Goal: Information Seeking & Learning: Learn about a topic

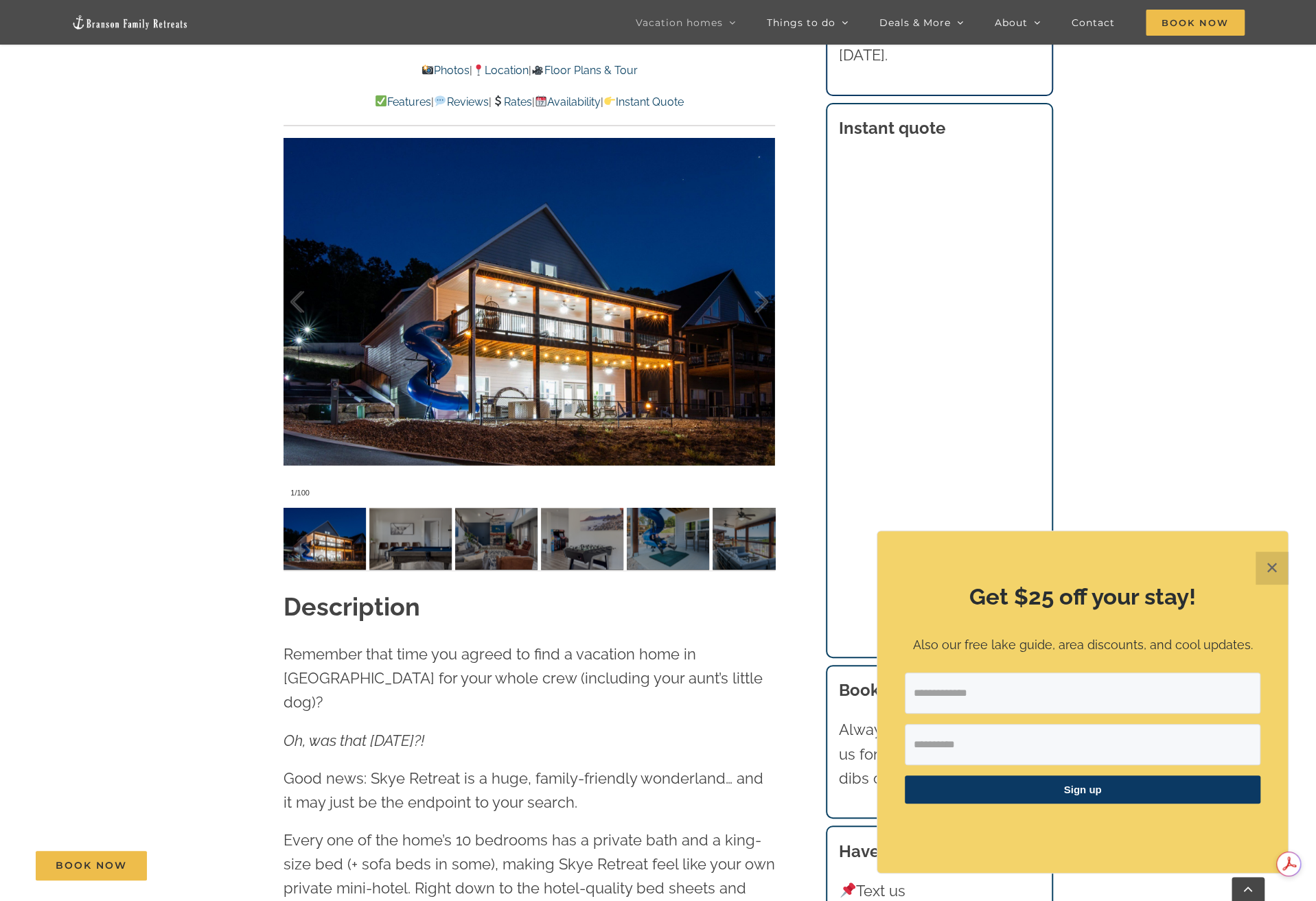
click at [1271, 573] on button "✕" at bounding box center [1271, 567] width 33 height 33
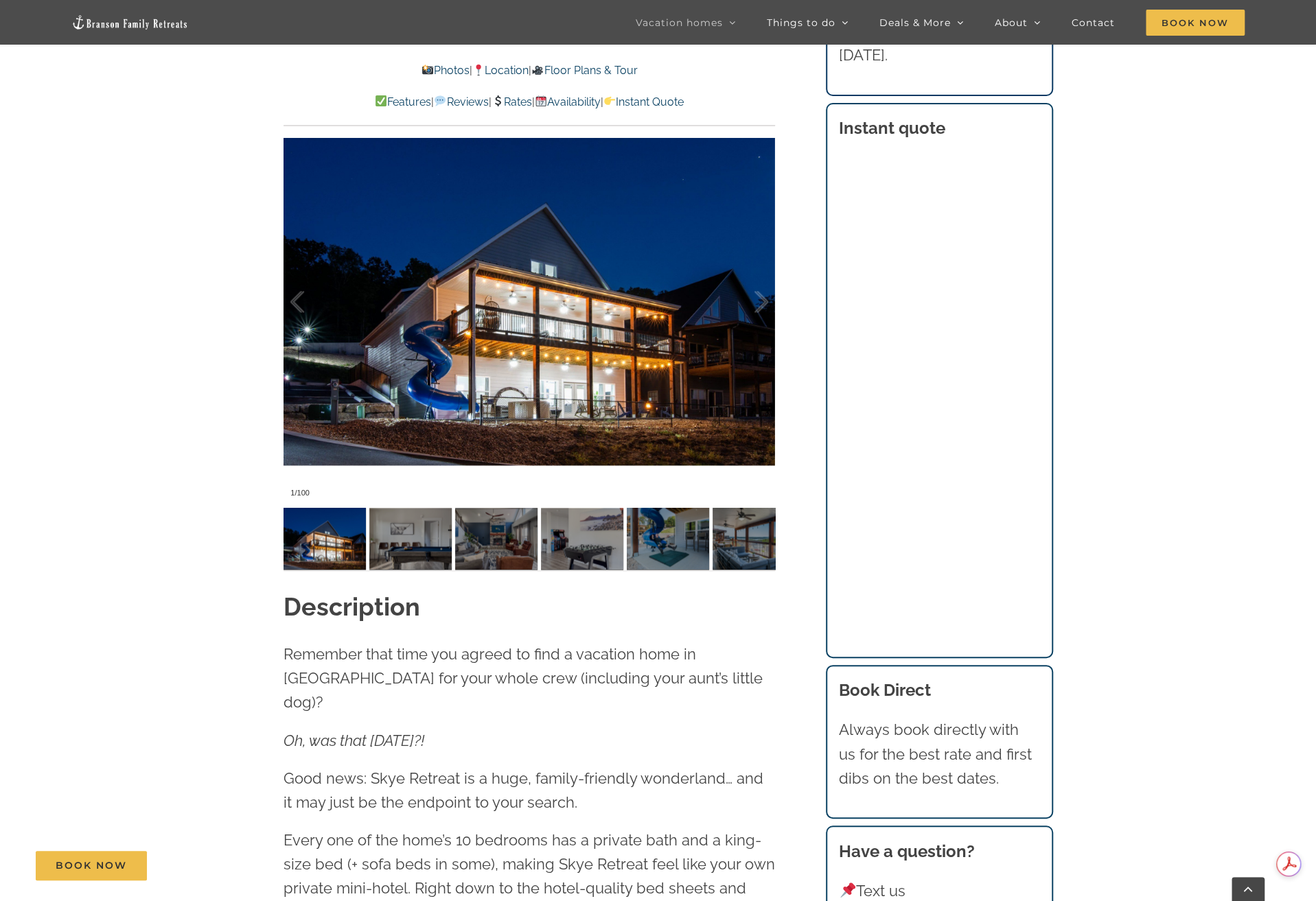
click at [685, 316] on div at bounding box center [529, 301] width 492 height 404
click at [647, 361] on div at bounding box center [529, 301] width 492 height 404
click at [759, 304] on div at bounding box center [747, 302] width 43 height 85
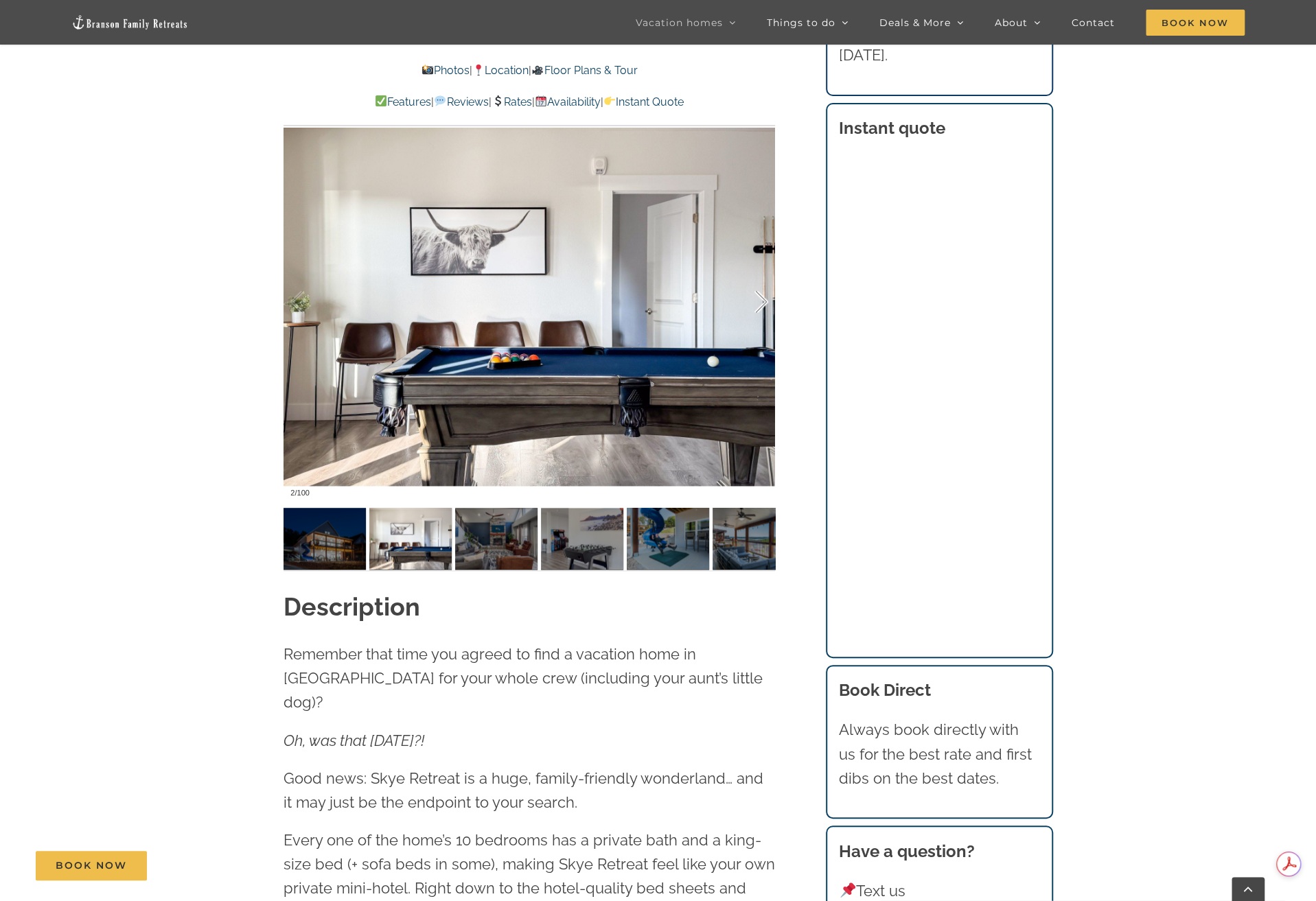
click at [759, 304] on div at bounding box center [747, 302] width 43 height 85
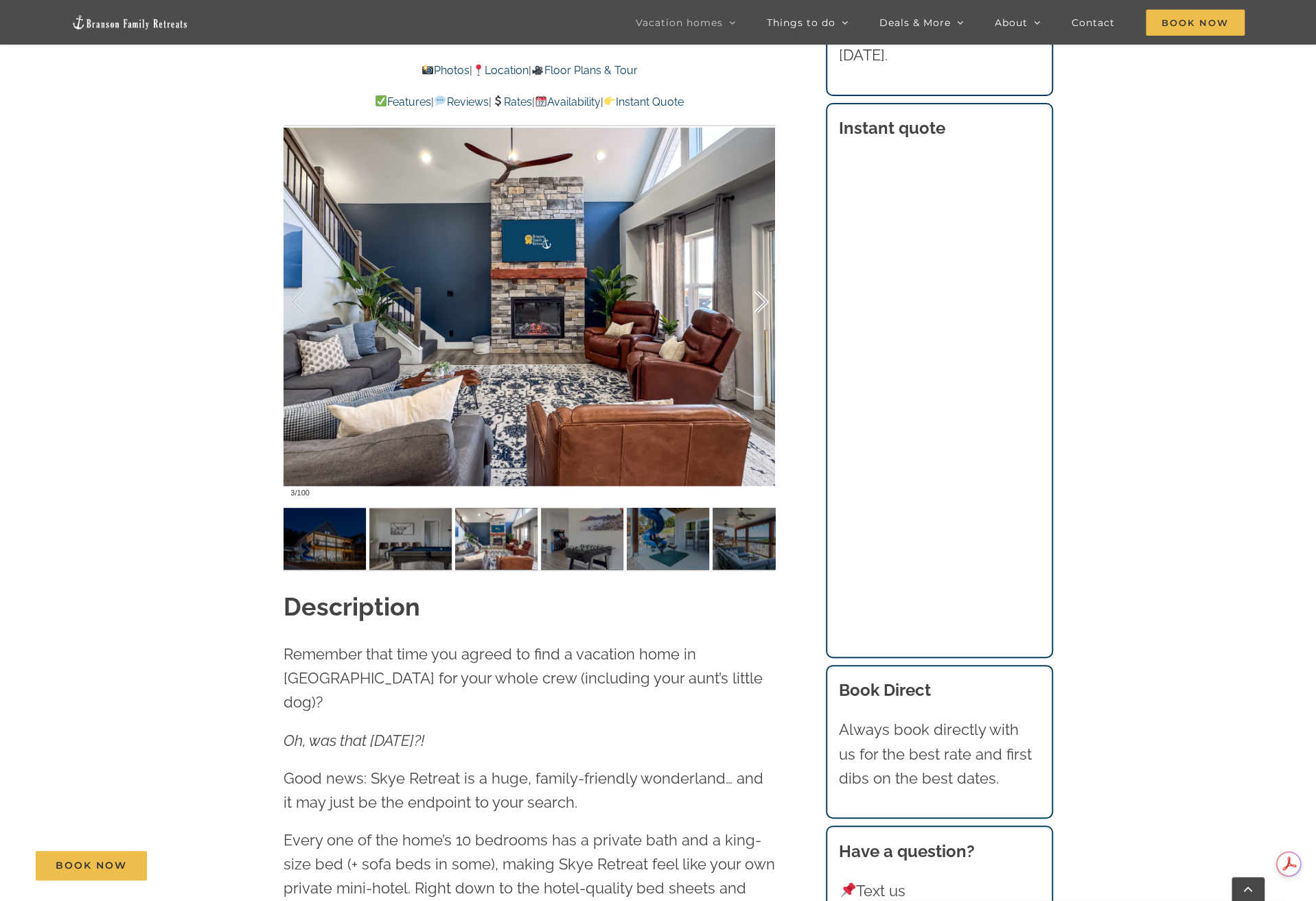
click at [759, 304] on div at bounding box center [747, 302] width 43 height 85
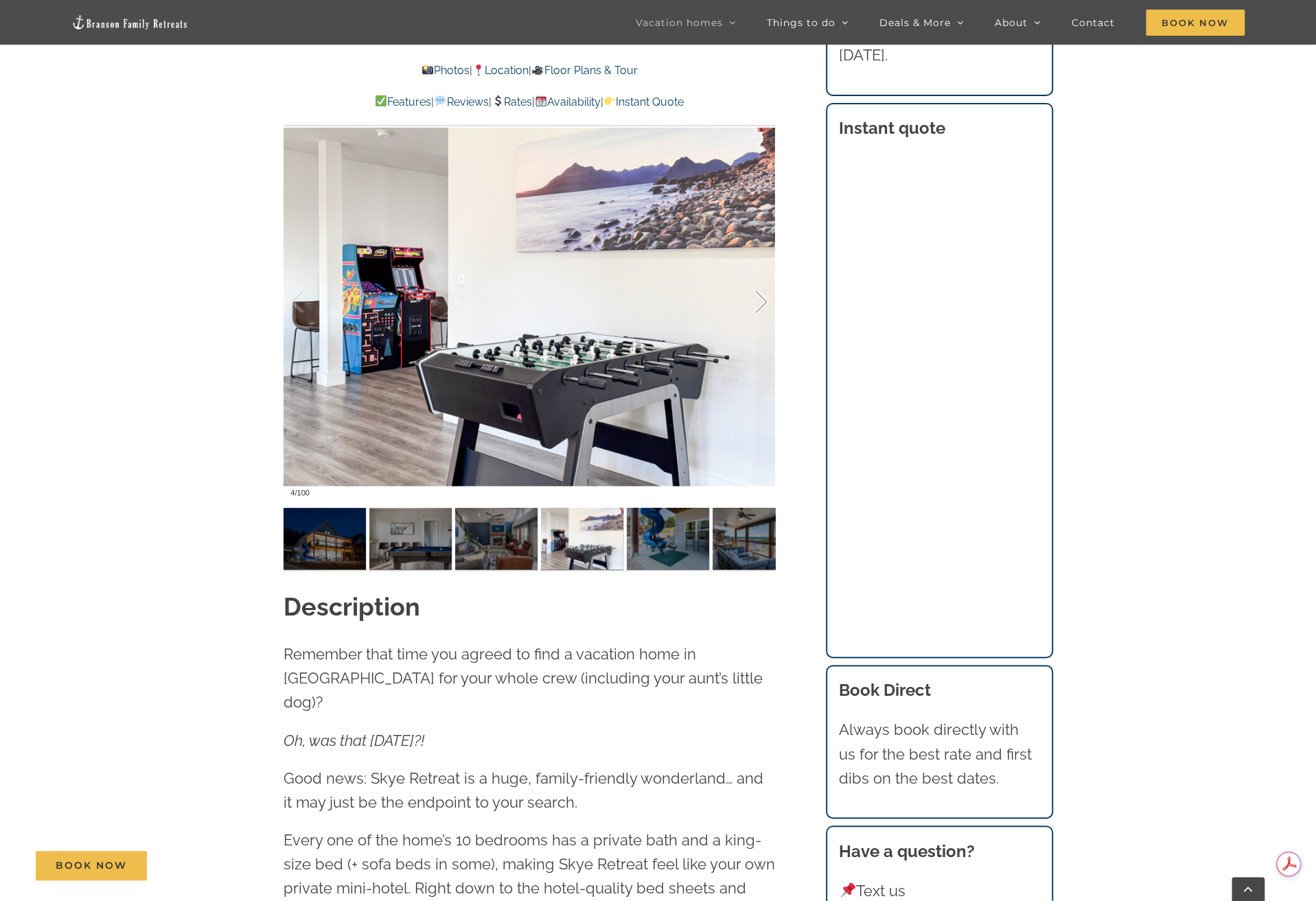
click at [759, 304] on div at bounding box center [747, 302] width 43 height 85
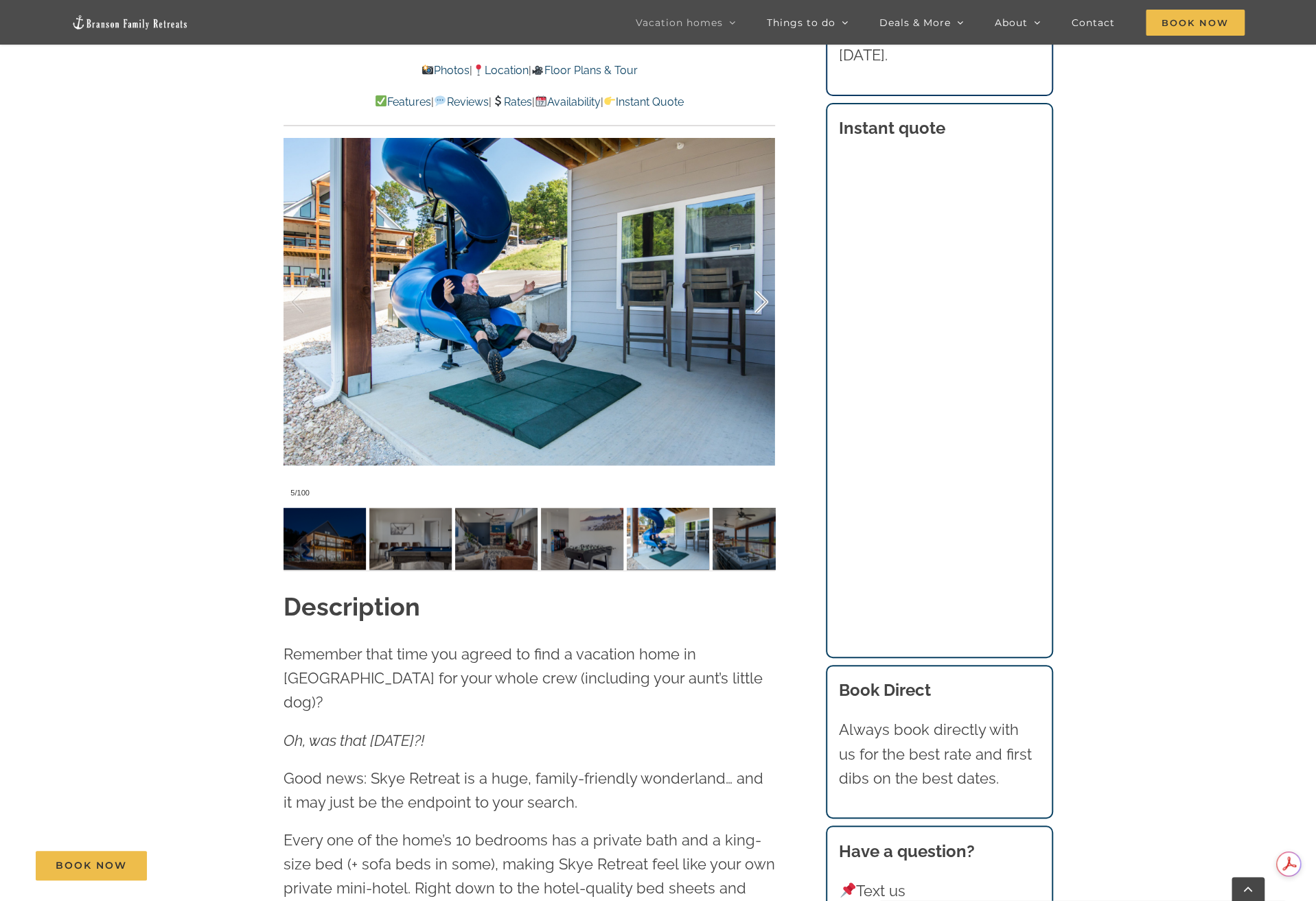
click at [759, 304] on div at bounding box center [747, 302] width 43 height 85
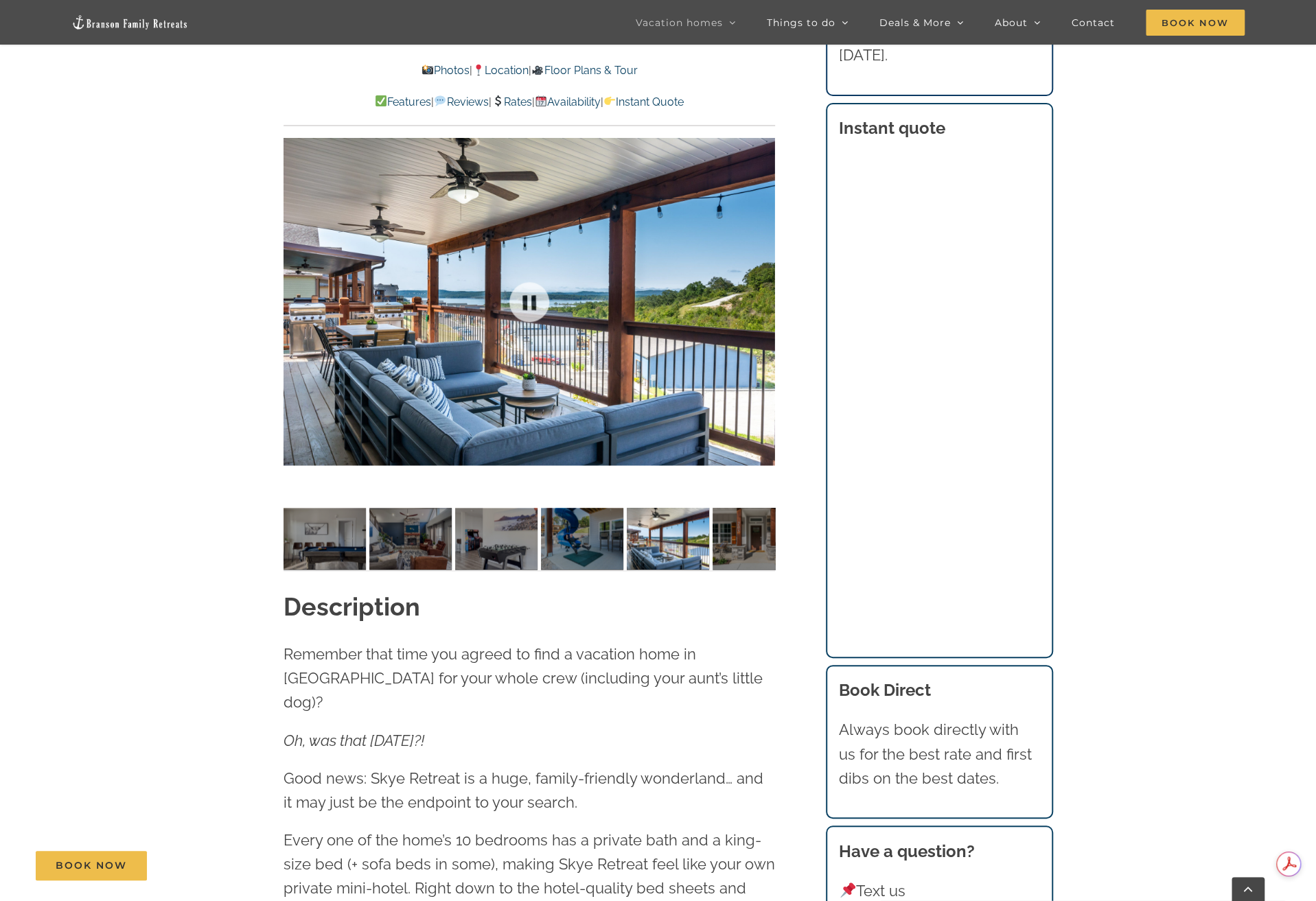
click at [759, 304] on div at bounding box center [529, 301] width 492 height 404
click at [763, 300] on div at bounding box center [747, 302] width 43 height 85
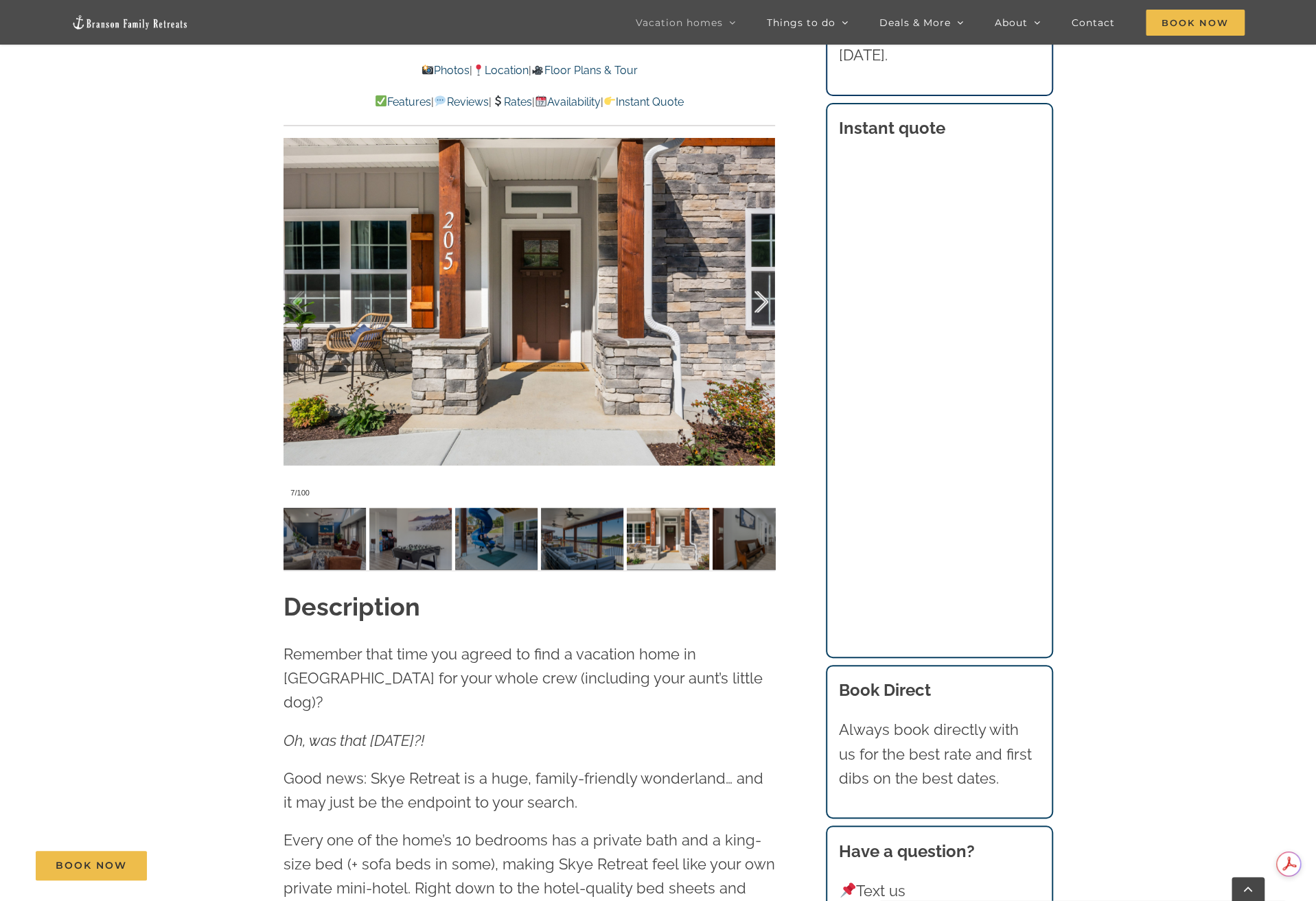
click at [763, 300] on div at bounding box center [747, 302] width 43 height 85
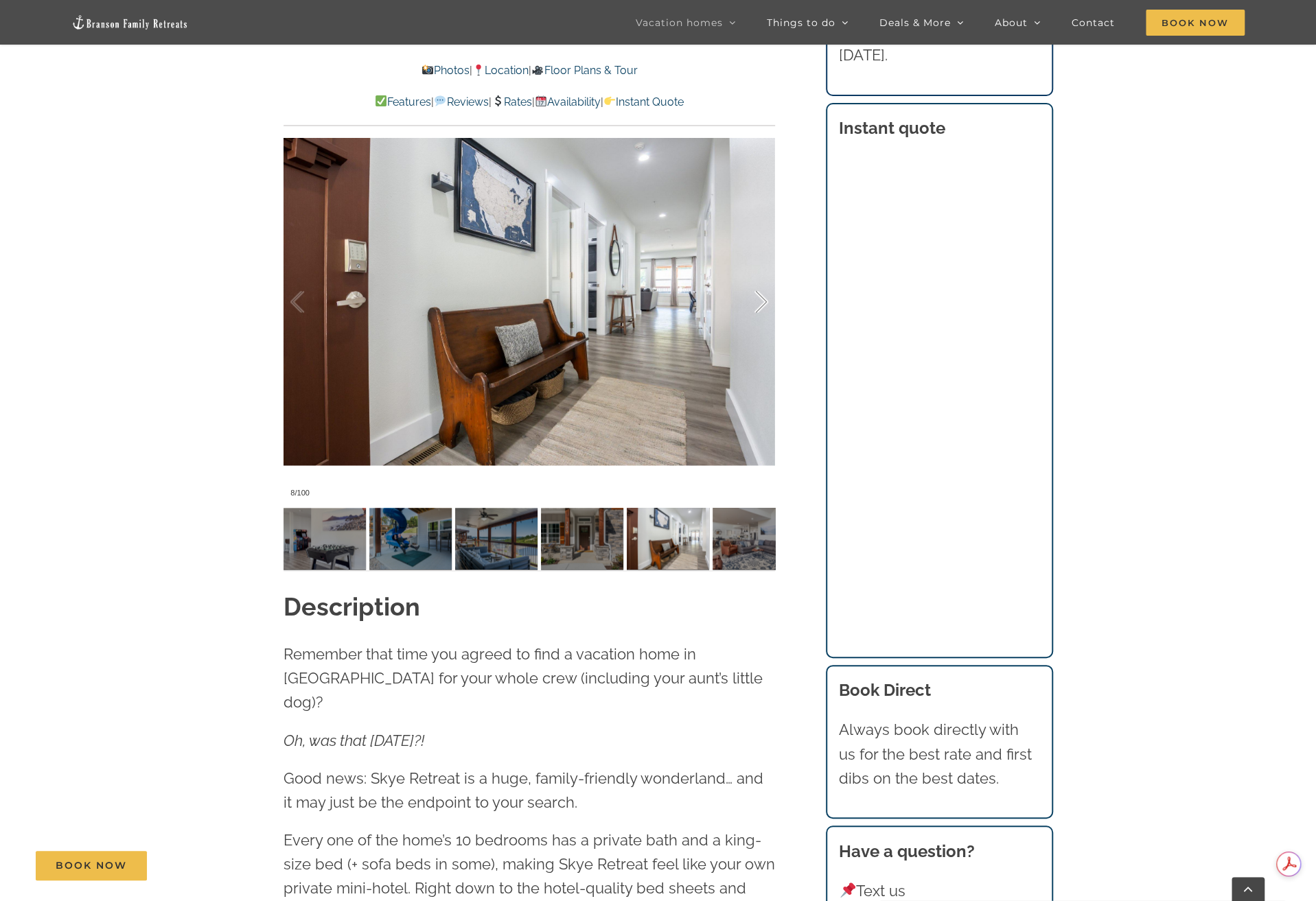
click at [763, 300] on div at bounding box center [747, 302] width 43 height 85
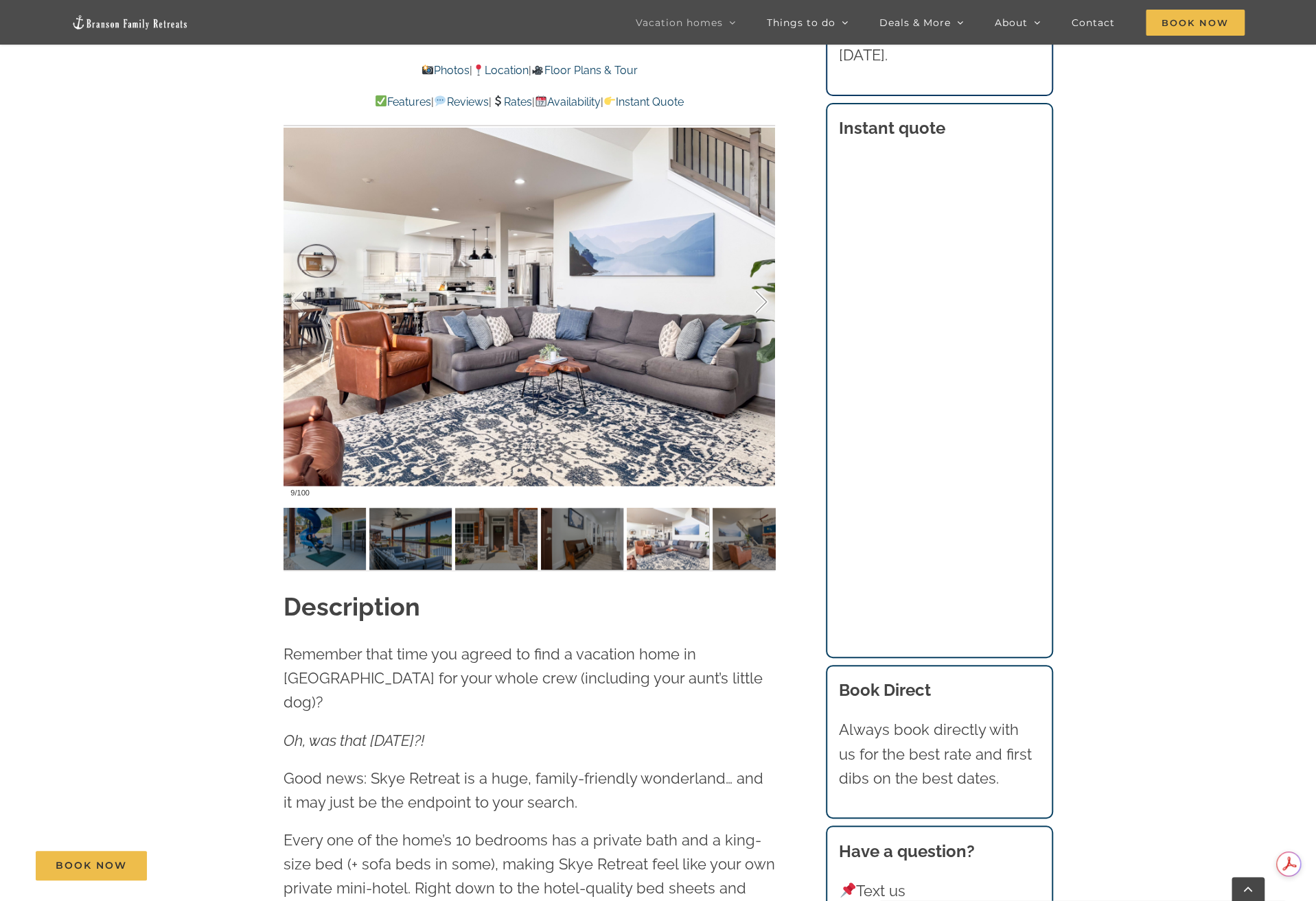
click at [763, 300] on div at bounding box center [747, 302] width 43 height 85
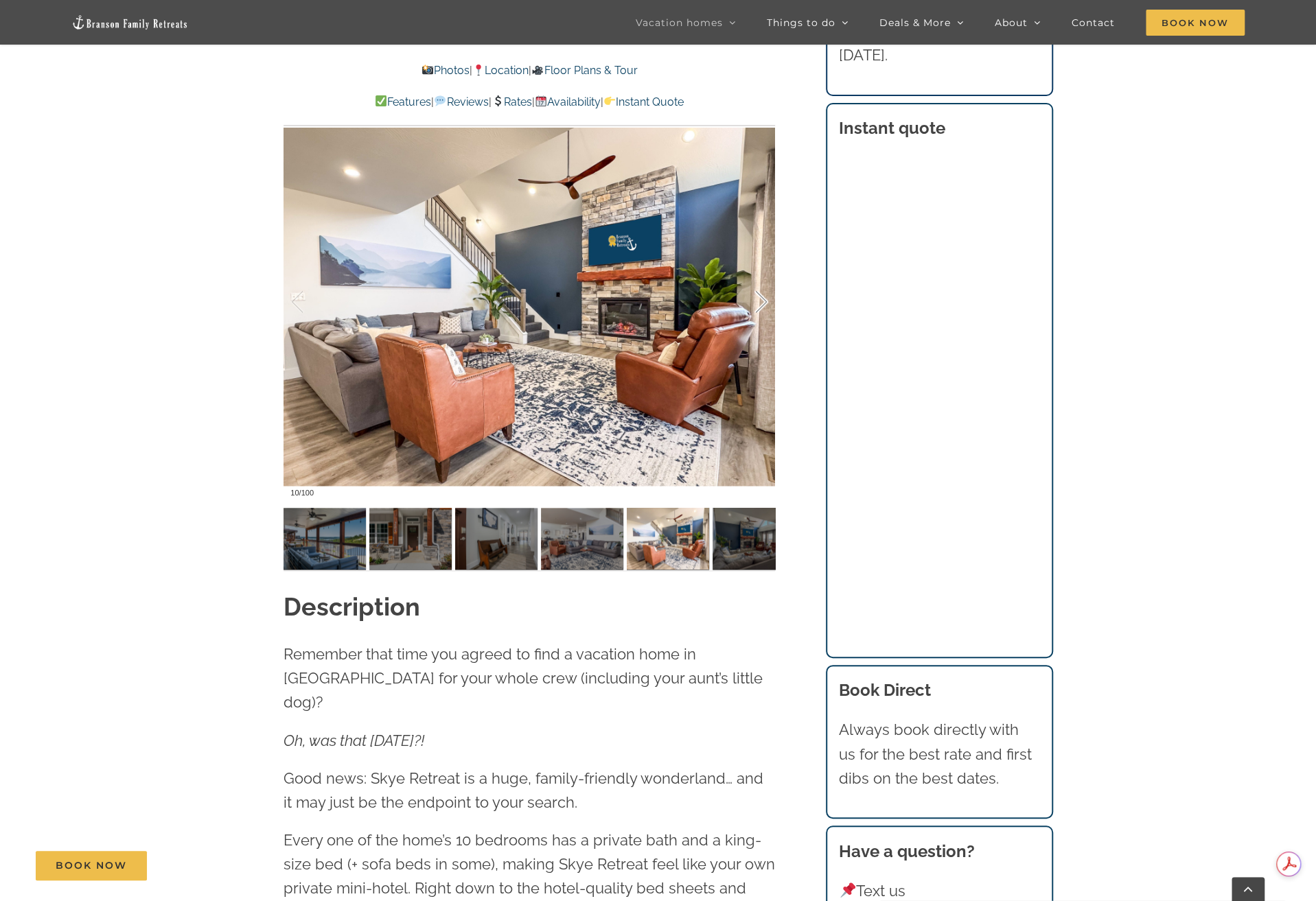
click at [763, 300] on div at bounding box center [747, 302] width 43 height 85
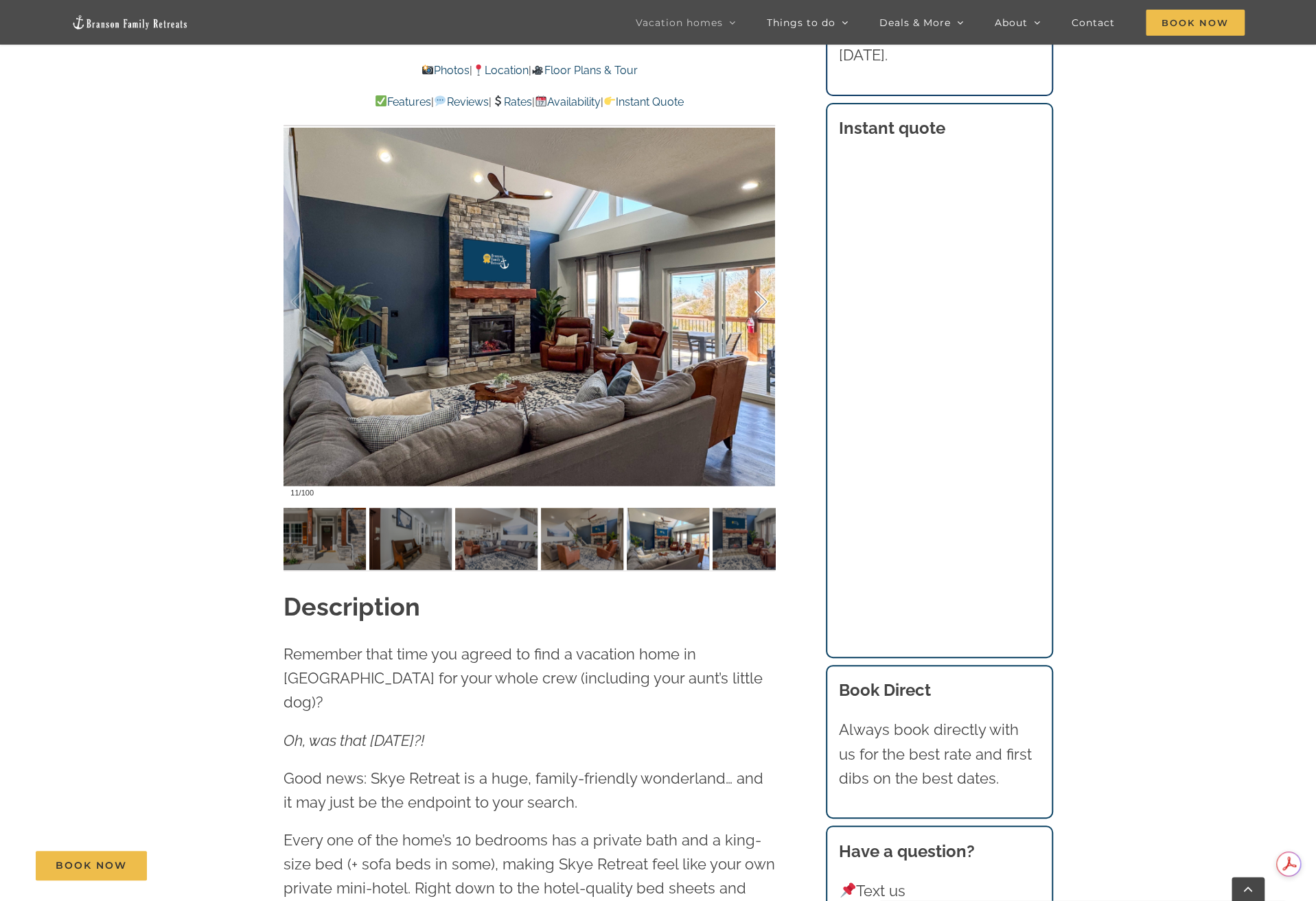
click at [763, 300] on div at bounding box center [747, 302] width 43 height 85
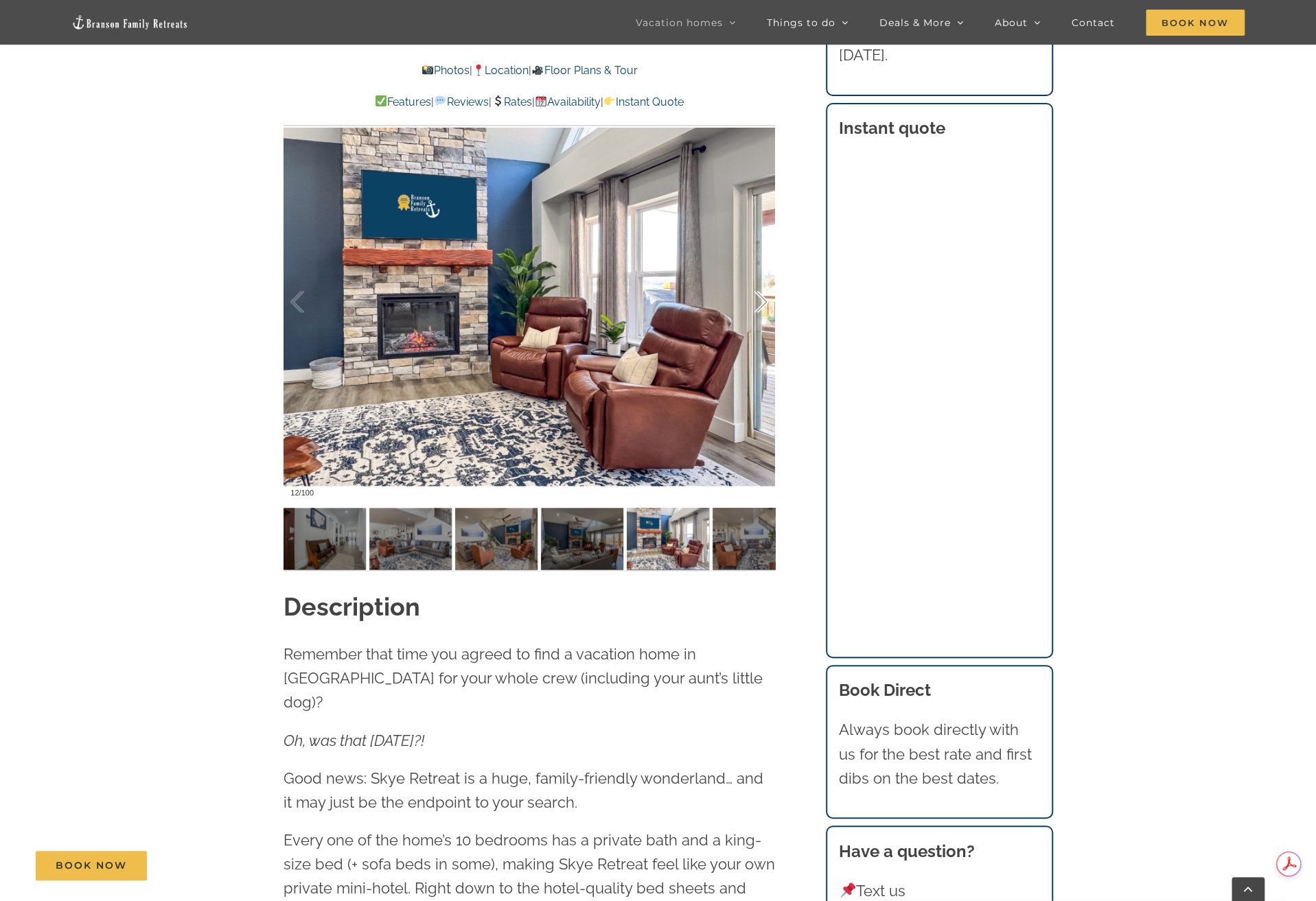
click at [763, 300] on div at bounding box center [747, 302] width 43 height 85
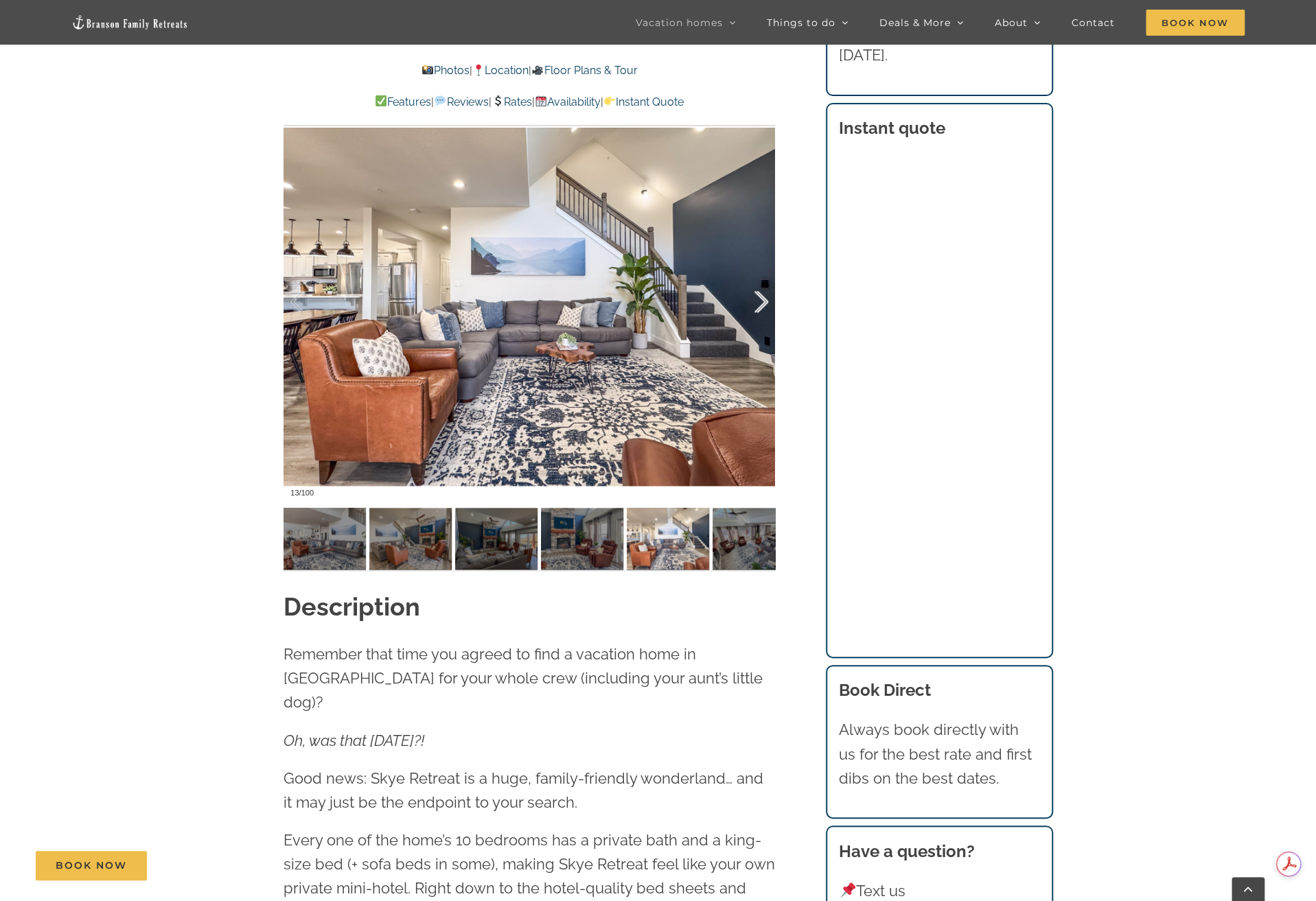
click at [763, 300] on div at bounding box center [747, 302] width 43 height 85
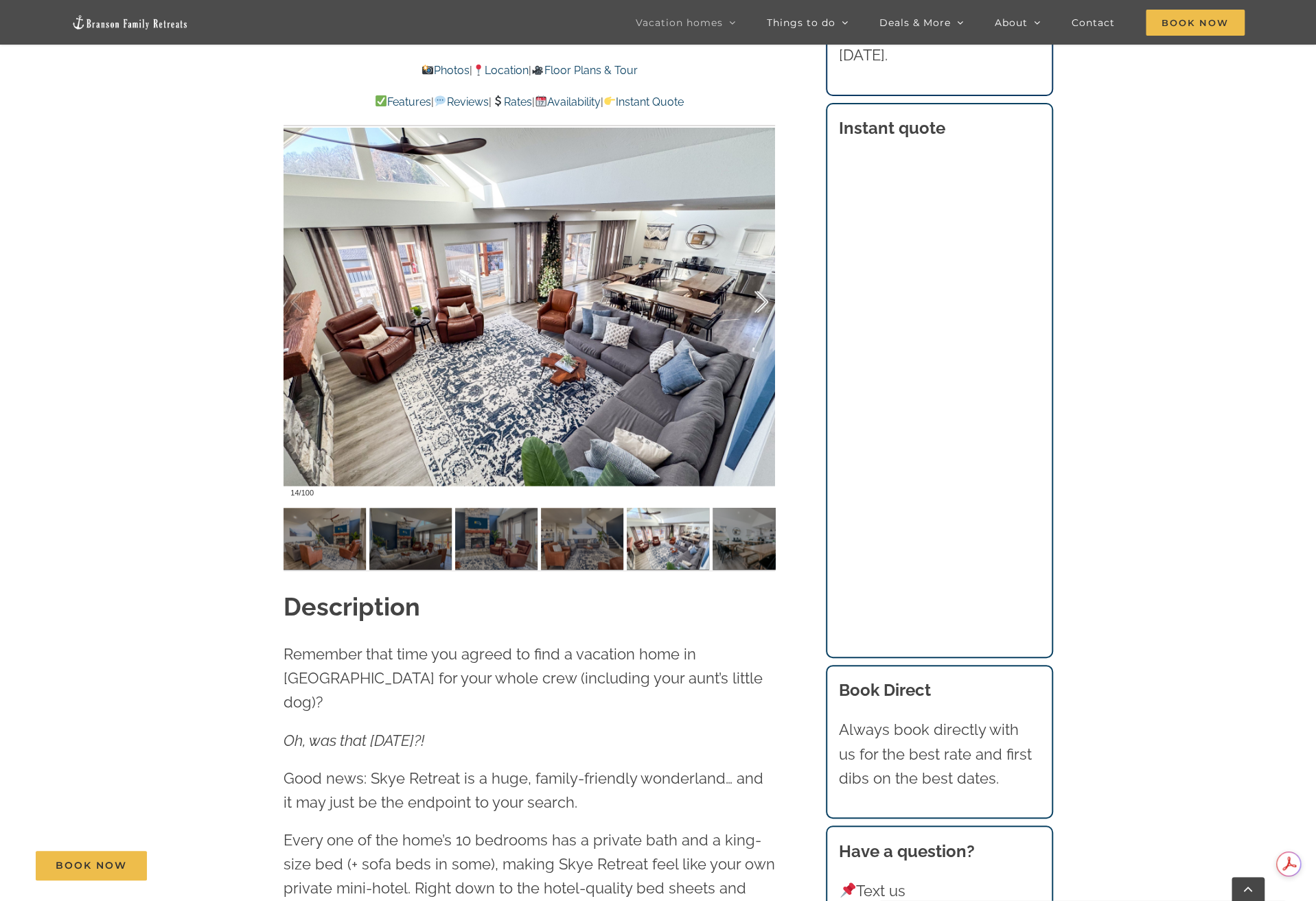
click at [765, 303] on div at bounding box center [747, 302] width 43 height 85
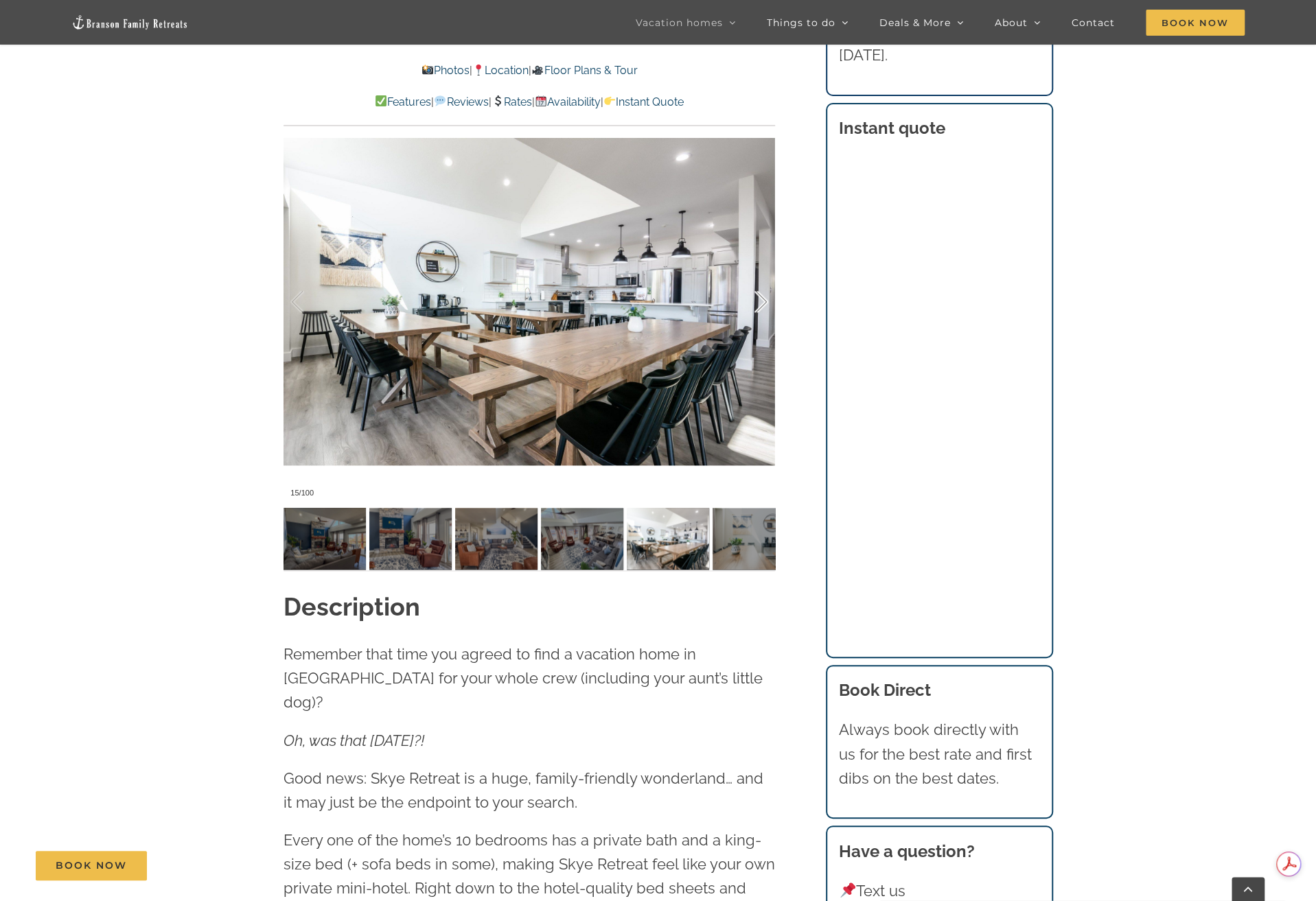
click at [765, 303] on div at bounding box center [747, 302] width 43 height 85
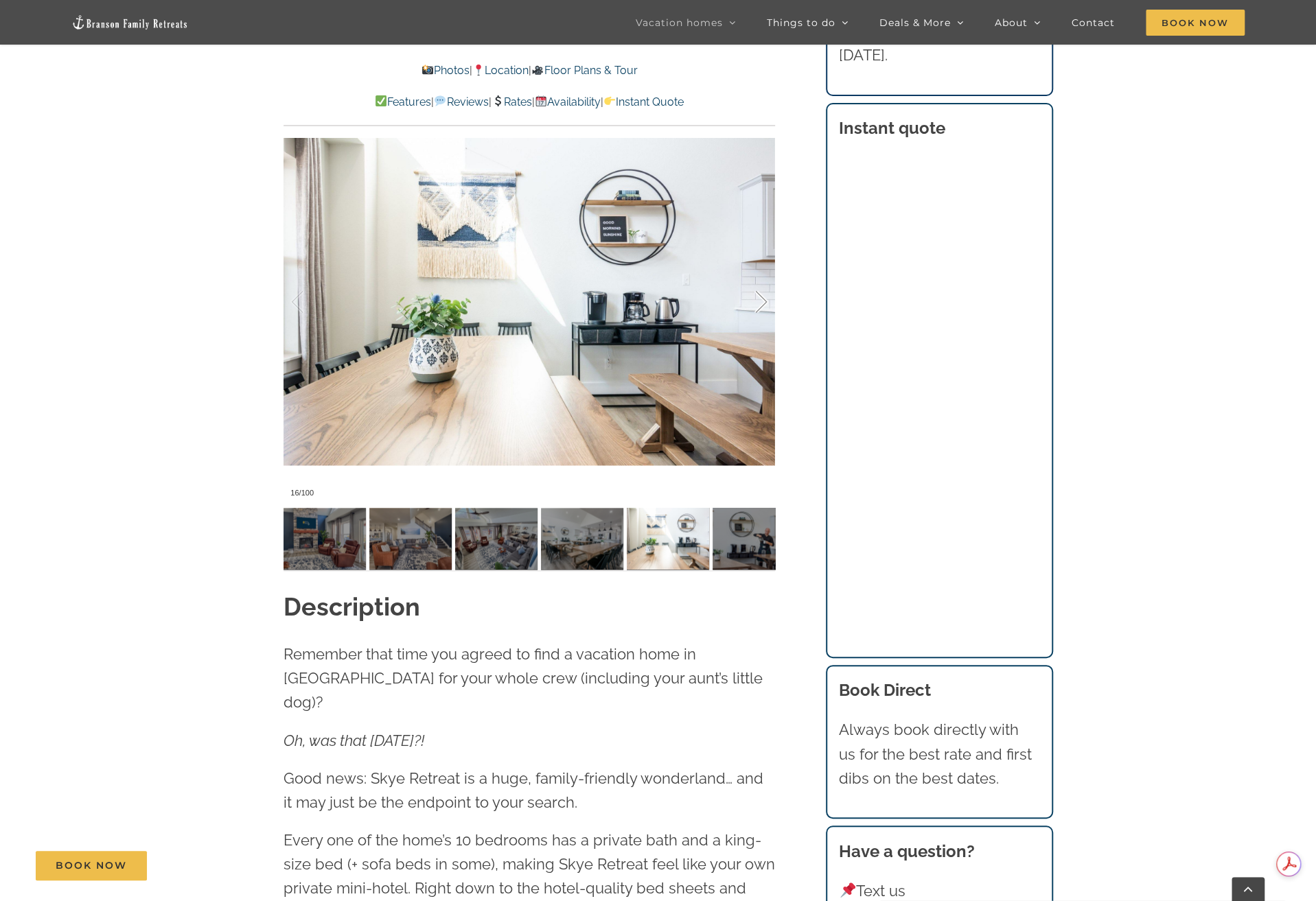
click at [765, 303] on div at bounding box center [747, 302] width 43 height 85
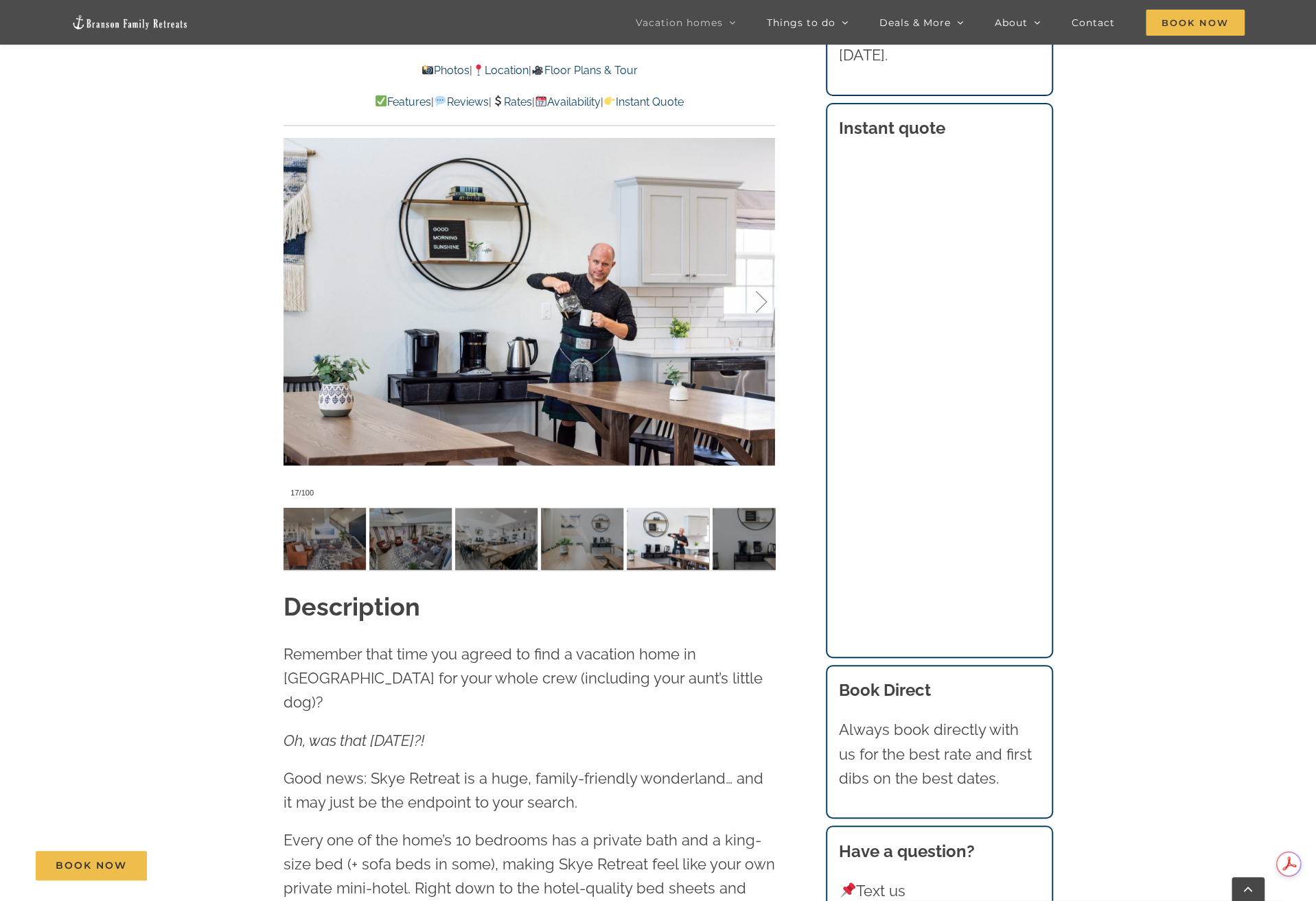
click at [765, 303] on div at bounding box center [747, 302] width 43 height 85
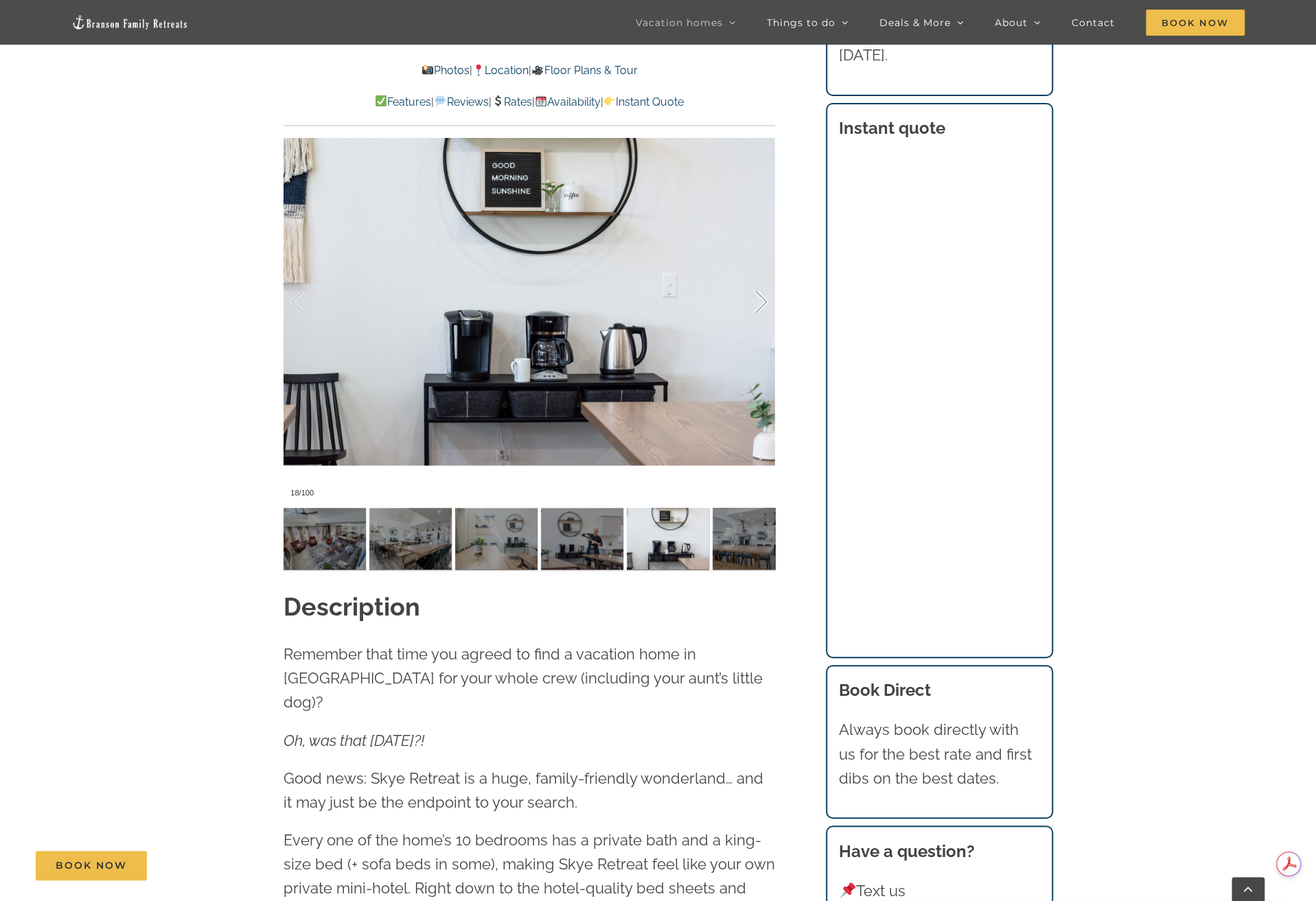
click at [765, 303] on div at bounding box center [747, 302] width 43 height 85
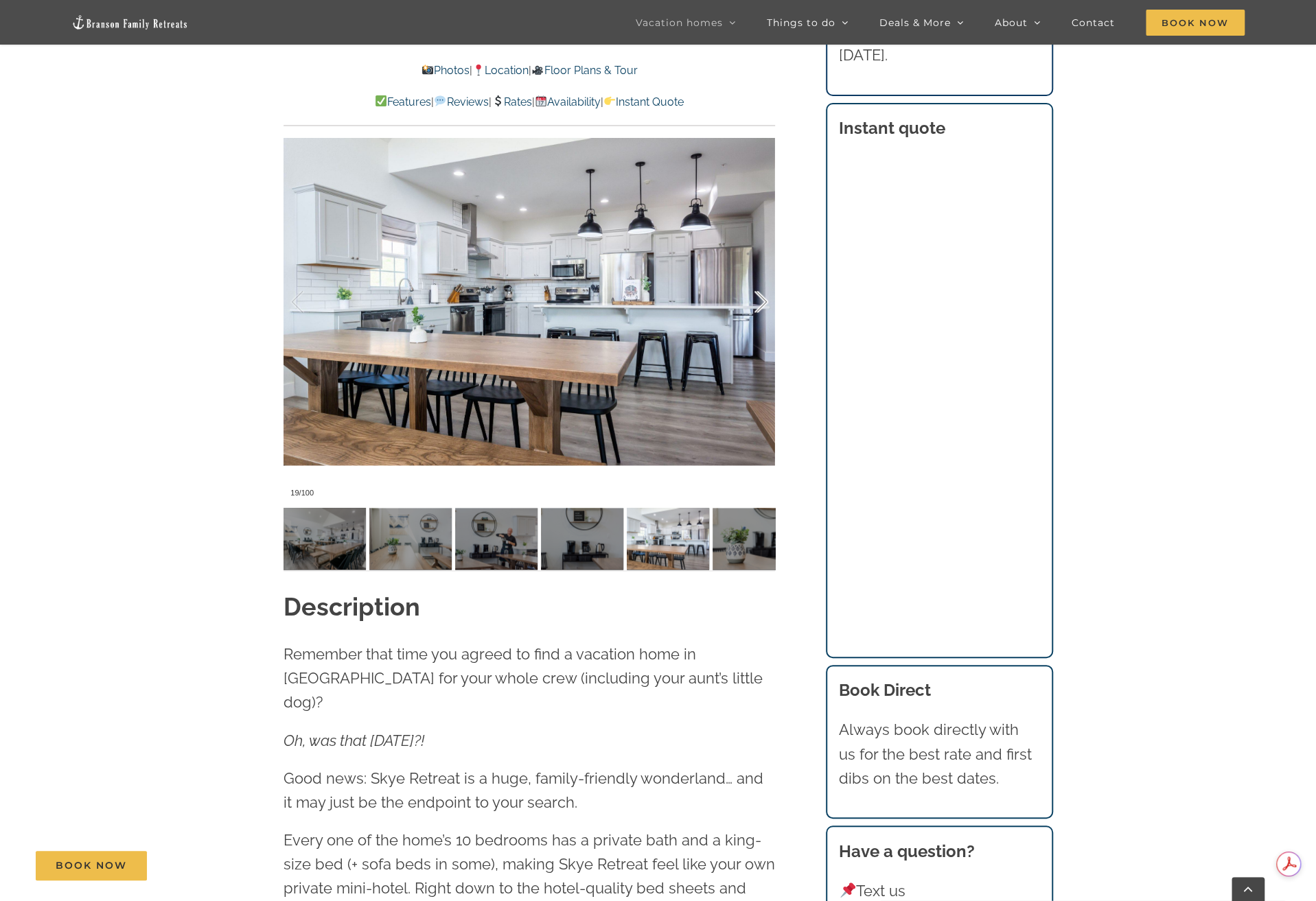
click at [765, 303] on div at bounding box center [747, 302] width 43 height 85
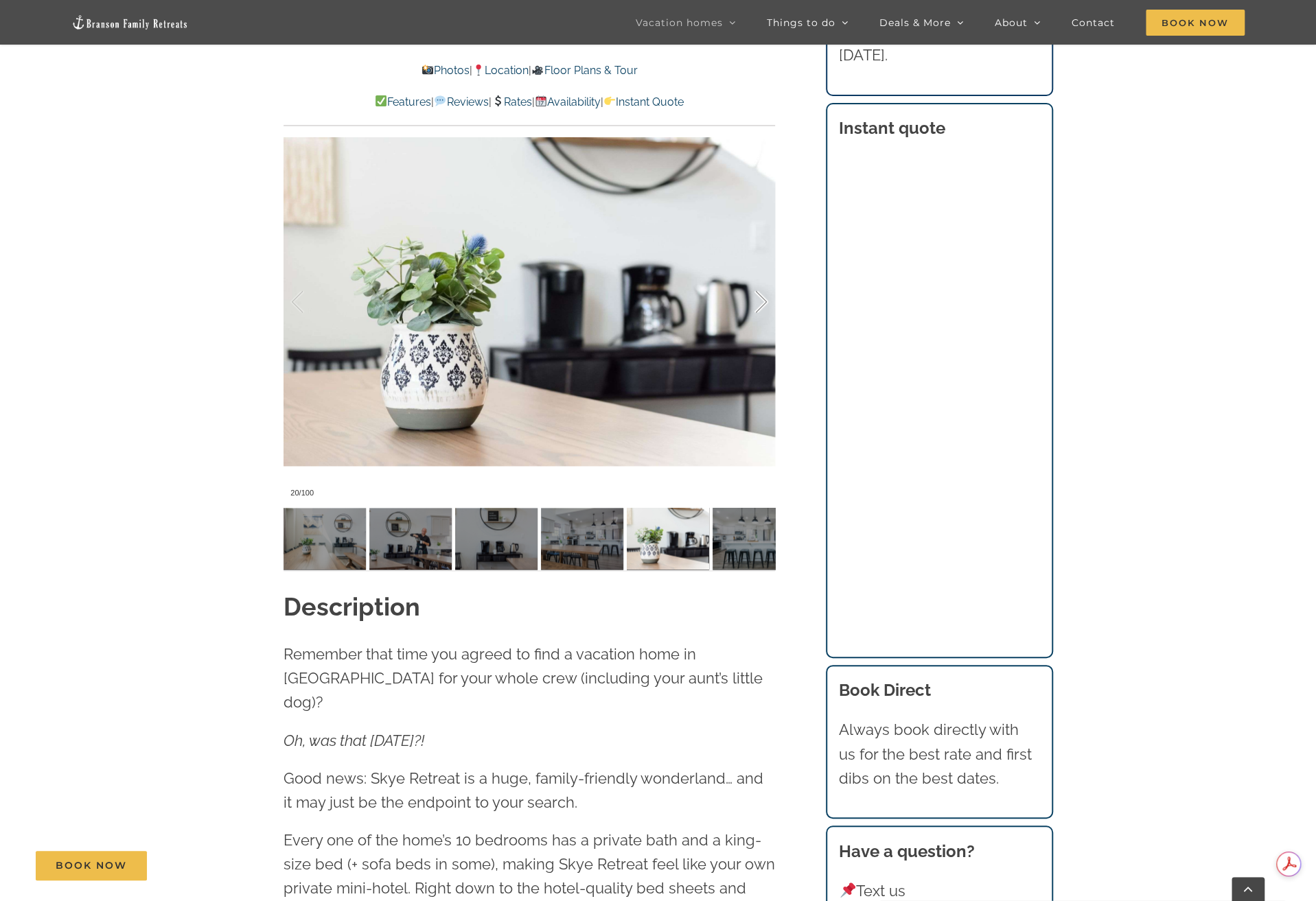
click at [765, 303] on div at bounding box center [747, 302] width 43 height 85
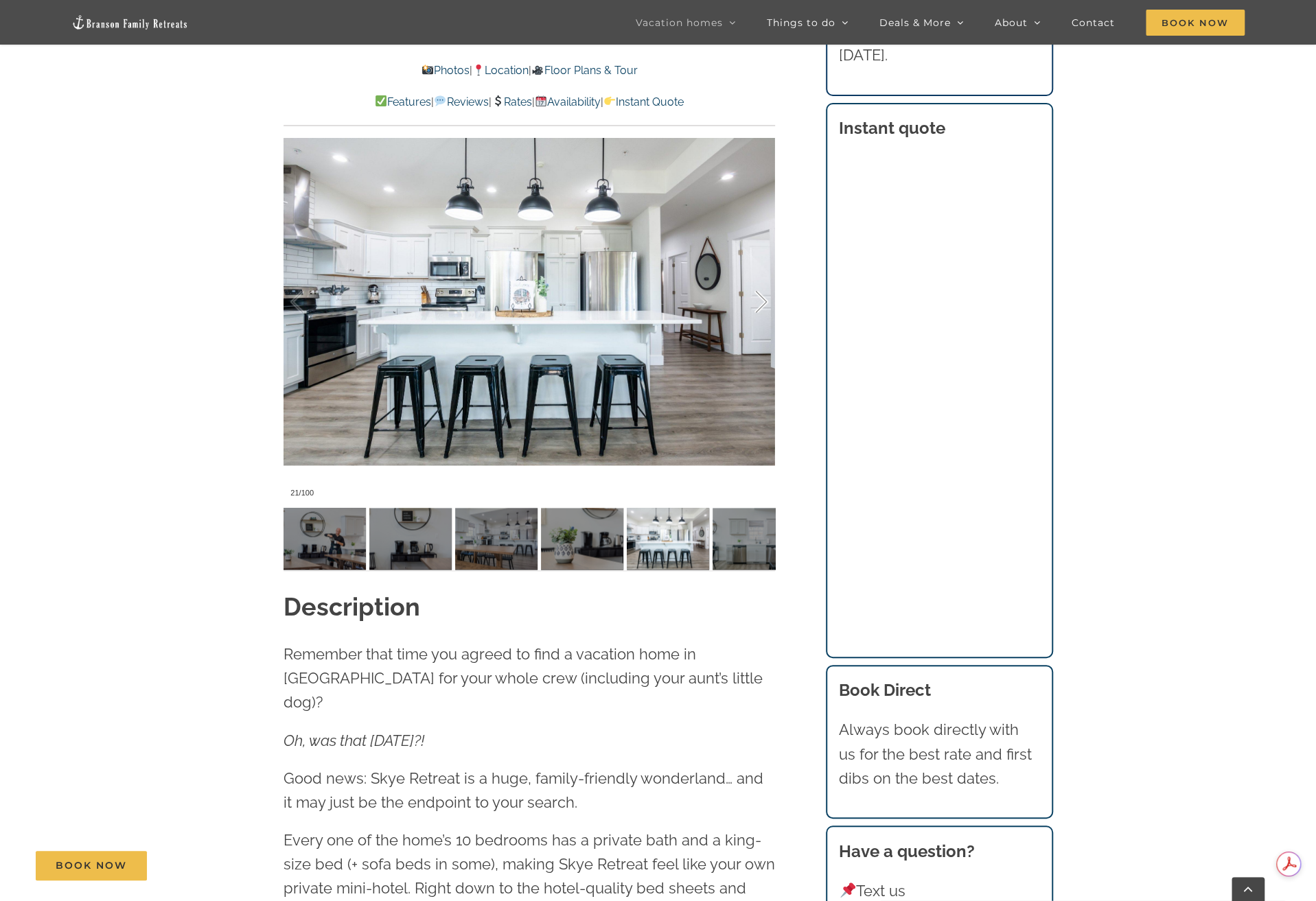
click at [765, 303] on div at bounding box center [747, 302] width 43 height 85
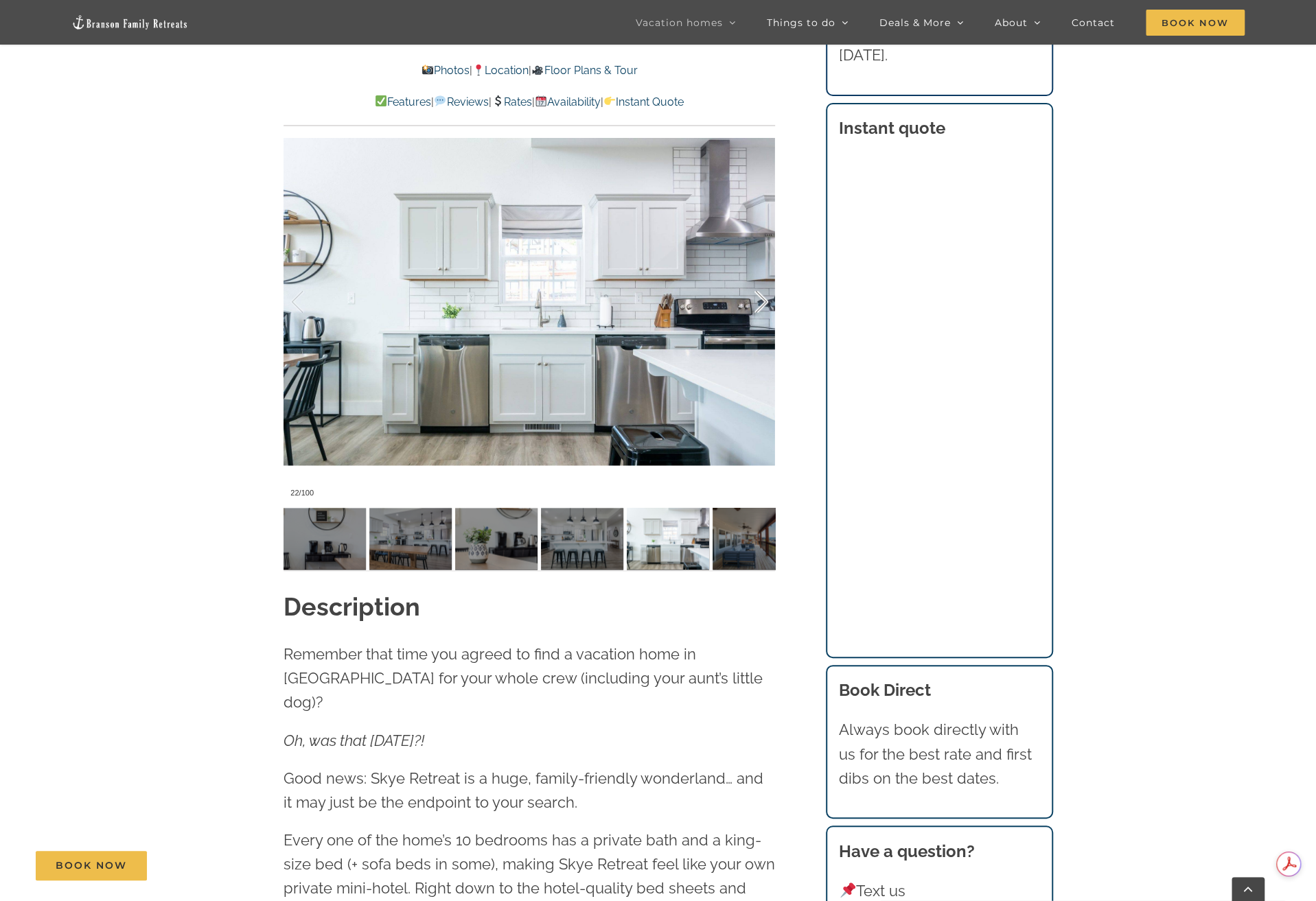
click at [765, 303] on div at bounding box center [747, 302] width 43 height 85
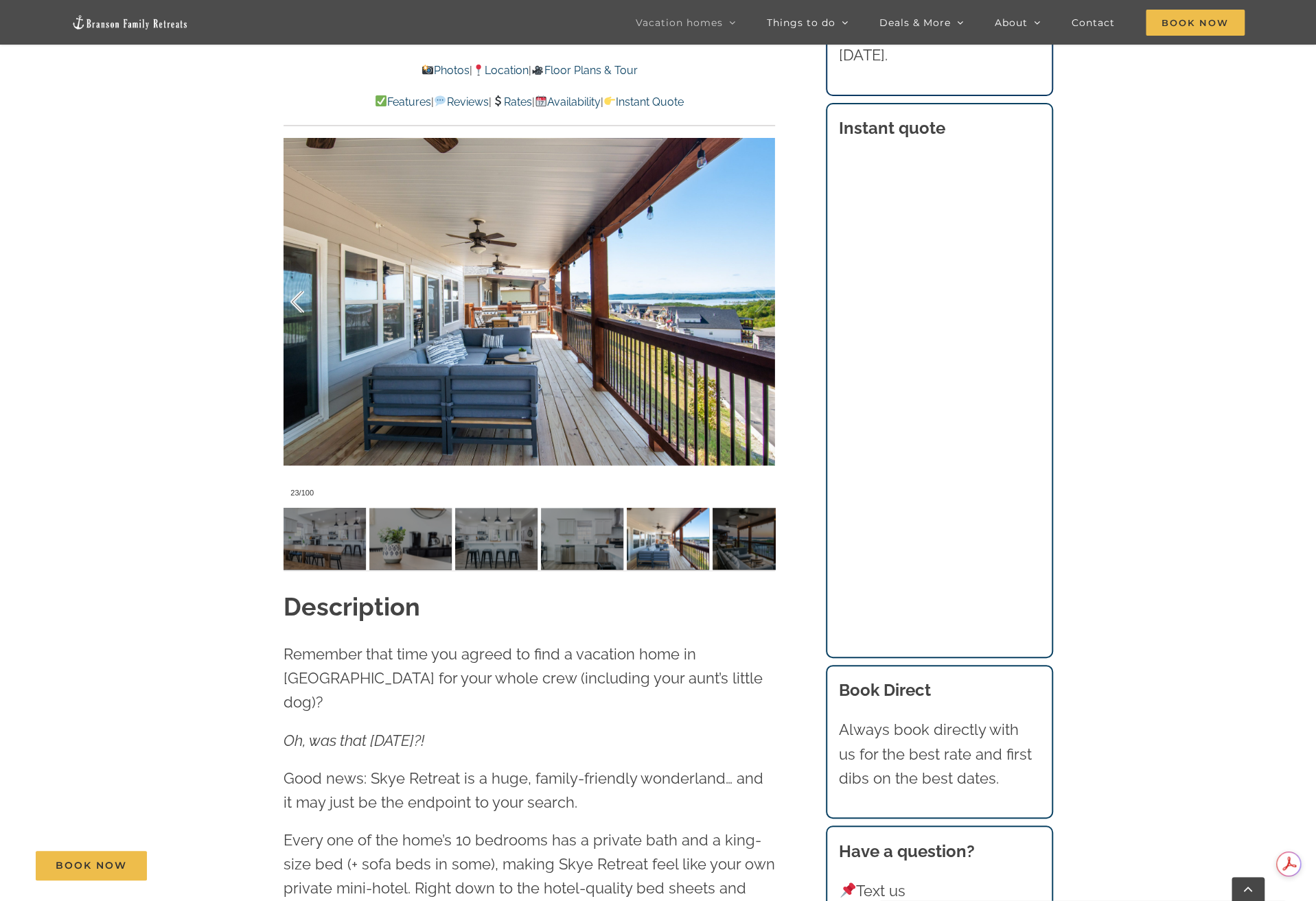
click at [299, 308] on div at bounding box center [312, 302] width 43 height 85
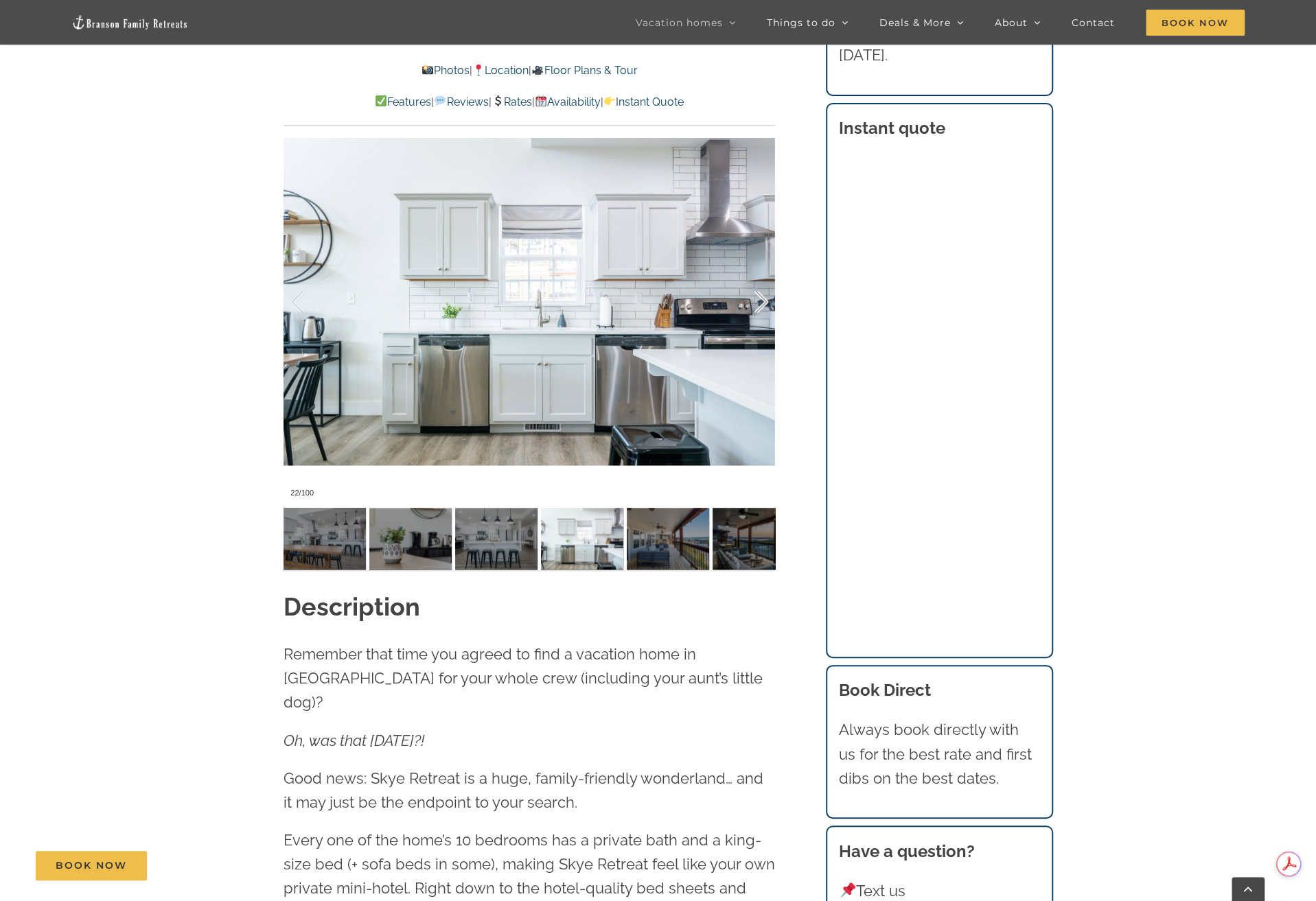
click at [761, 307] on div at bounding box center [747, 302] width 43 height 85
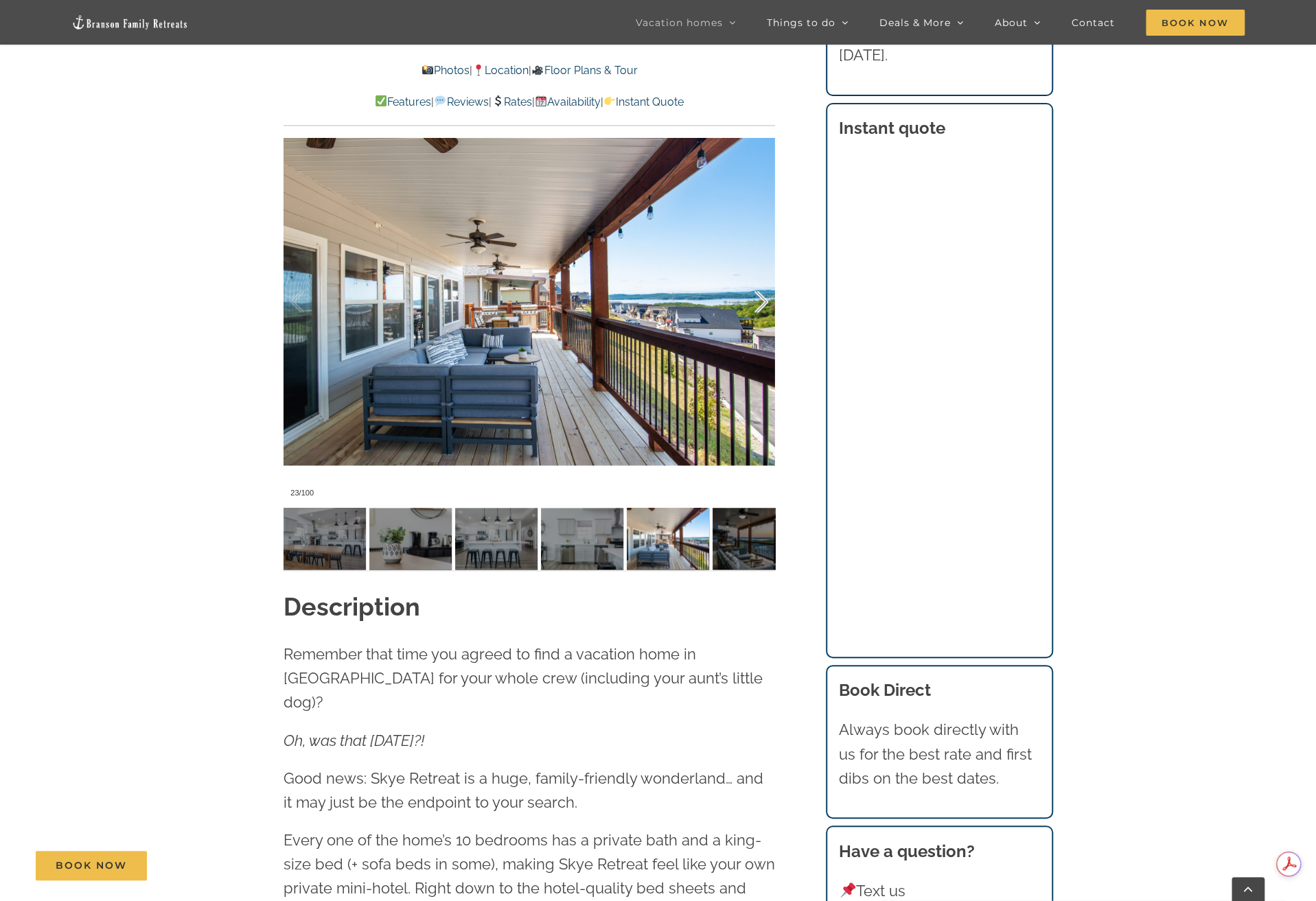
click at [761, 307] on div at bounding box center [747, 302] width 43 height 85
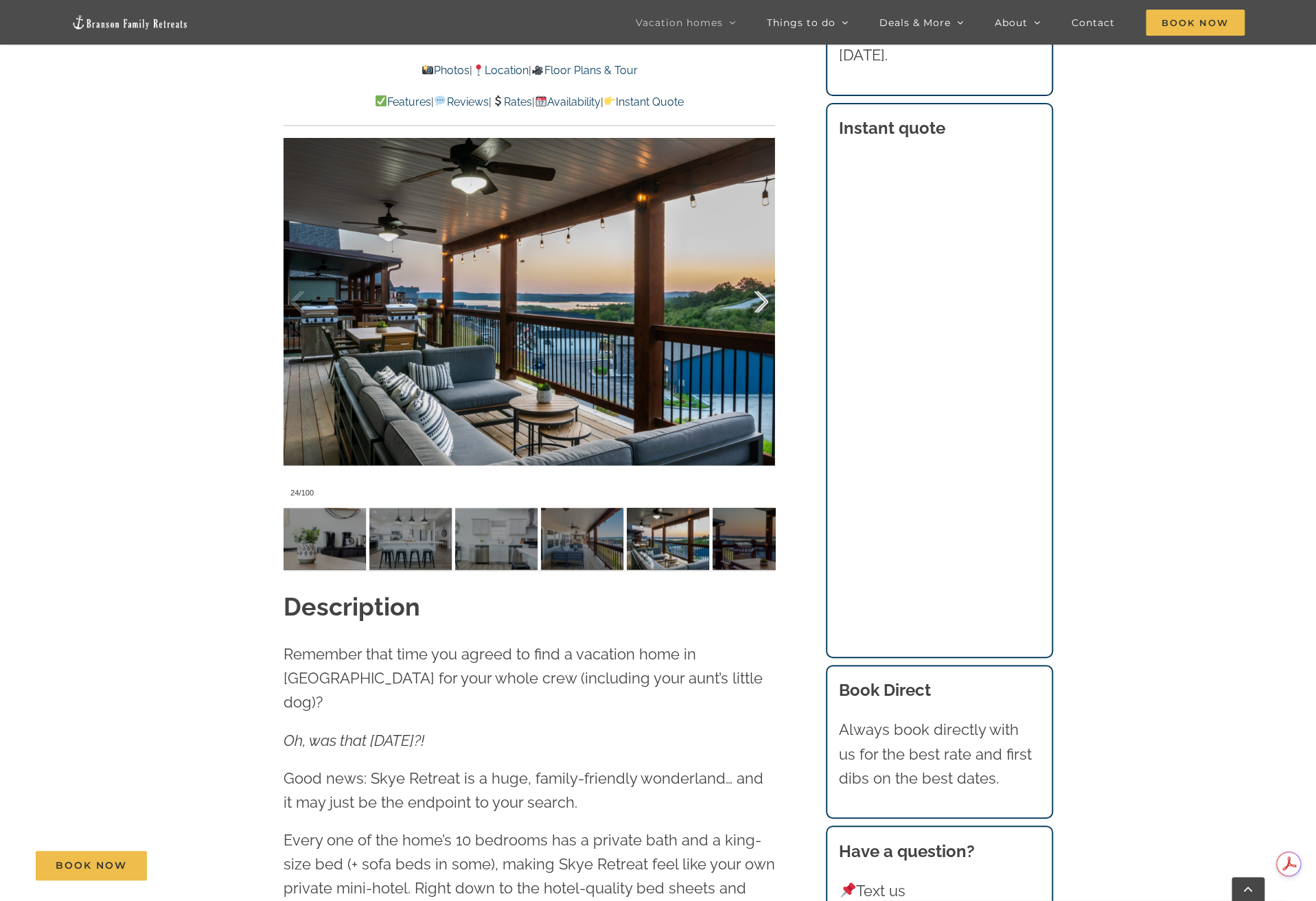
click at [761, 307] on div at bounding box center [747, 302] width 43 height 85
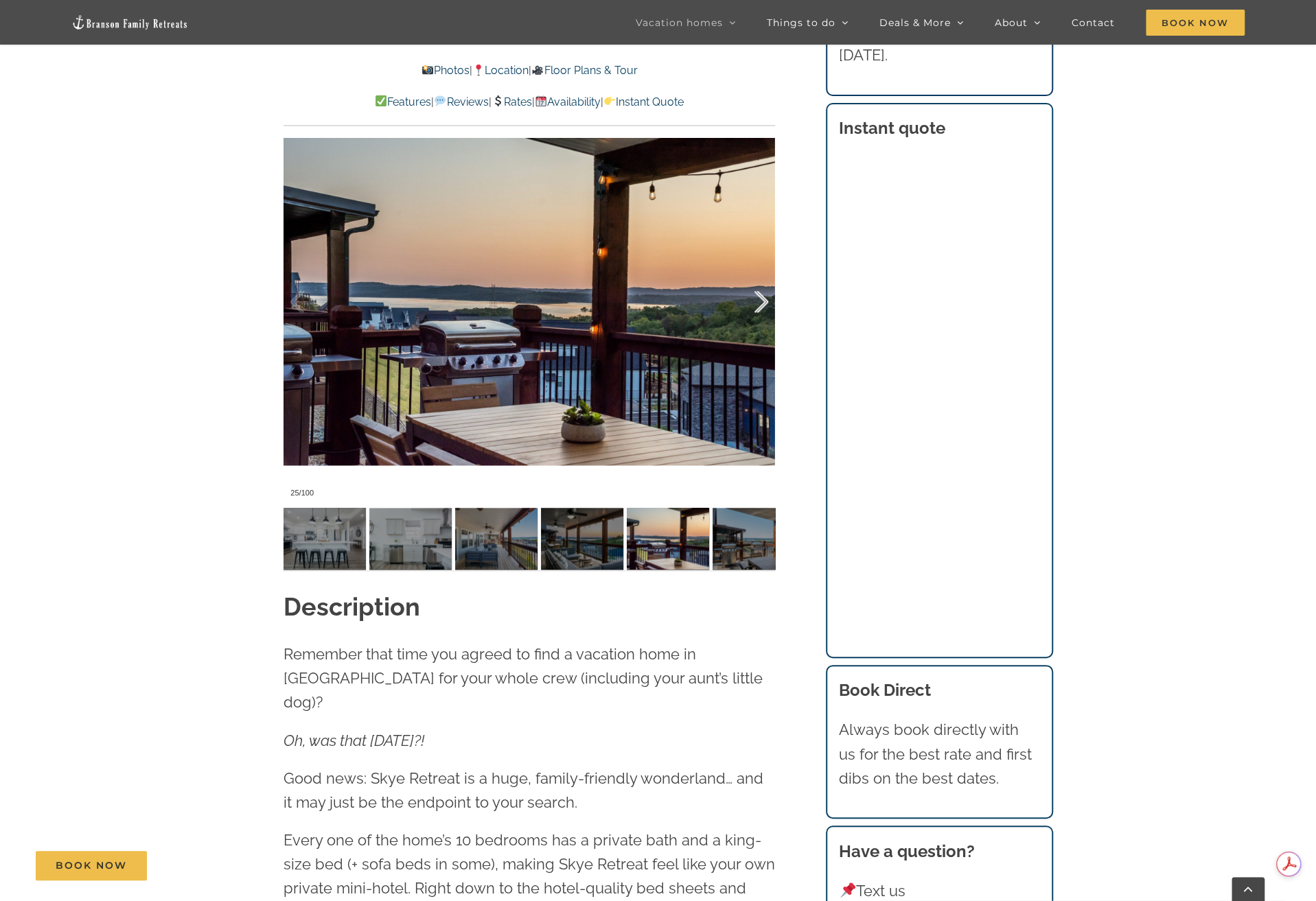
click at [761, 307] on div at bounding box center [747, 302] width 43 height 85
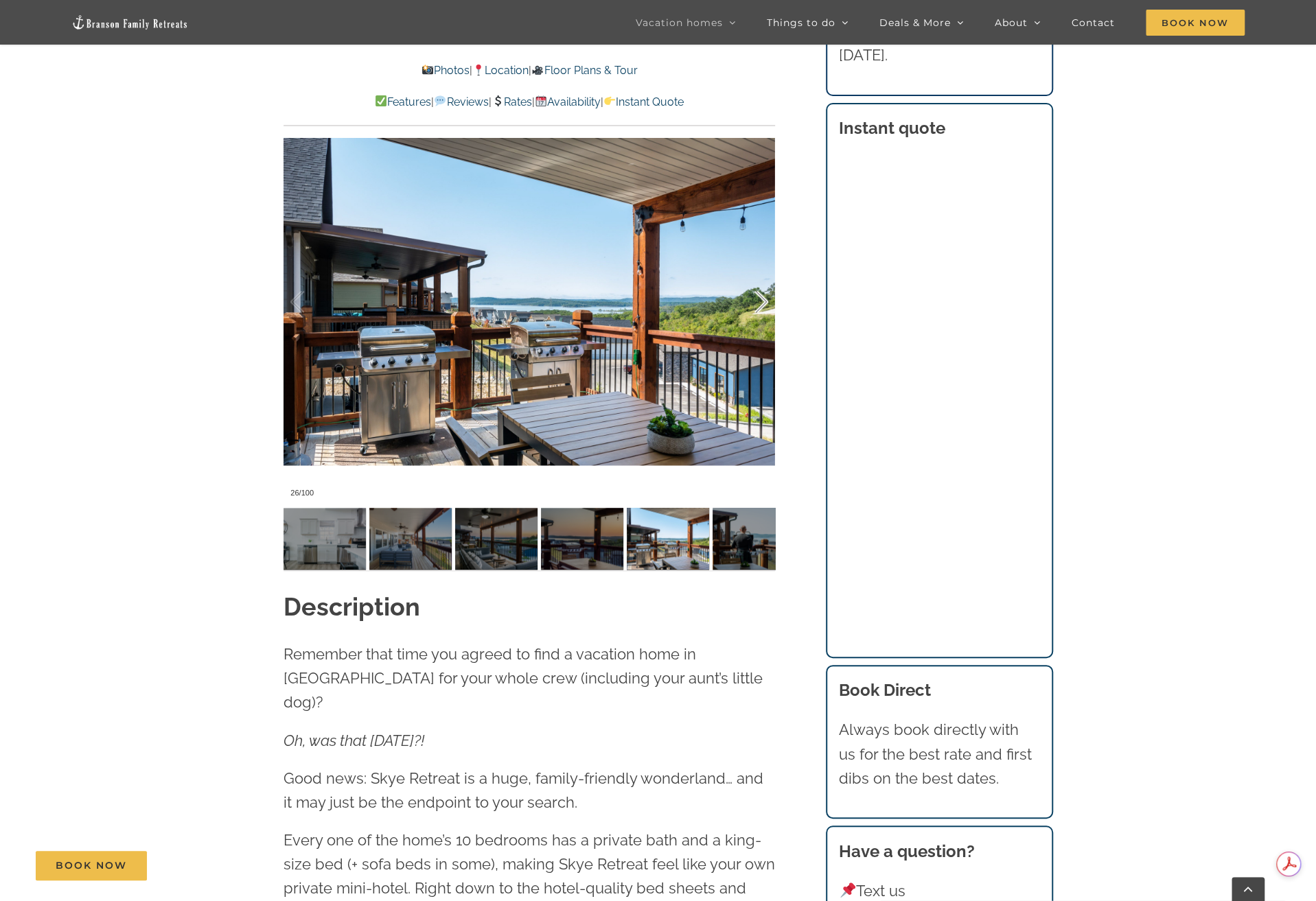
click at [761, 307] on div at bounding box center [747, 302] width 43 height 85
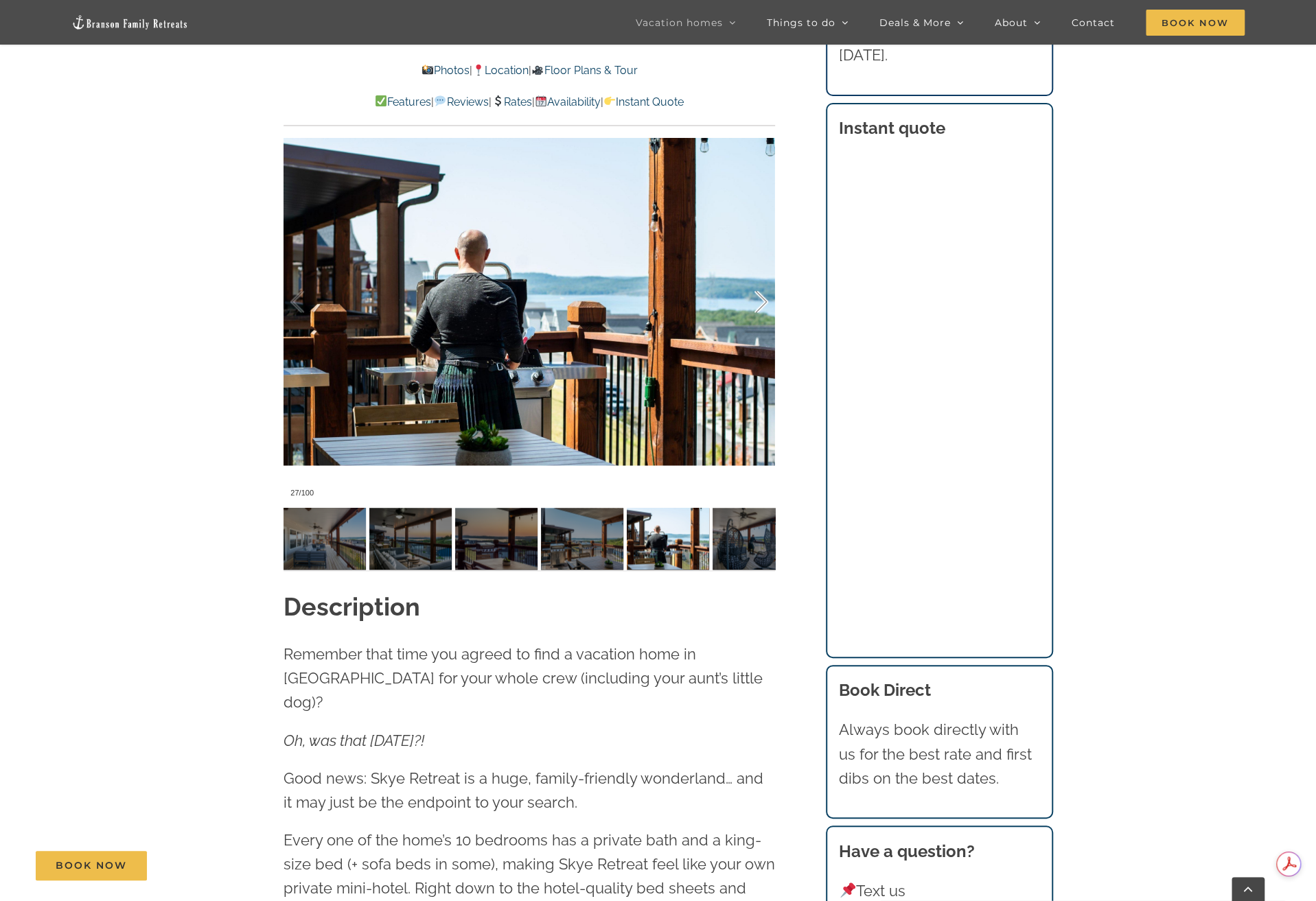
click at [761, 307] on div at bounding box center [747, 302] width 43 height 85
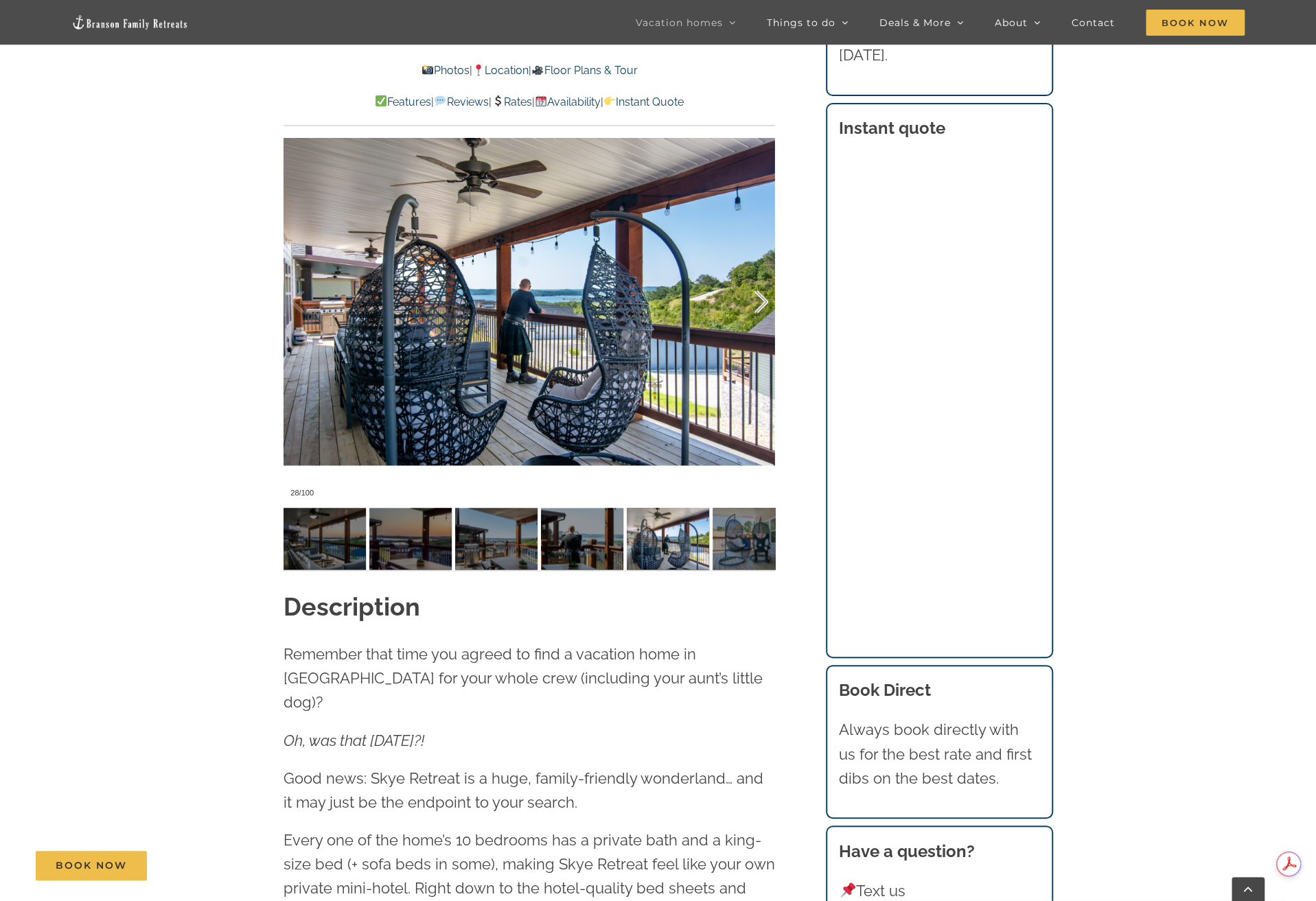
click at [761, 307] on div at bounding box center [747, 302] width 43 height 85
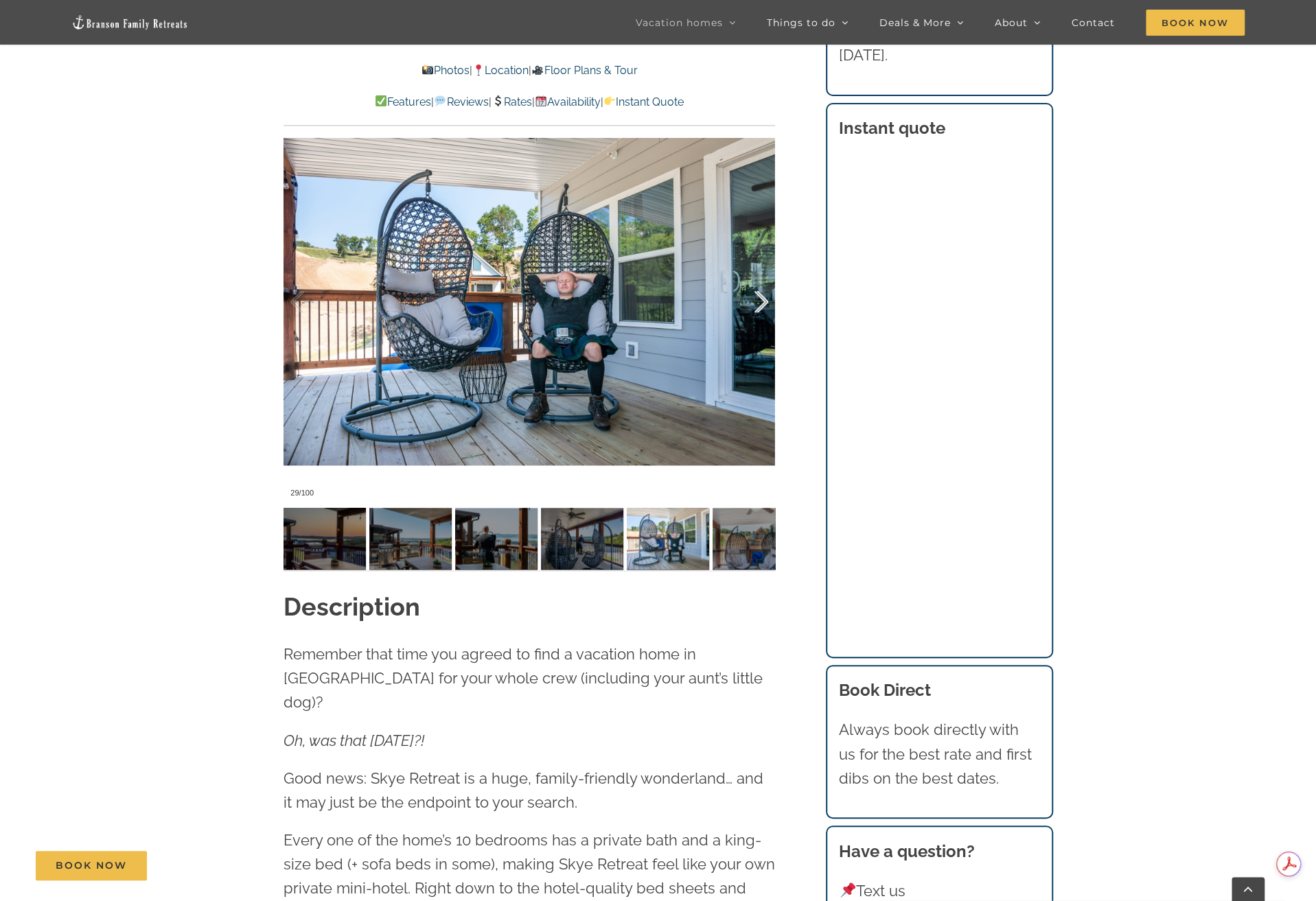
click at [761, 307] on div at bounding box center [747, 302] width 43 height 85
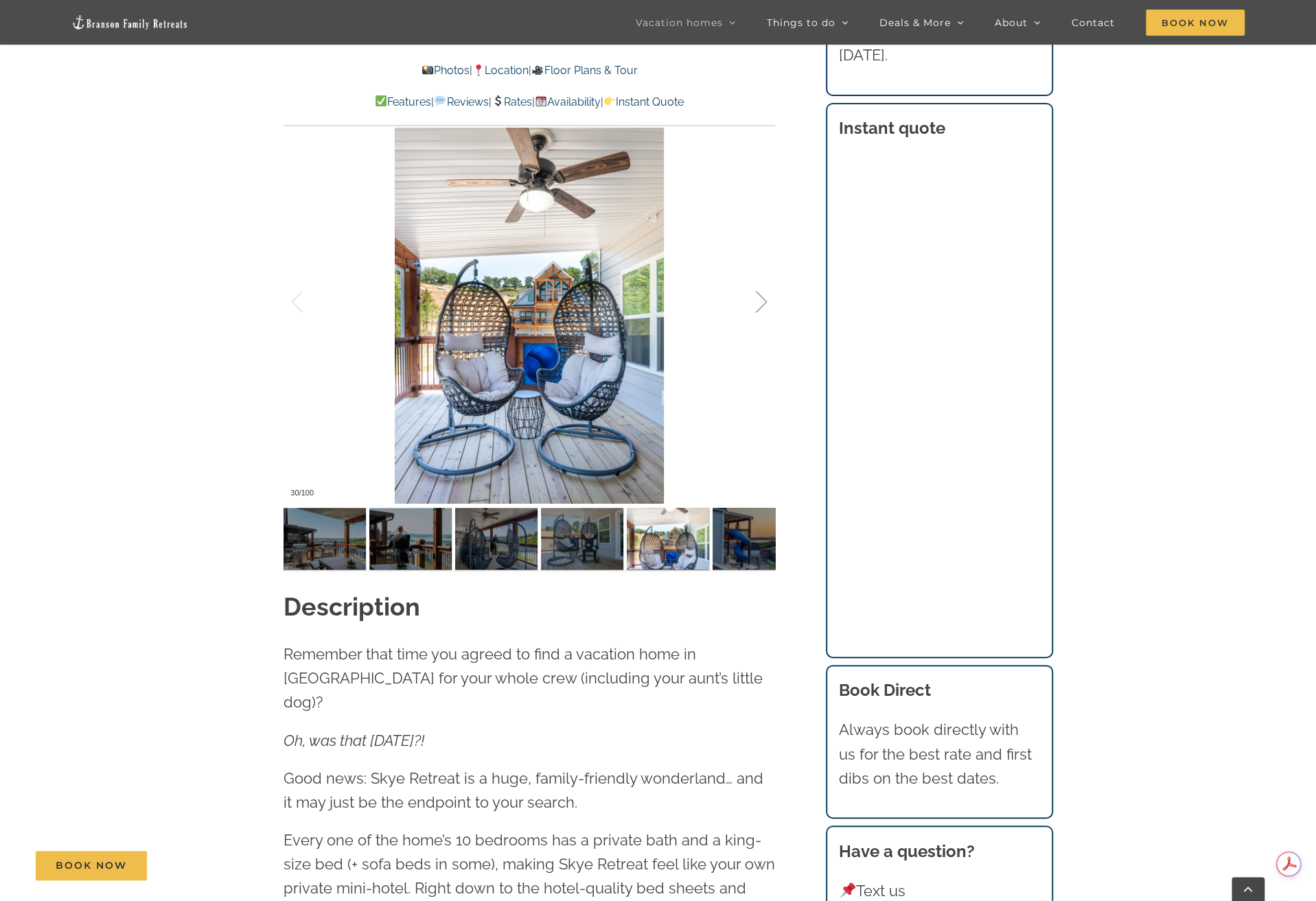
click at [761, 307] on div at bounding box center [747, 302] width 43 height 85
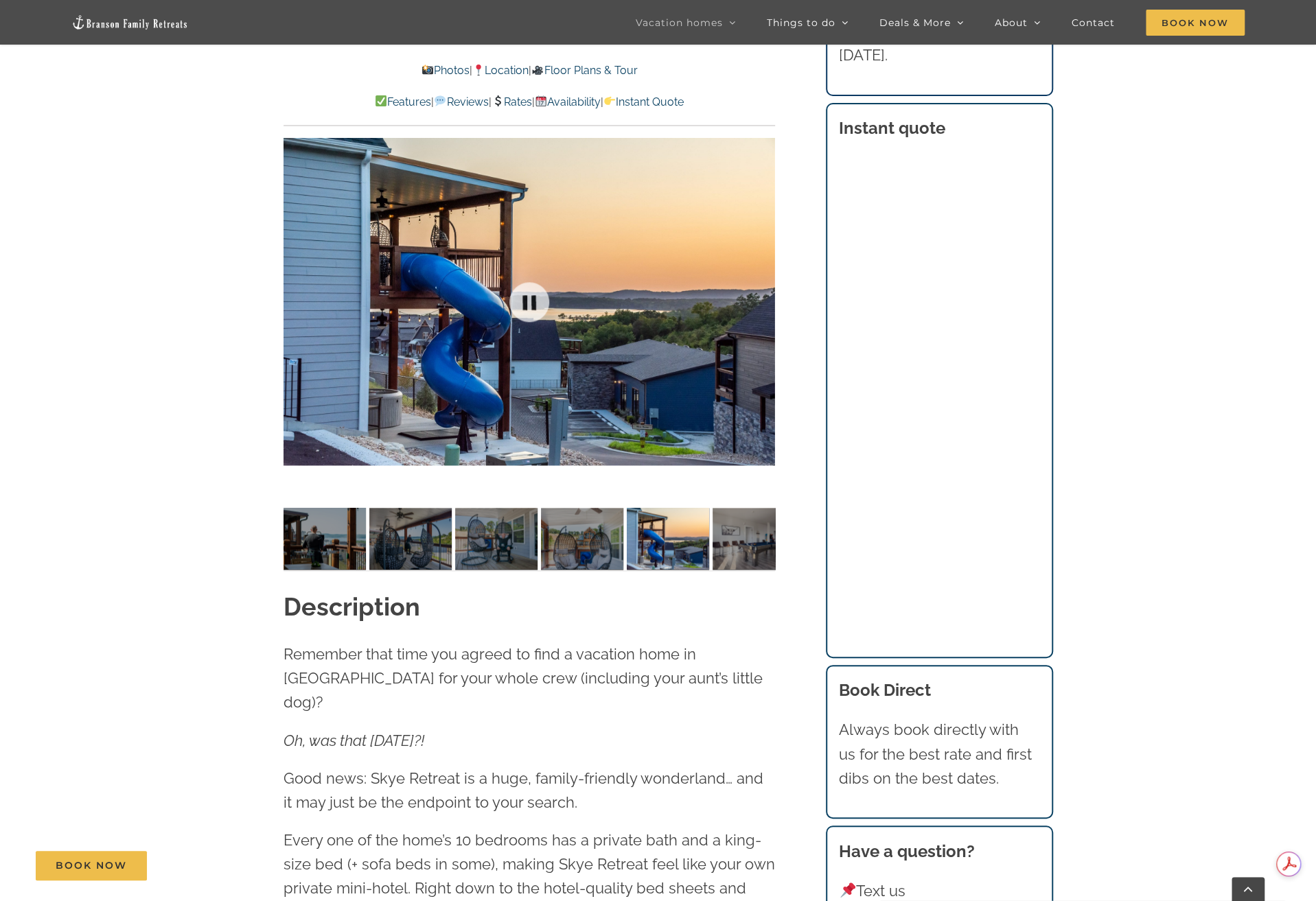
click at [761, 307] on div at bounding box center [529, 301] width 492 height 404
click at [761, 303] on div at bounding box center [747, 302] width 43 height 85
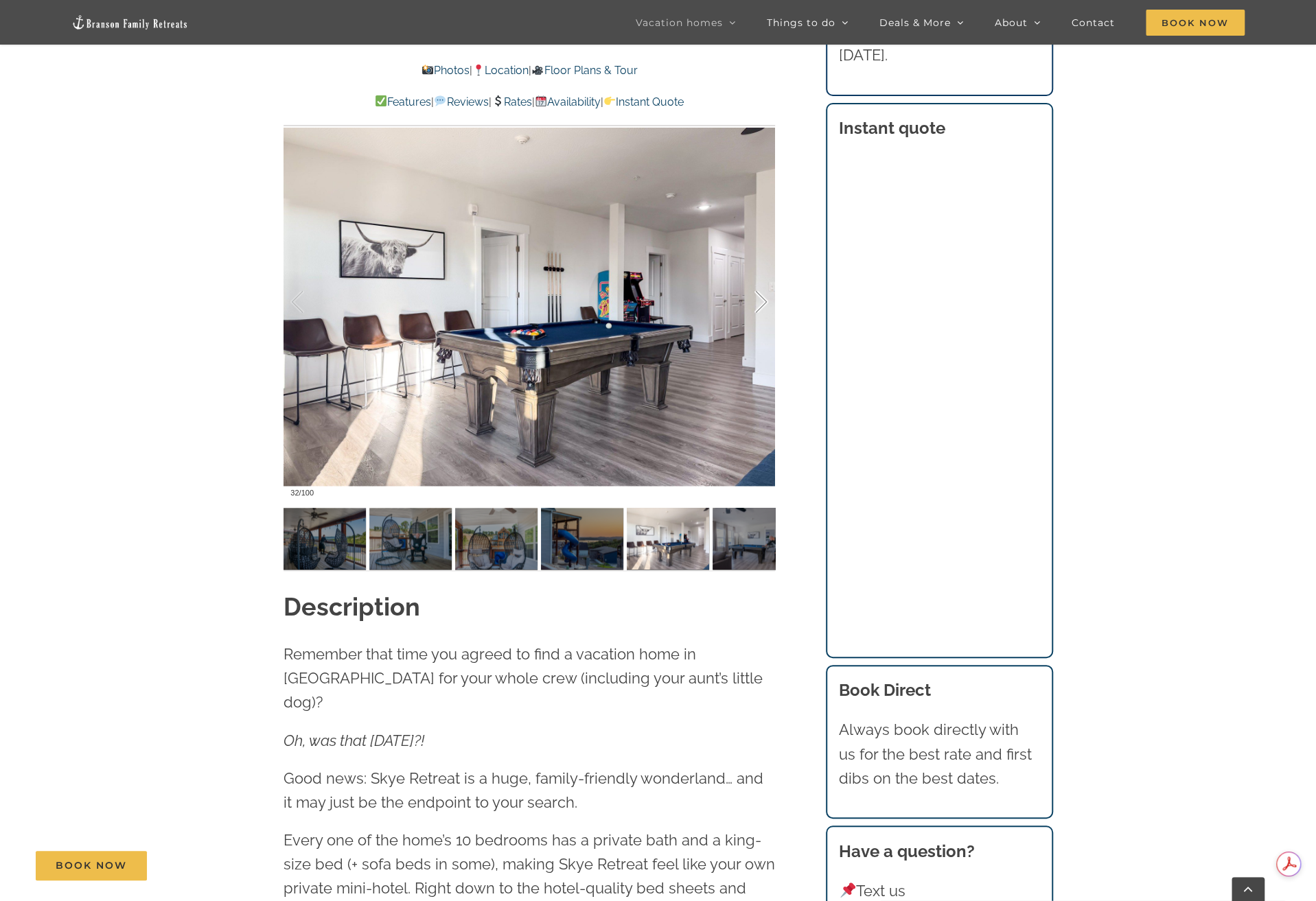
click at [761, 303] on div at bounding box center [747, 302] width 43 height 85
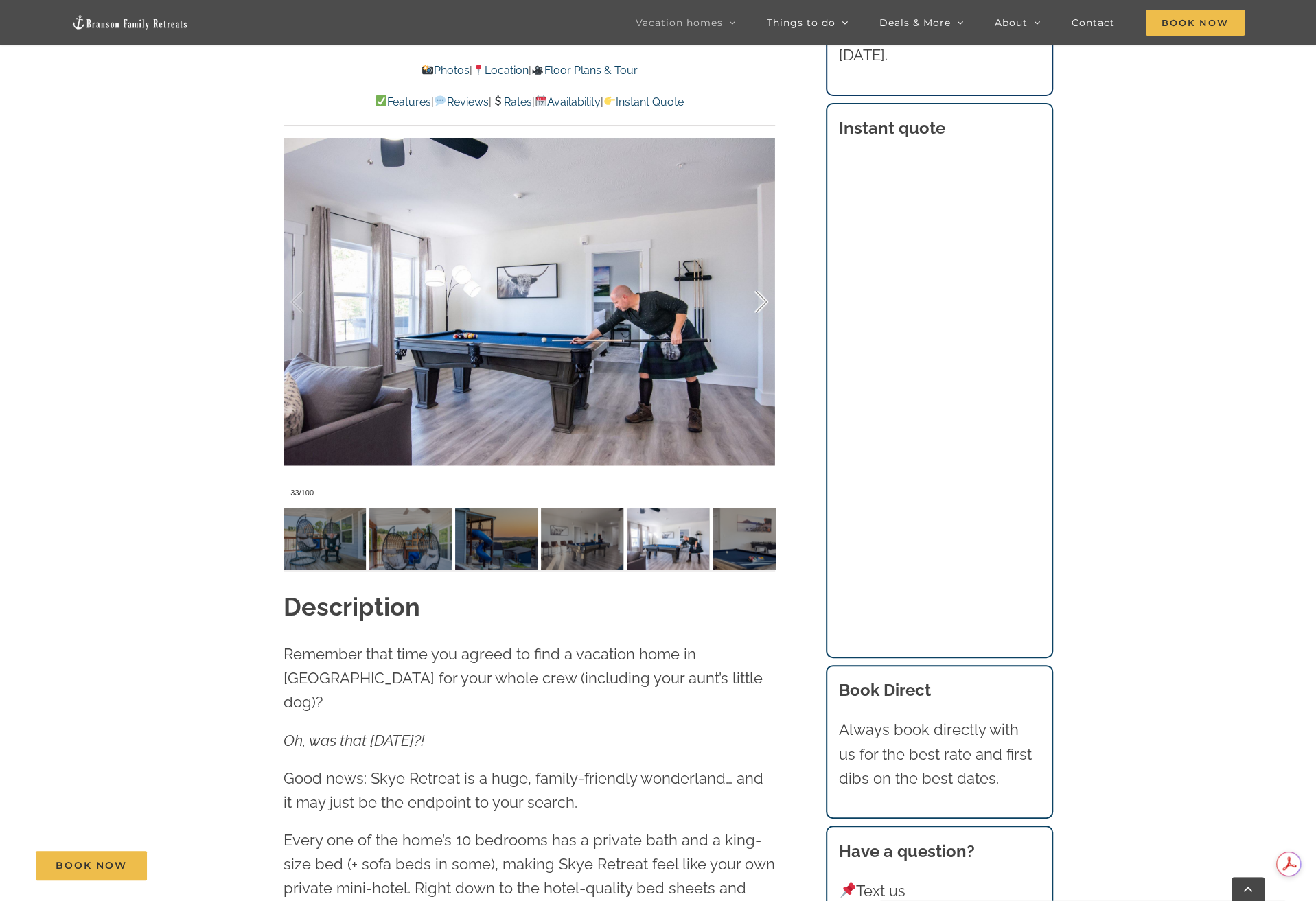
click at [761, 303] on div at bounding box center [747, 302] width 43 height 85
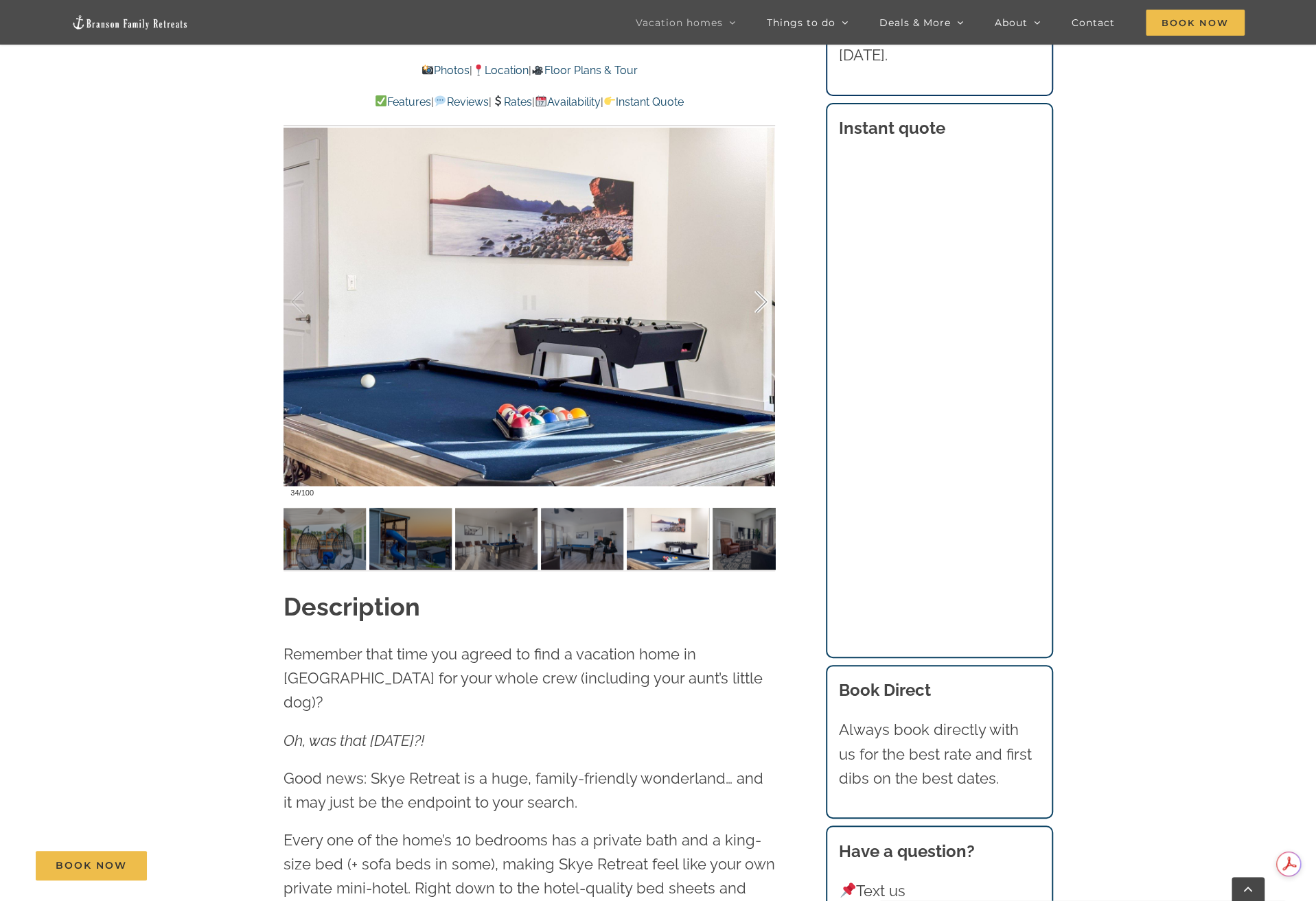
click at [763, 302] on div at bounding box center [747, 302] width 43 height 85
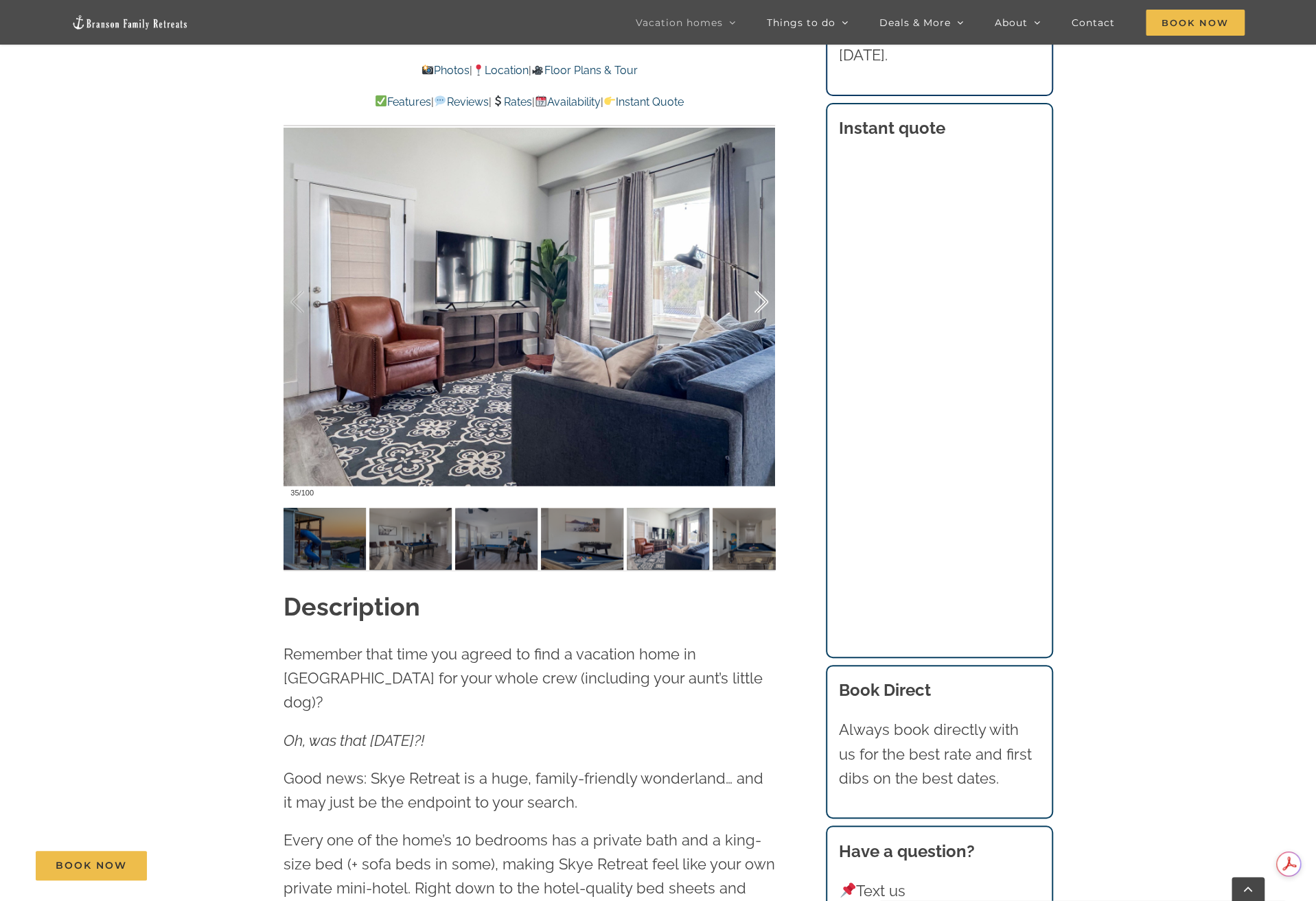
click at [763, 302] on div at bounding box center [747, 302] width 43 height 85
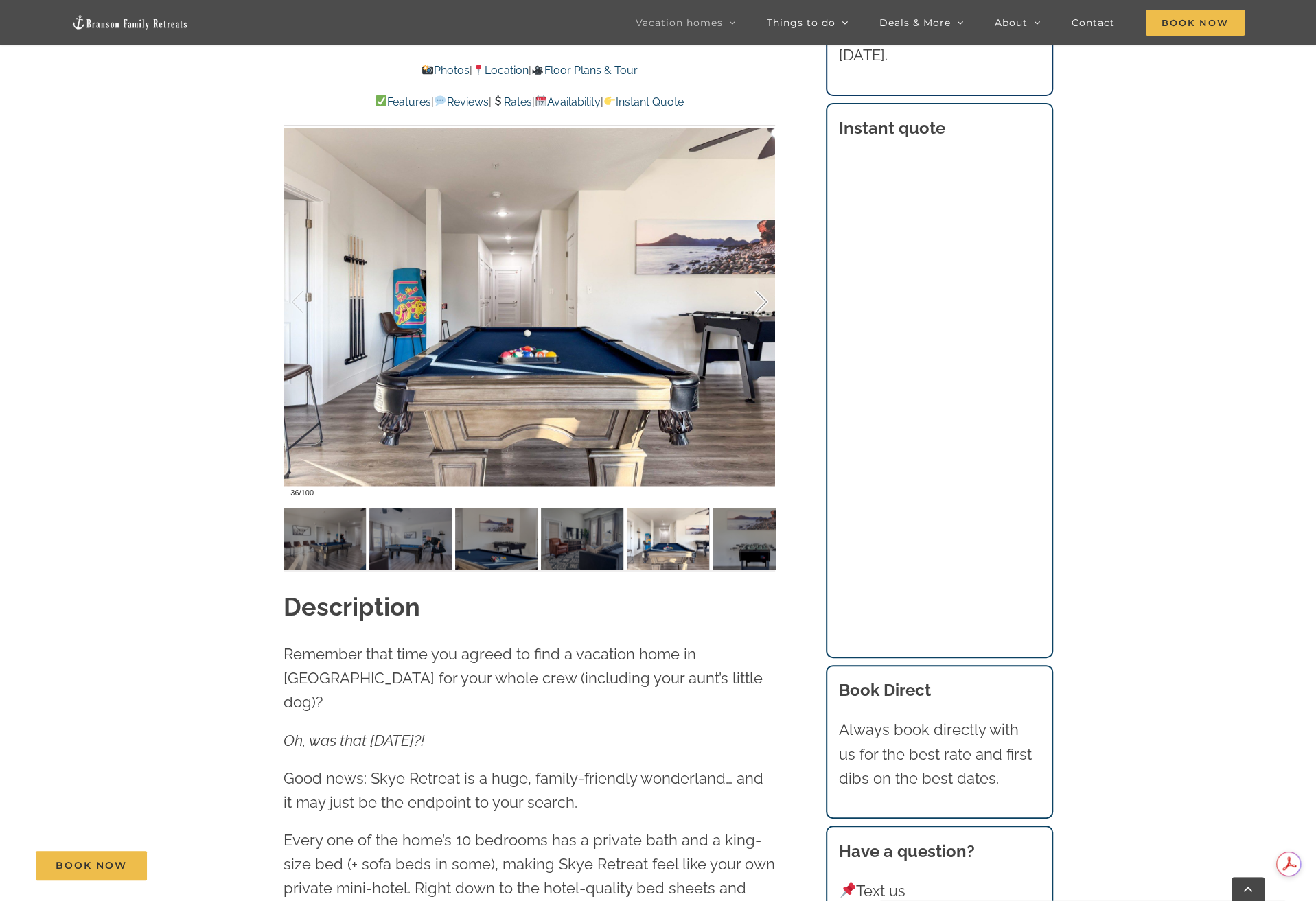
click at [763, 302] on div at bounding box center [747, 302] width 43 height 85
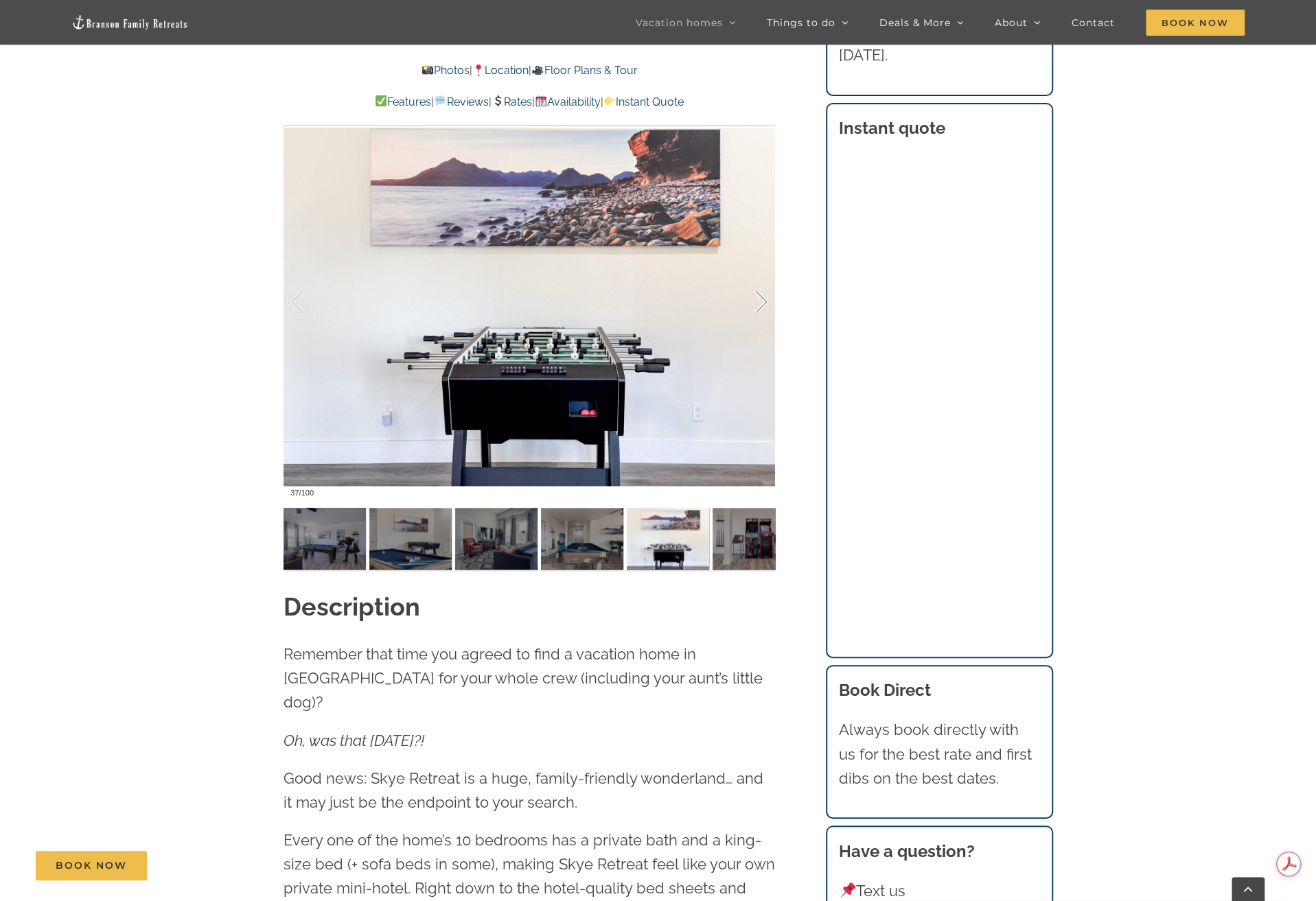
click at [763, 302] on div at bounding box center [747, 302] width 43 height 85
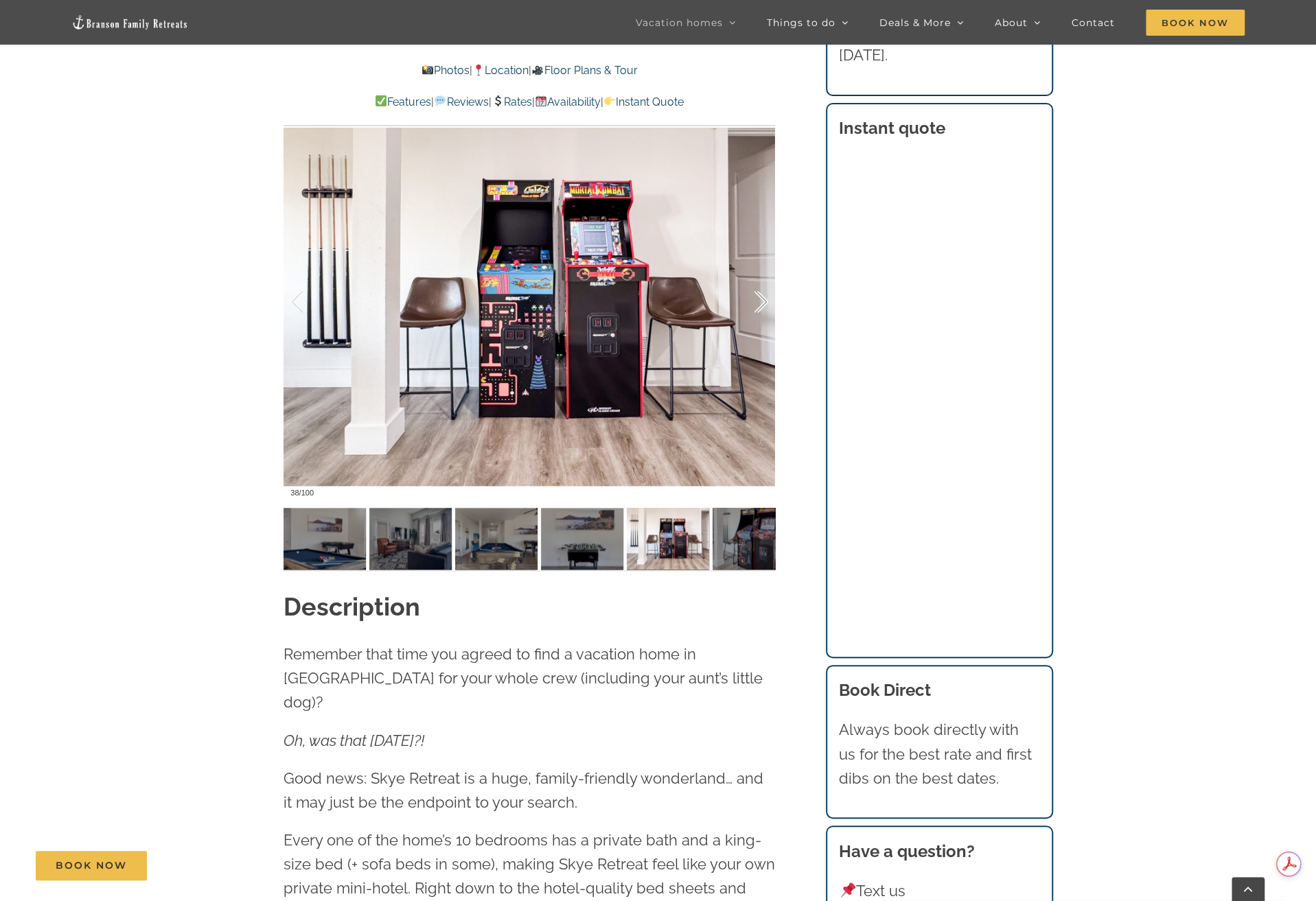
click at [763, 302] on div at bounding box center [747, 302] width 43 height 85
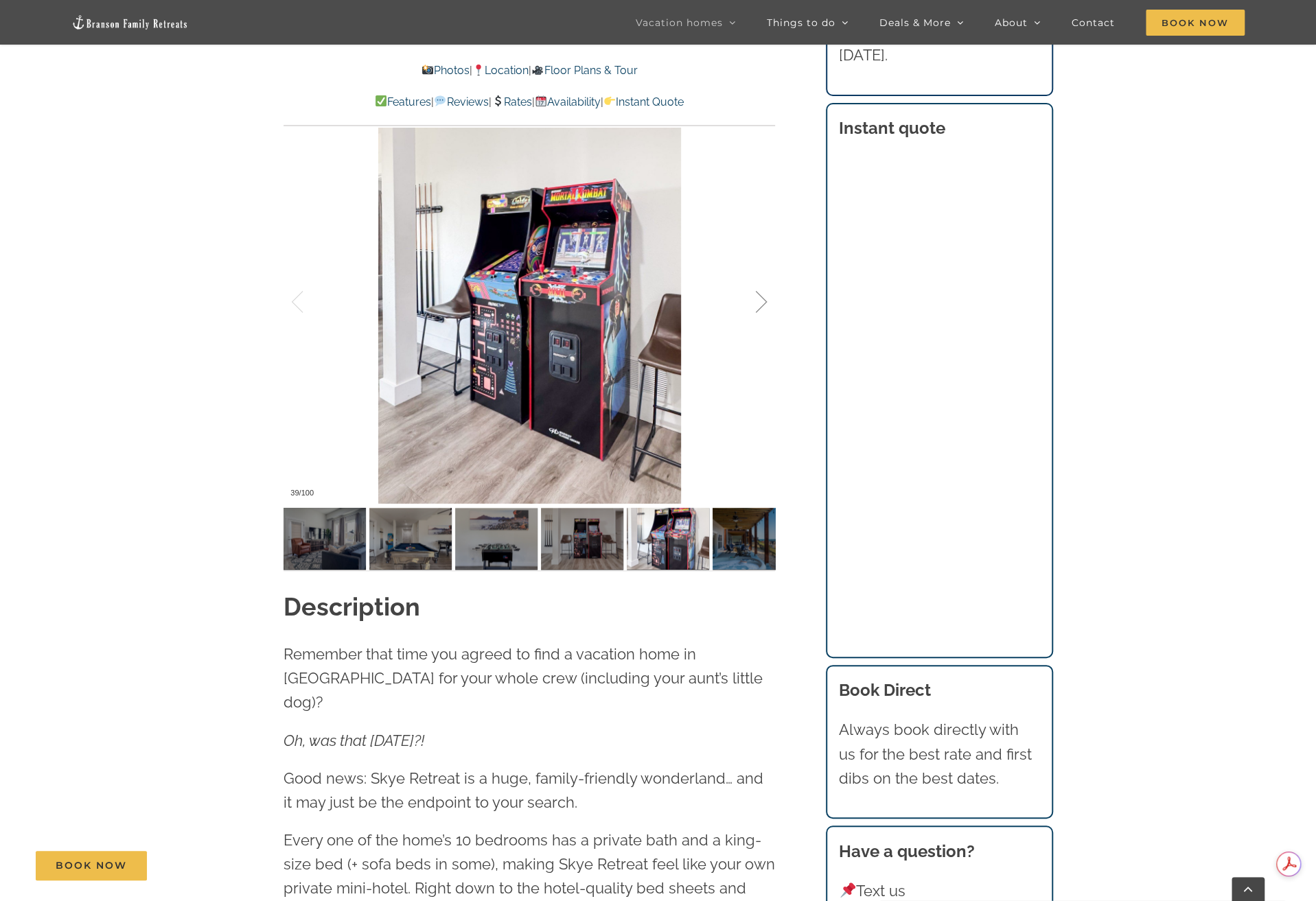
click at [763, 302] on div at bounding box center [747, 302] width 43 height 85
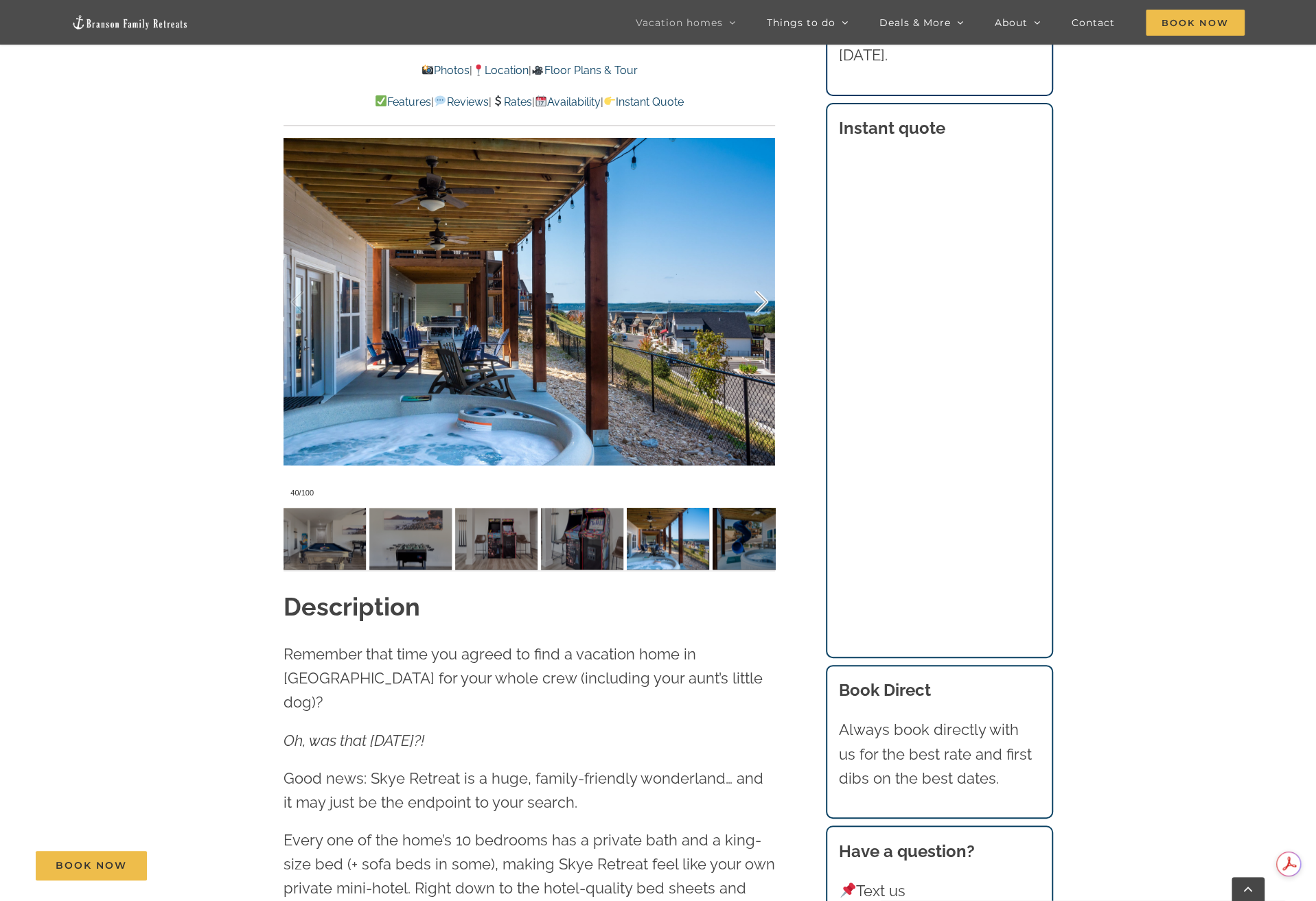
click at [763, 302] on div at bounding box center [747, 302] width 43 height 85
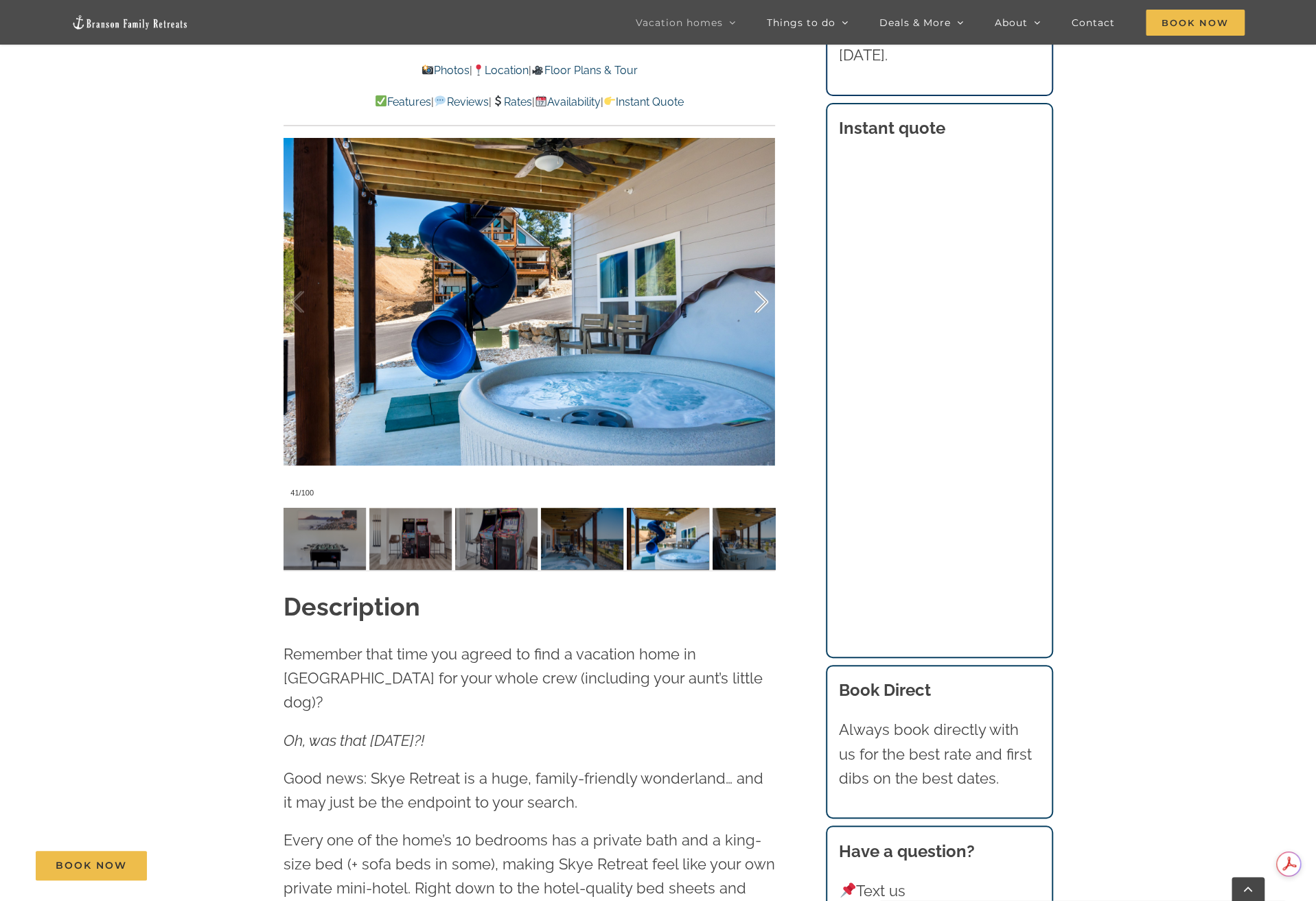
click at [763, 302] on div at bounding box center [747, 302] width 43 height 85
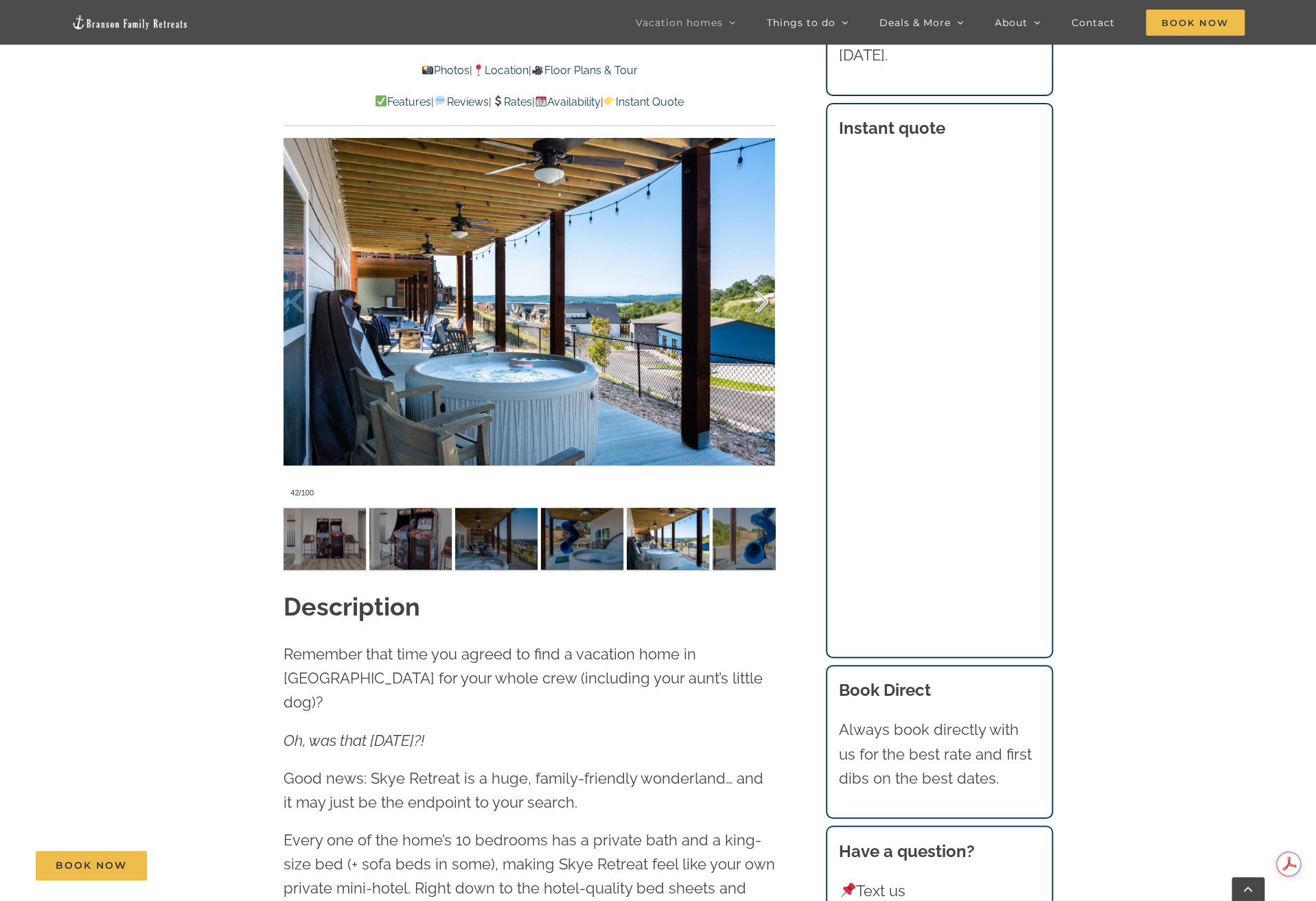
click at [763, 302] on div at bounding box center [747, 302] width 43 height 85
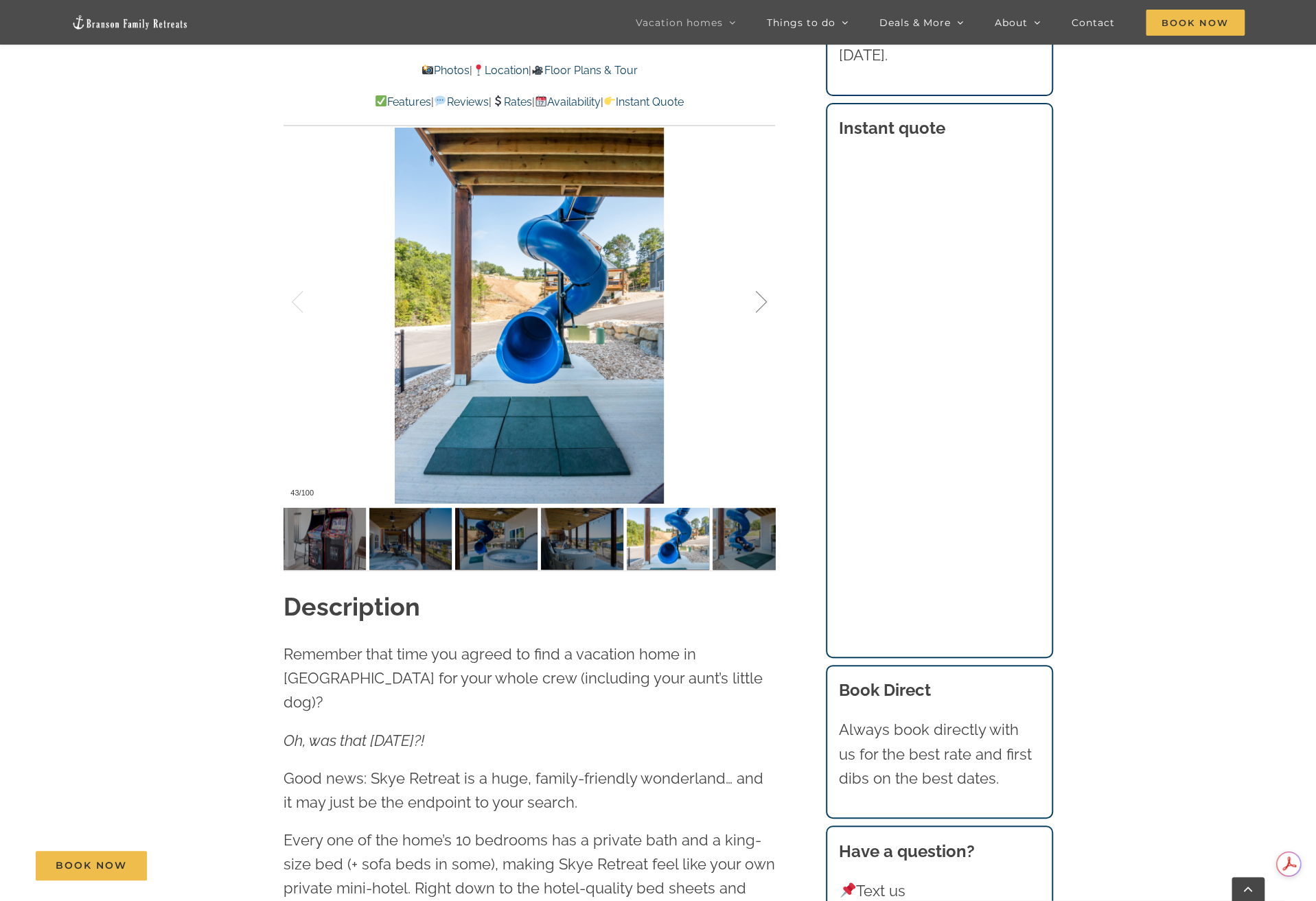
click at [763, 302] on div at bounding box center [747, 302] width 43 height 85
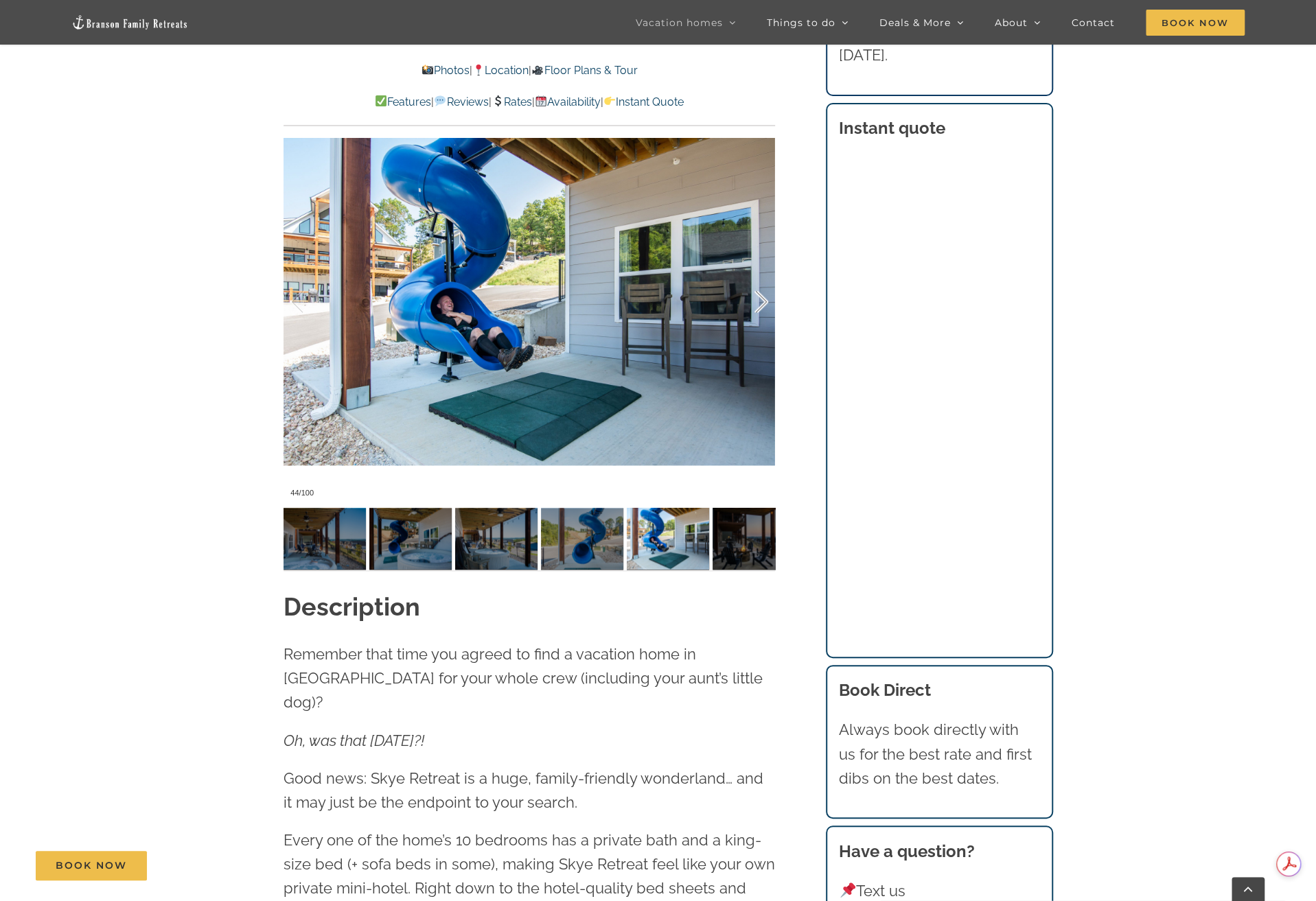
click at [763, 302] on div at bounding box center [747, 302] width 43 height 85
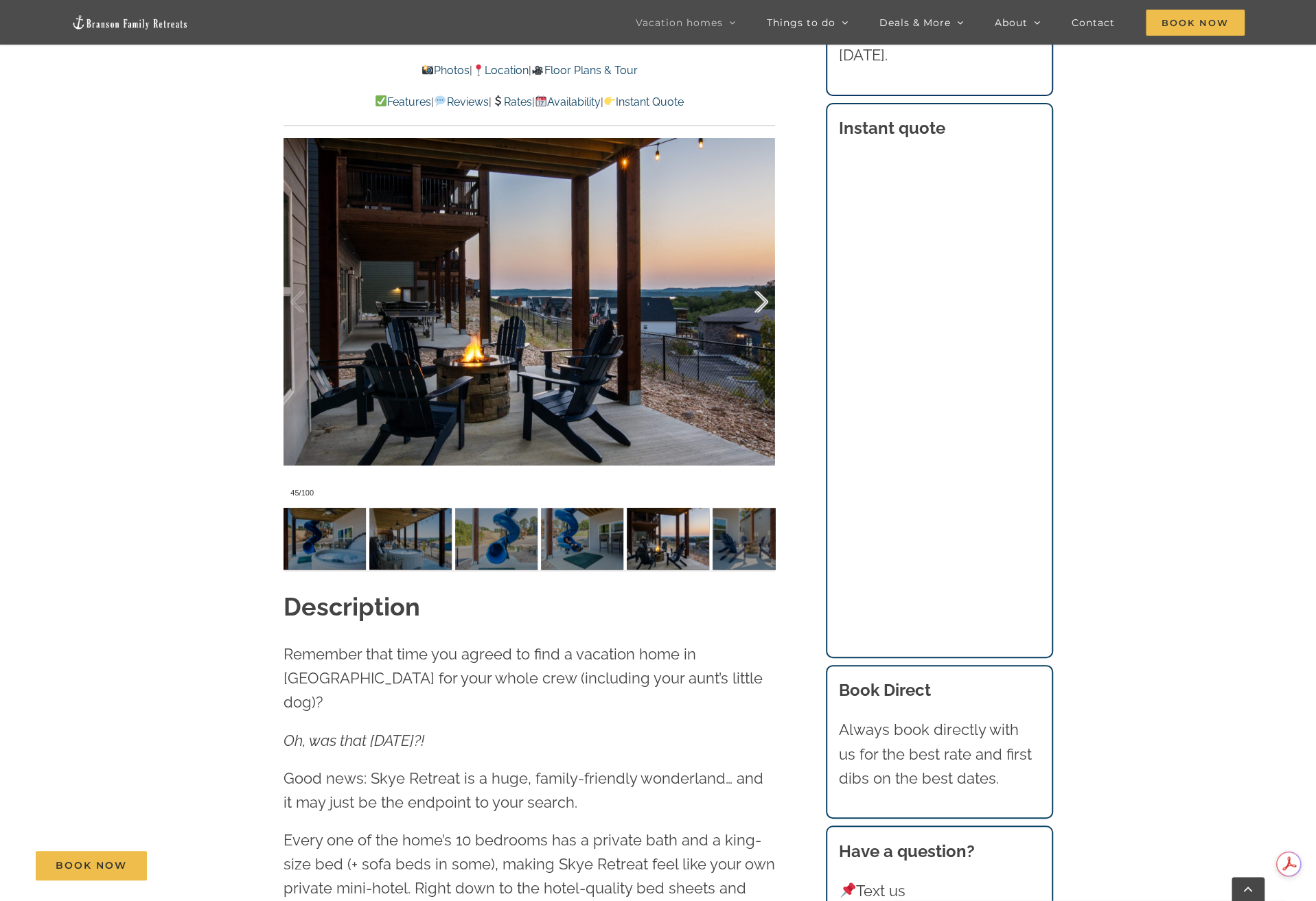
click at [763, 302] on div at bounding box center [747, 302] width 43 height 85
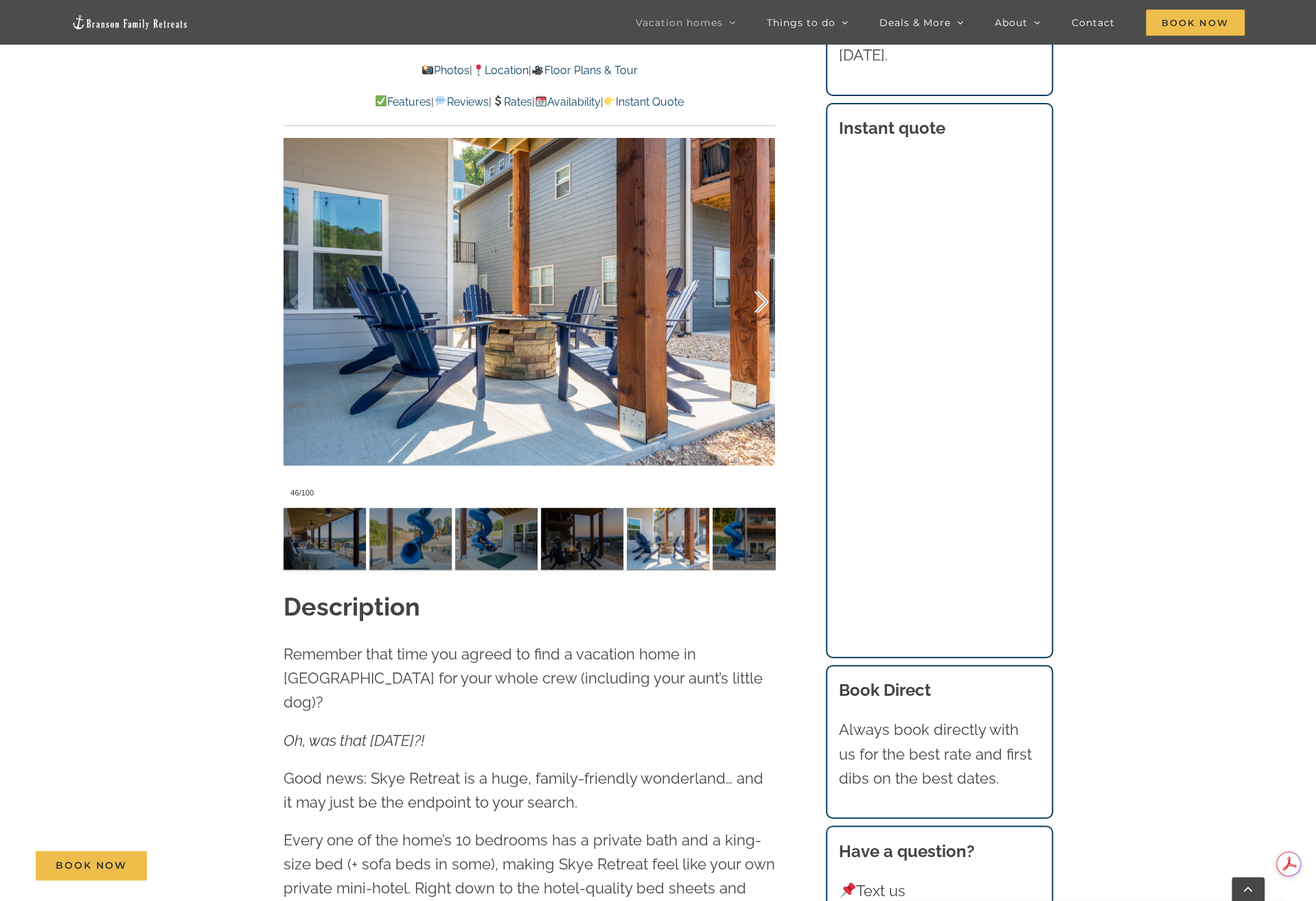
click at [763, 302] on div at bounding box center [747, 302] width 43 height 85
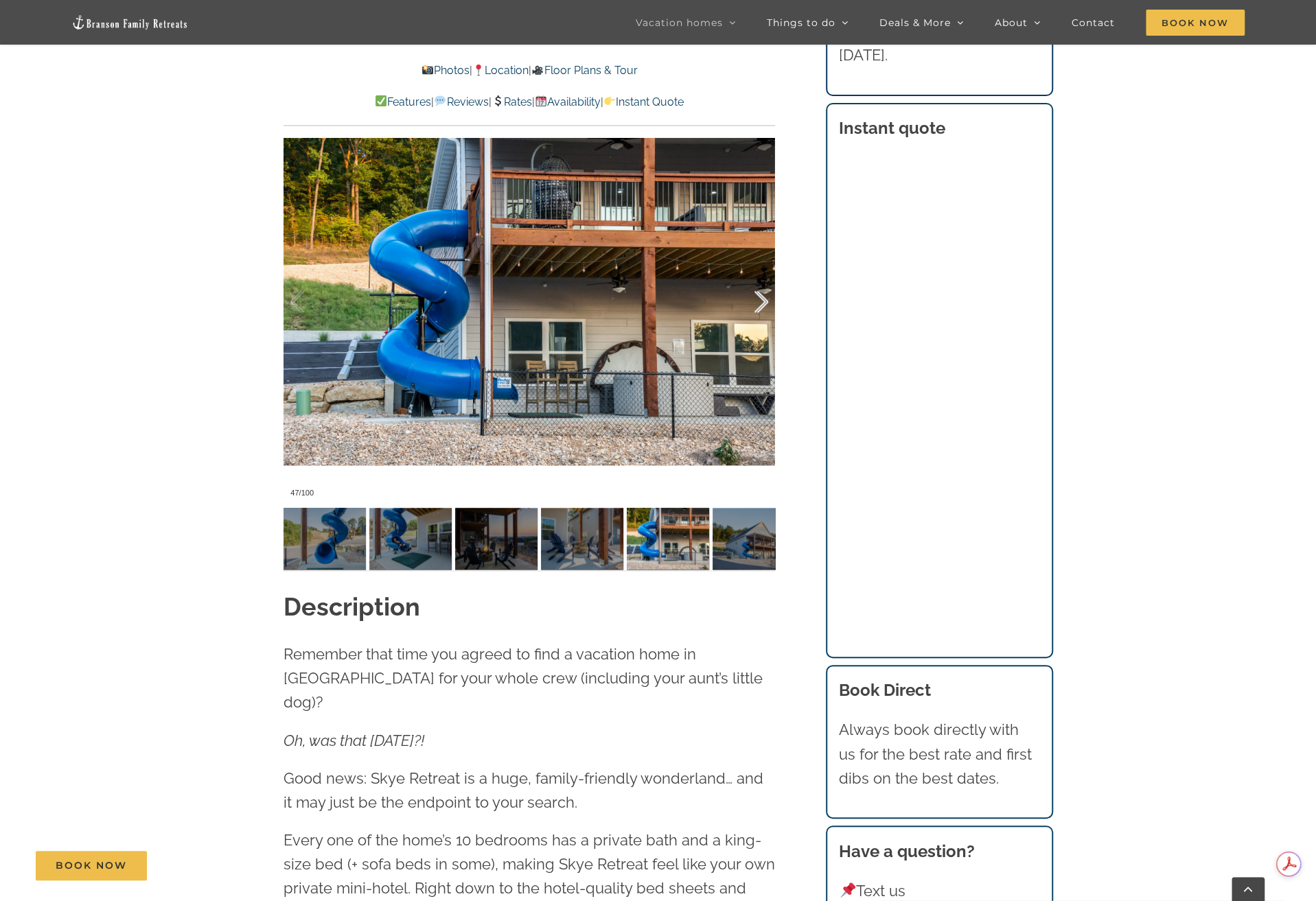
click at [763, 302] on div at bounding box center [747, 302] width 43 height 85
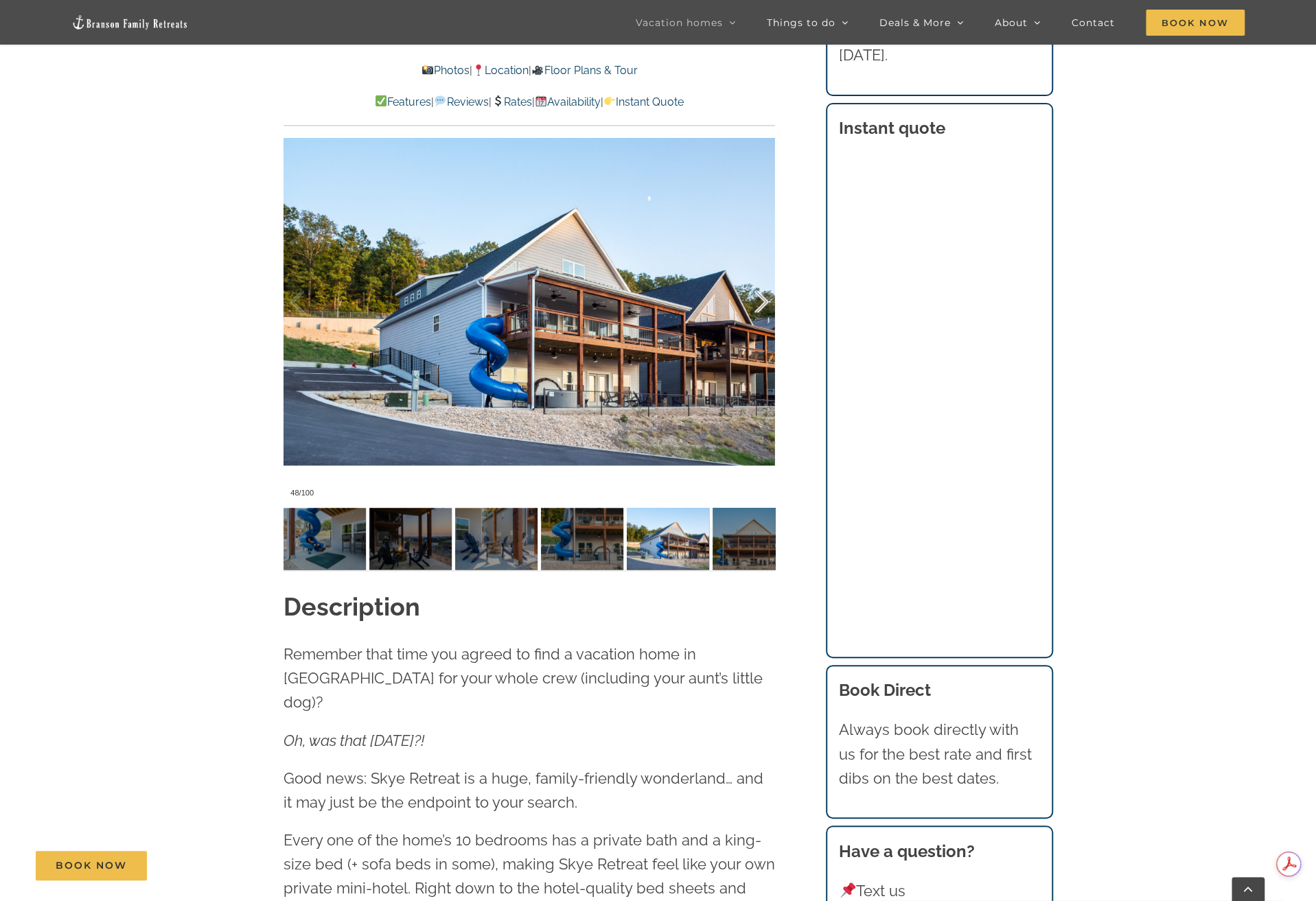
click at [763, 302] on div at bounding box center [747, 302] width 43 height 85
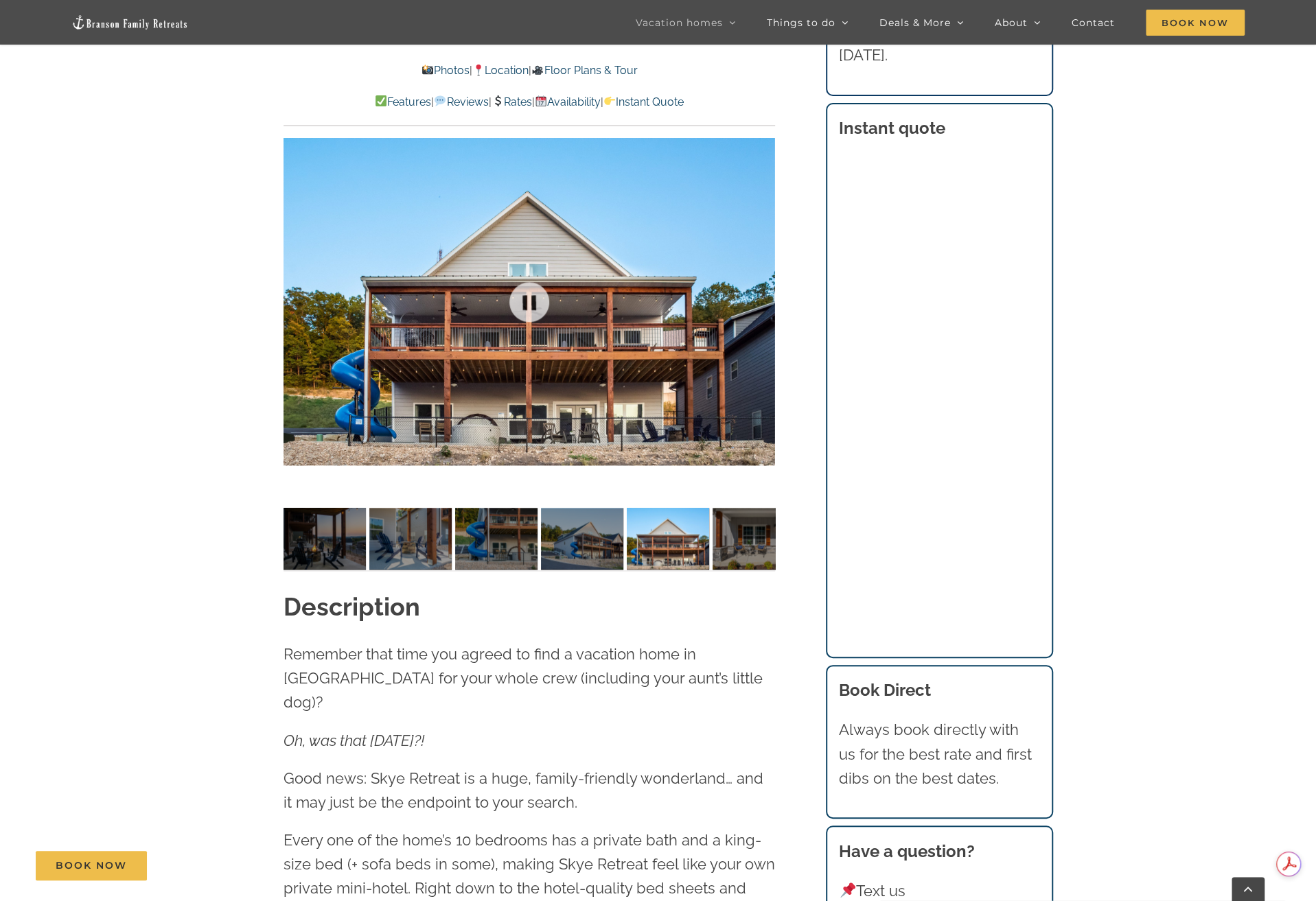
click at [763, 302] on div at bounding box center [529, 301] width 492 height 404
click at [763, 302] on div at bounding box center [747, 302] width 43 height 85
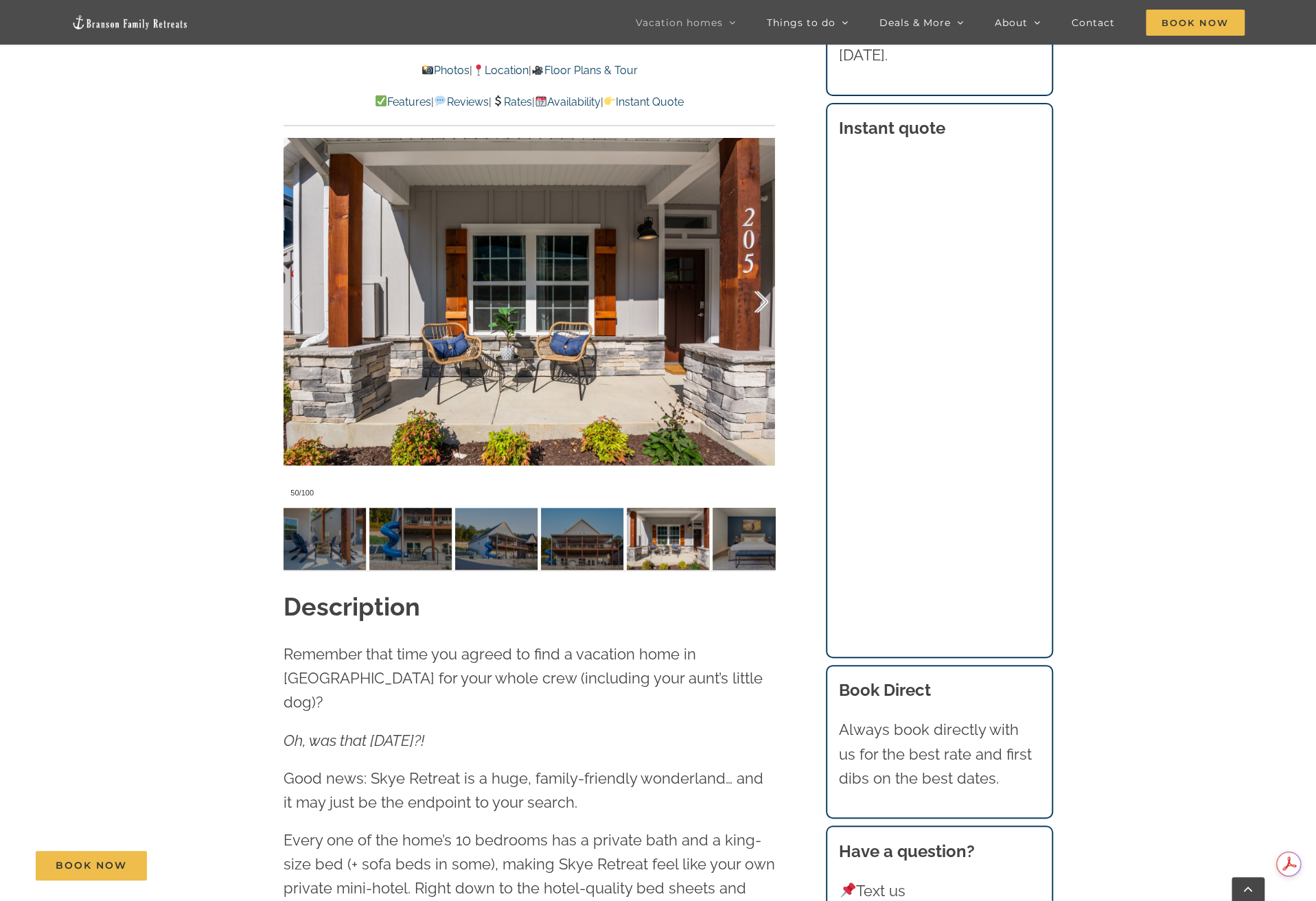
click at [763, 302] on div at bounding box center [747, 302] width 43 height 85
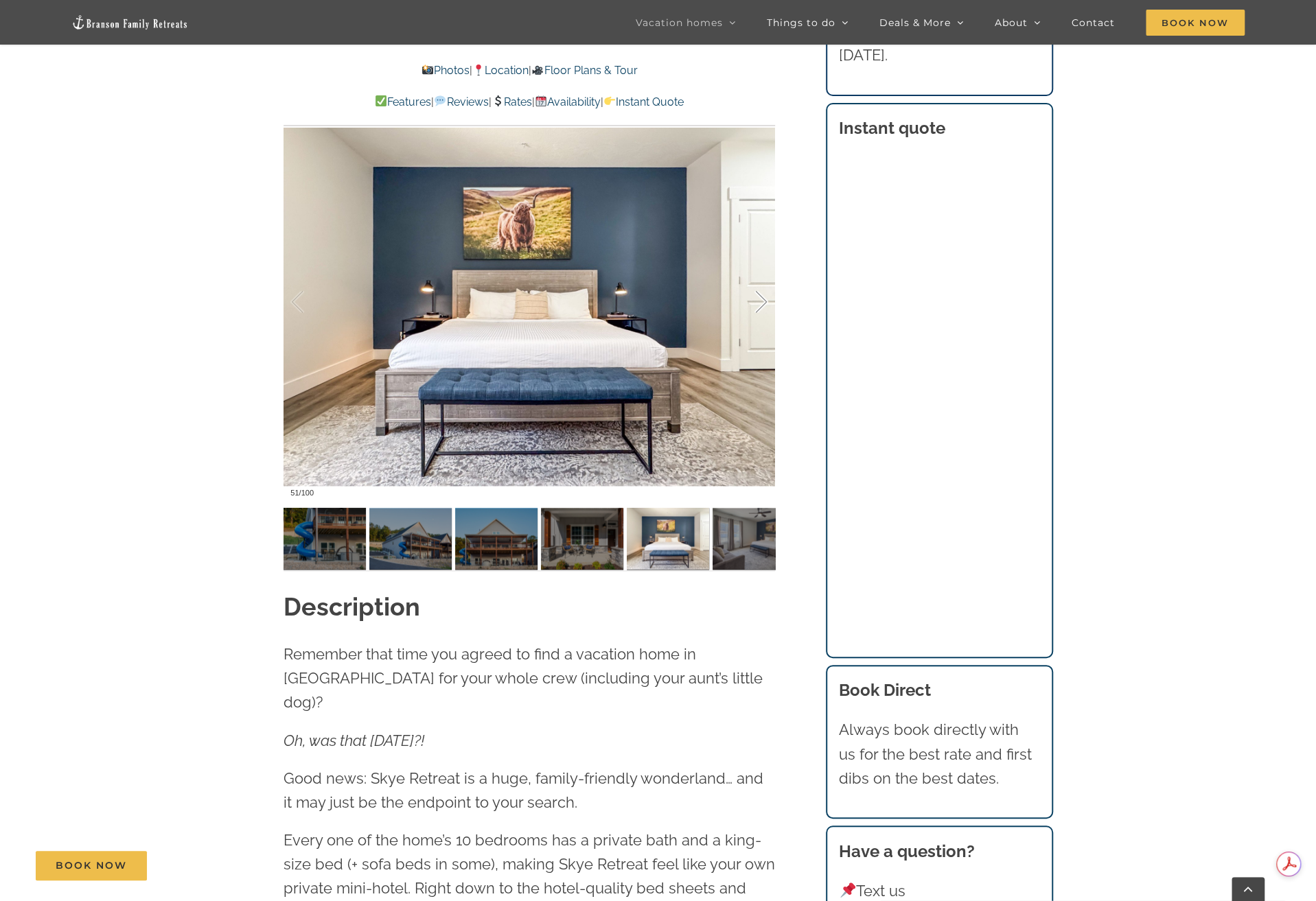
click at [763, 302] on div at bounding box center [747, 302] width 43 height 85
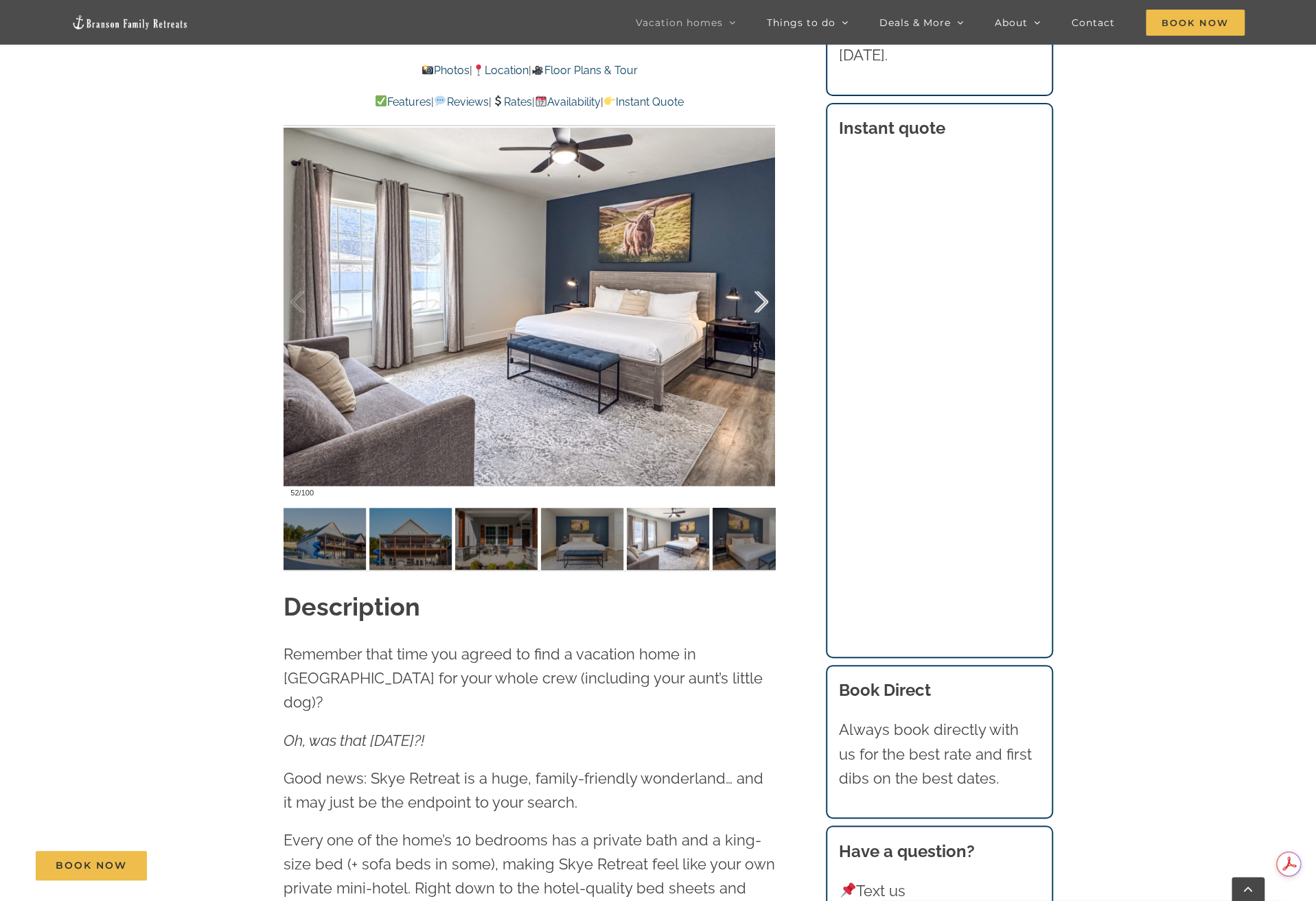
click at [763, 300] on div at bounding box center [747, 302] width 43 height 85
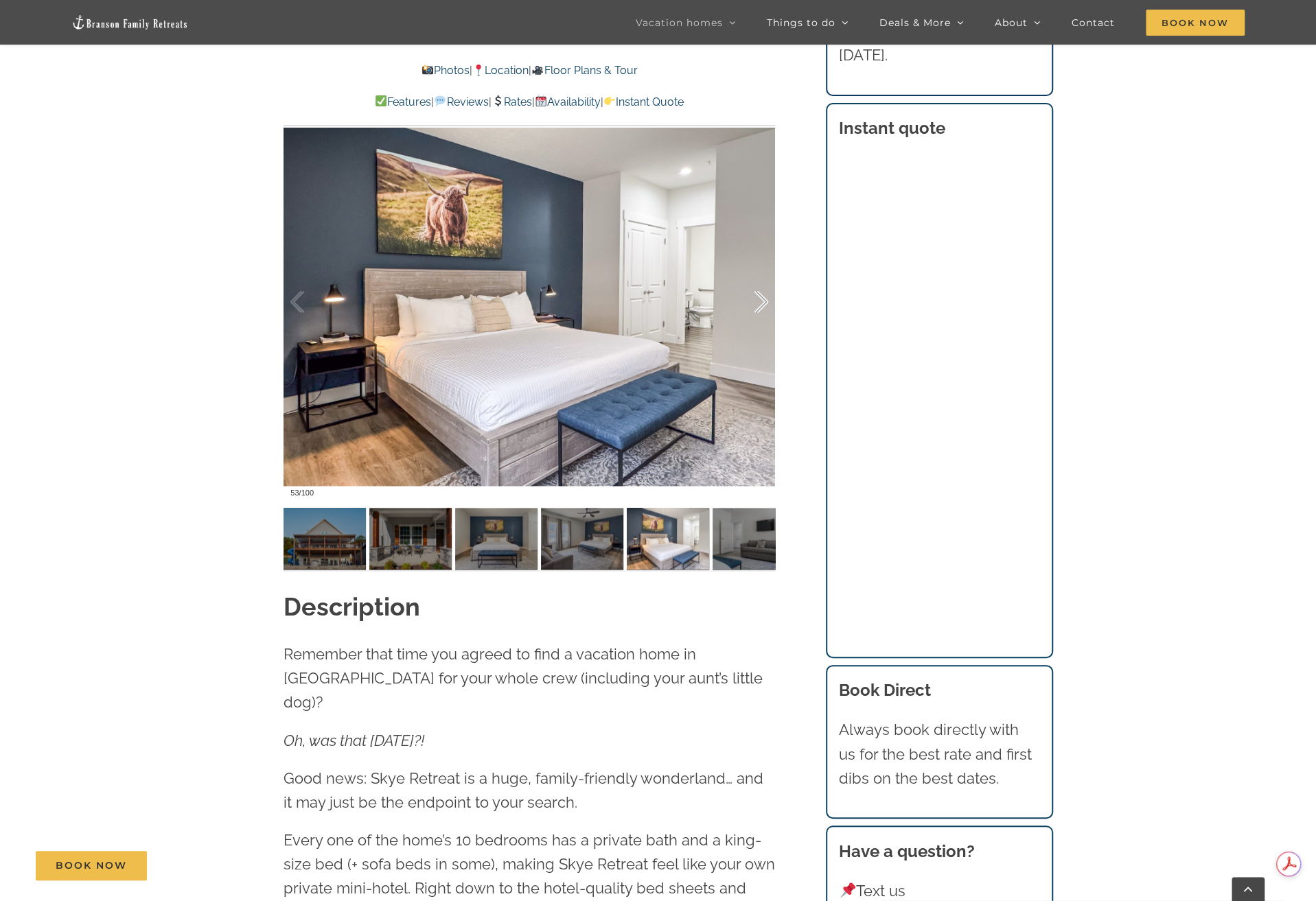
click at [763, 300] on div at bounding box center [747, 302] width 43 height 85
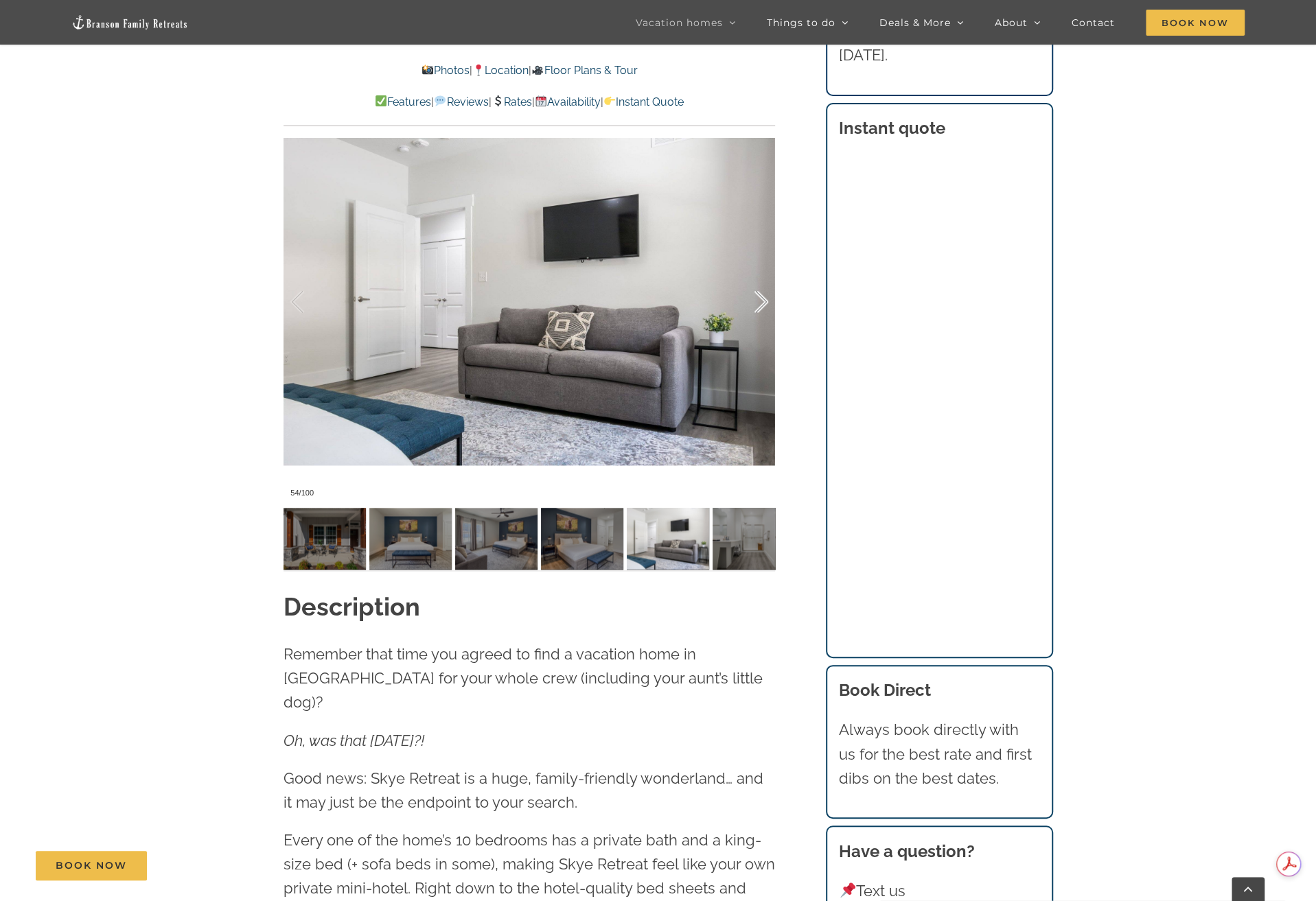
click at [763, 300] on div at bounding box center [747, 302] width 43 height 85
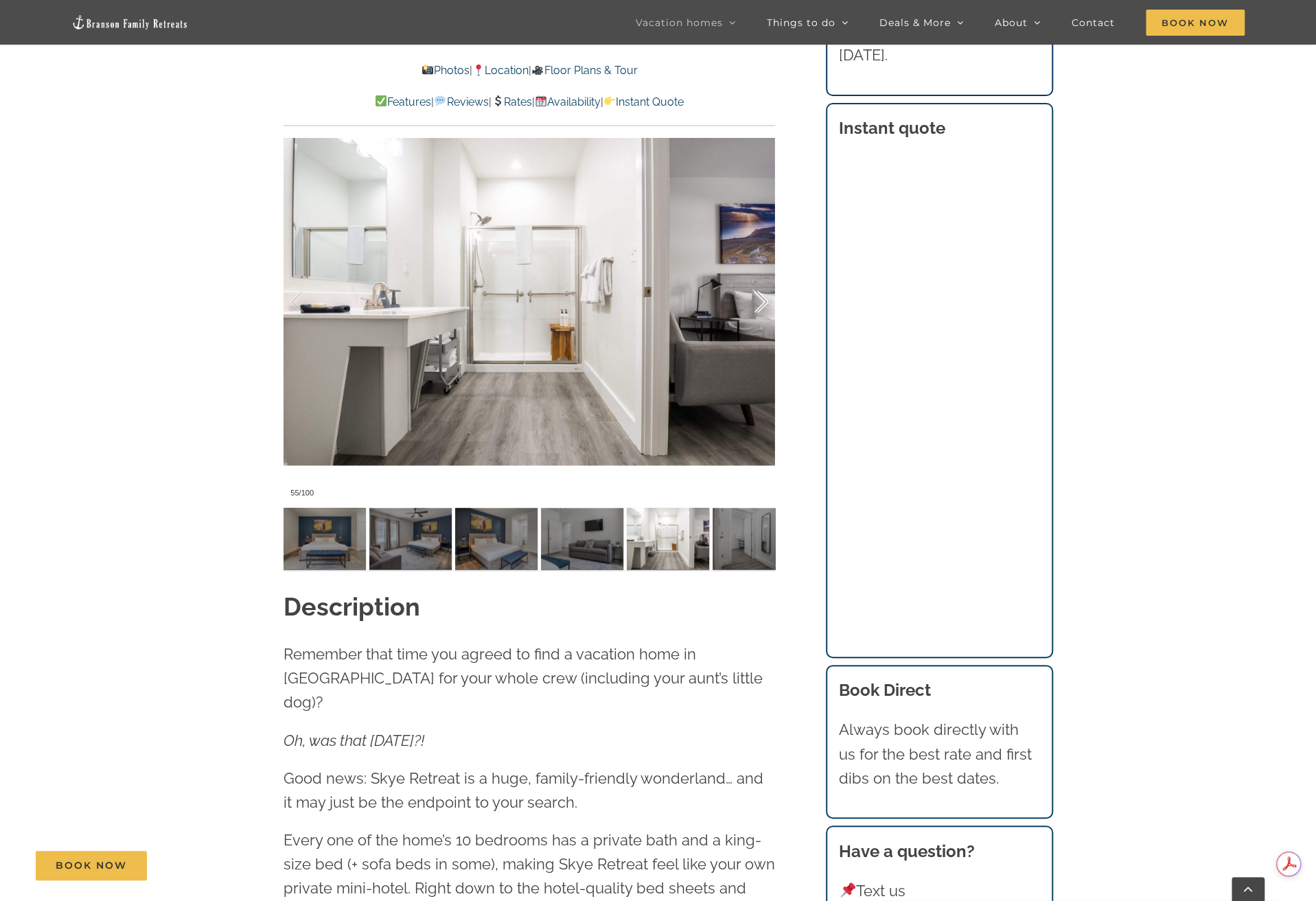
click at [763, 301] on div at bounding box center [747, 302] width 43 height 85
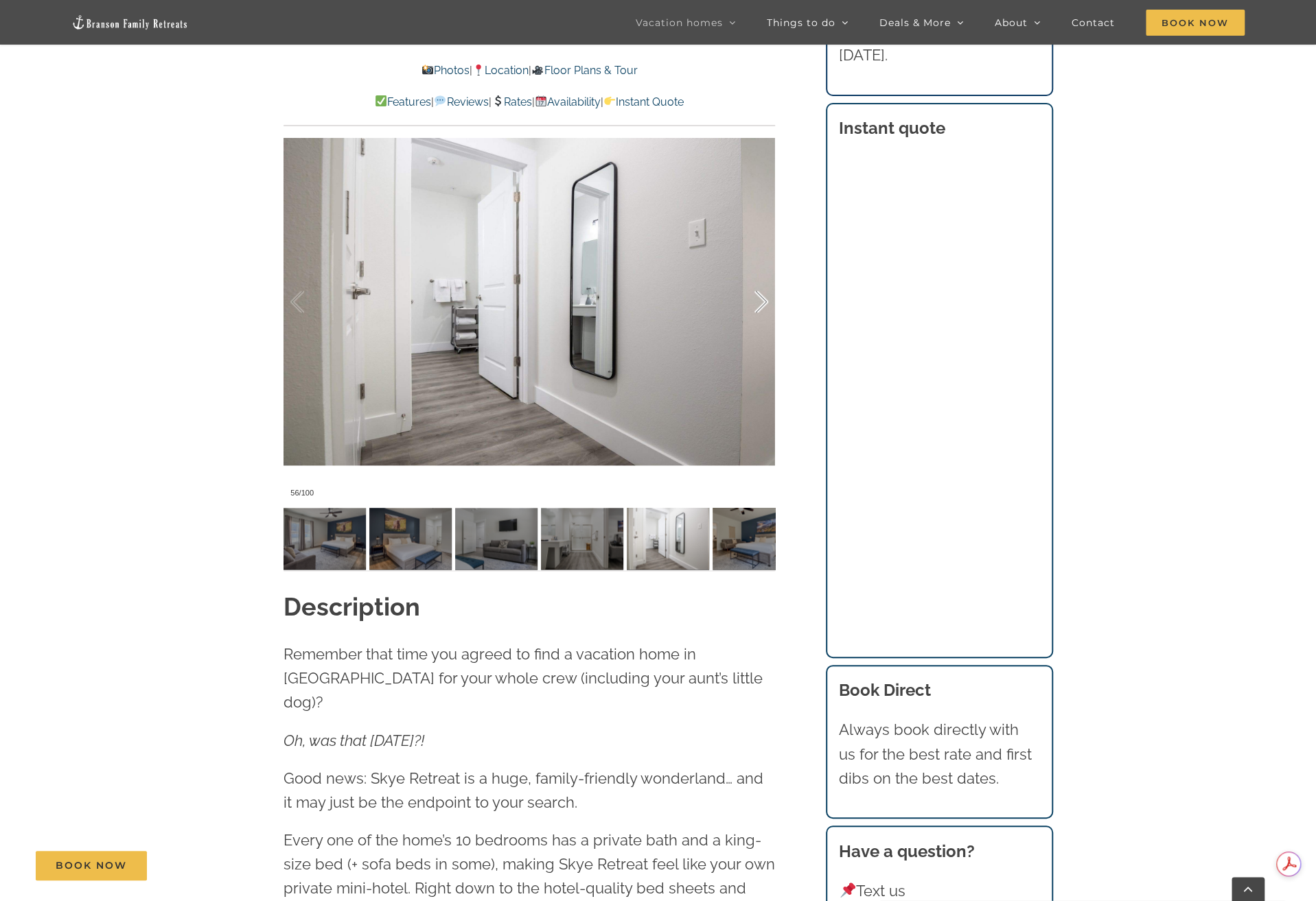
click at [763, 301] on div at bounding box center [747, 302] width 43 height 85
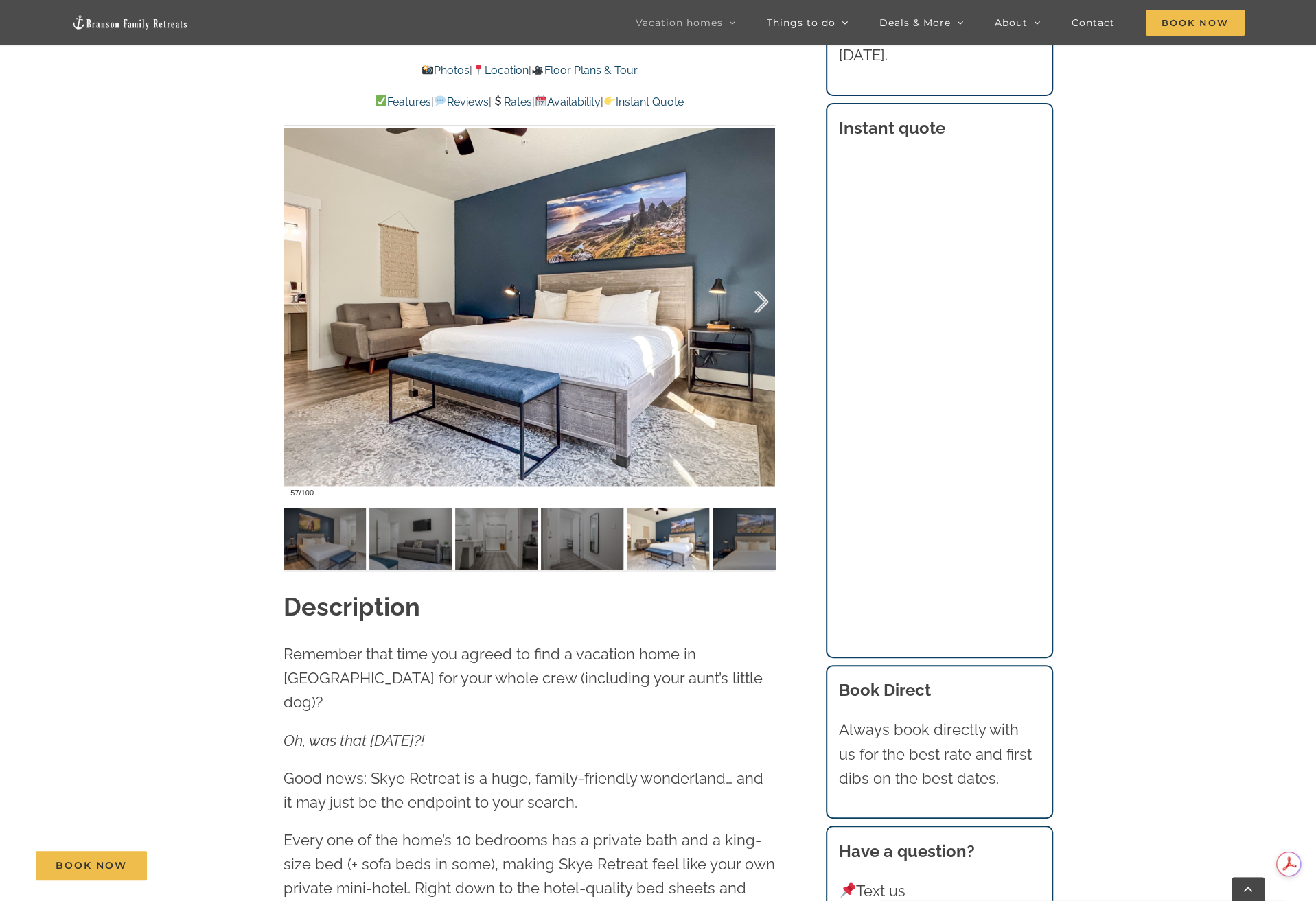
click at [763, 301] on div at bounding box center [747, 302] width 43 height 85
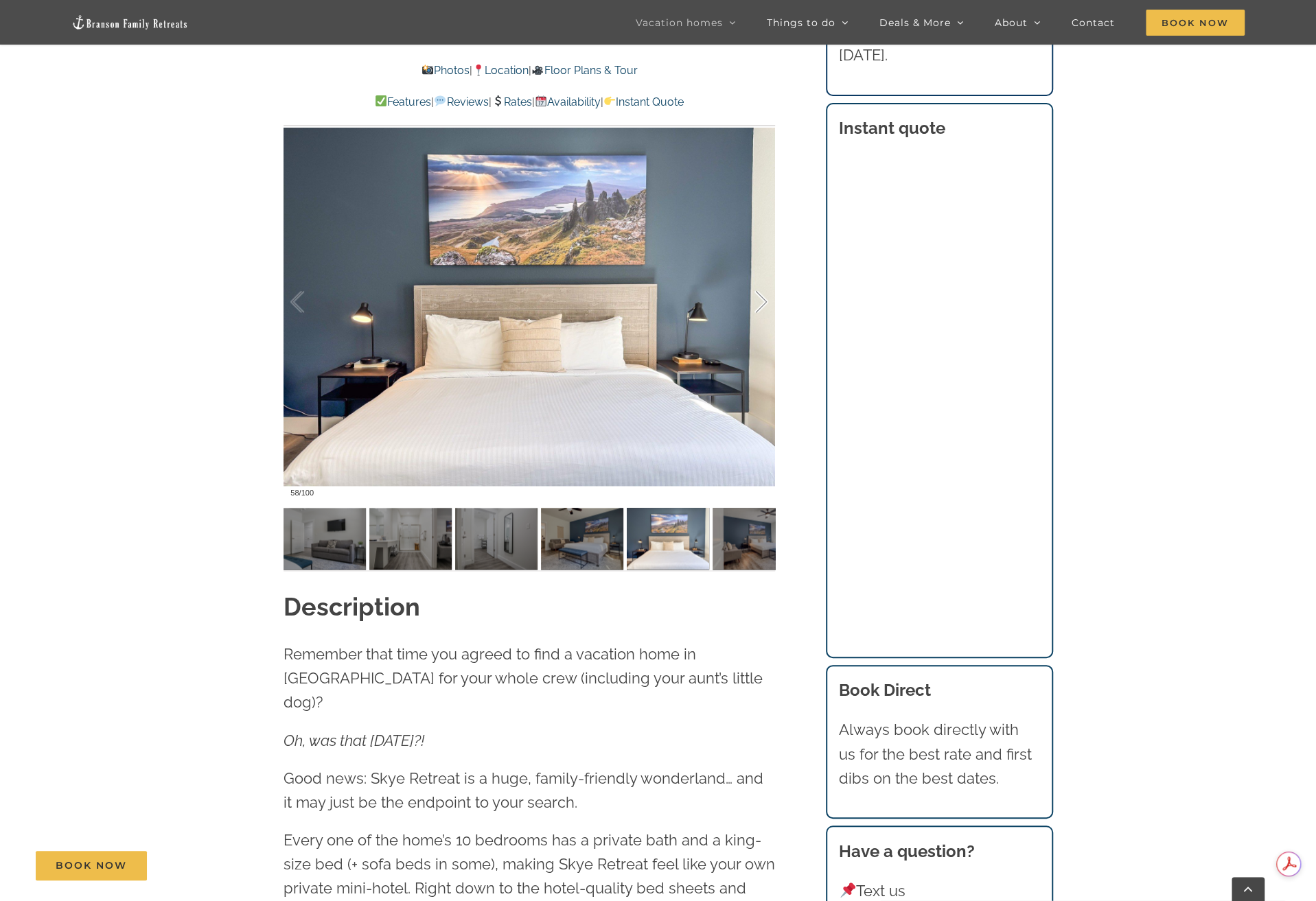
click at [763, 301] on div at bounding box center [747, 302] width 43 height 85
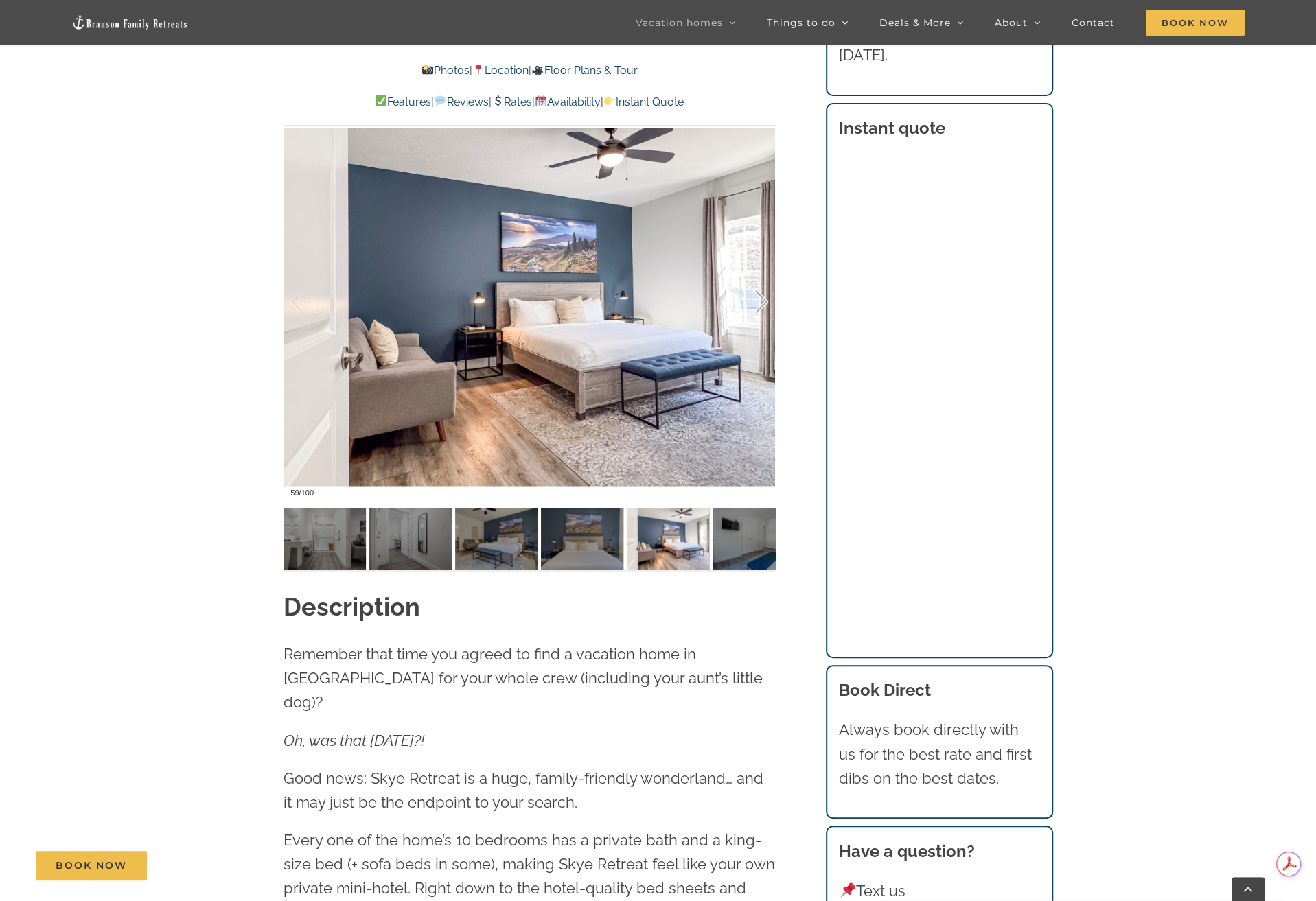
click at [763, 301] on div at bounding box center [747, 302] width 43 height 85
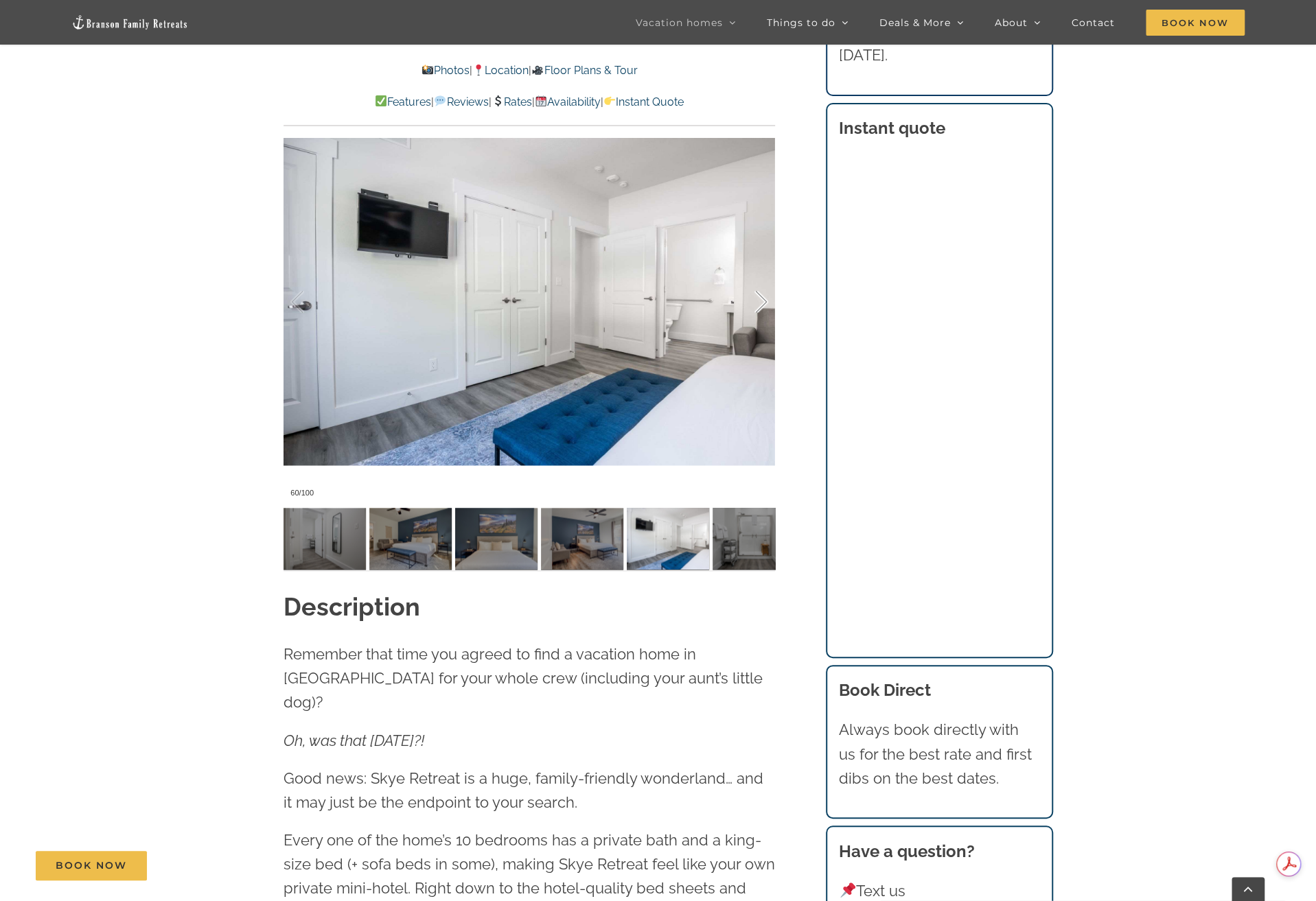
click at [763, 301] on div at bounding box center [747, 302] width 43 height 85
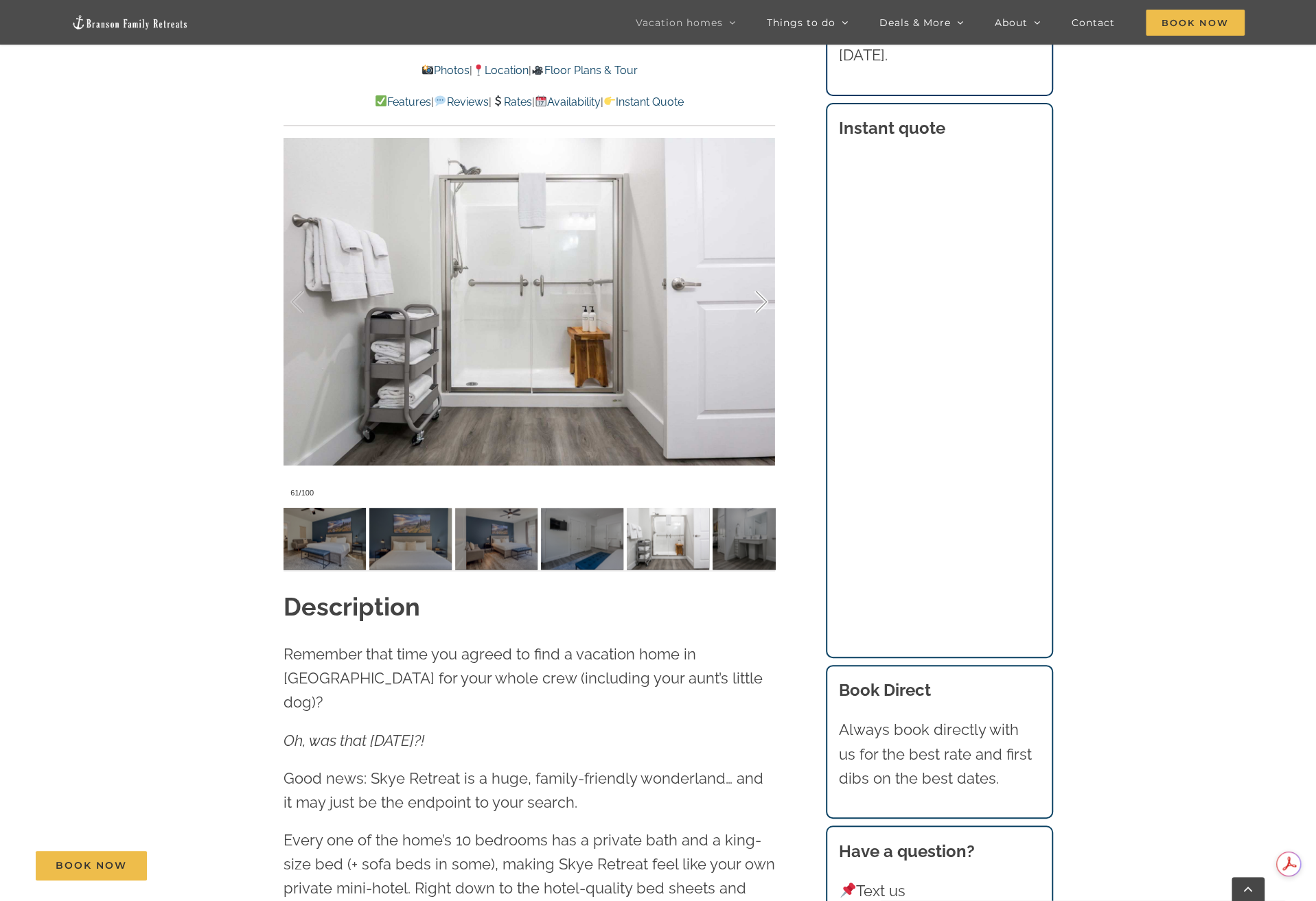
click at [763, 301] on div at bounding box center [747, 302] width 43 height 85
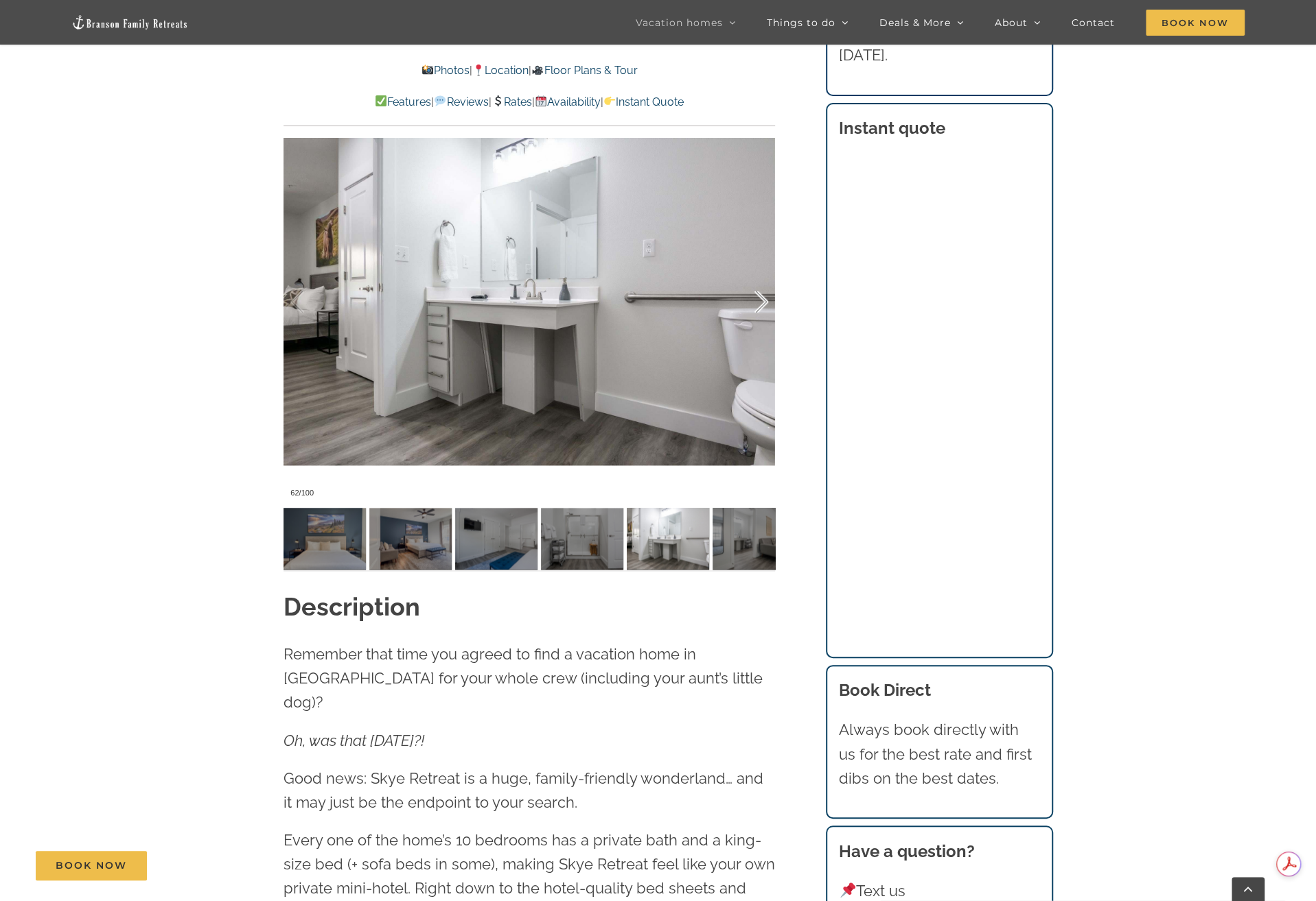
click at [763, 301] on div at bounding box center [747, 302] width 43 height 85
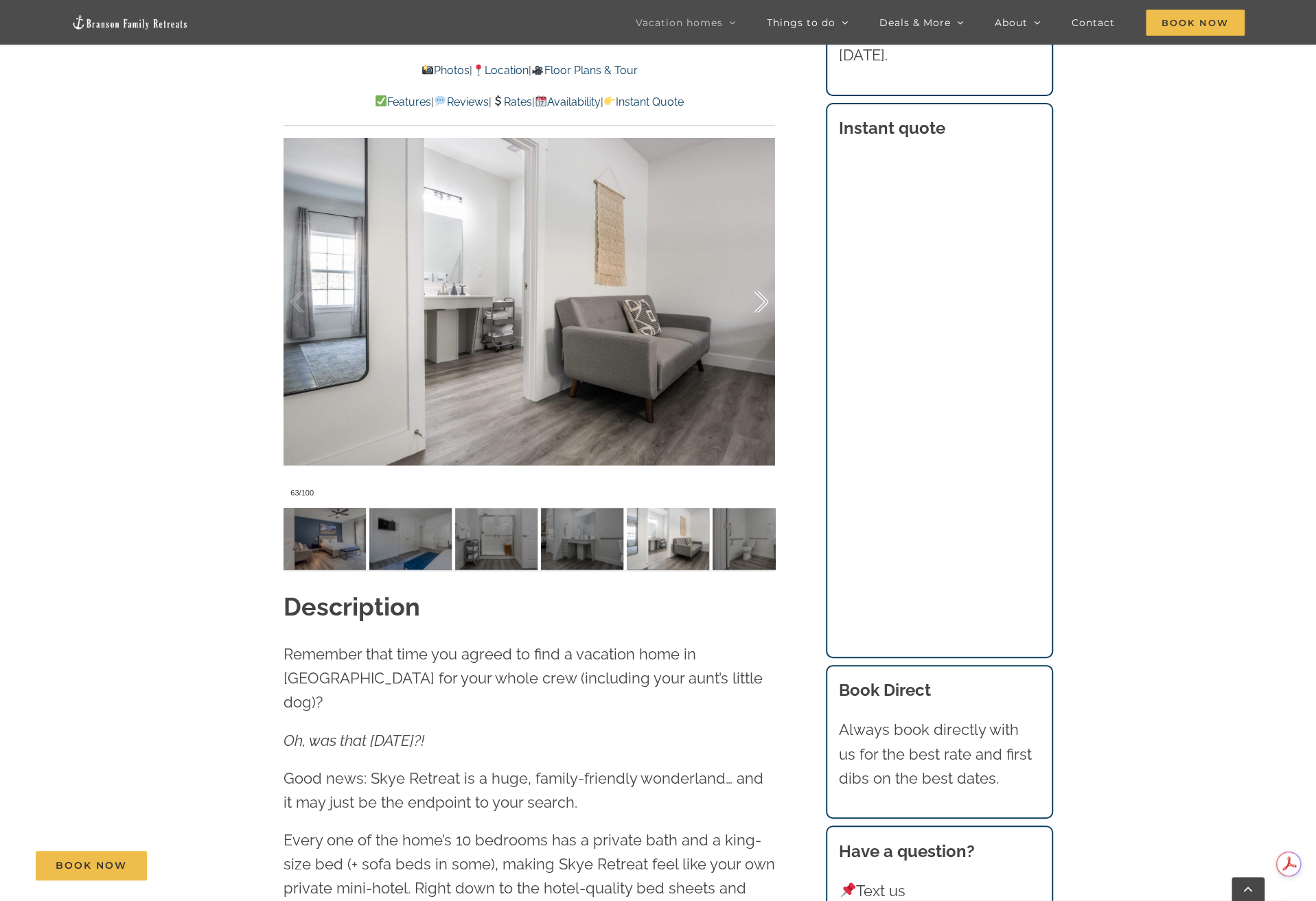
click at [763, 301] on div at bounding box center [747, 302] width 43 height 85
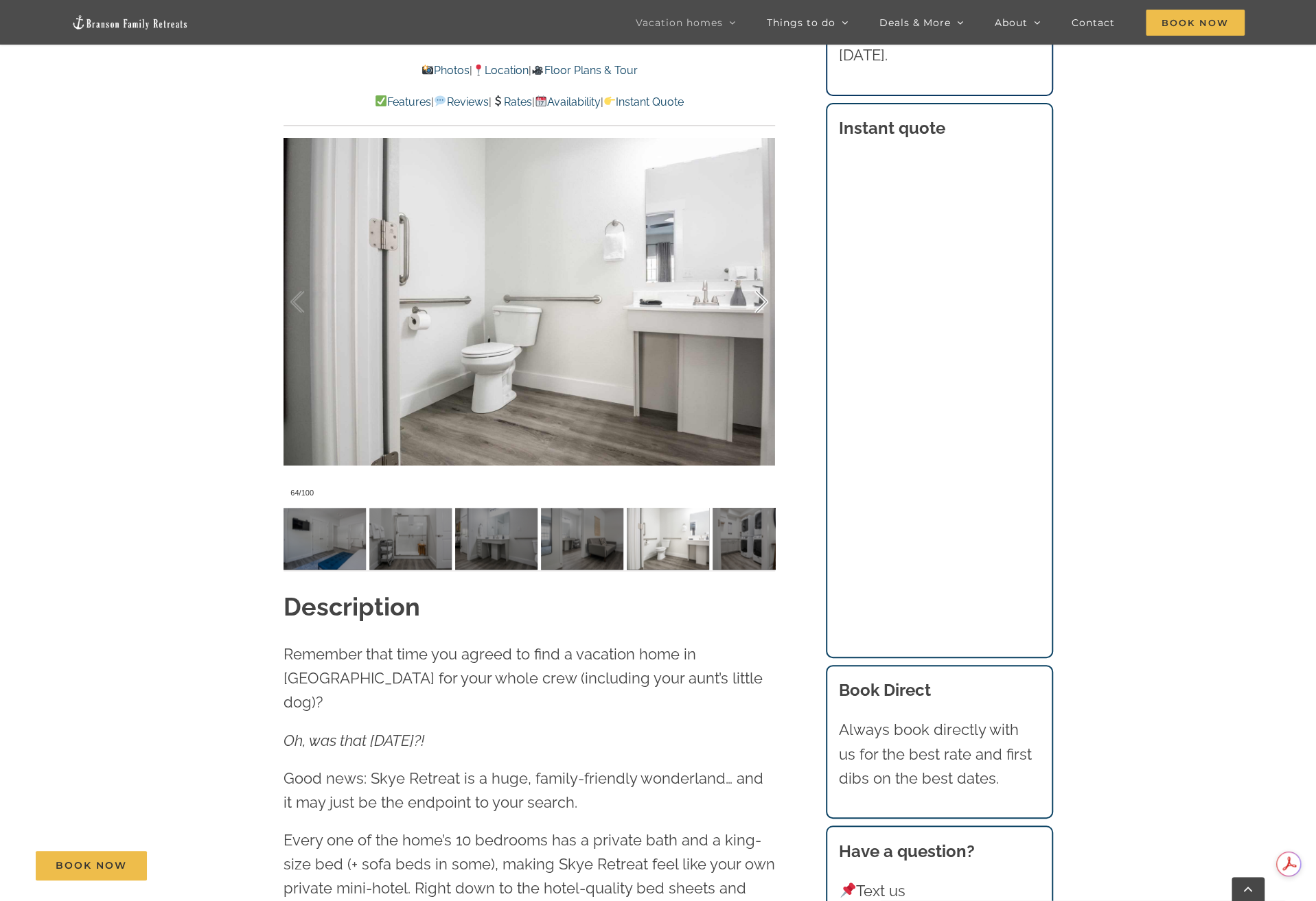
click at [763, 301] on div at bounding box center [747, 302] width 43 height 85
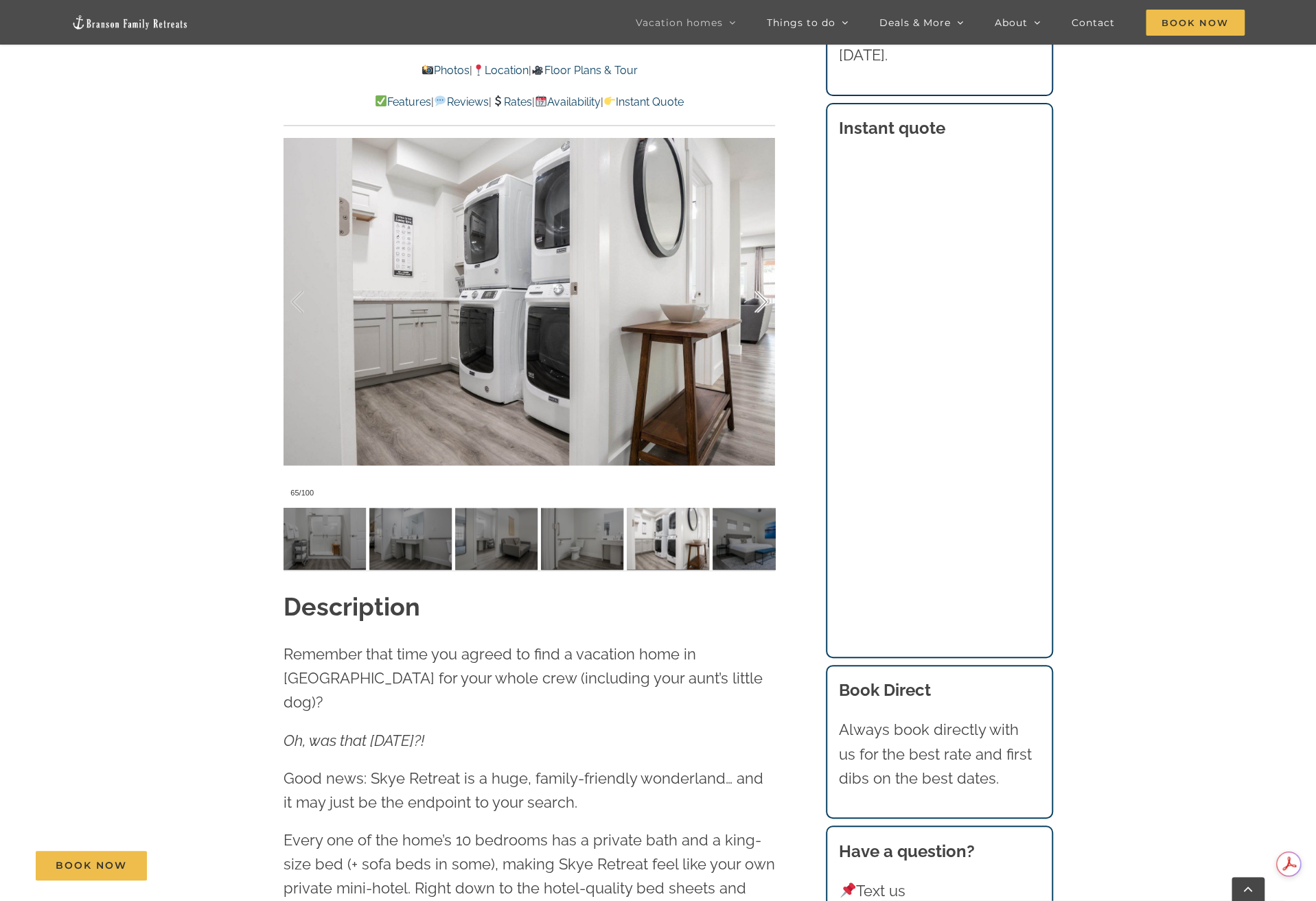
click at [763, 301] on div at bounding box center [747, 302] width 43 height 85
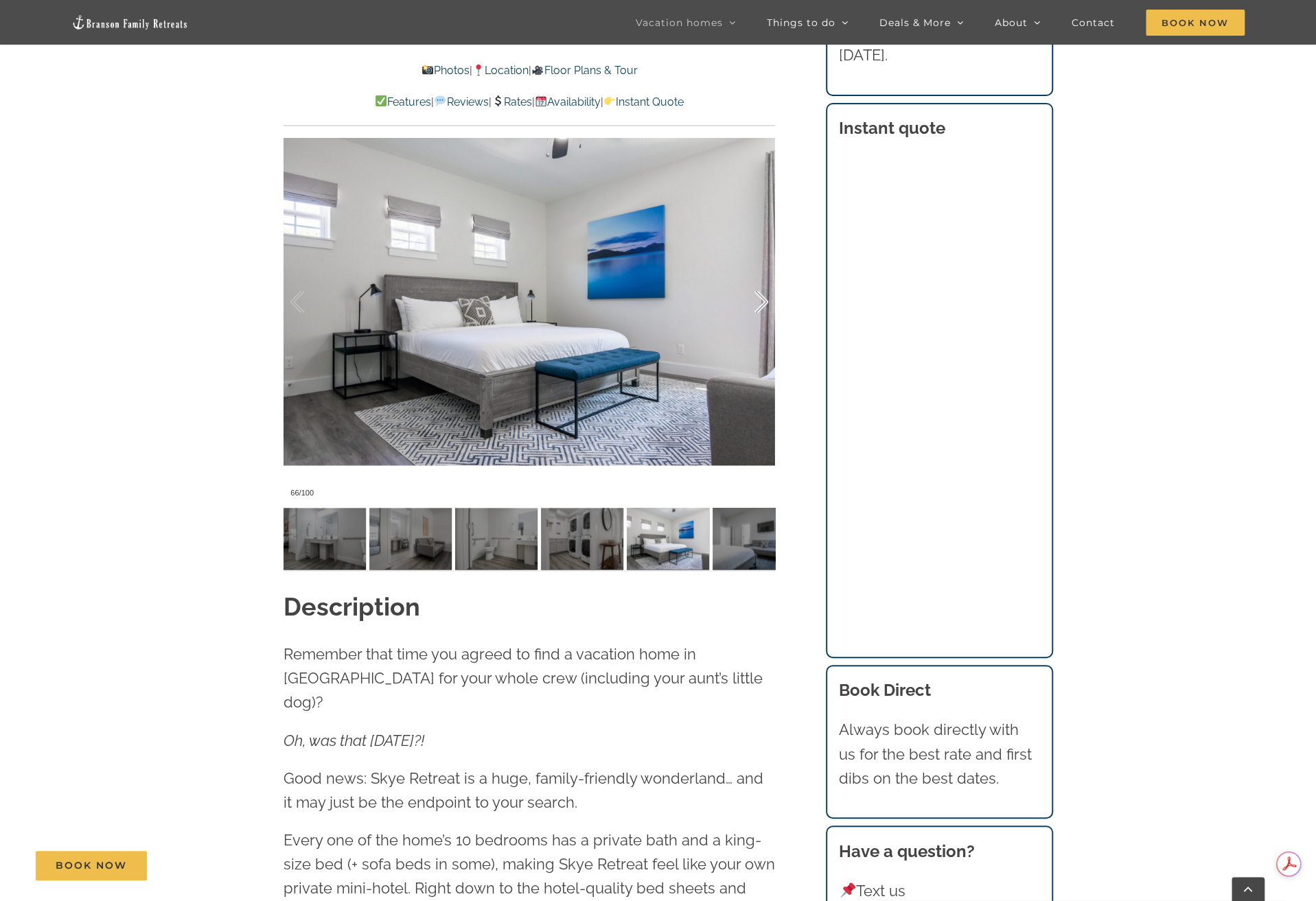
click at [763, 301] on div at bounding box center [747, 302] width 43 height 85
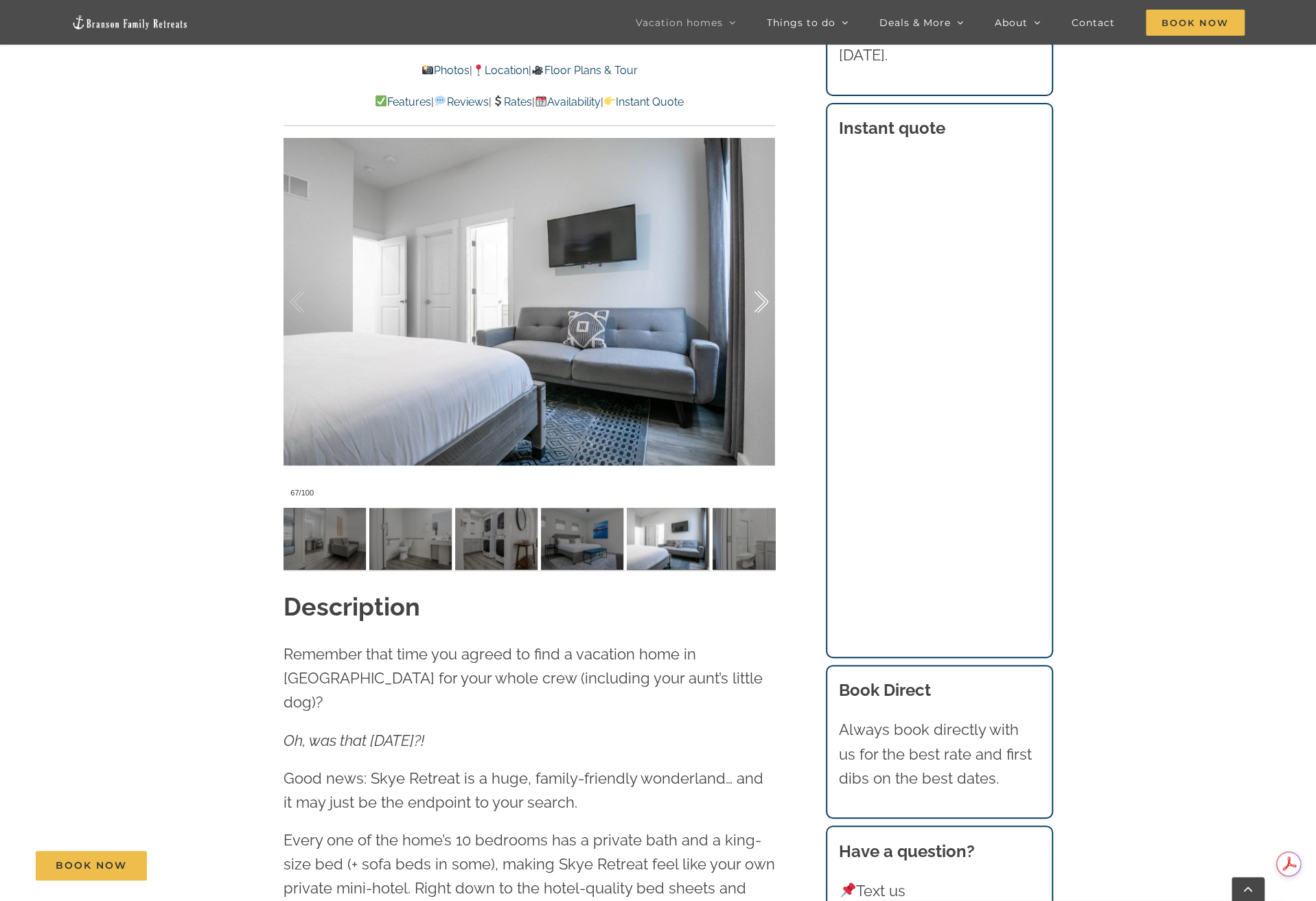
click at [763, 301] on div at bounding box center [747, 302] width 43 height 85
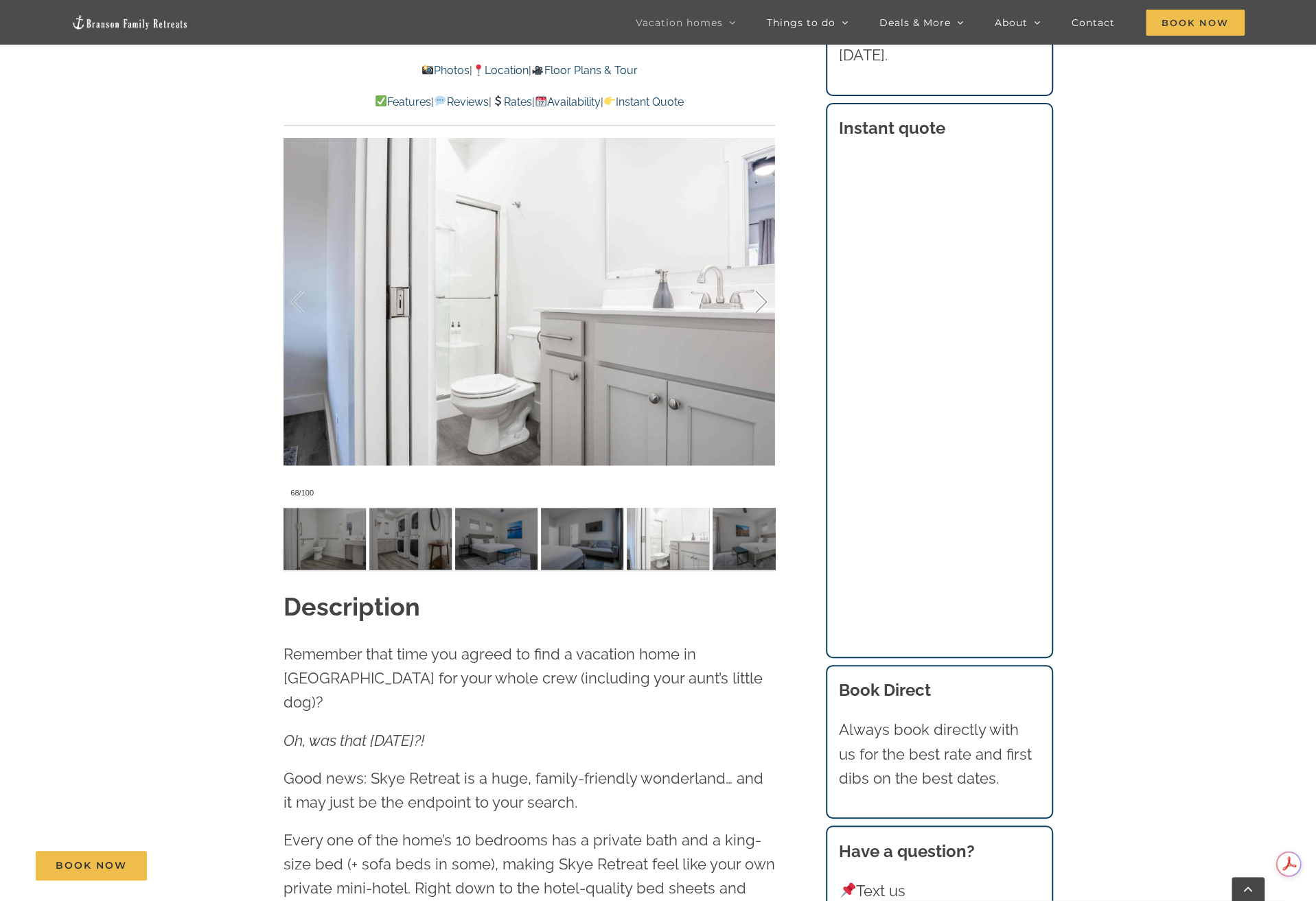
click at [763, 301] on div at bounding box center [747, 302] width 43 height 85
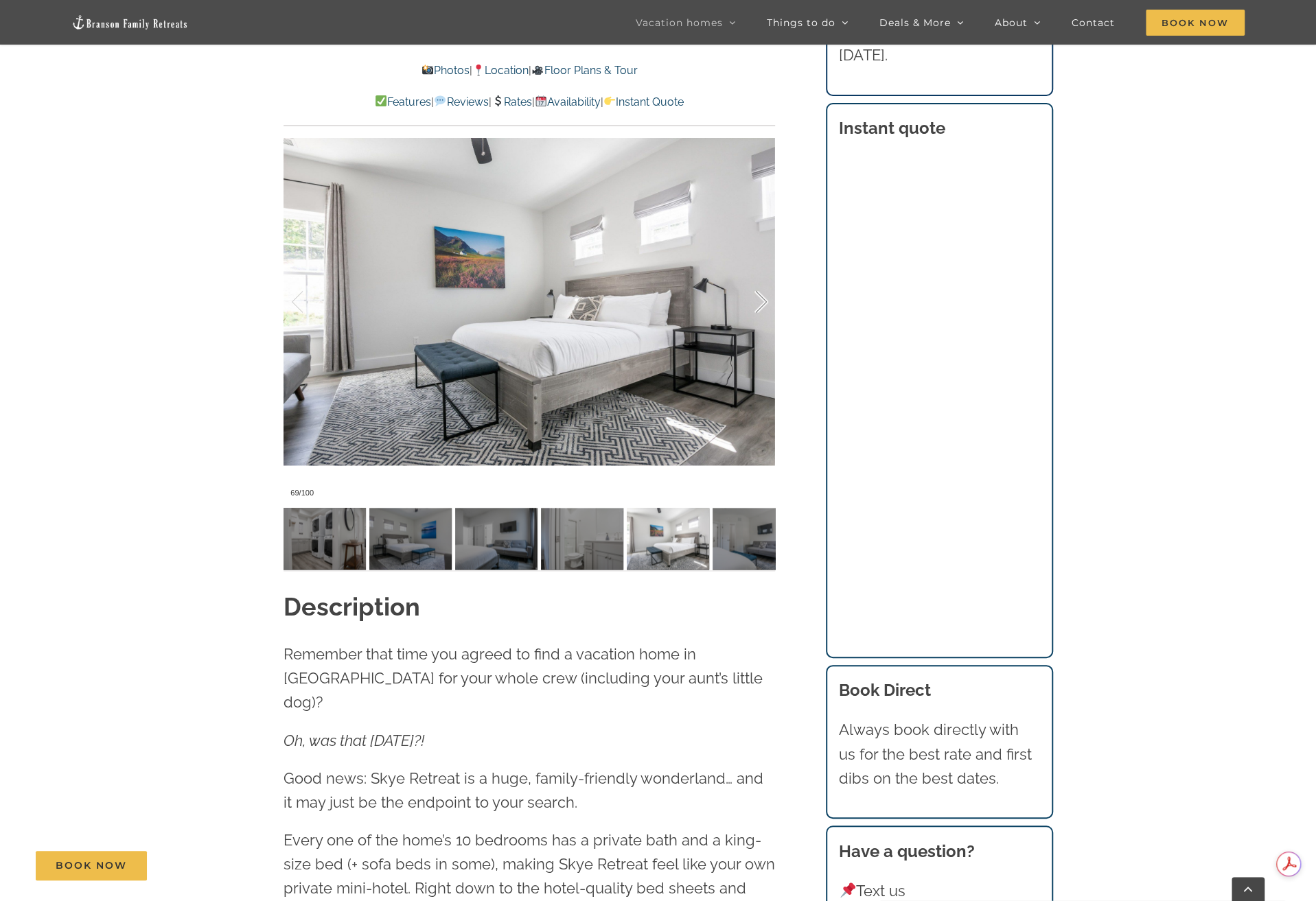
click at [763, 301] on div at bounding box center [747, 302] width 43 height 85
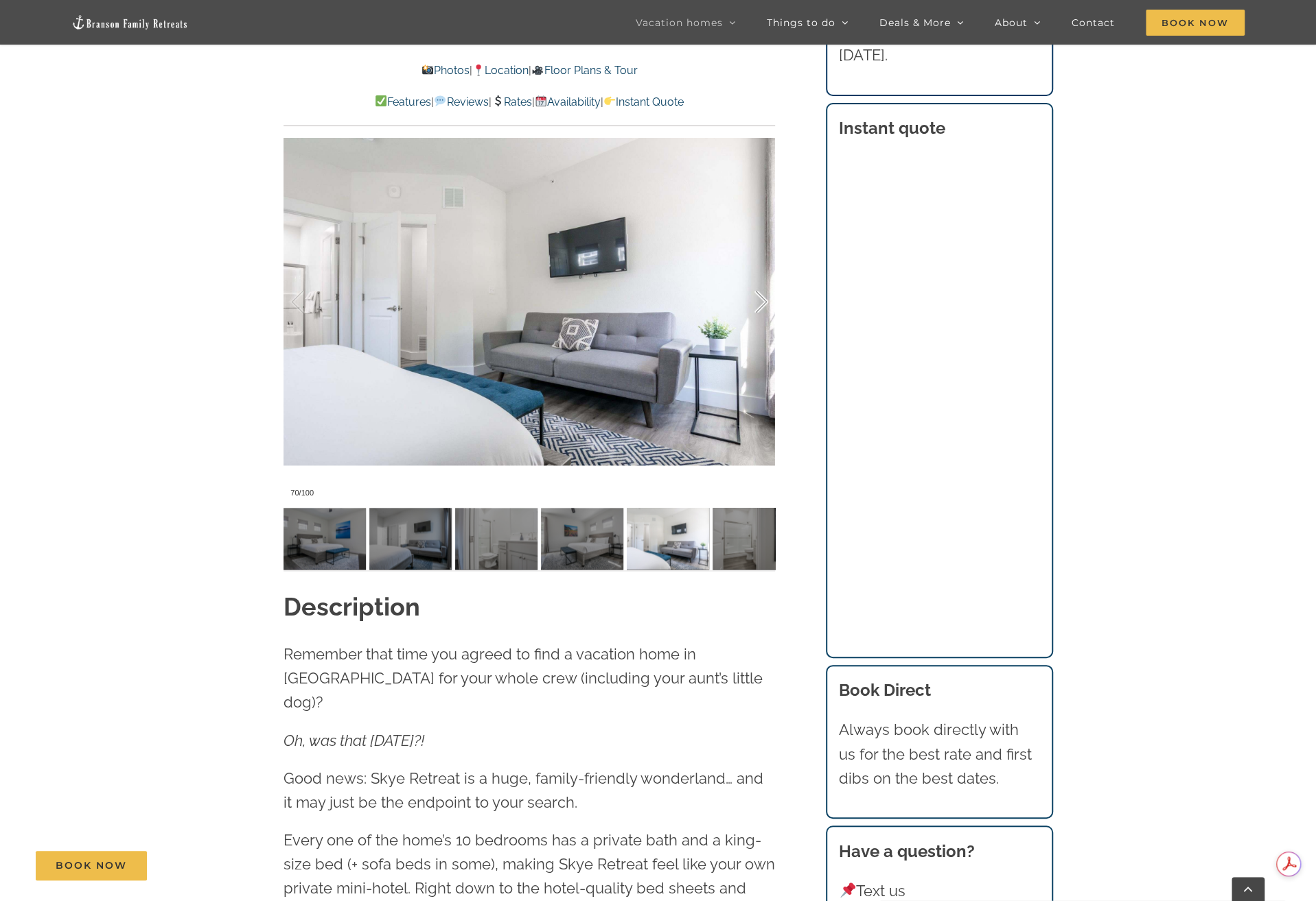
click at [763, 301] on div at bounding box center [747, 302] width 43 height 85
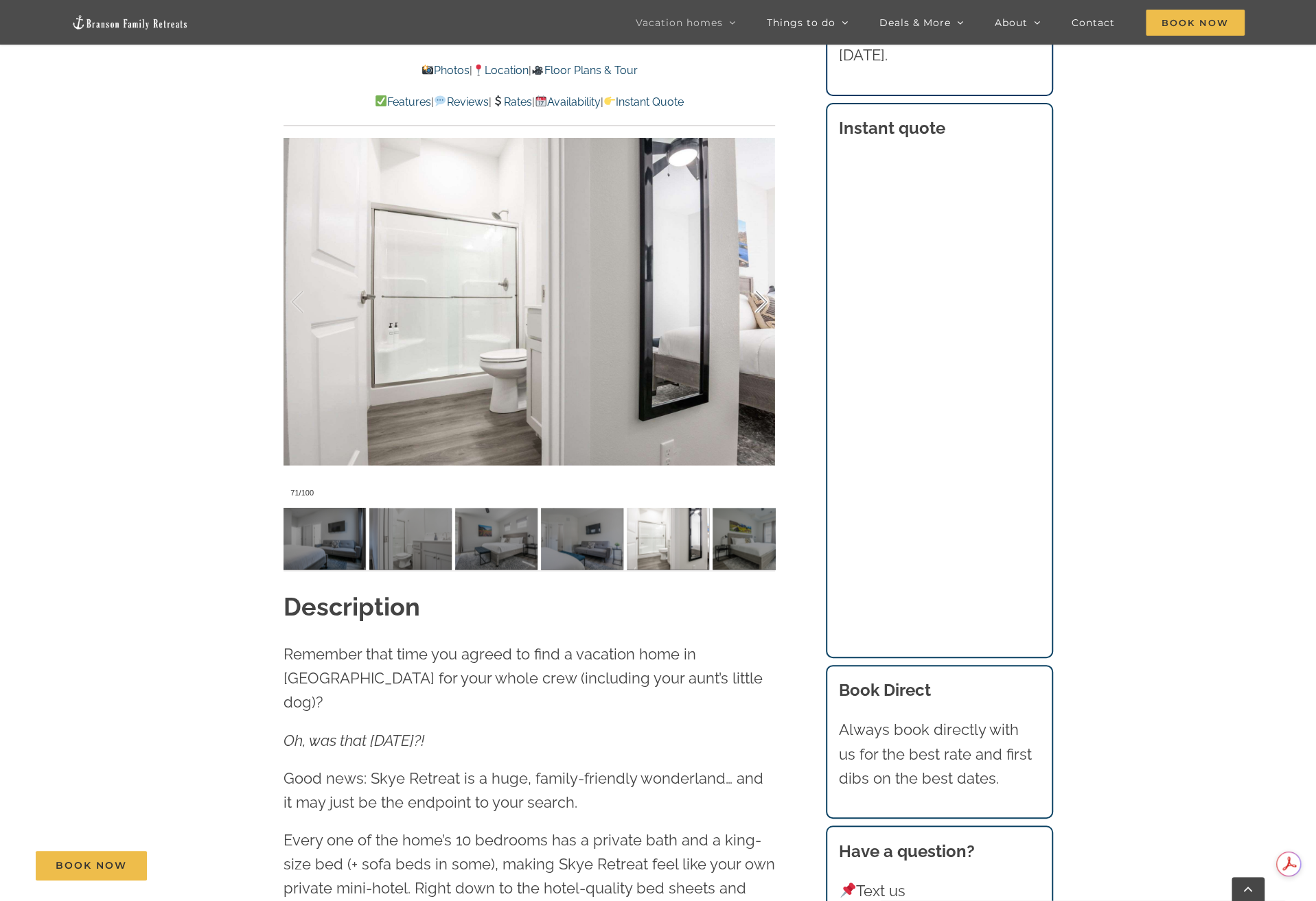
click at [763, 301] on div at bounding box center [747, 302] width 43 height 85
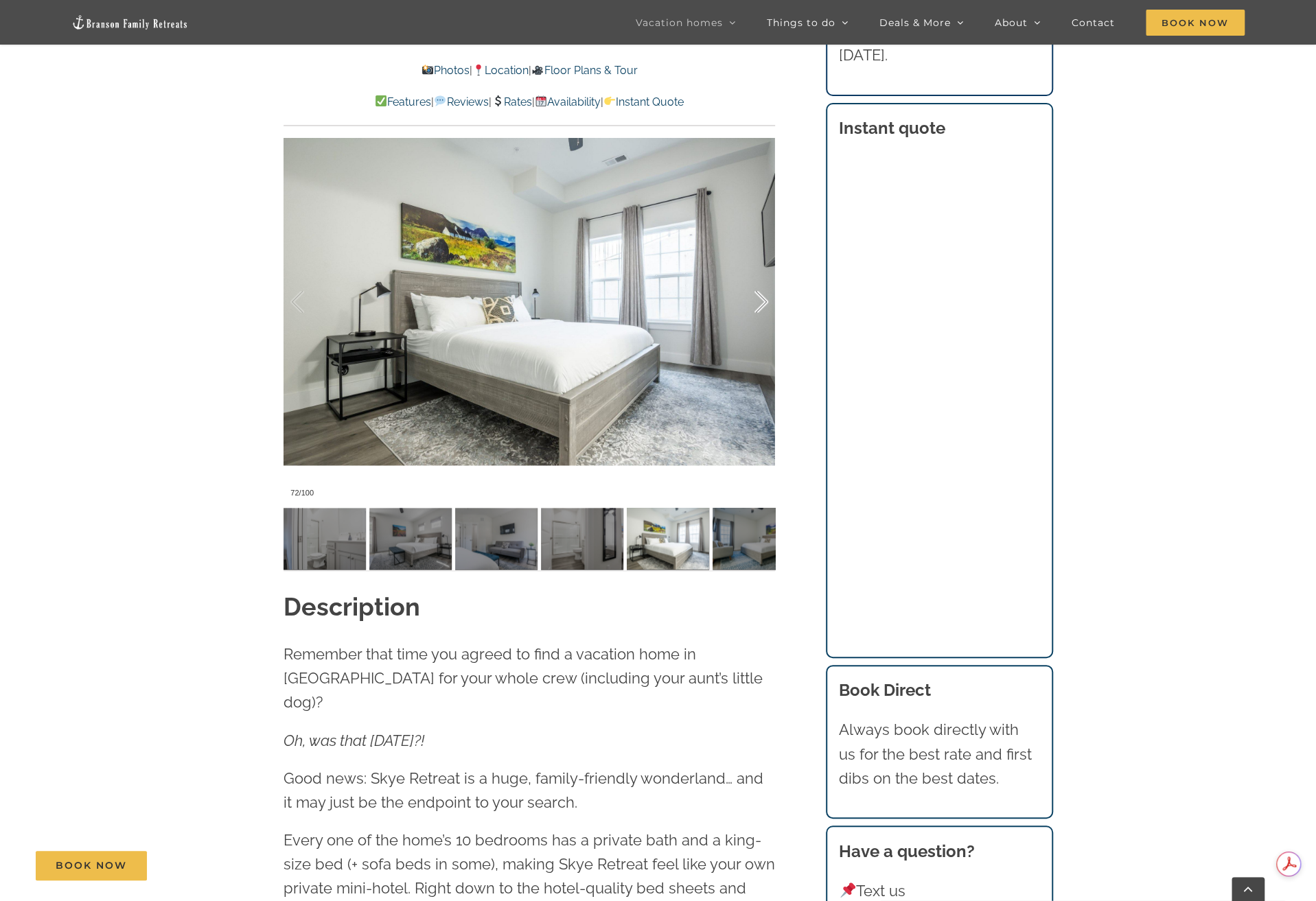
click at [763, 301] on div at bounding box center [747, 302] width 43 height 85
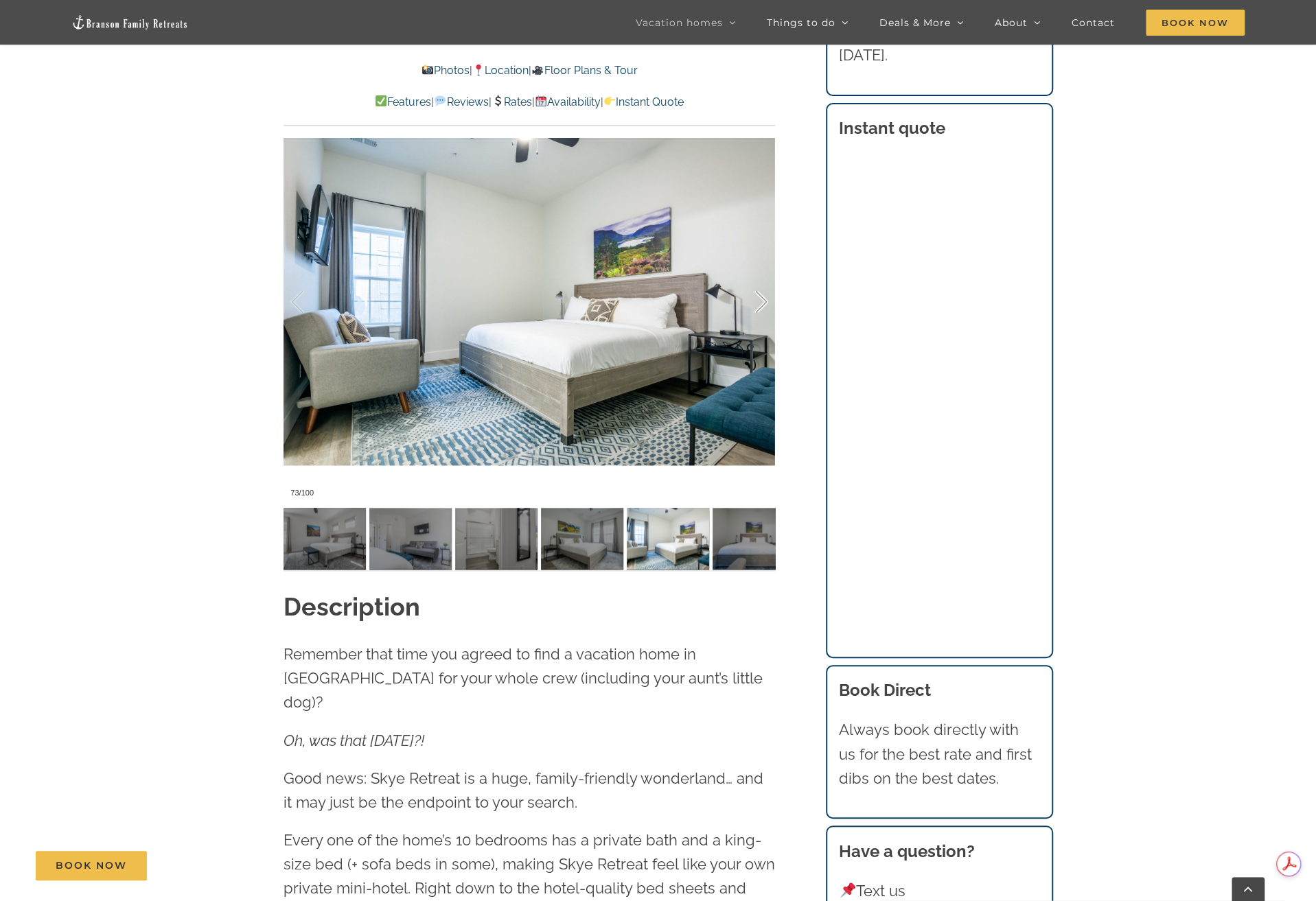
click at [763, 301] on div at bounding box center [747, 302] width 43 height 85
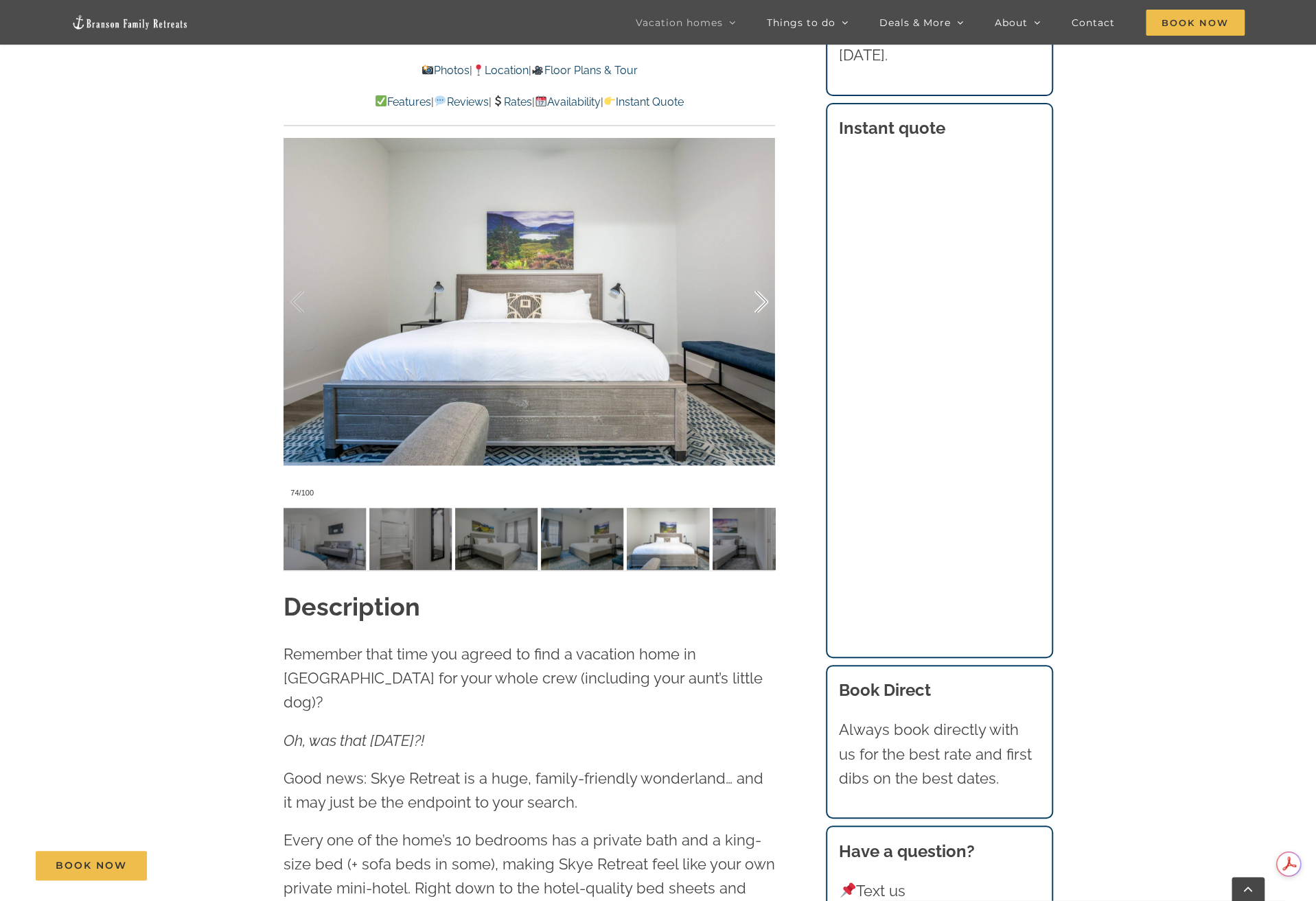
click at [763, 301] on div at bounding box center [747, 302] width 43 height 85
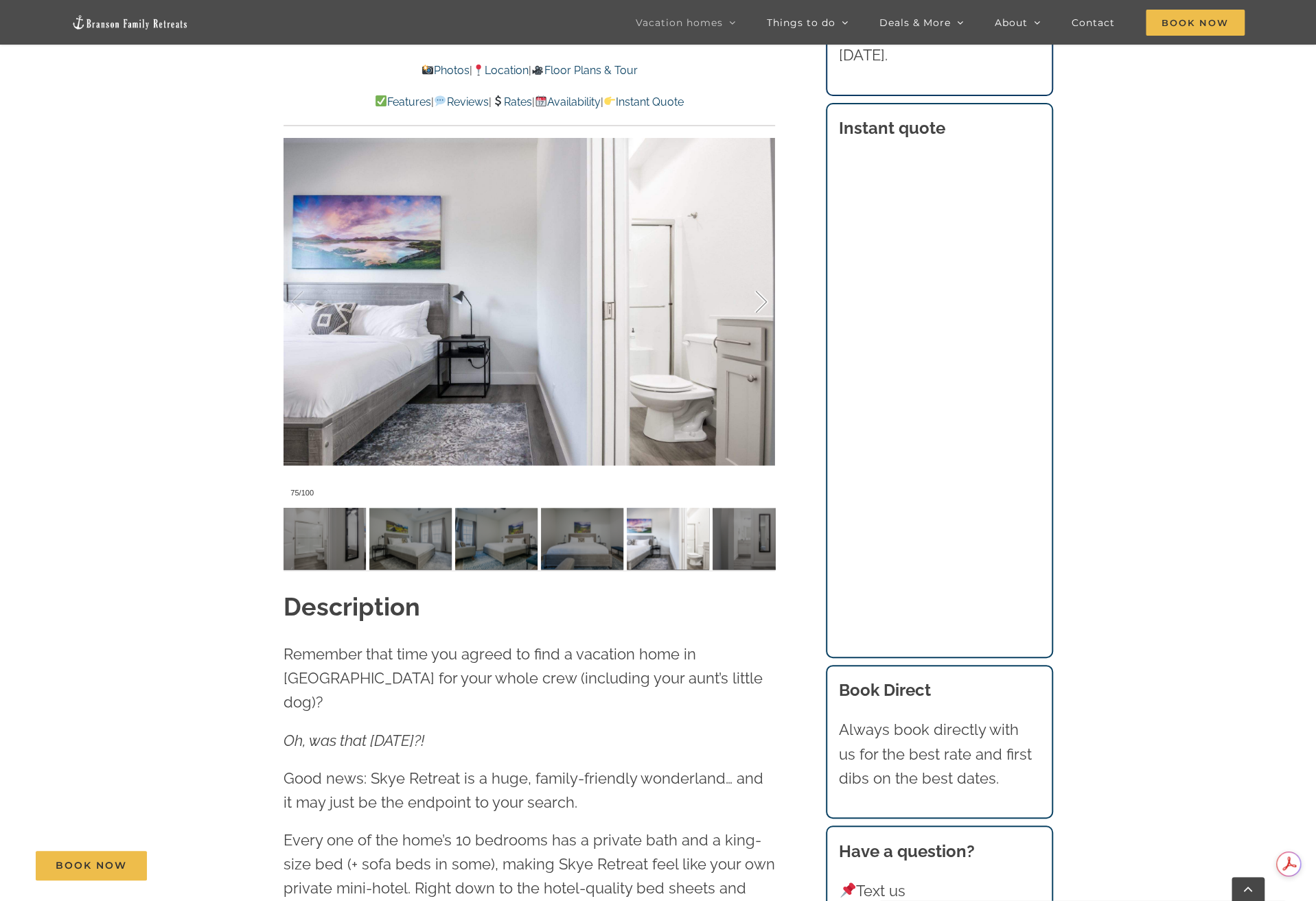
click at [763, 301] on div at bounding box center [747, 302] width 43 height 85
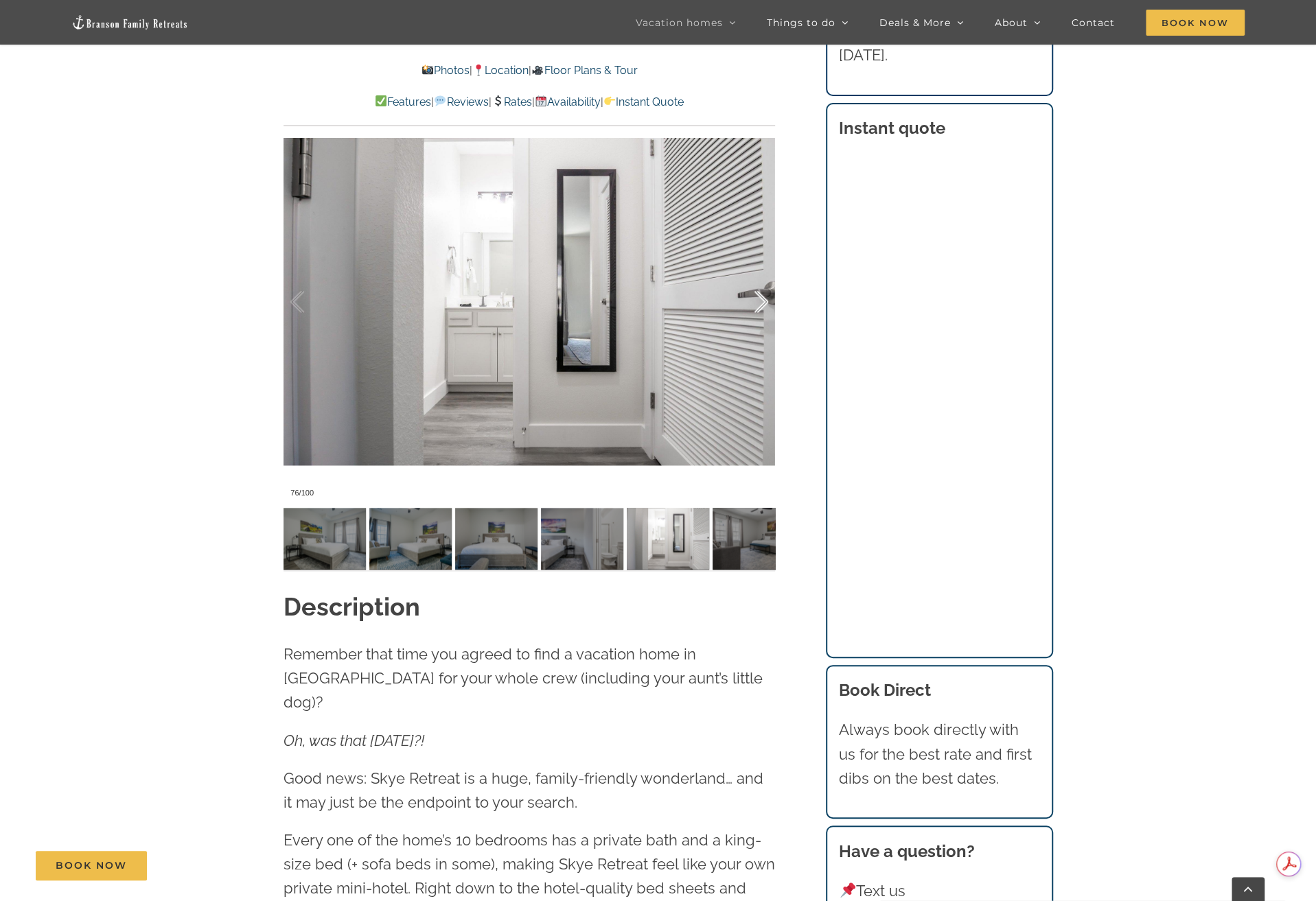
click at [763, 301] on div at bounding box center [747, 302] width 43 height 85
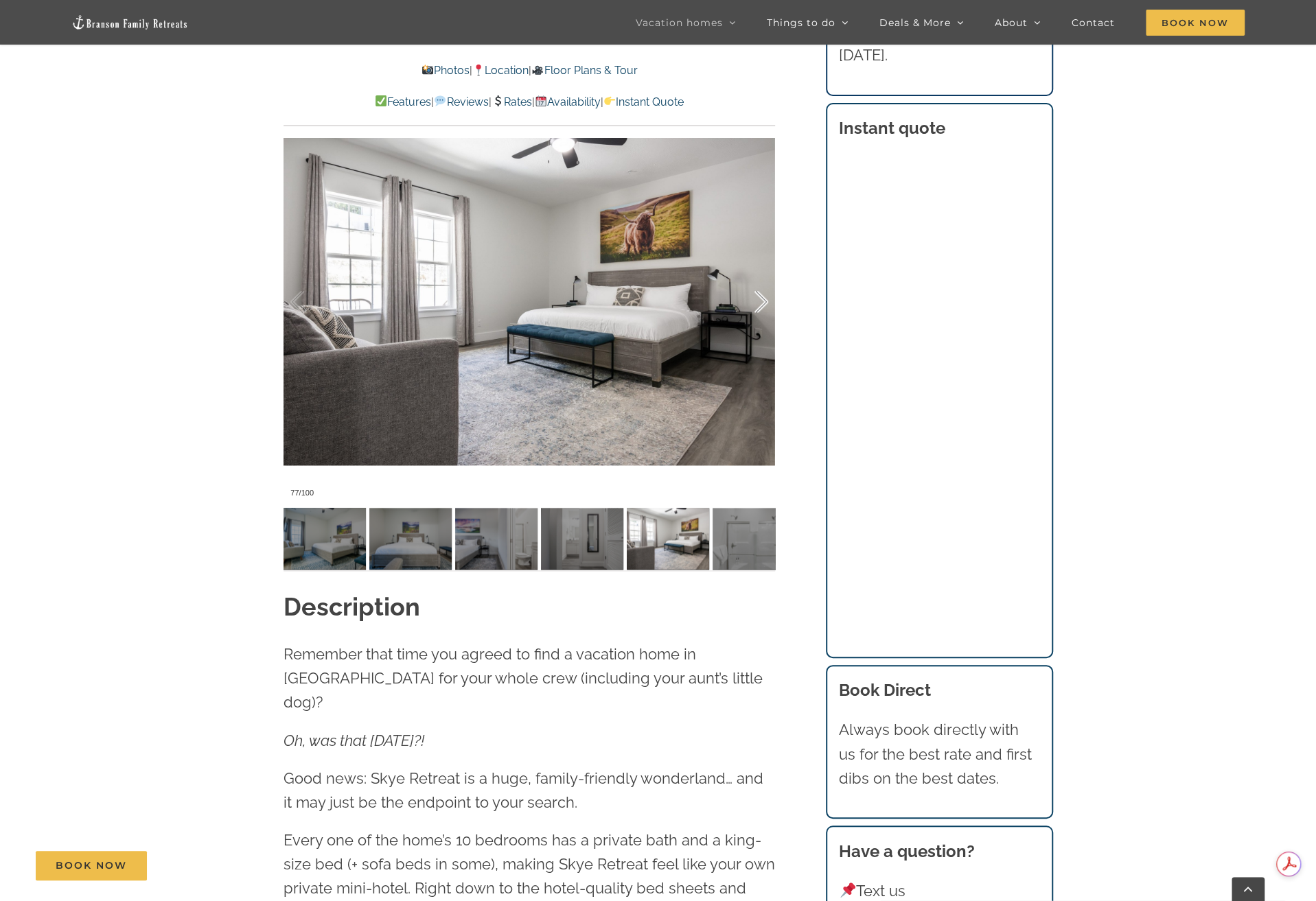
click at [763, 301] on div at bounding box center [747, 302] width 43 height 85
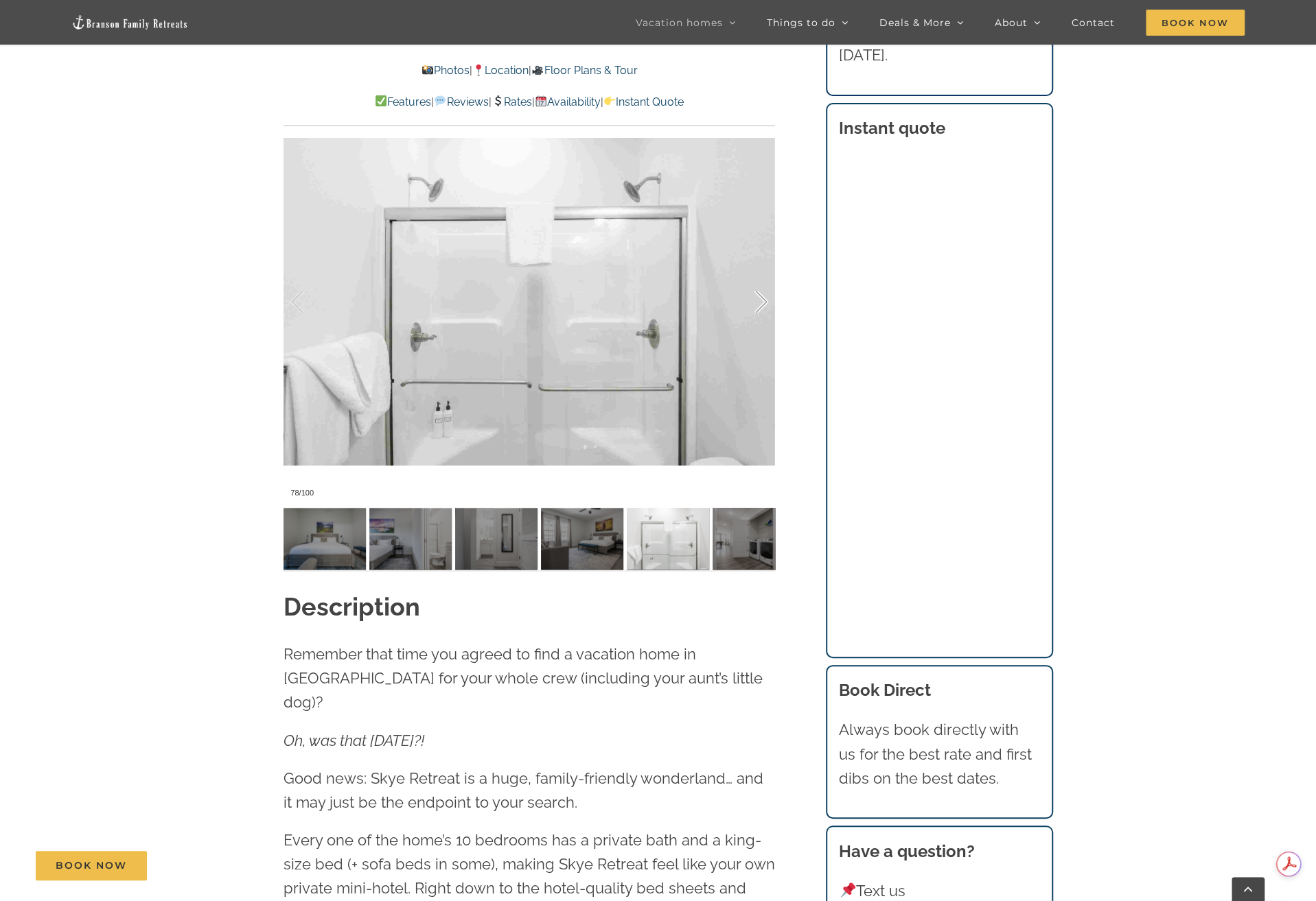
click at [763, 301] on div at bounding box center [747, 302] width 43 height 85
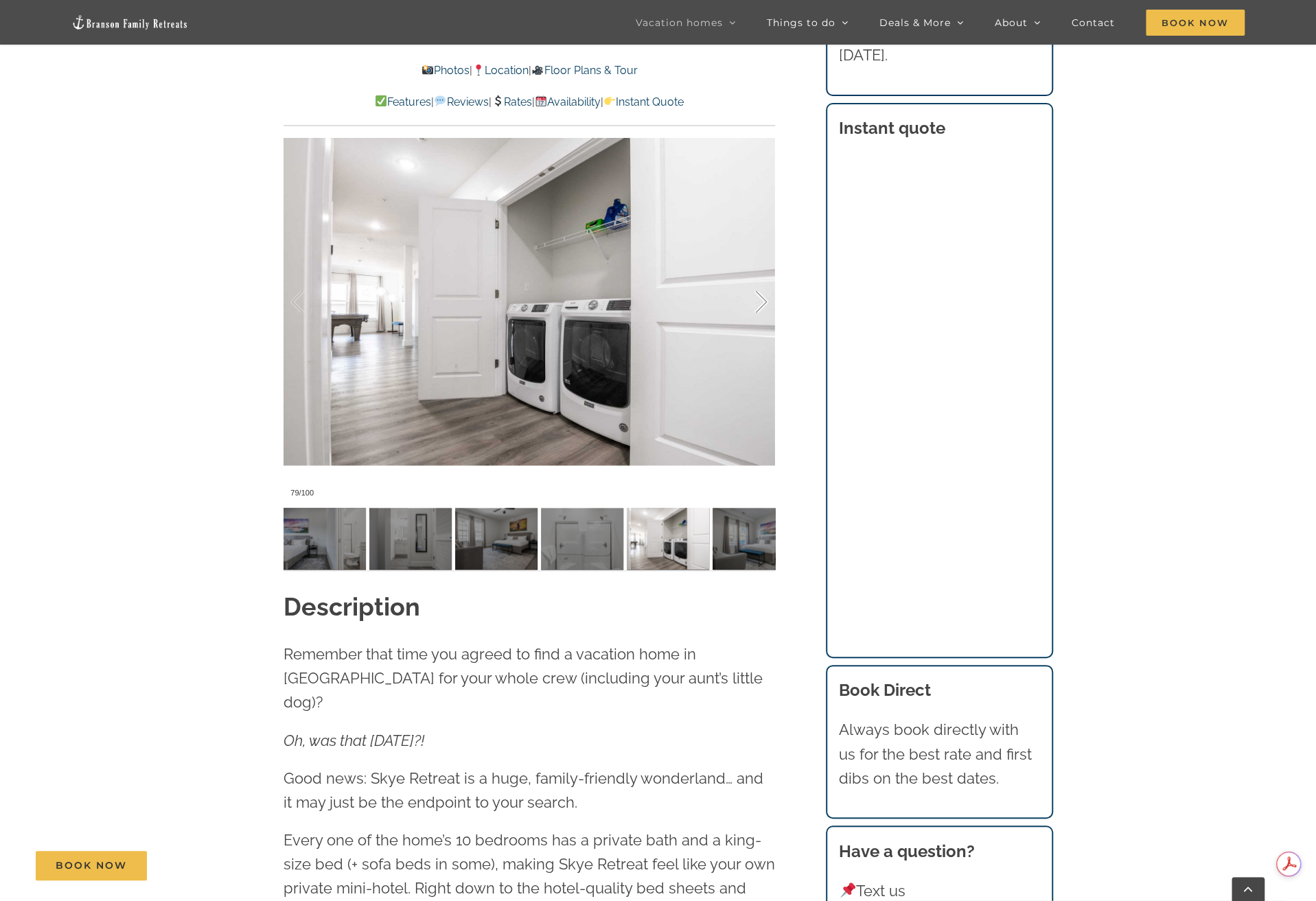
click at [763, 301] on div at bounding box center [747, 302] width 43 height 85
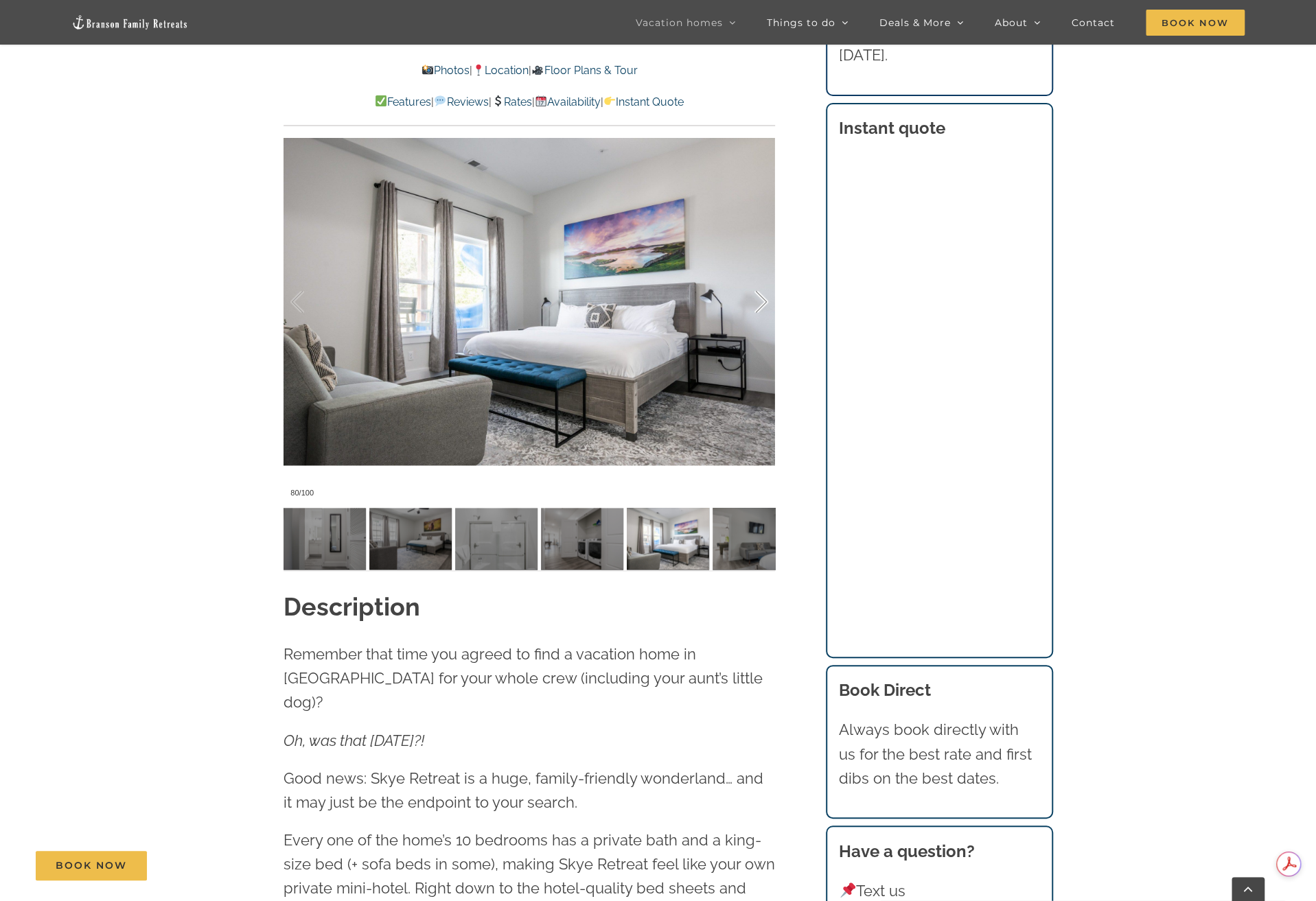
click at [763, 301] on div at bounding box center [747, 302] width 43 height 85
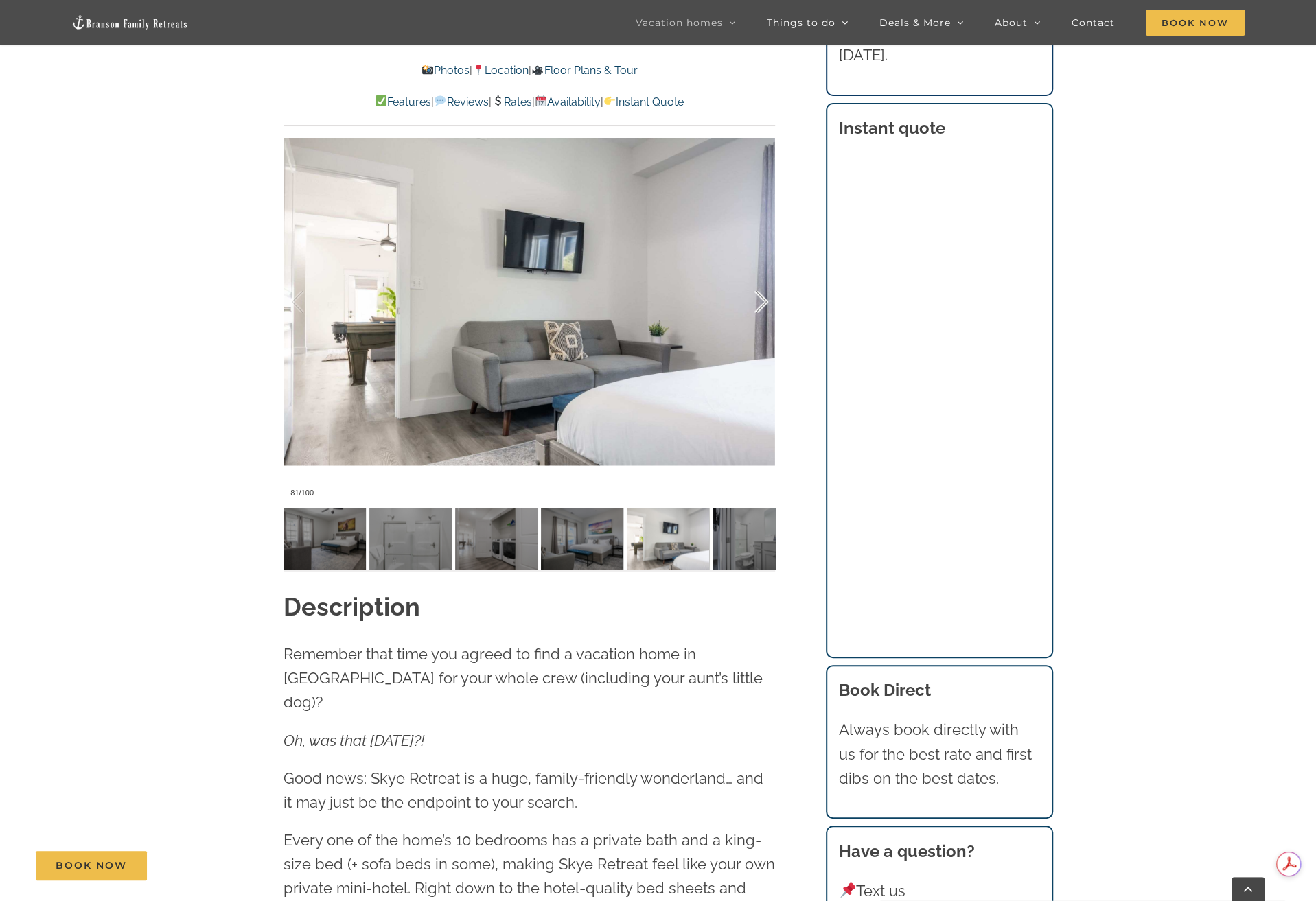
click at [763, 301] on div at bounding box center [747, 302] width 43 height 85
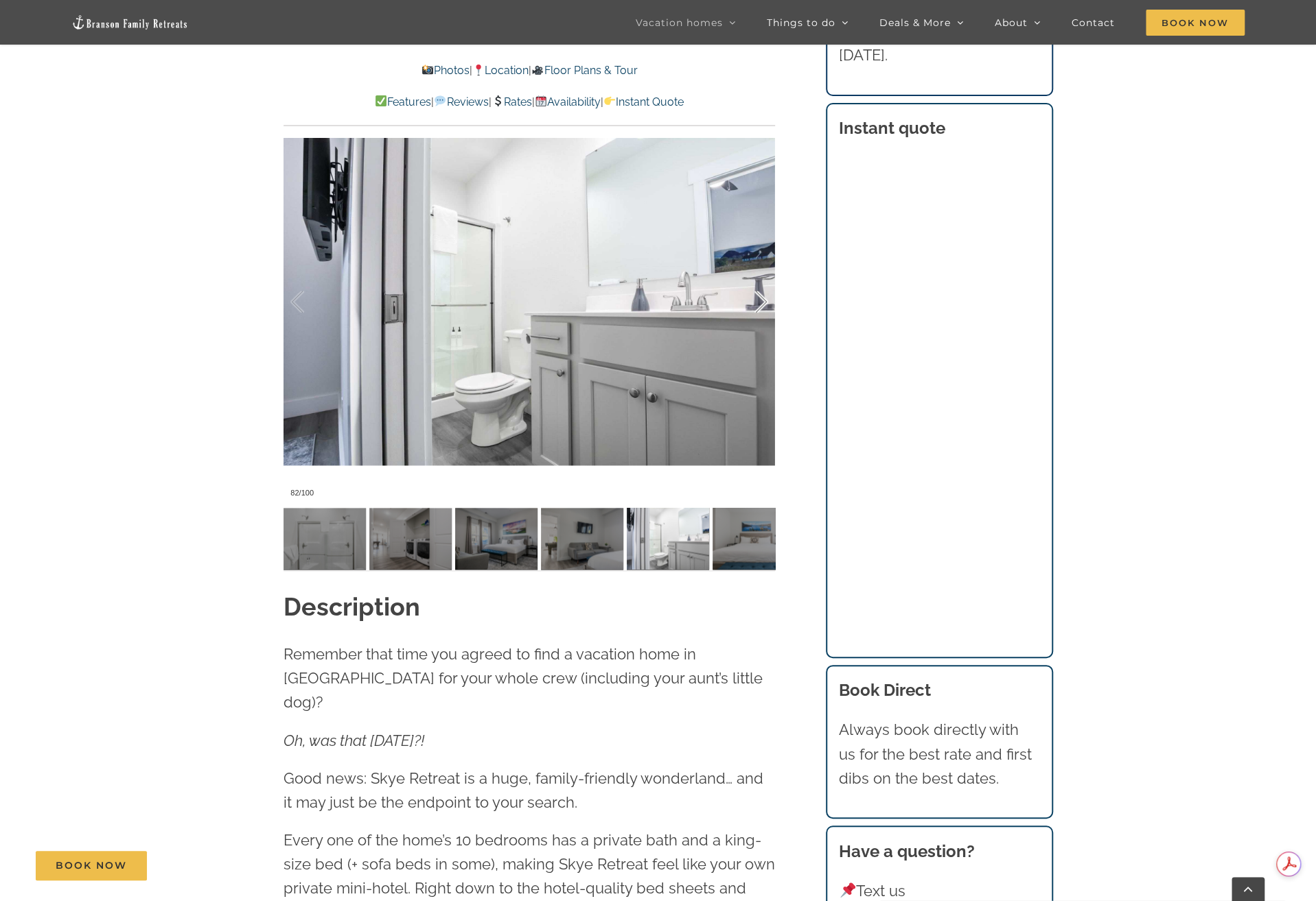
click at [763, 301] on div at bounding box center [747, 302] width 43 height 85
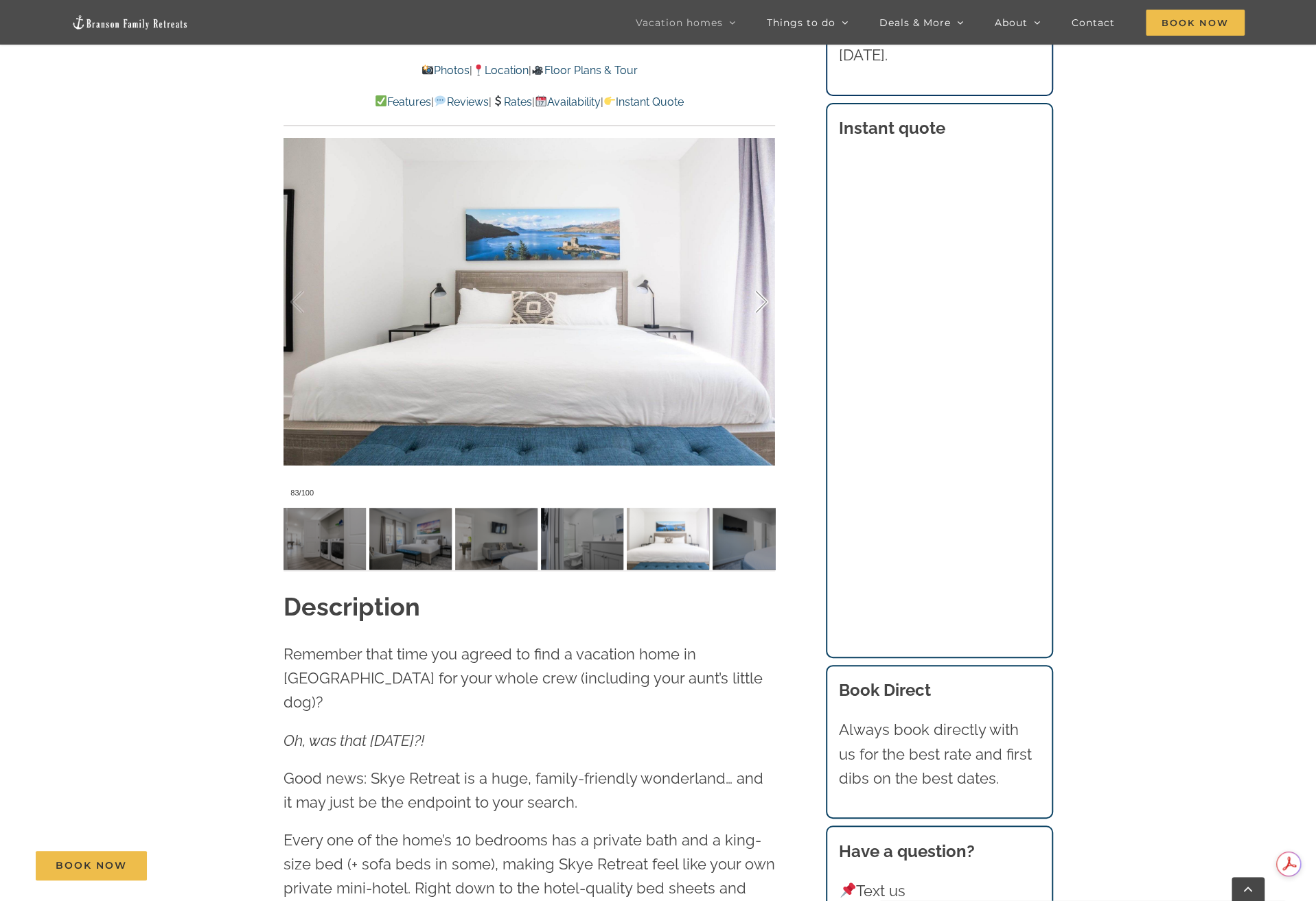
click at [763, 301] on div at bounding box center [747, 302] width 43 height 85
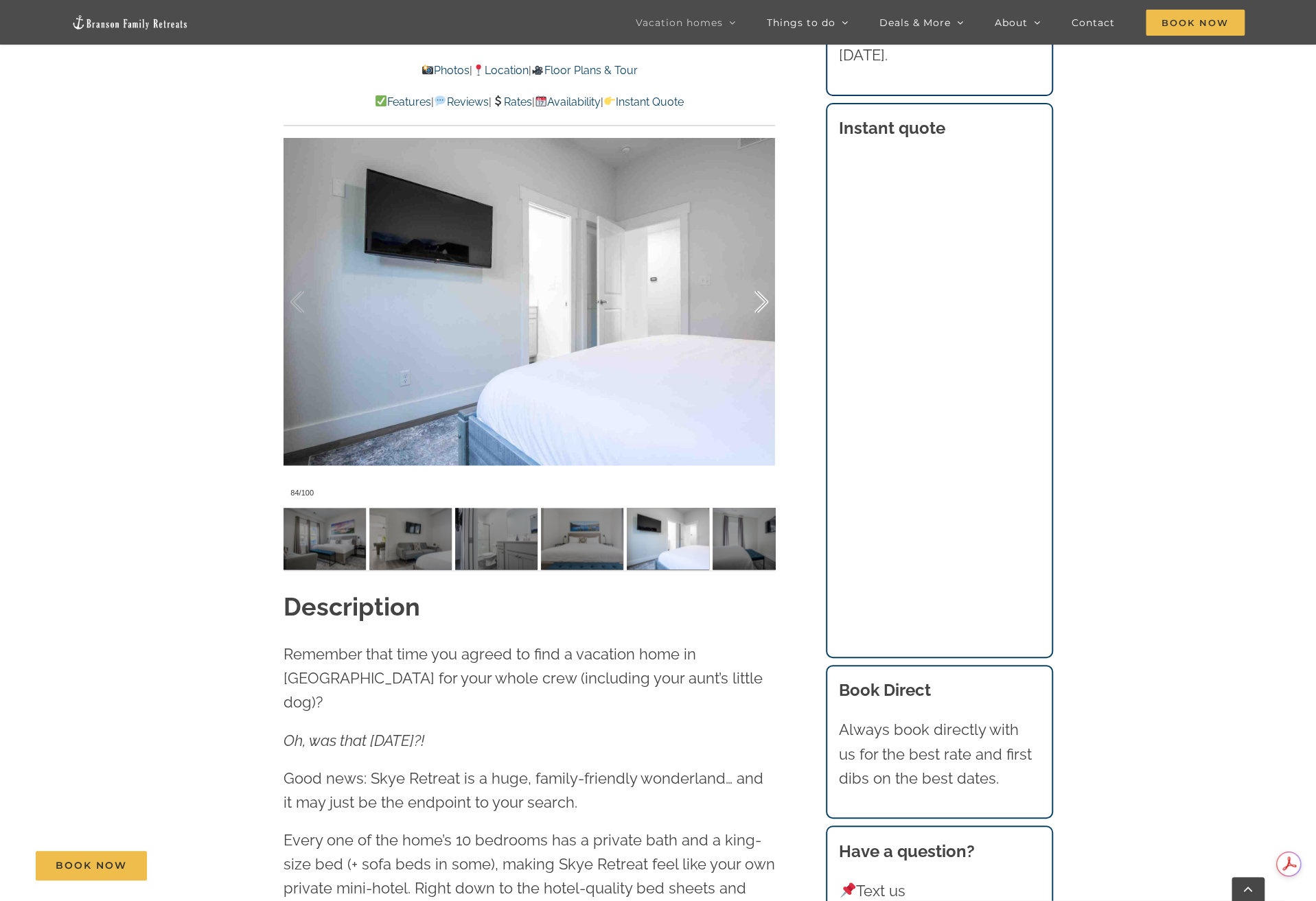
click at [763, 301] on div at bounding box center [747, 302] width 43 height 85
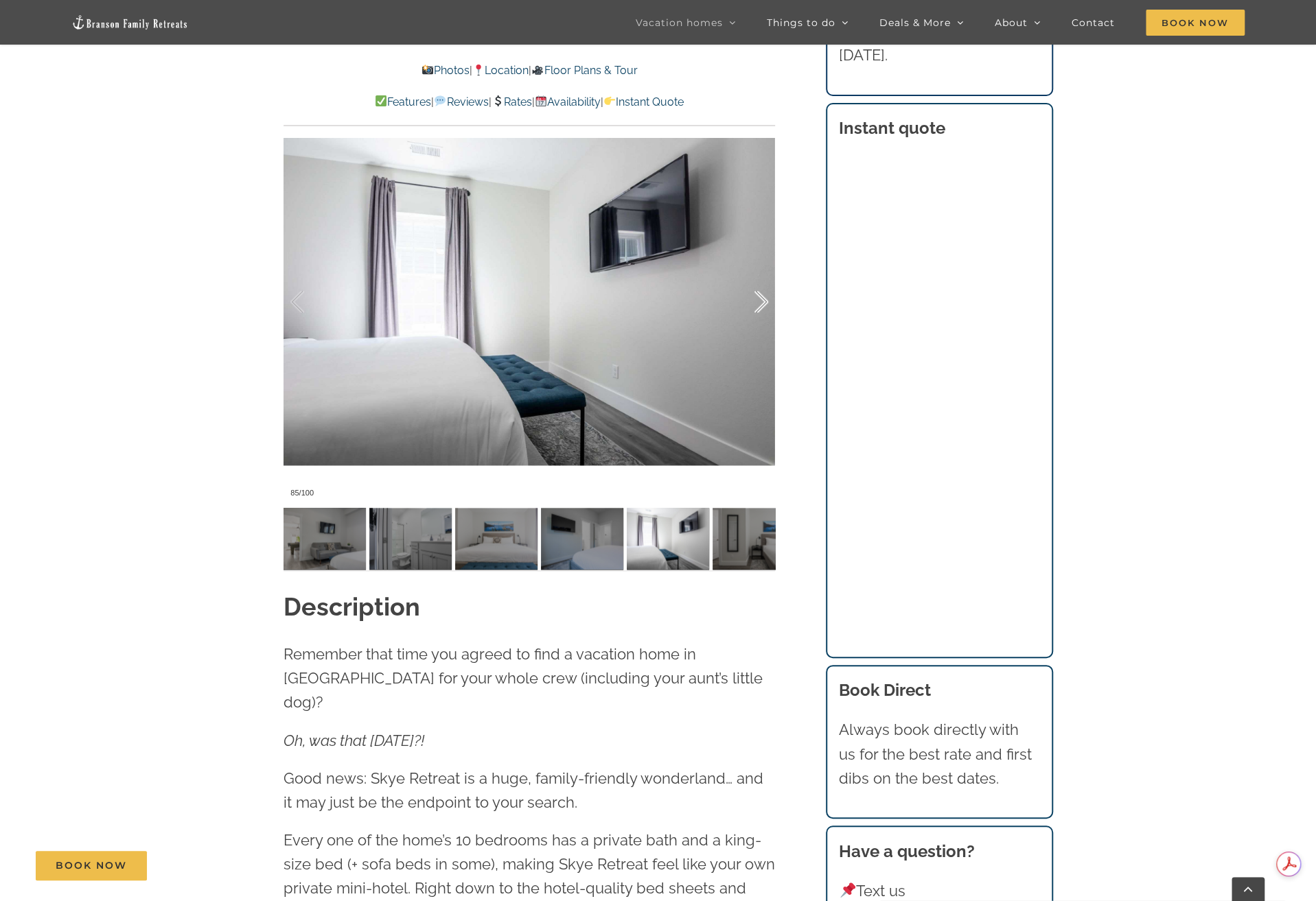
click at [763, 301] on div at bounding box center [747, 302] width 43 height 85
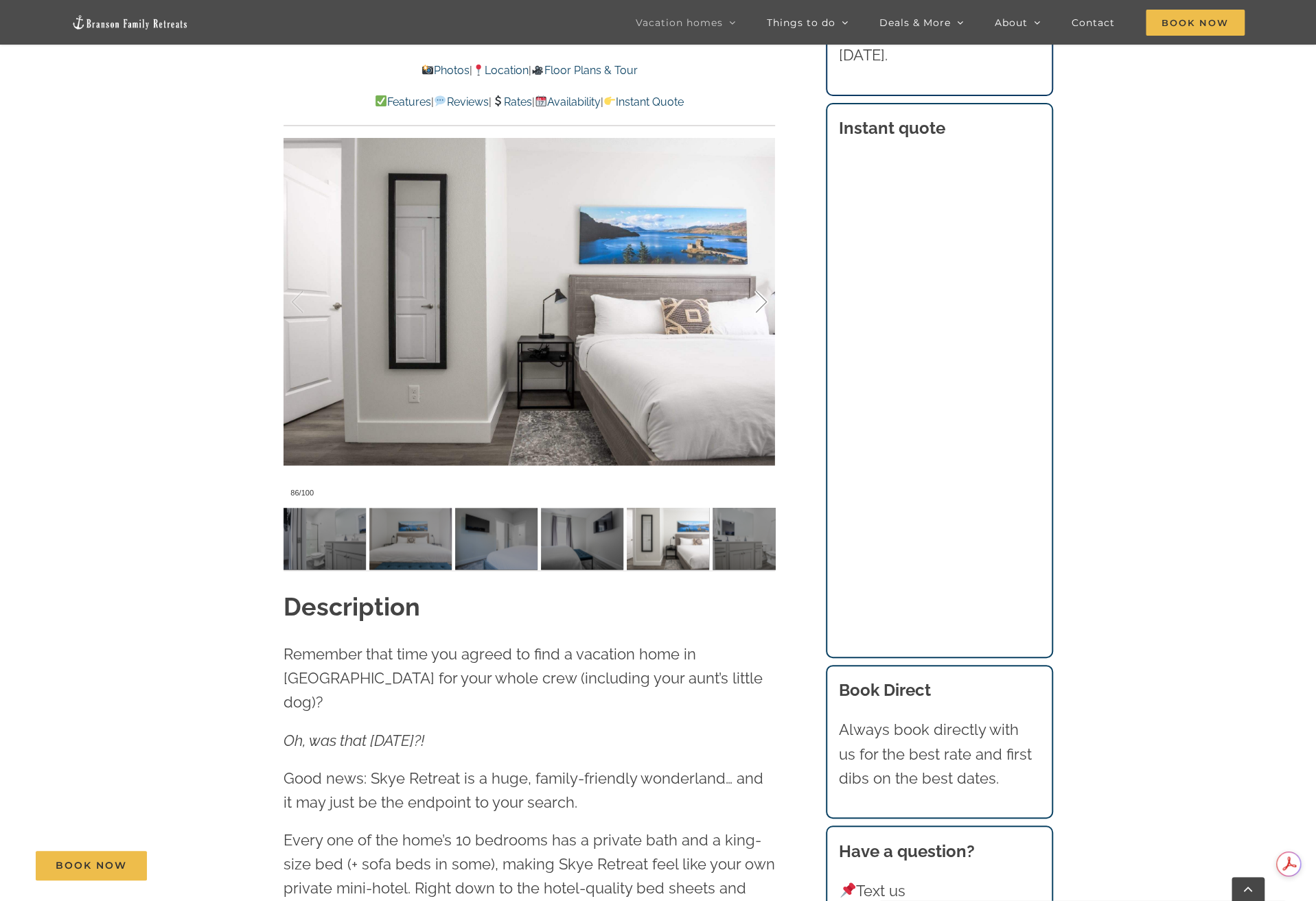
click at [763, 301] on div at bounding box center [747, 302] width 43 height 85
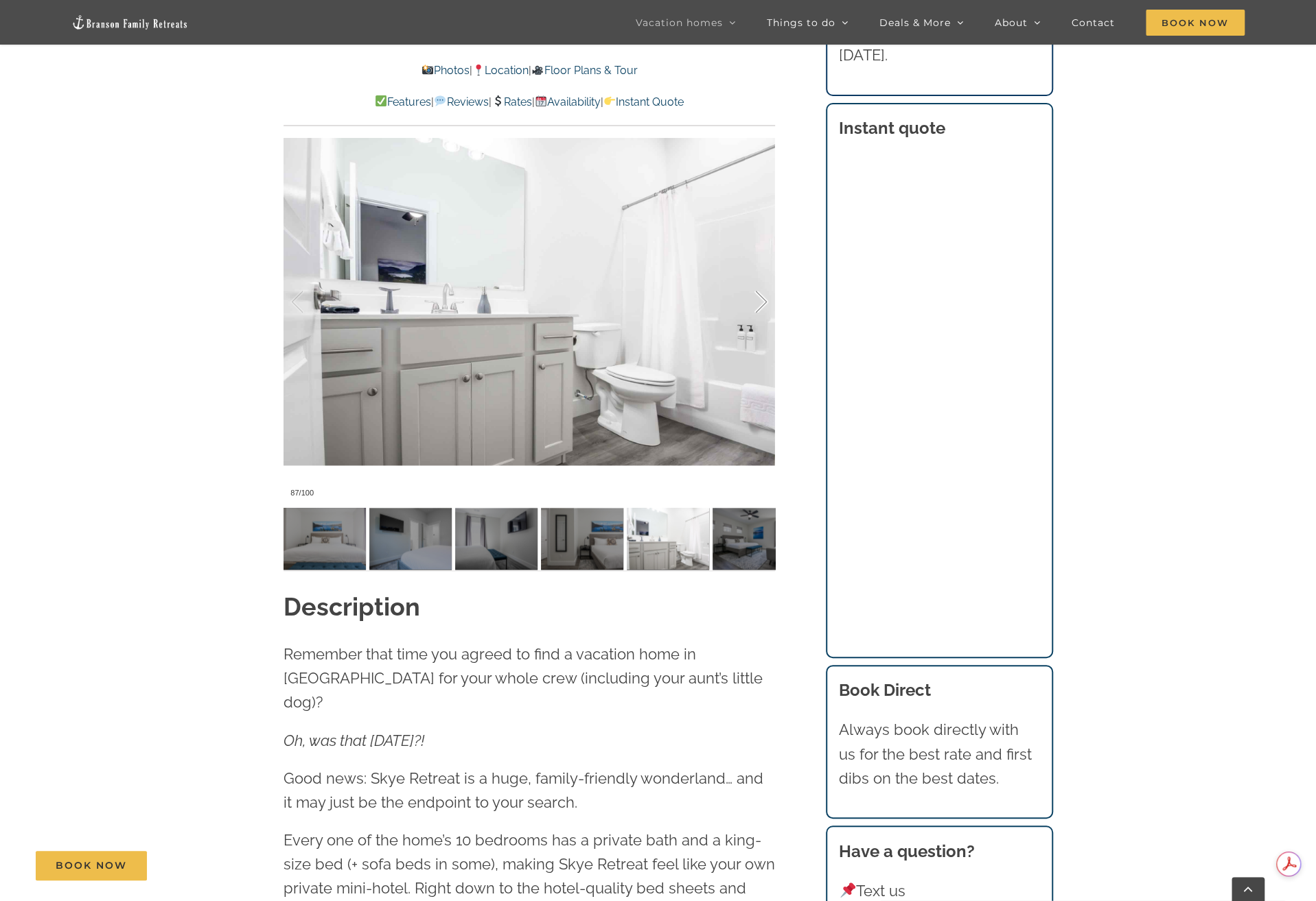
click at [763, 301] on div at bounding box center [747, 302] width 43 height 85
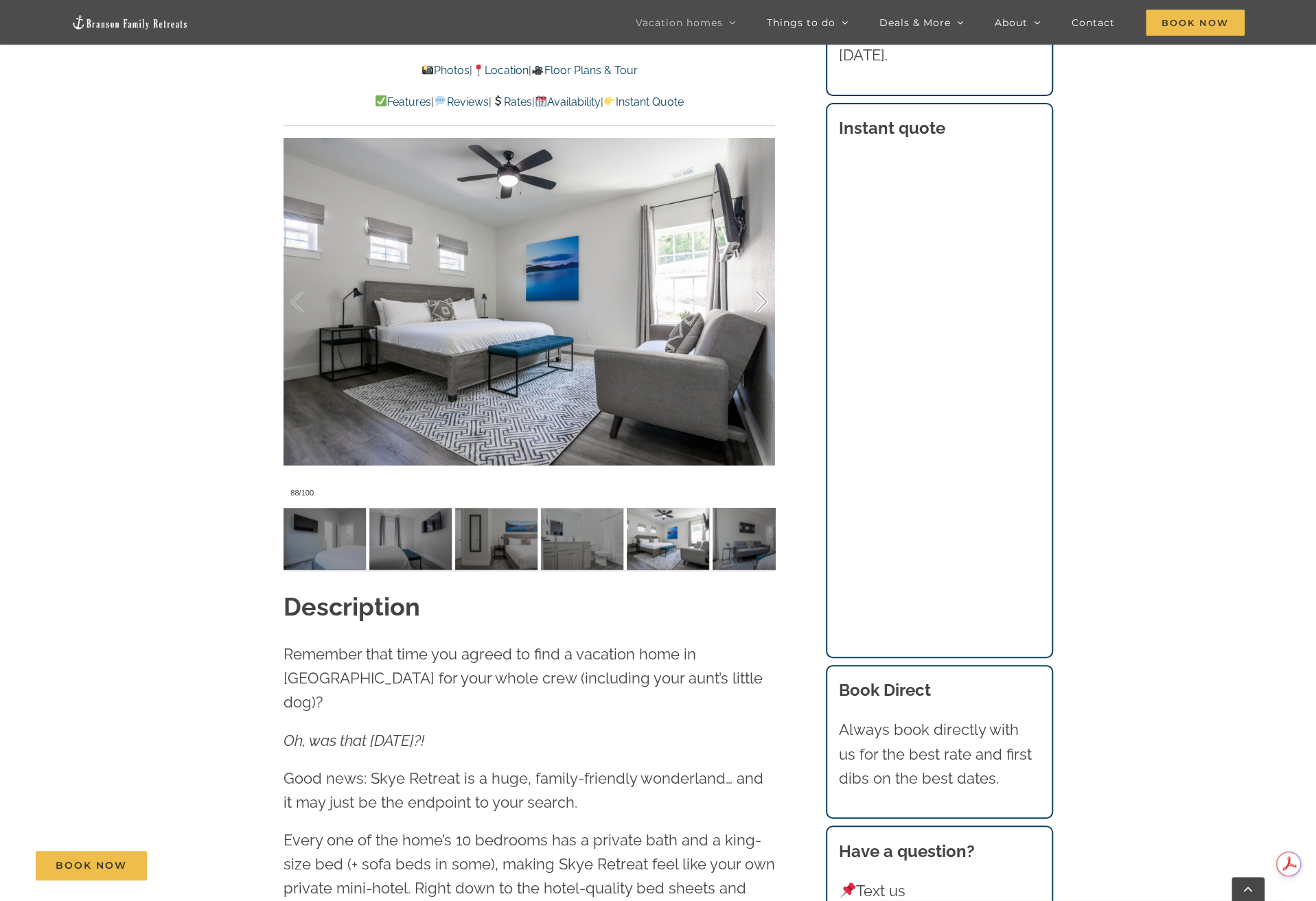
click at [763, 301] on div at bounding box center [747, 302] width 43 height 85
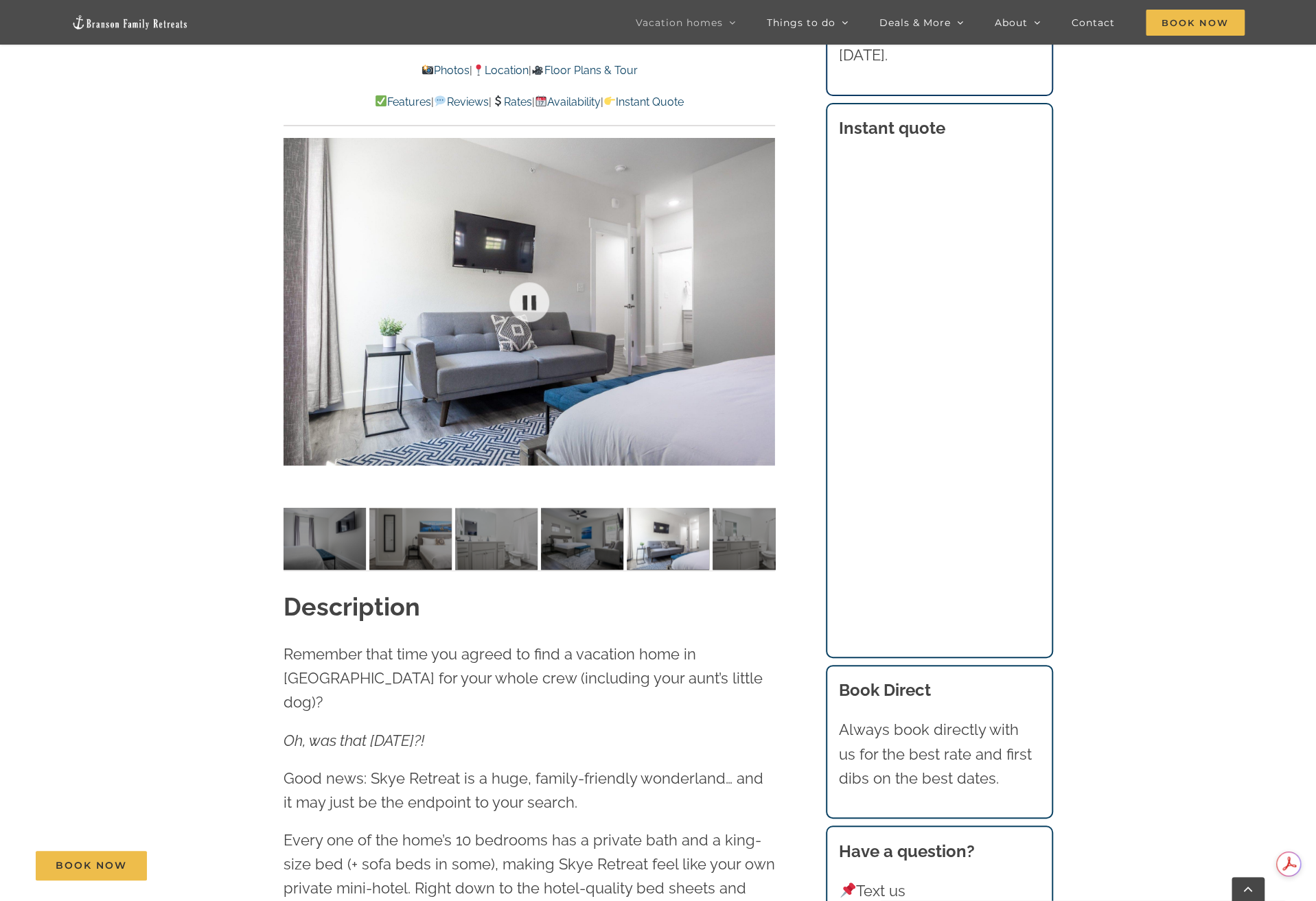
click at [763, 301] on div at bounding box center [529, 301] width 492 height 404
click at [763, 301] on div at bounding box center [747, 302] width 43 height 85
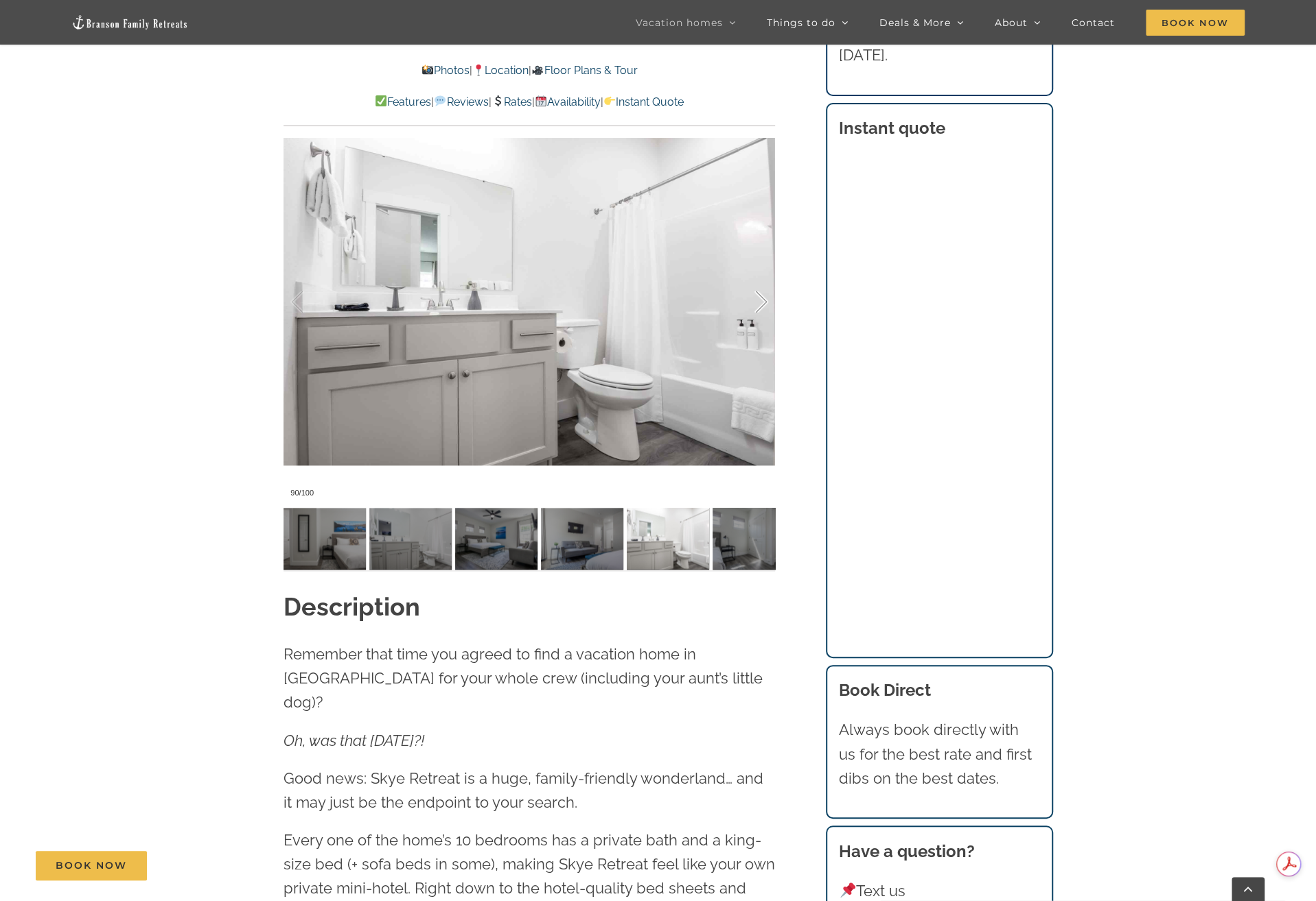
click at [763, 301] on div at bounding box center [747, 302] width 43 height 85
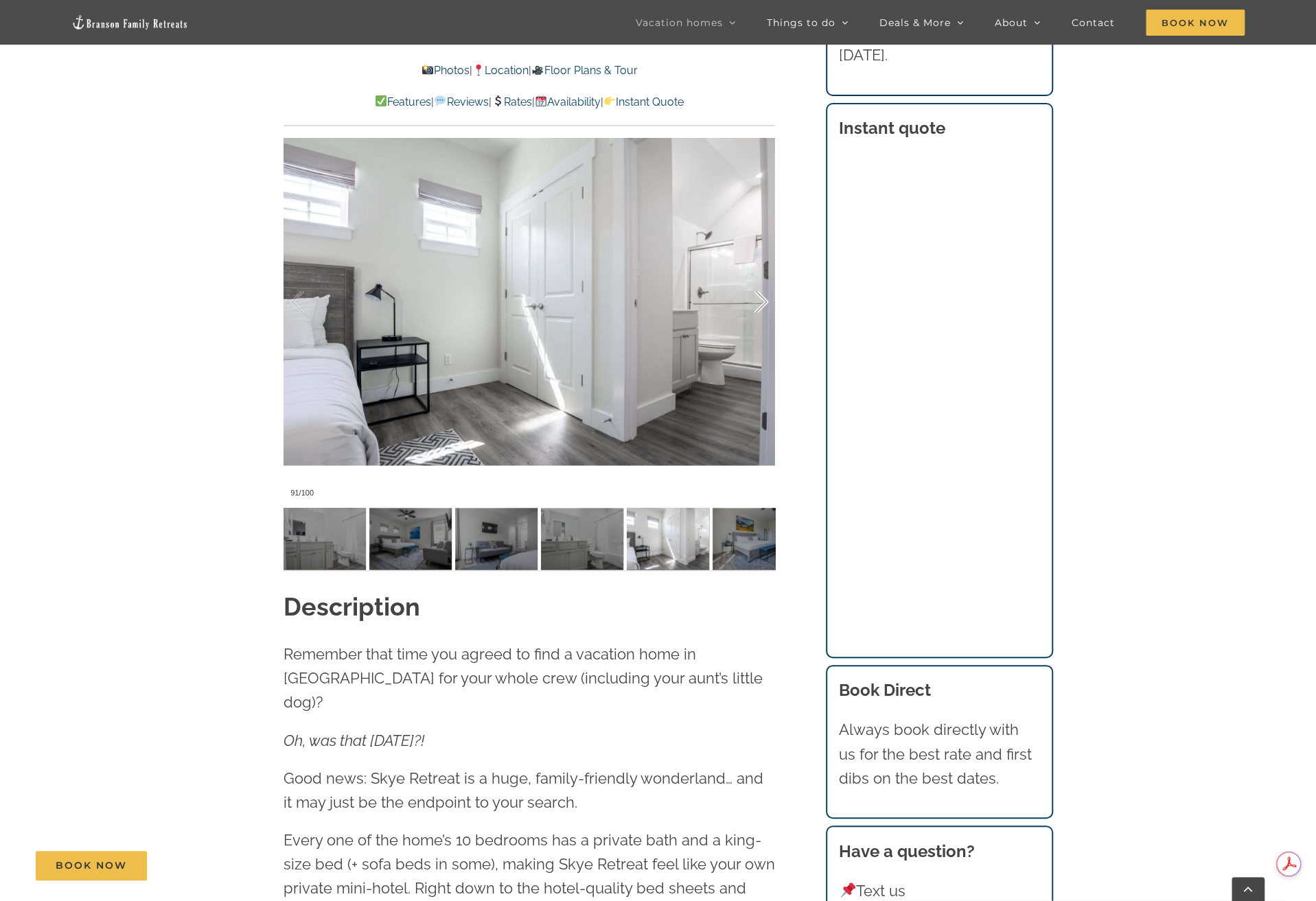
click at [763, 301] on div at bounding box center [747, 302] width 43 height 85
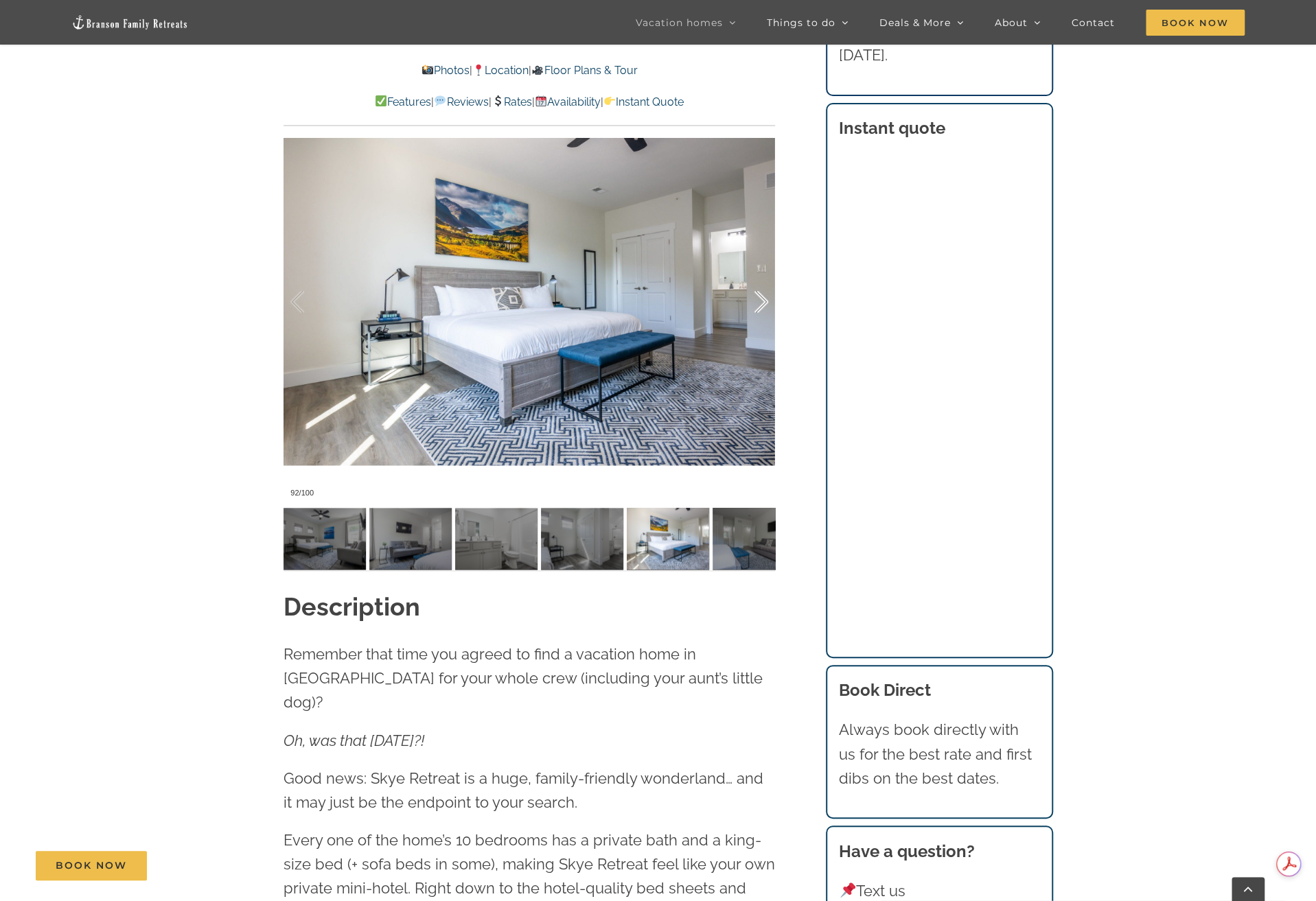
click at [763, 301] on div at bounding box center [747, 302] width 43 height 85
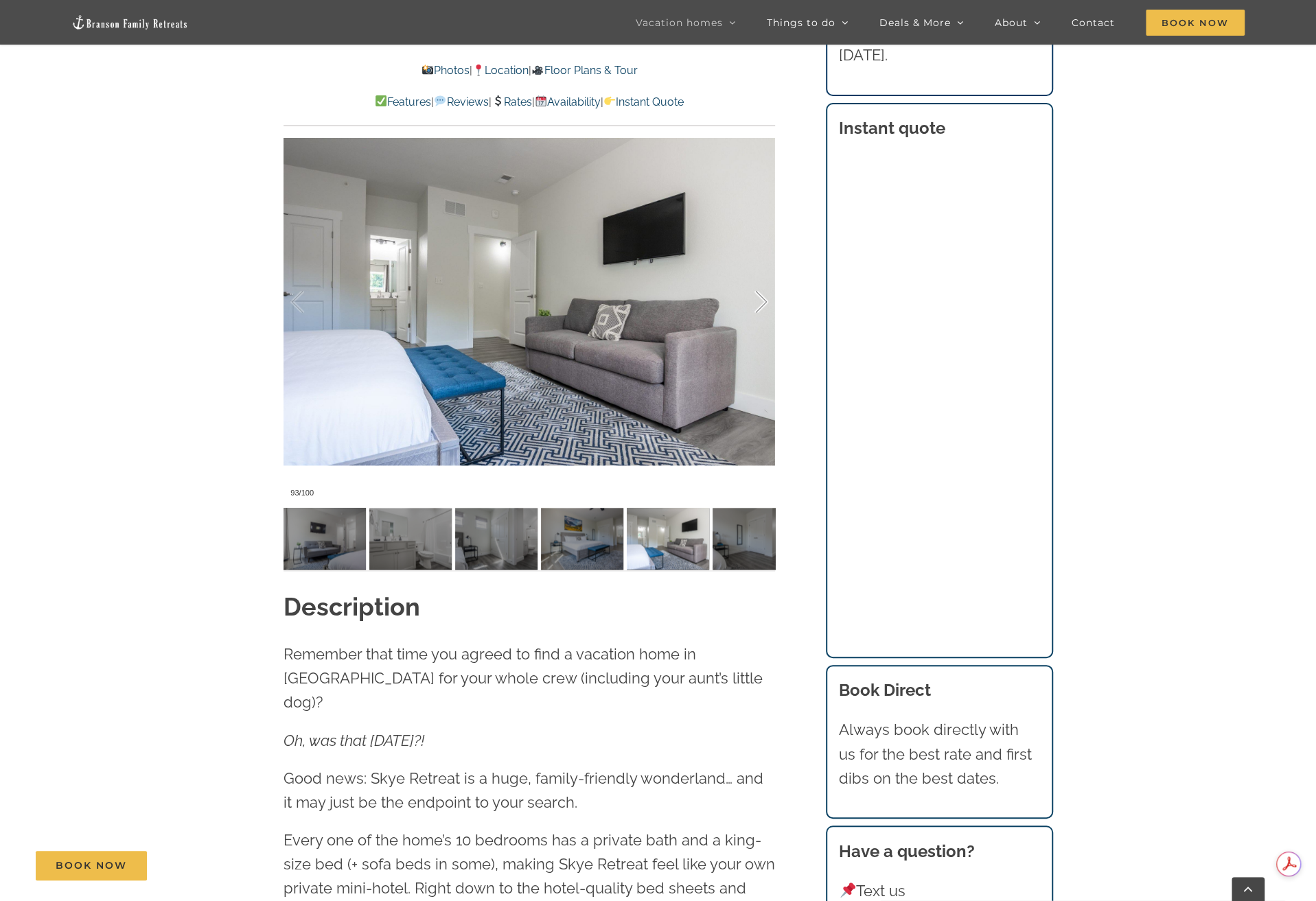
click at [763, 301] on div at bounding box center [747, 302] width 43 height 85
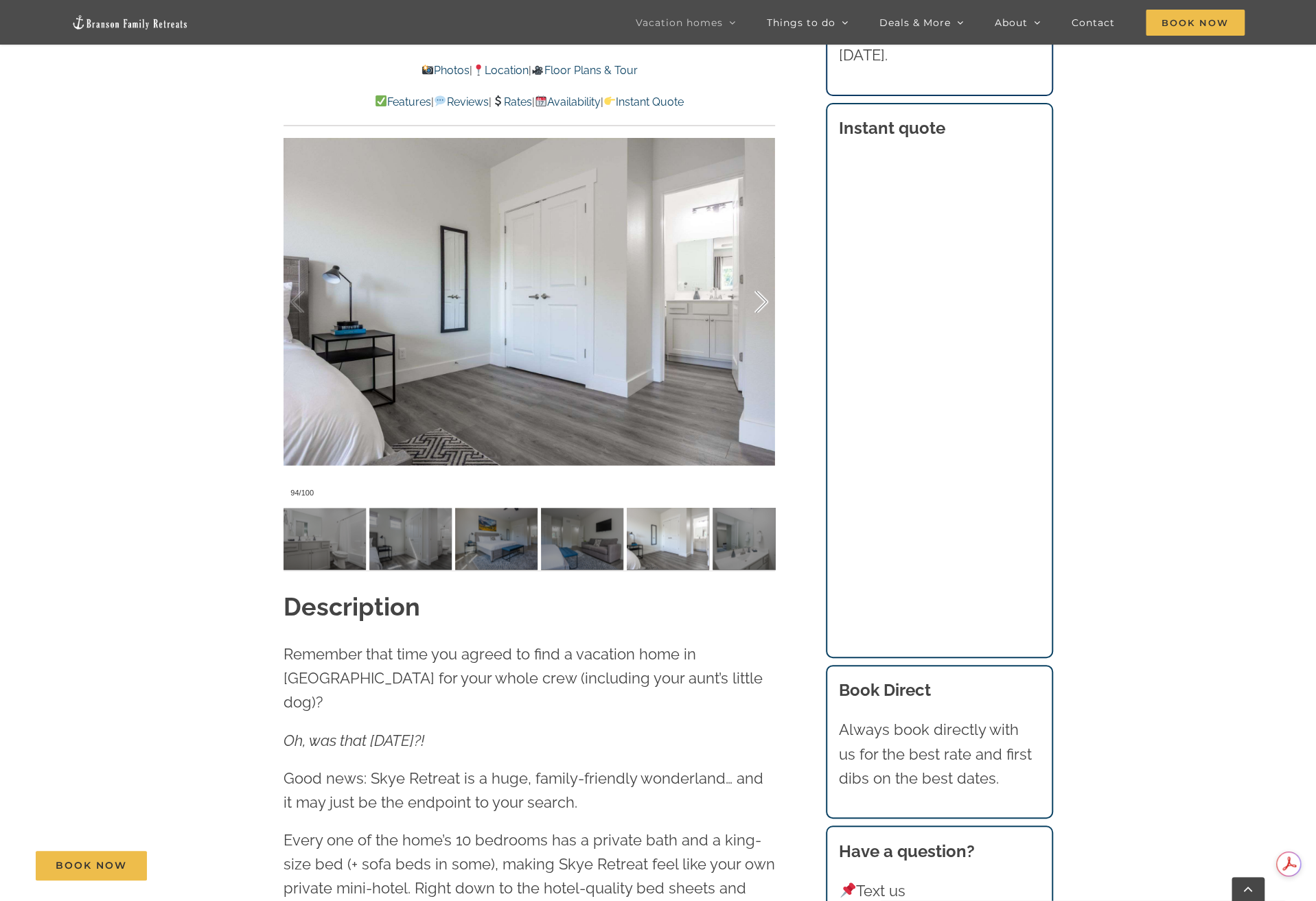
click at [763, 301] on div at bounding box center [747, 302] width 43 height 85
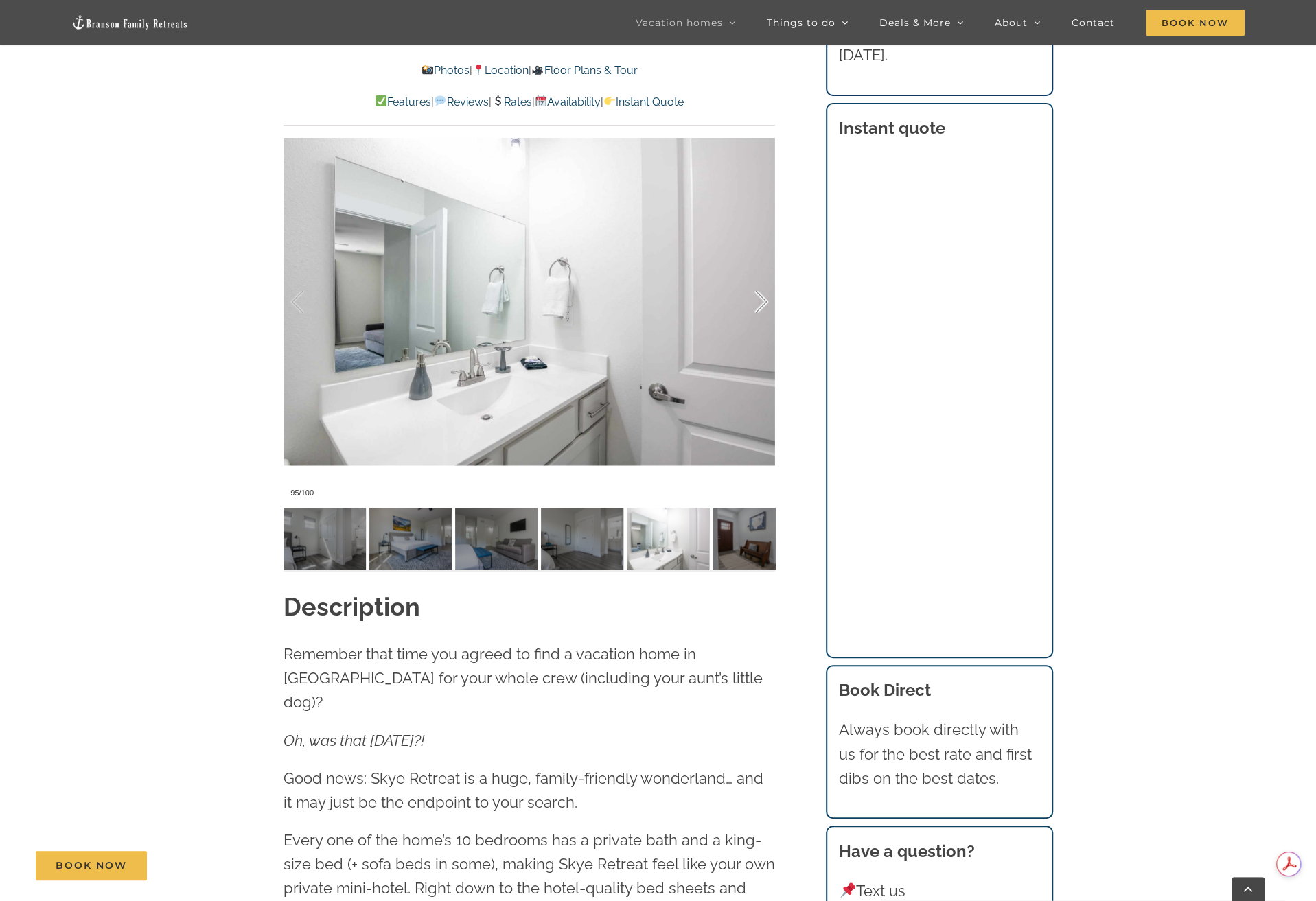
click at [763, 301] on div at bounding box center [747, 302] width 43 height 85
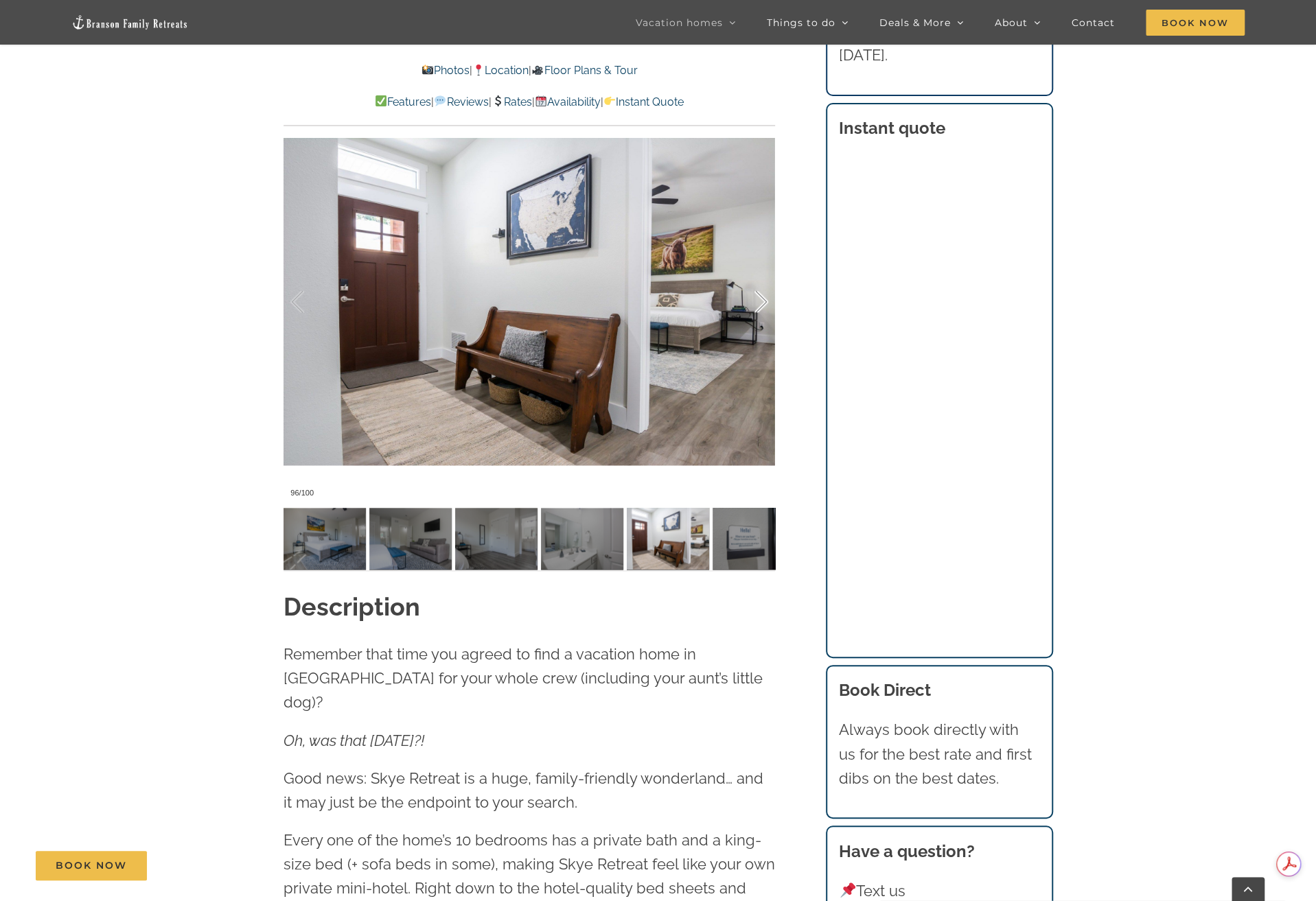
click at [763, 301] on div at bounding box center [747, 302] width 43 height 85
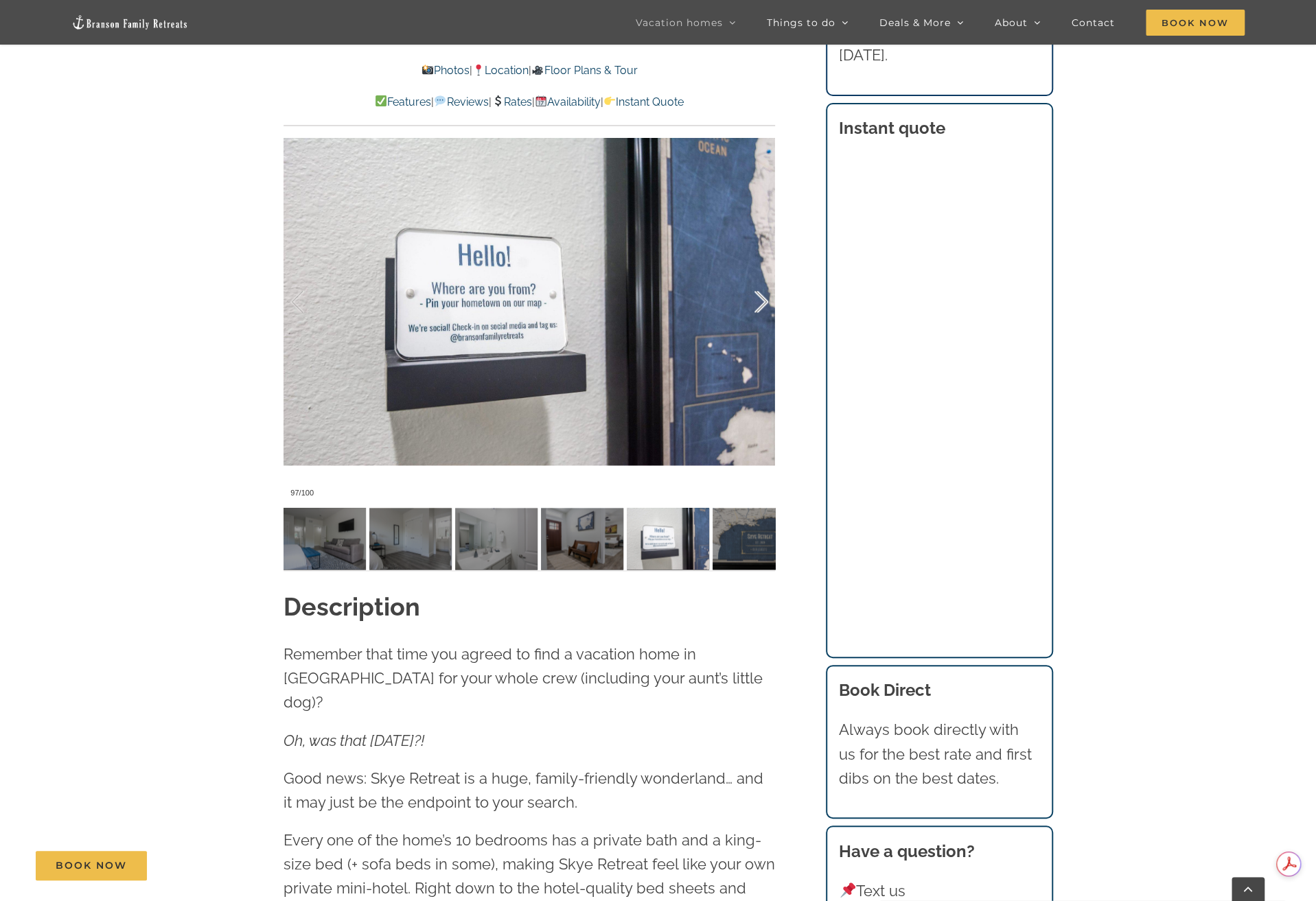
click at [763, 301] on div at bounding box center [747, 302] width 43 height 85
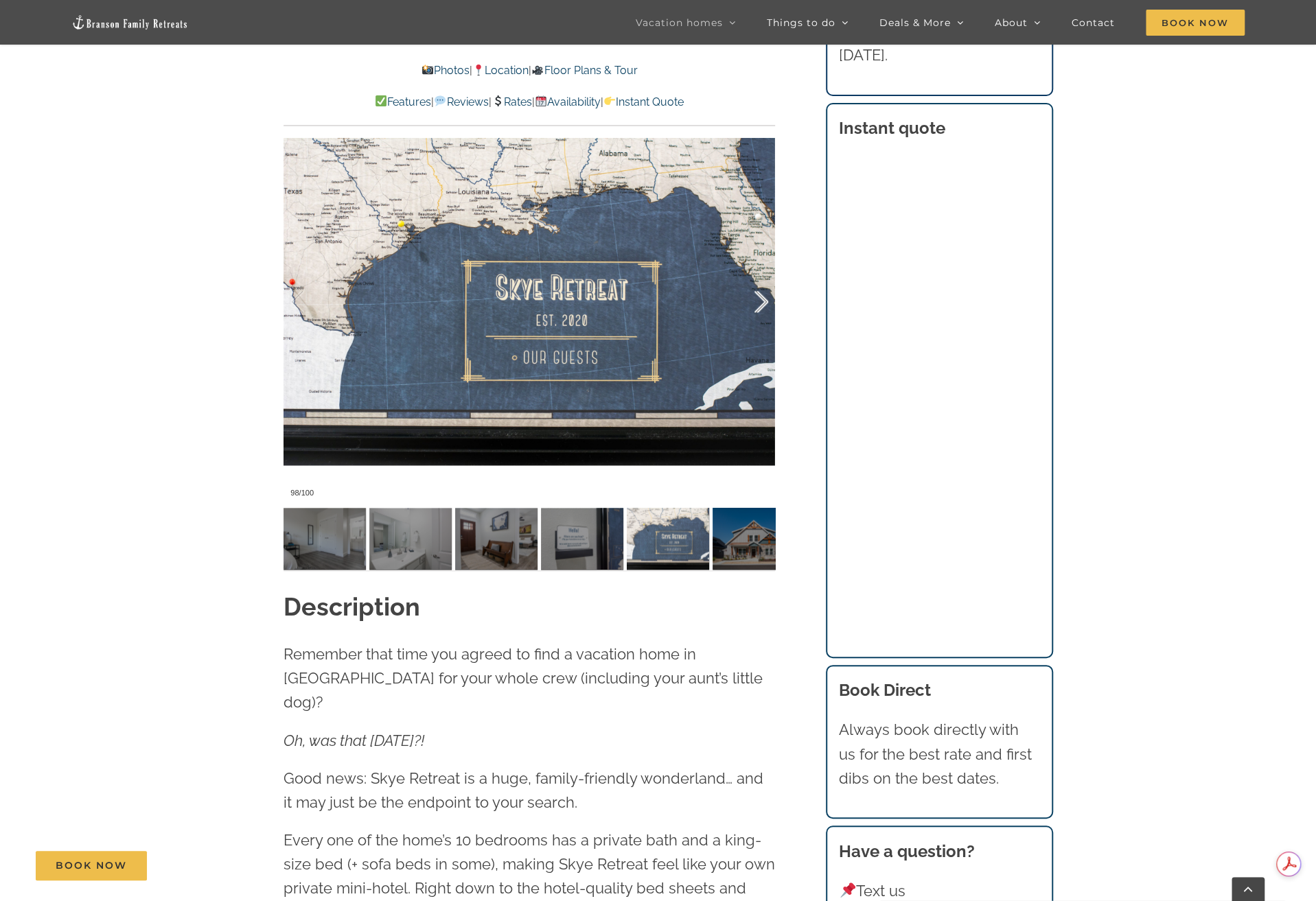
click at [763, 301] on div at bounding box center [747, 302] width 43 height 85
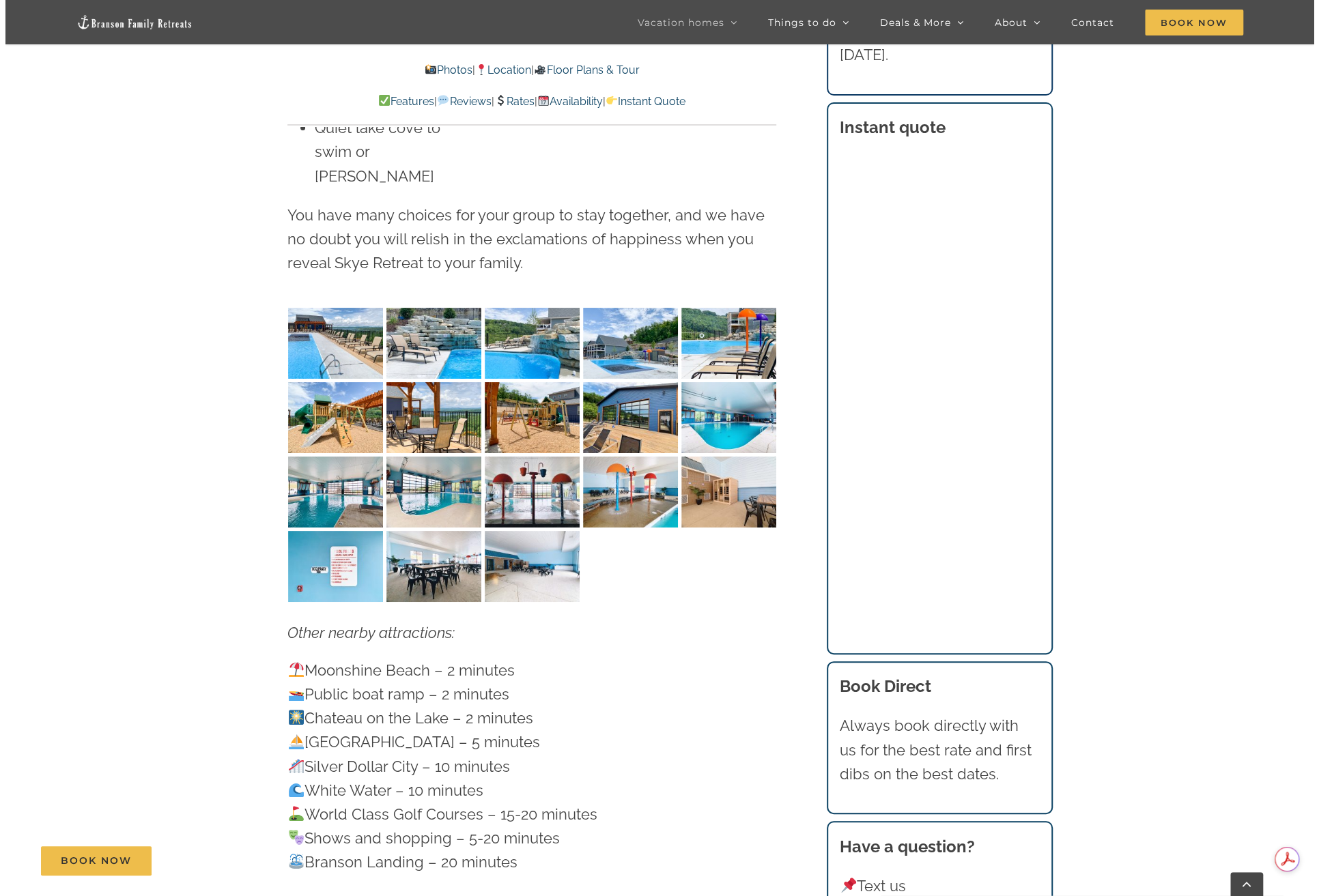
scroll to position [3890, 0]
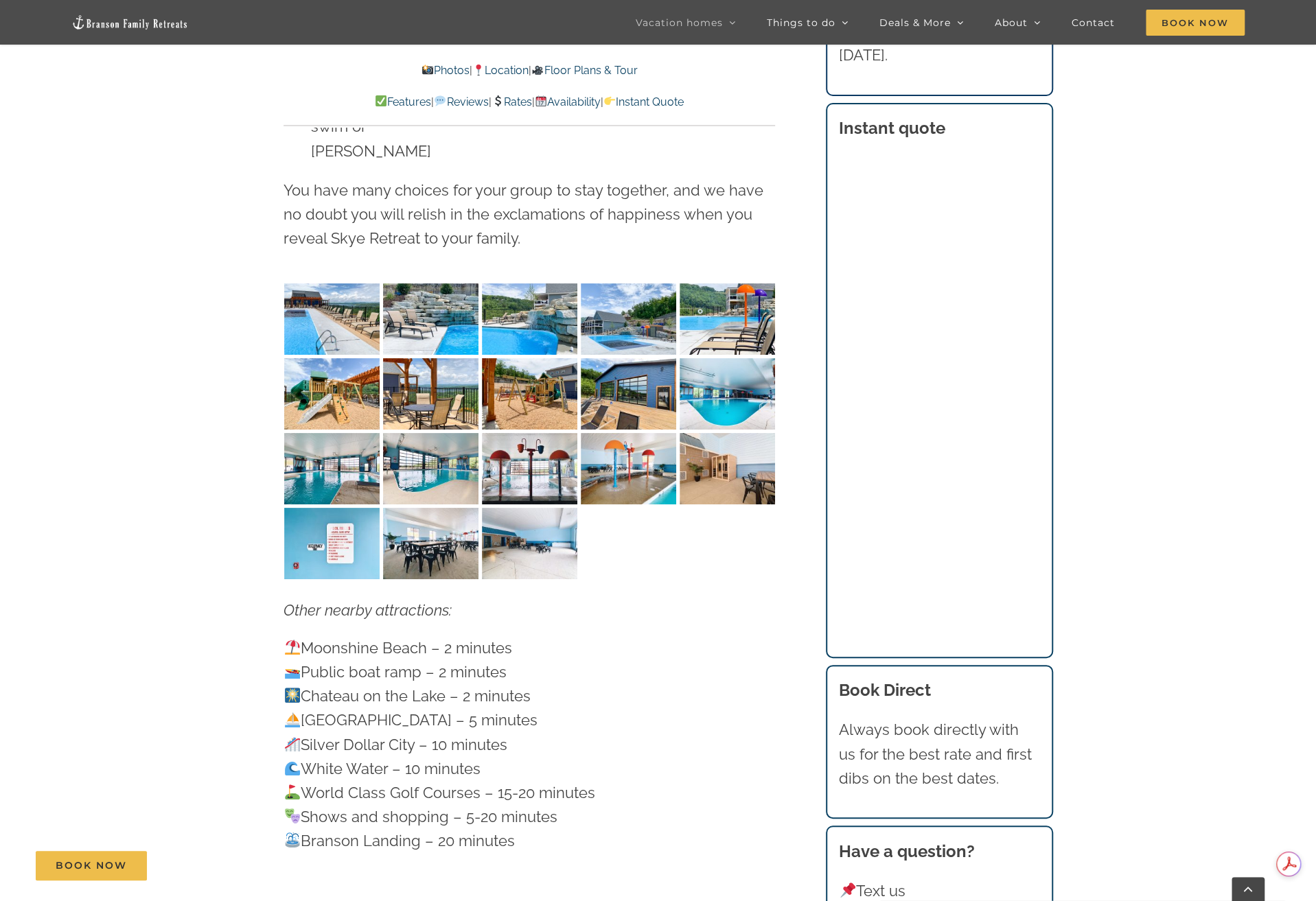
click at [351, 283] on img "Skye-Retreat-1051" at bounding box center [332, 319] width 95 height 71
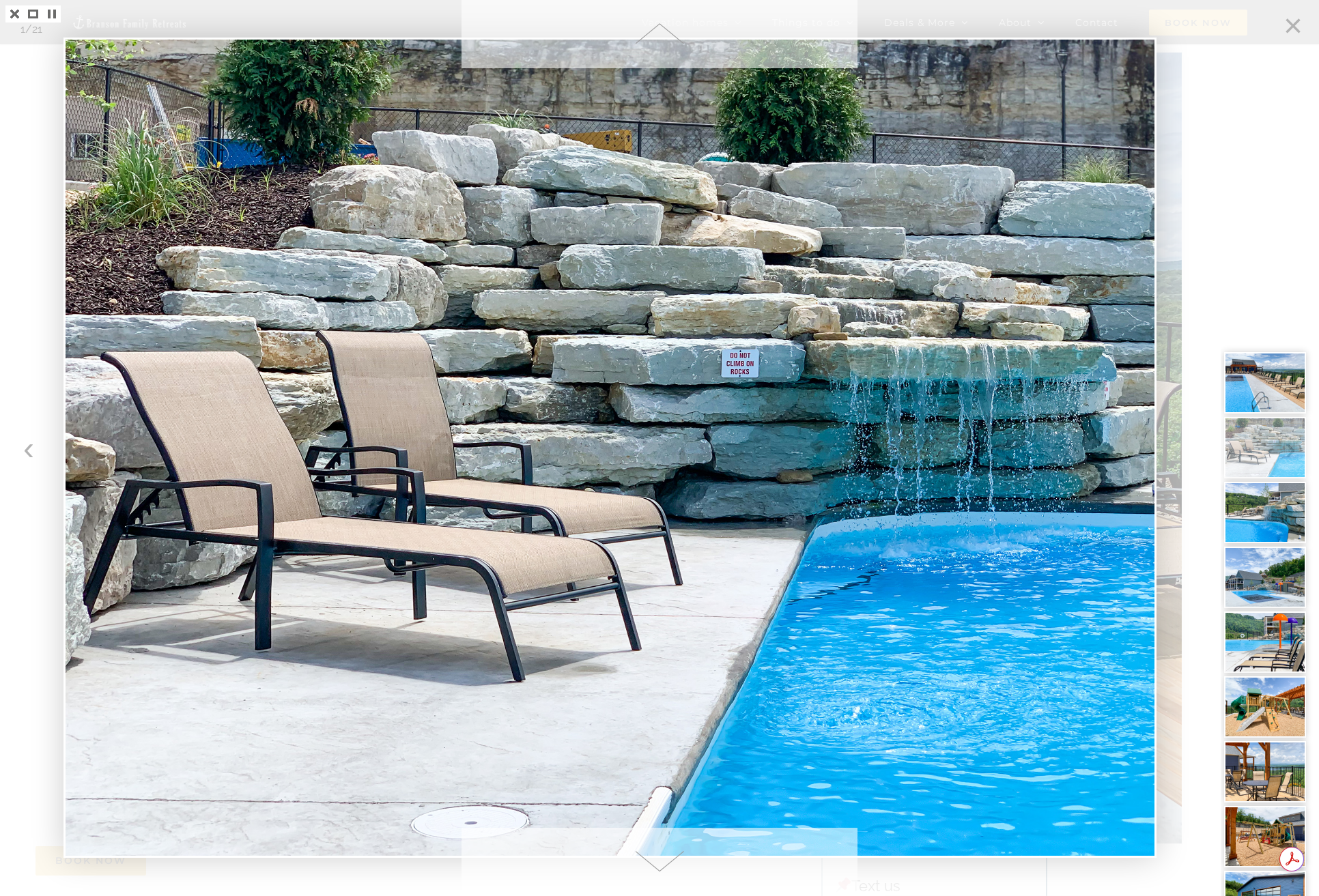
click at [1280, 615] on img at bounding box center [1264, 642] width 82 height 61
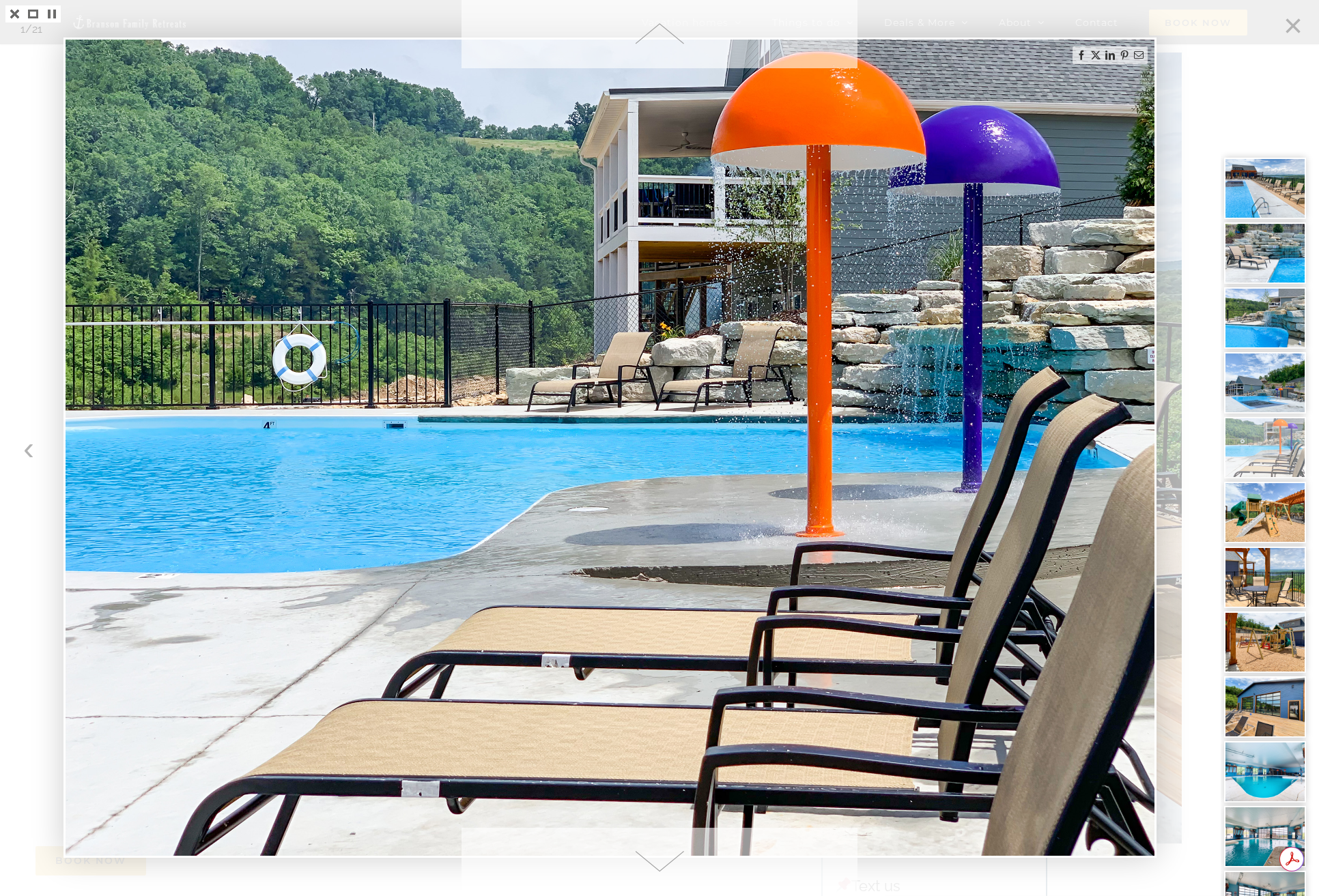
click at [1263, 525] on img at bounding box center [1264, 512] width 82 height 61
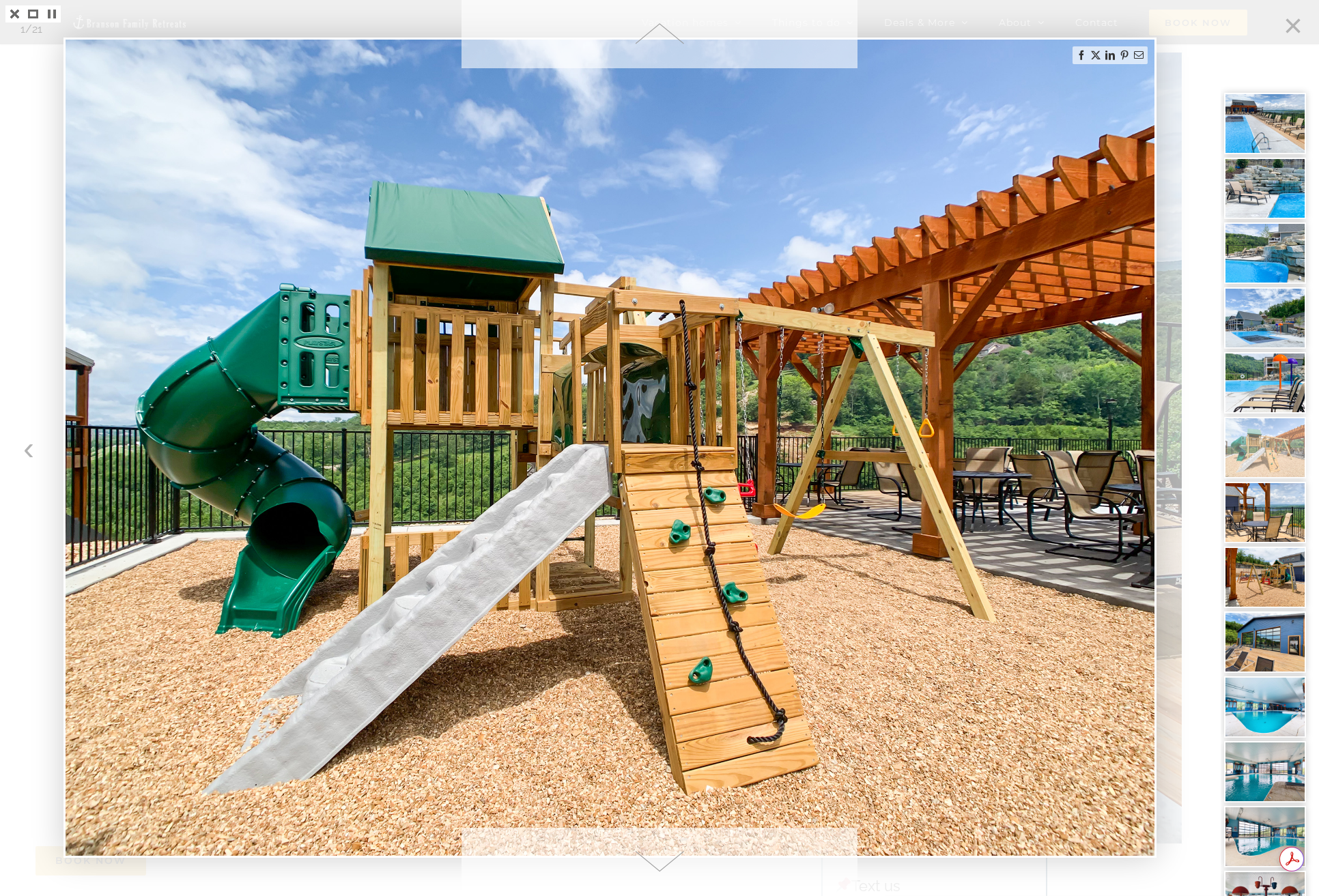
click at [1281, 633] on img at bounding box center [1264, 642] width 82 height 61
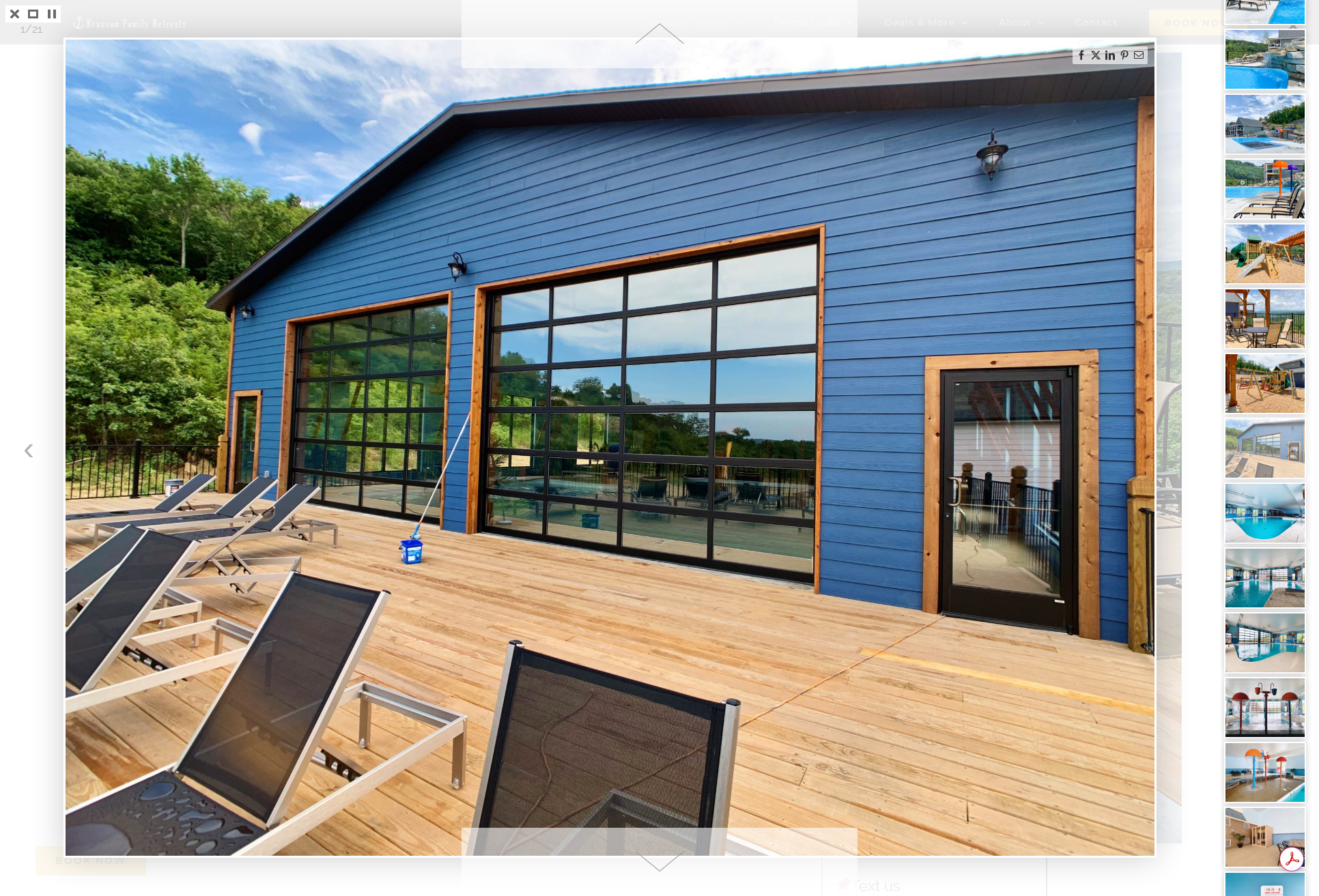
click at [1264, 578] on img at bounding box center [1264, 578] width 82 height 61
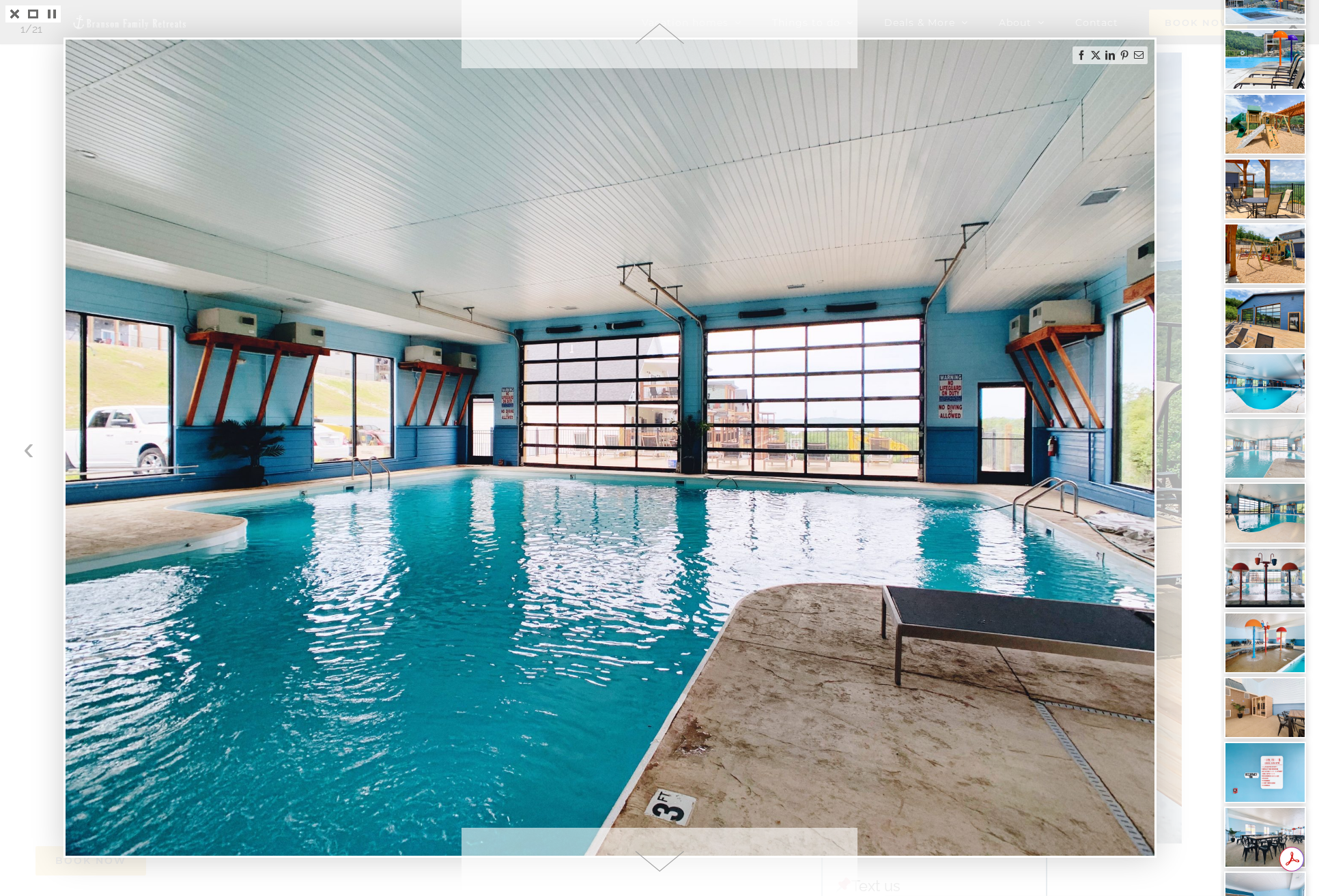
click at [1261, 586] on img at bounding box center [1264, 578] width 82 height 61
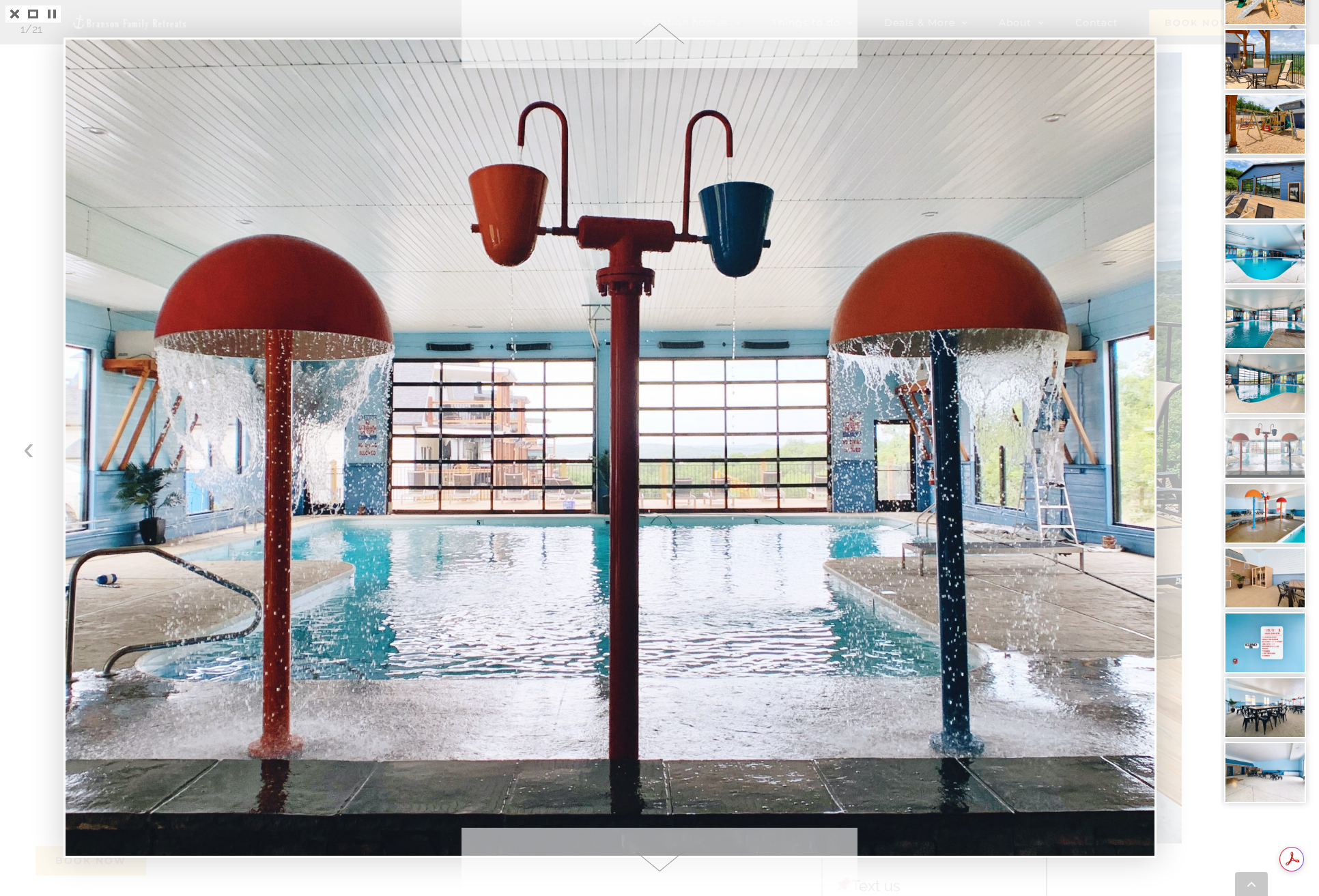
click at [1254, 582] on img at bounding box center [1264, 578] width 82 height 61
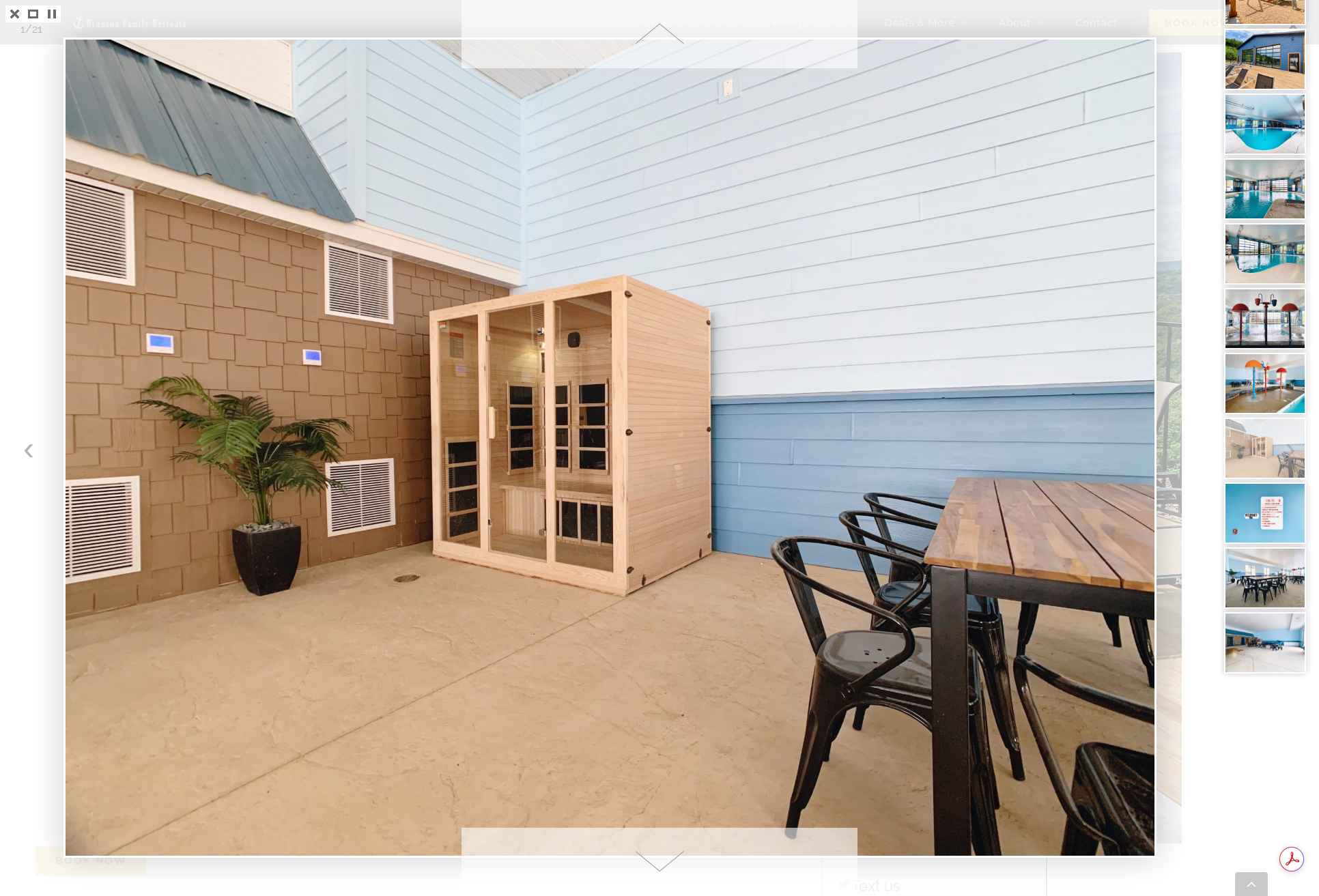
click at [1273, 520] on img at bounding box center [1264, 513] width 82 height 61
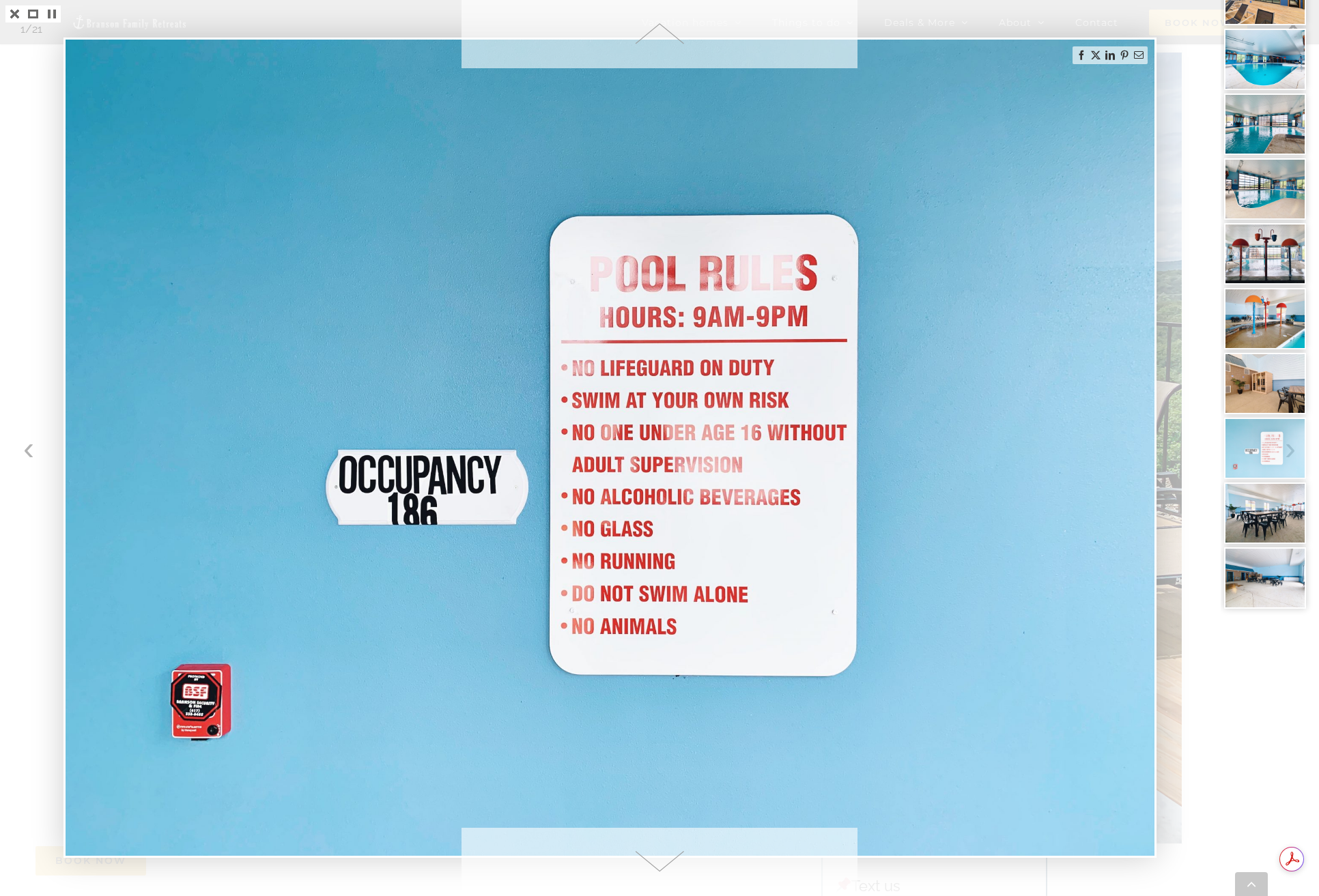
click at [1265, 572] on img at bounding box center [1264, 578] width 82 height 61
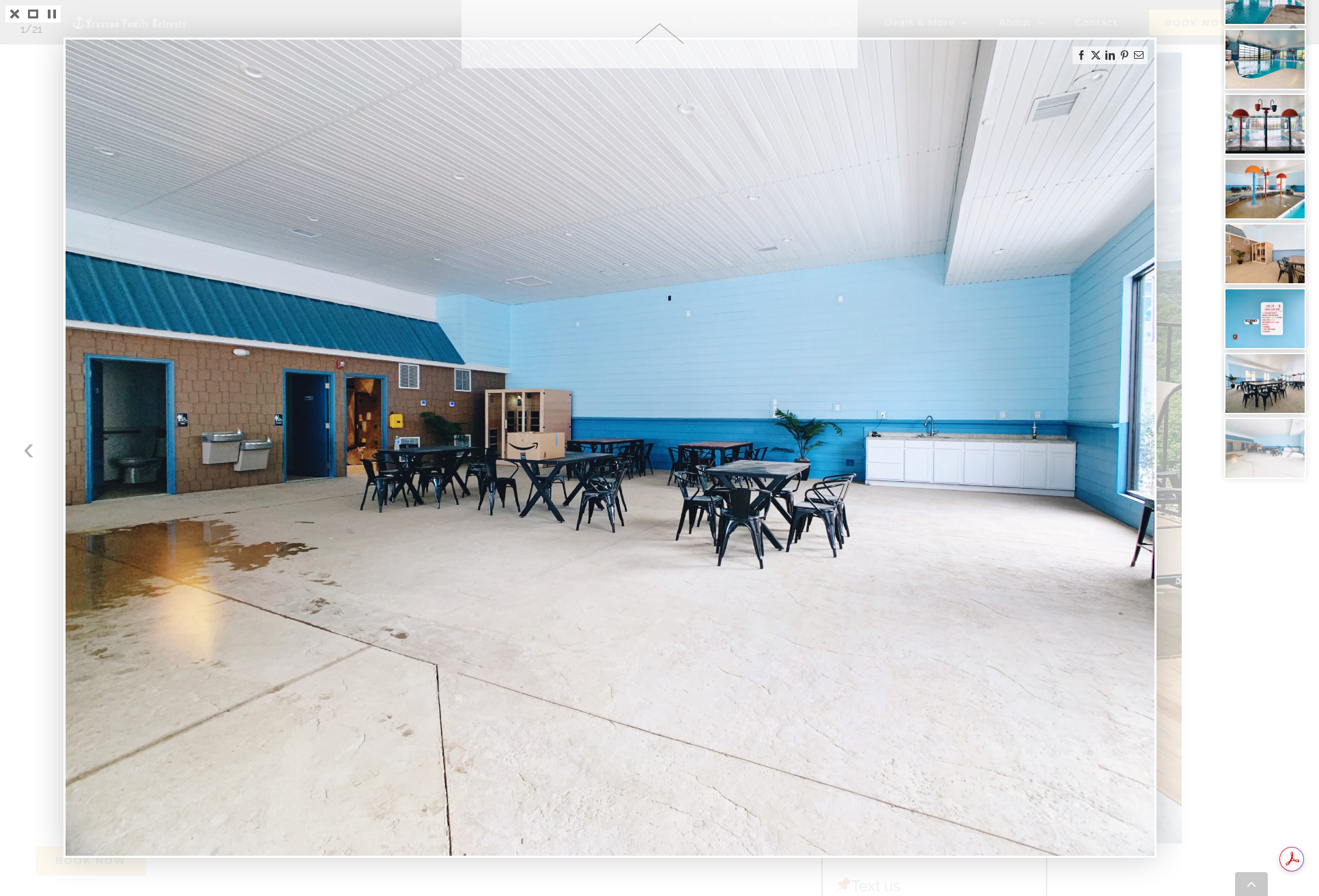
click at [1261, 381] on img at bounding box center [1264, 384] width 82 height 61
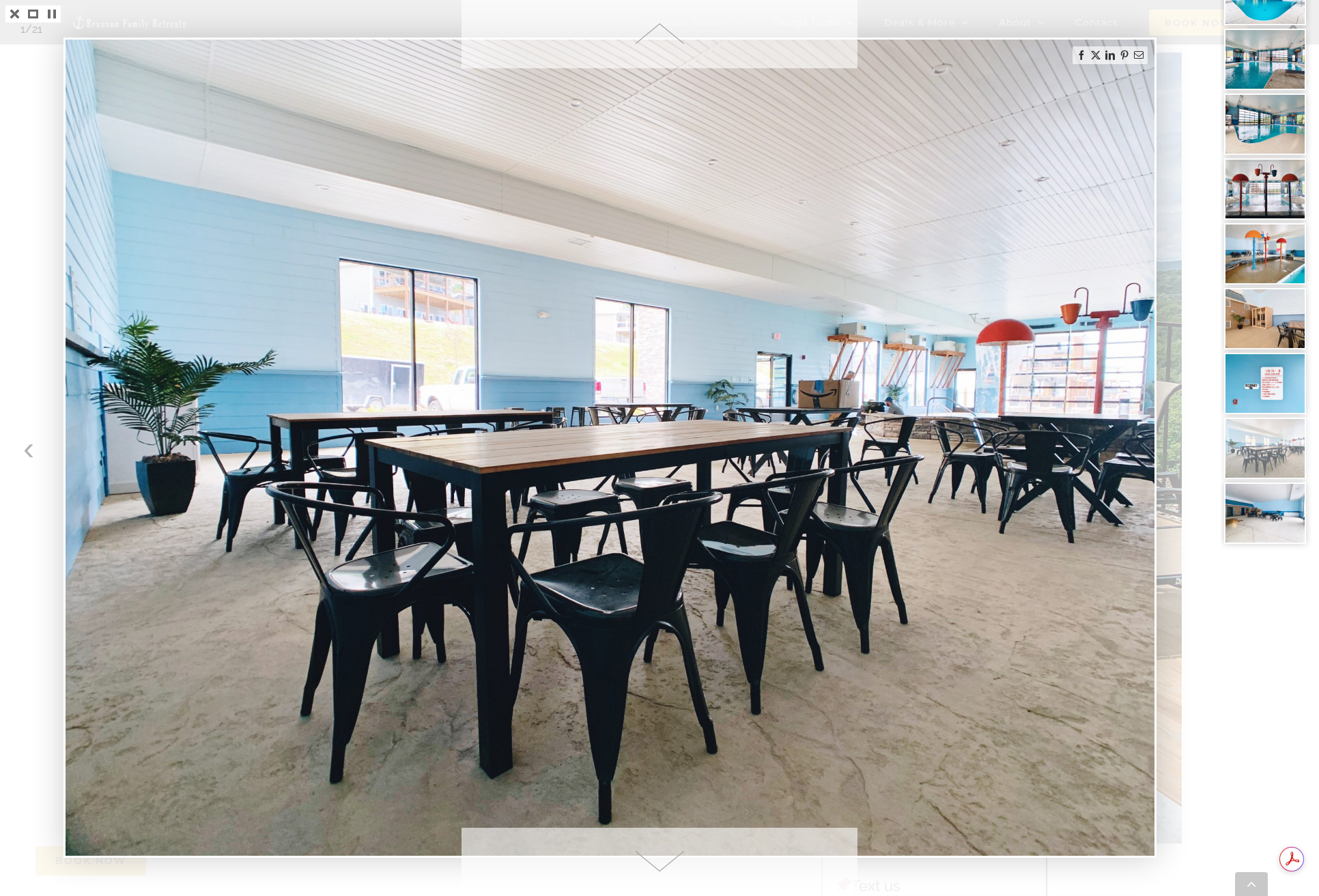
click at [1273, 461] on img at bounding box center [1264, 448] width 82 height 61
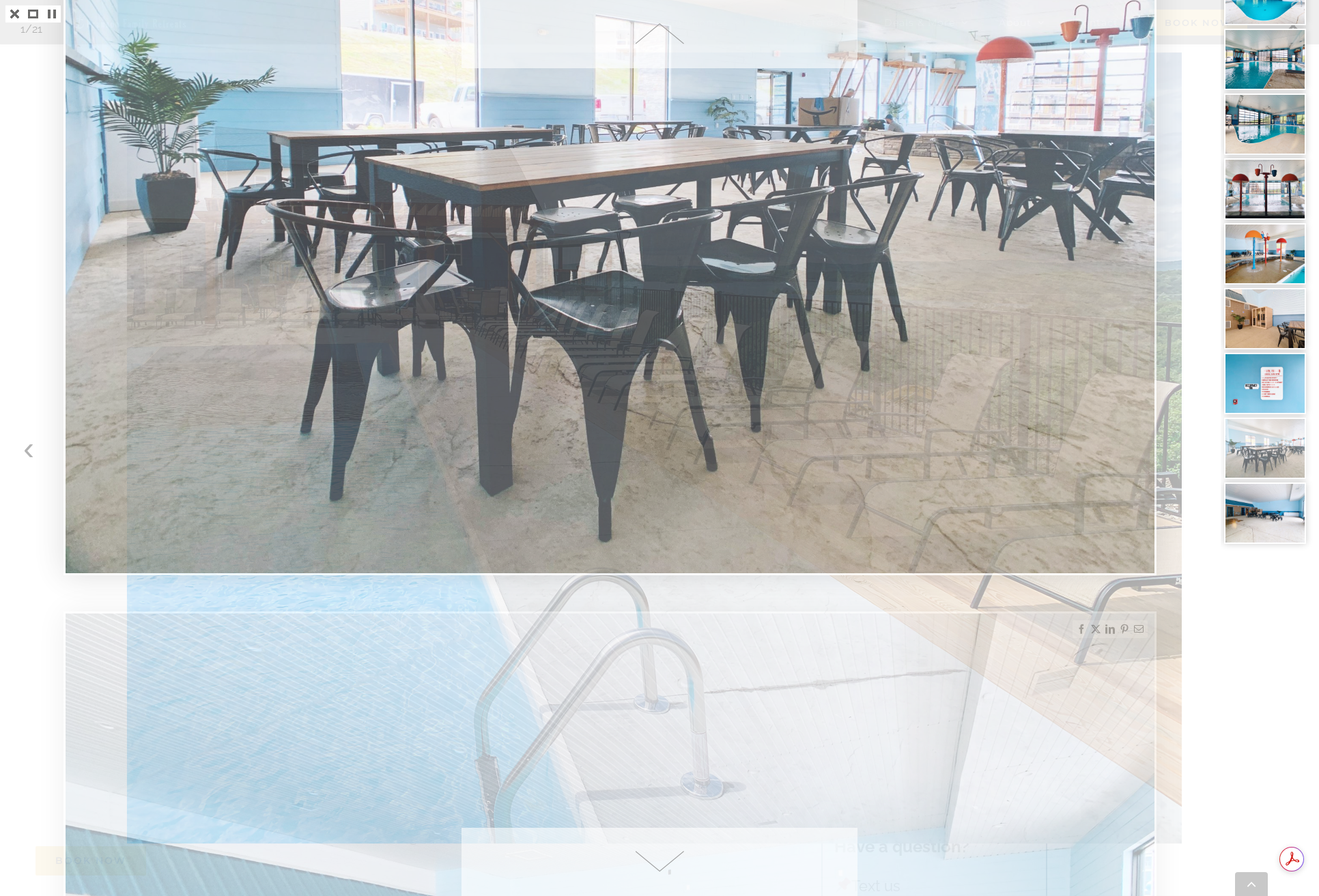
click at [1273, 461] on img at bounding box center [1264, 448] width 82 height 61
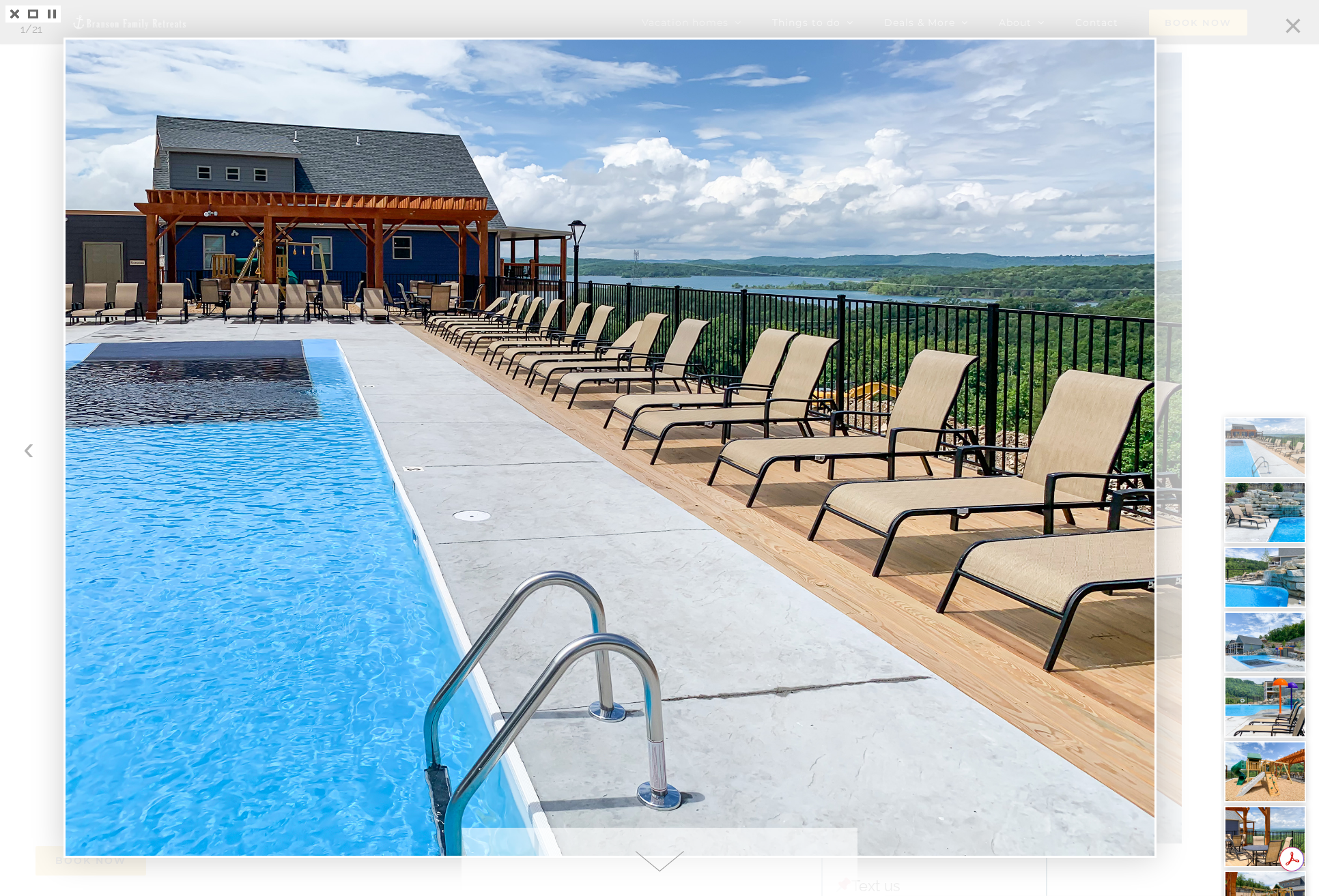
click at [1293, 22] on div at bounding box center [1270, 448] width 99 height 896
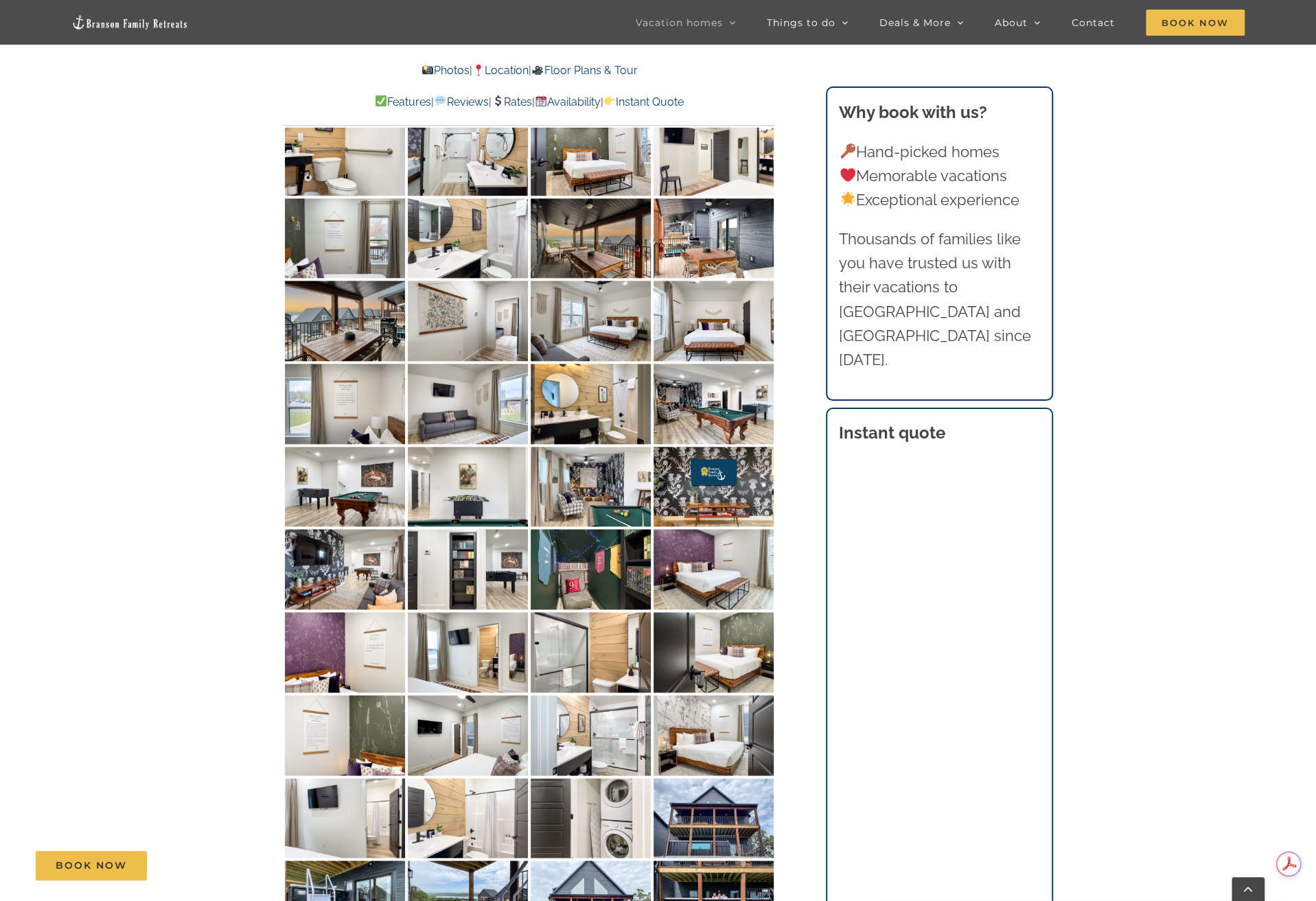
scroll to position [5147, 0]
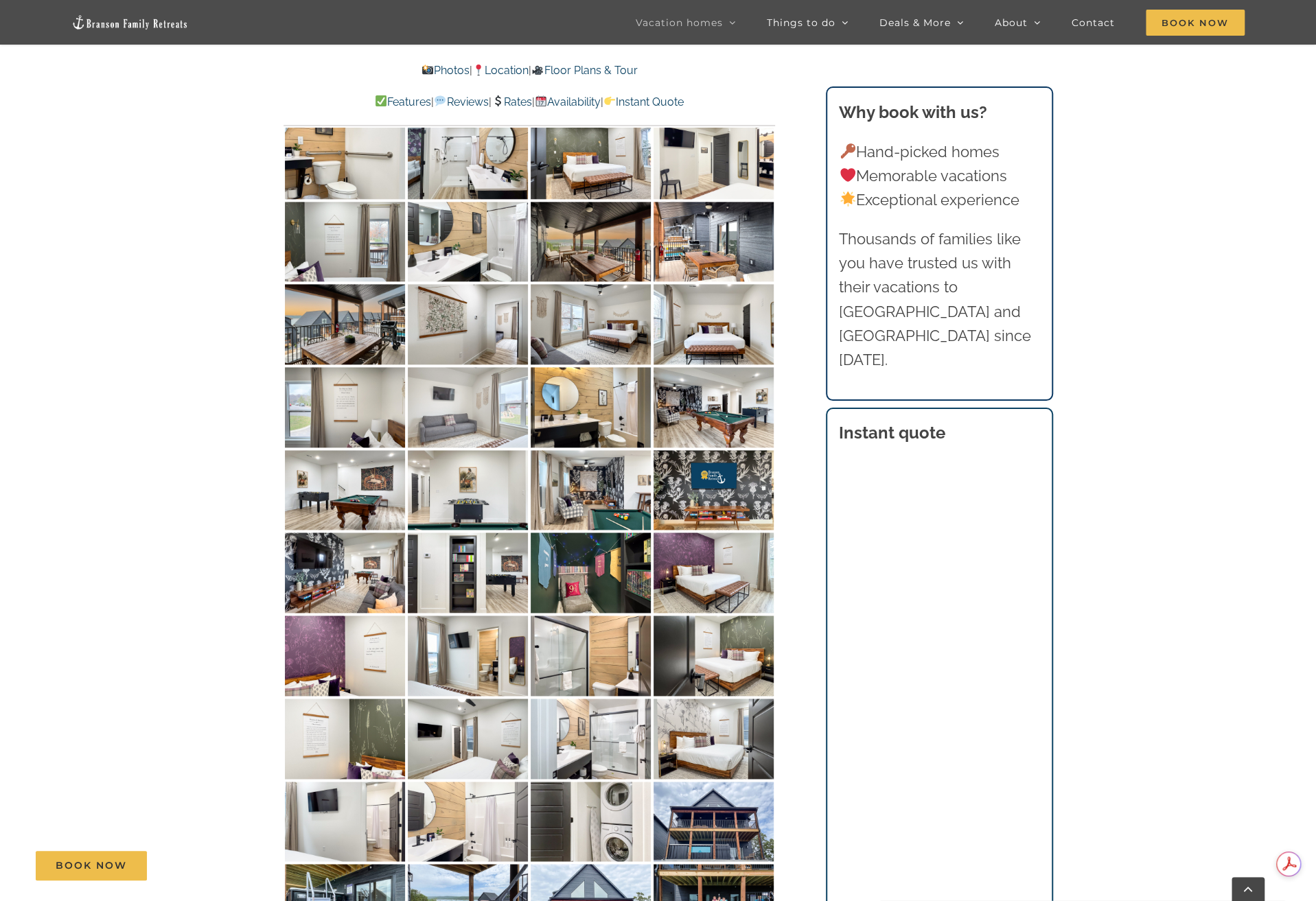
click at [471, 367] on img at bounding box center [467, 408] width 120 height 80
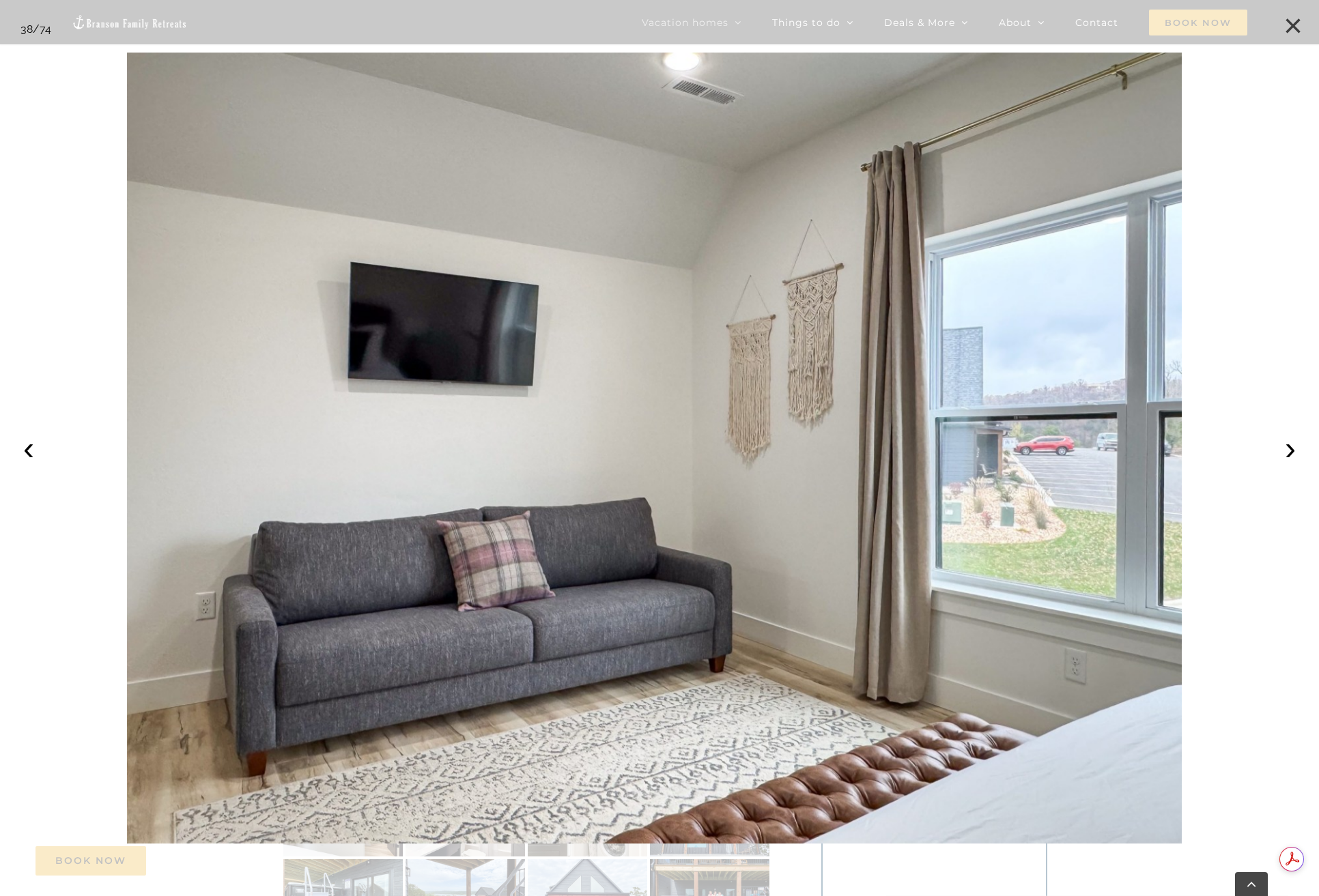
click at [1293, 24] on button "×" at bounding box center [1292, 26] width 30 height 30
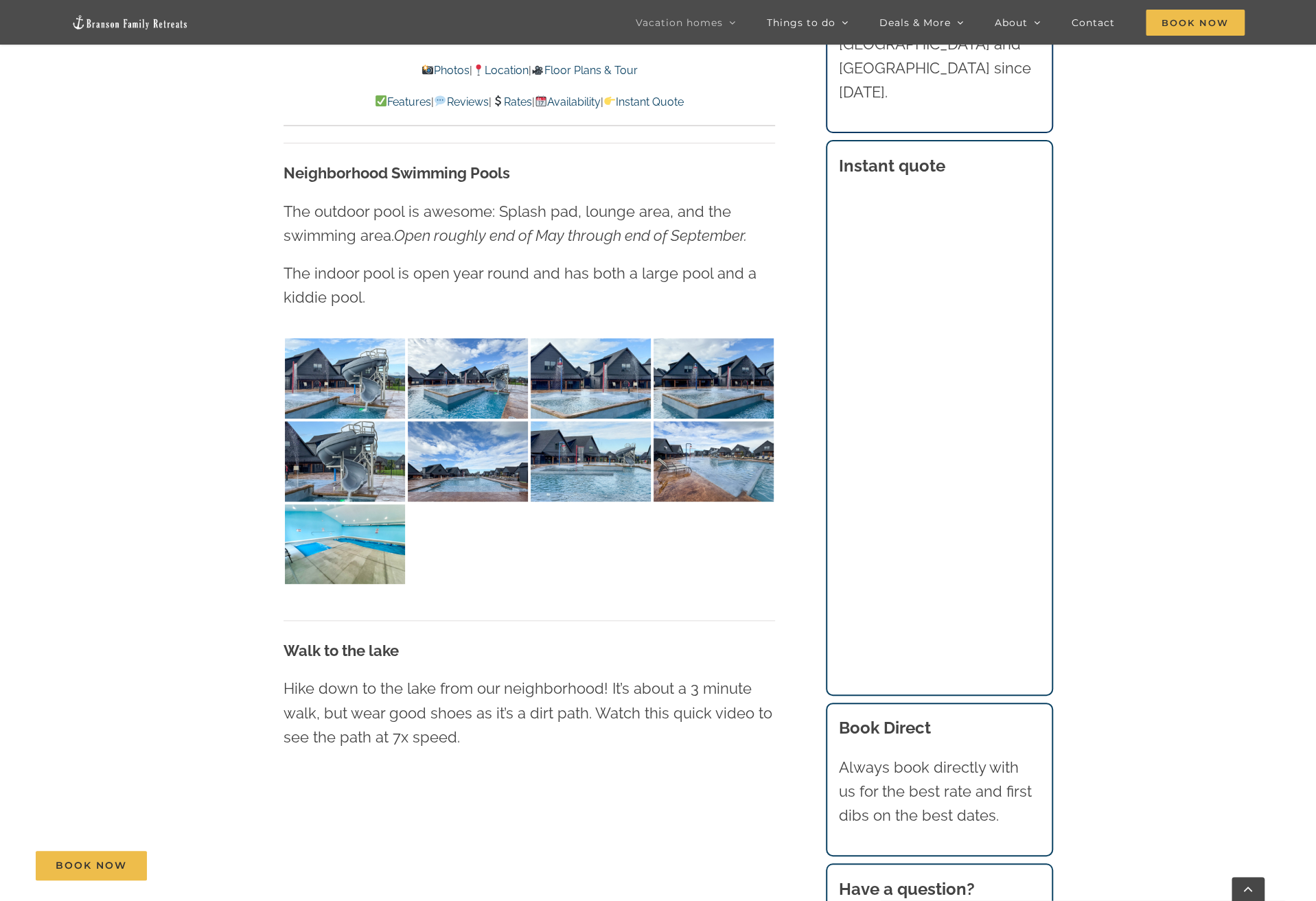
scroll to position [8098, 0]
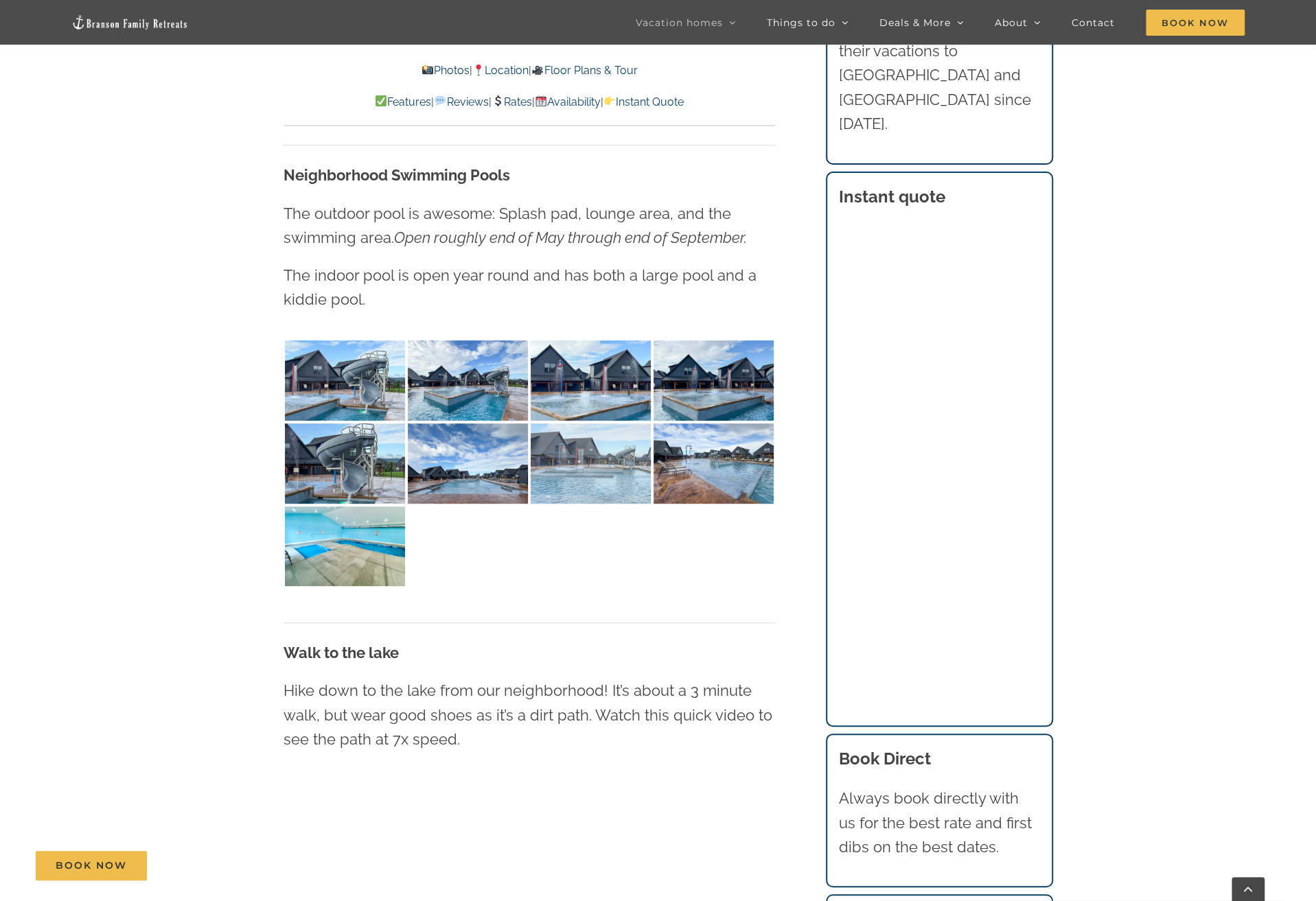
click at [568, 423] on img at bounding box center [591, 464] width 120 height 80
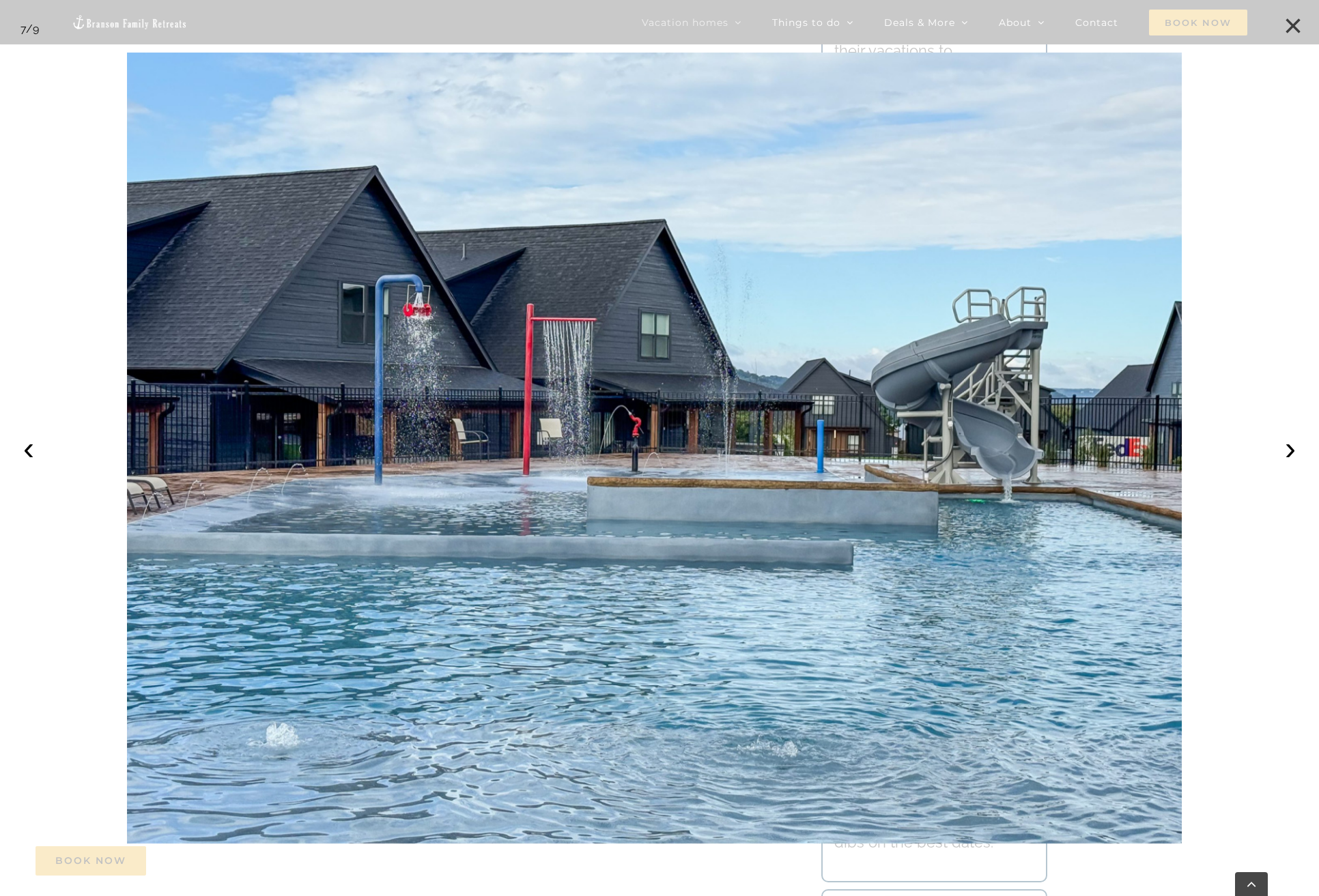
click at [1299, 27] on button "×" at bounding box center [1292, 26] width 30 height 30
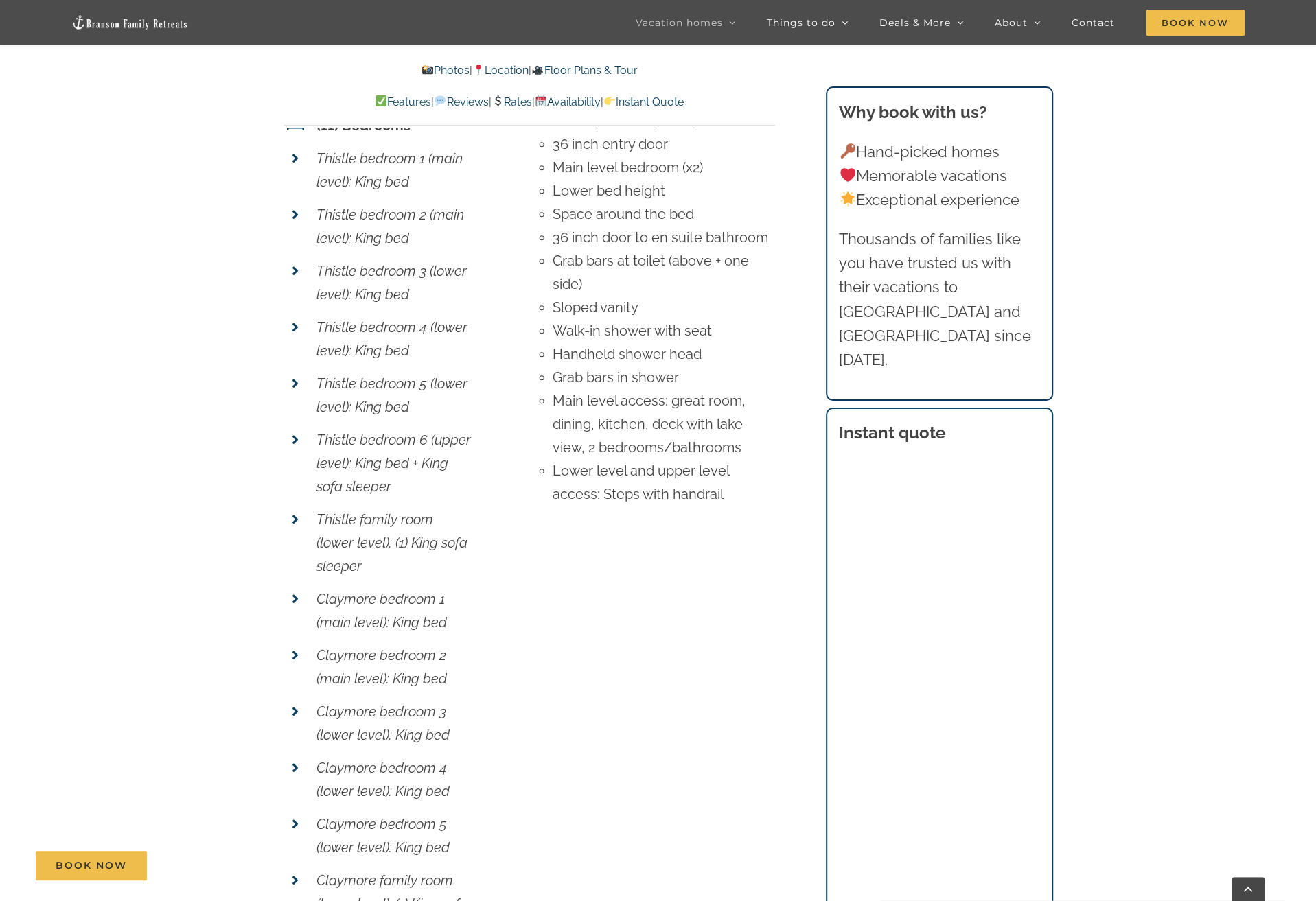
scroll to position [10774, 0]
